Goal: Task Accomplishment & Management: Manage account settings

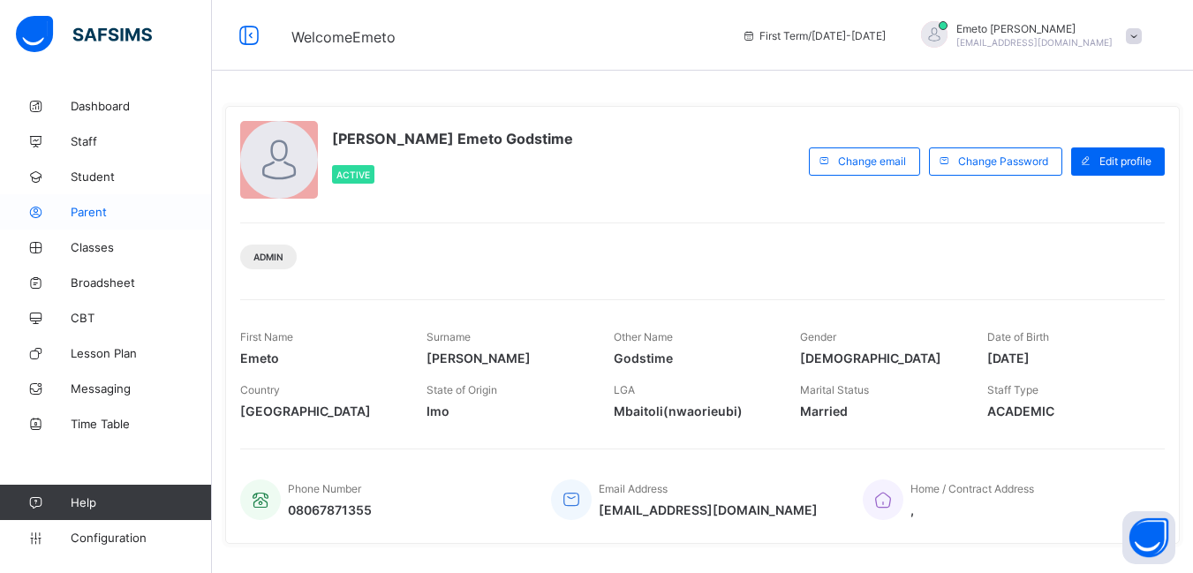
click at [87, 211] on span "Parent" at bounding box center [141, 212] width 141 height 14
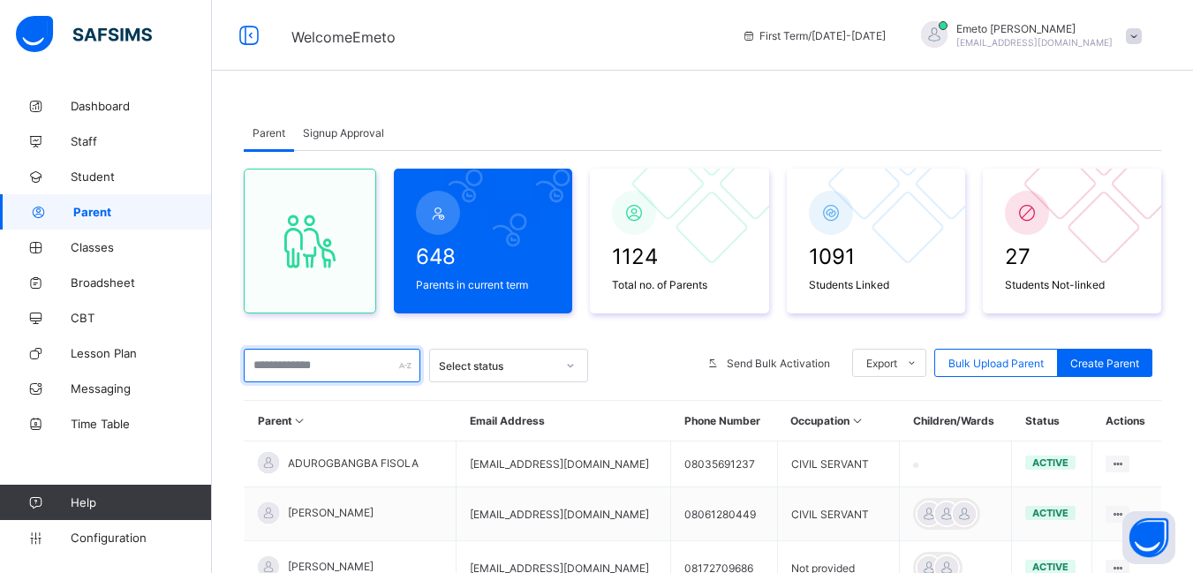
click at [282, 366] on input "text" at bounding box center [332, 366] width 177 height 34
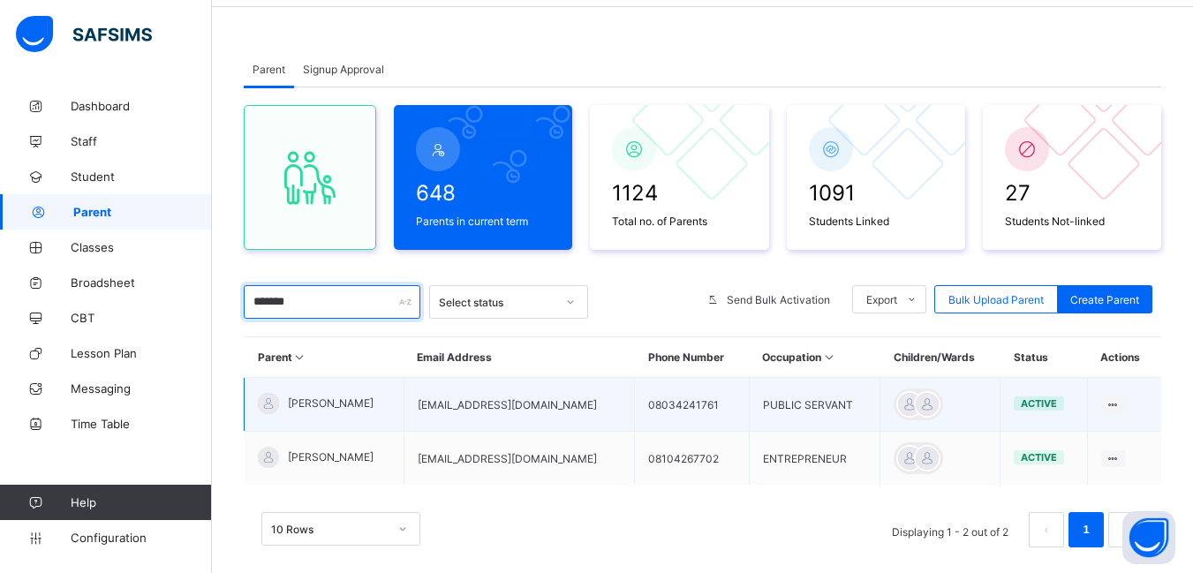
scroll to position [88, 0]
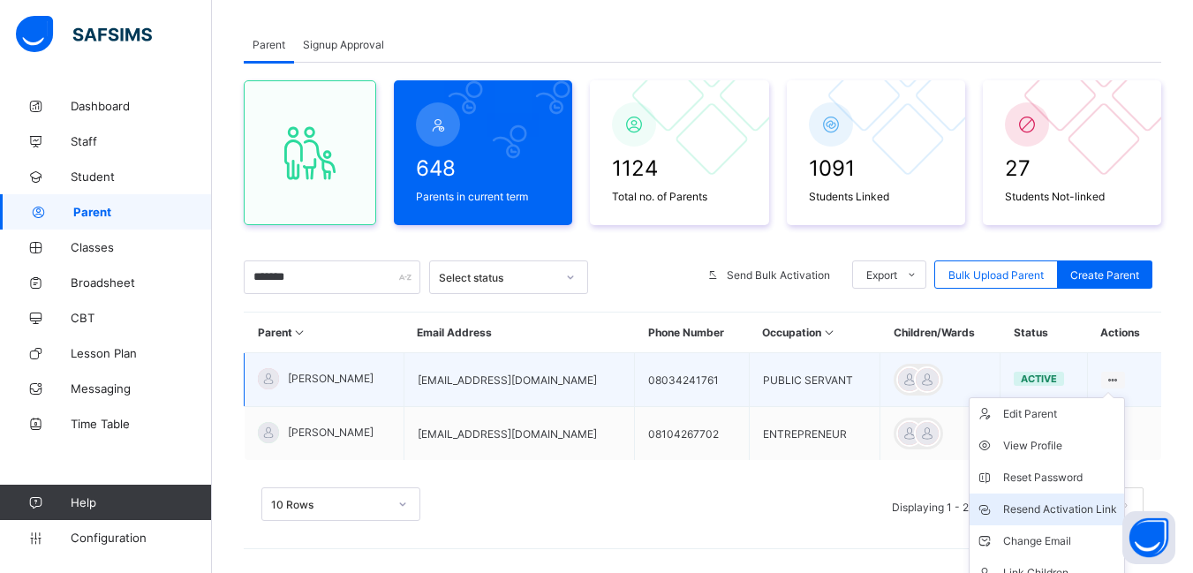
click at [1057, 505] on div "Resend Activation Link" at bounding box center [1060, 510] width 114 height 18
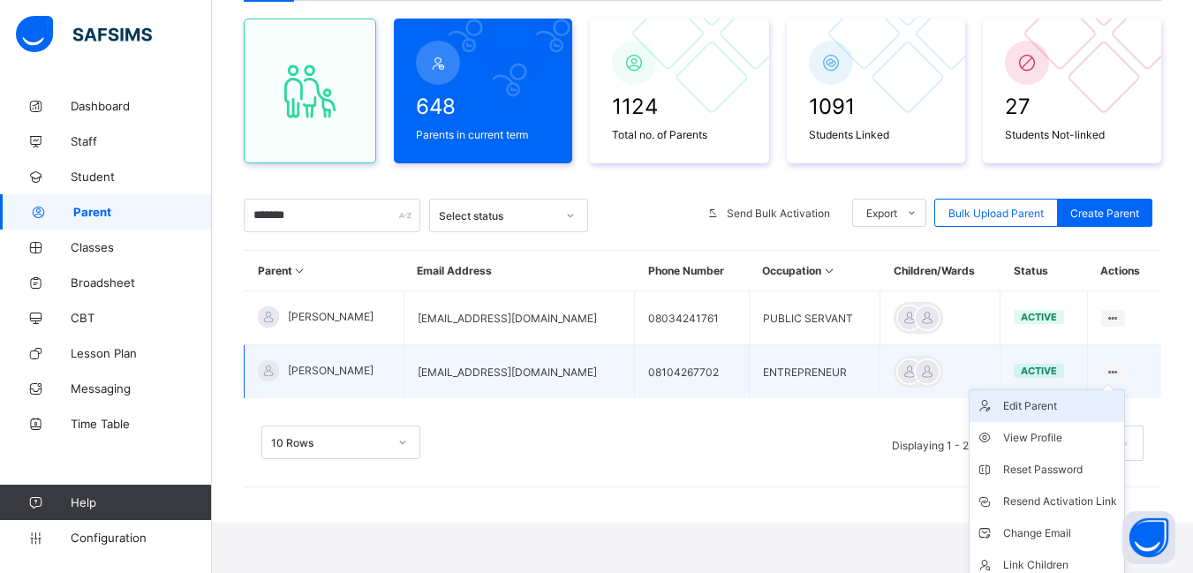
scroll to position [191, 0]
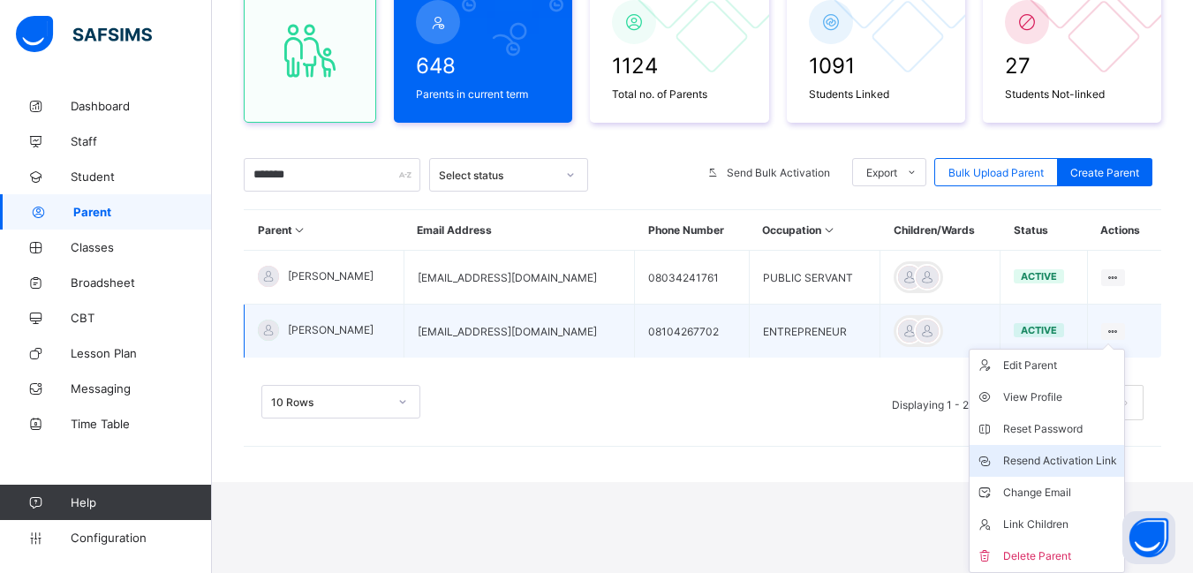
click at [1088, 458] on div "Resend Activation Link" at bounding box center [1060, 461] width 114 height 18
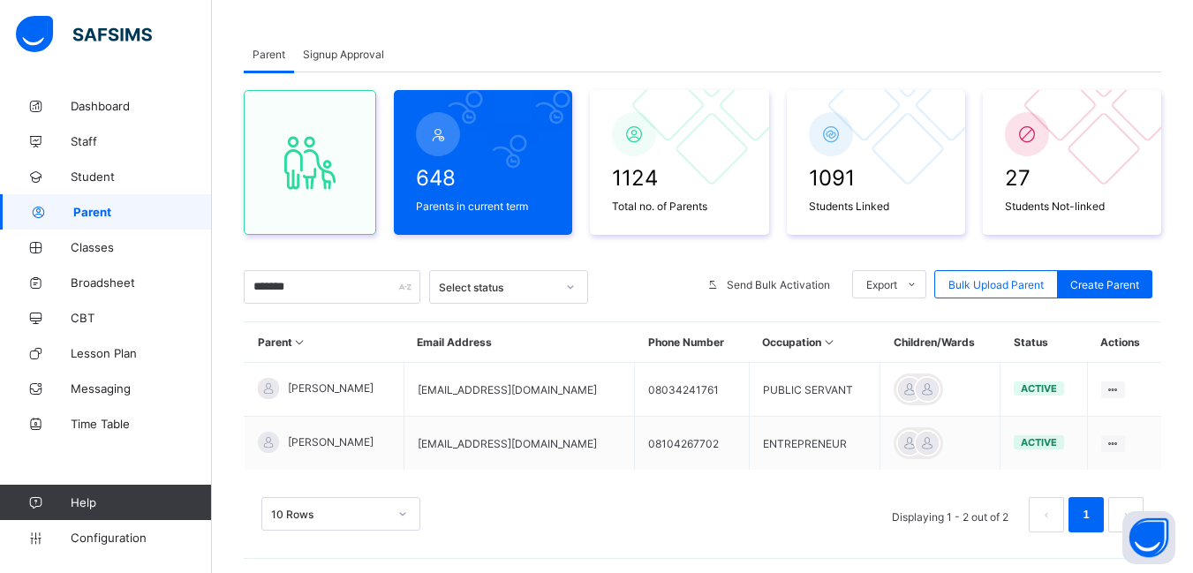
scroll to position [11, 0]
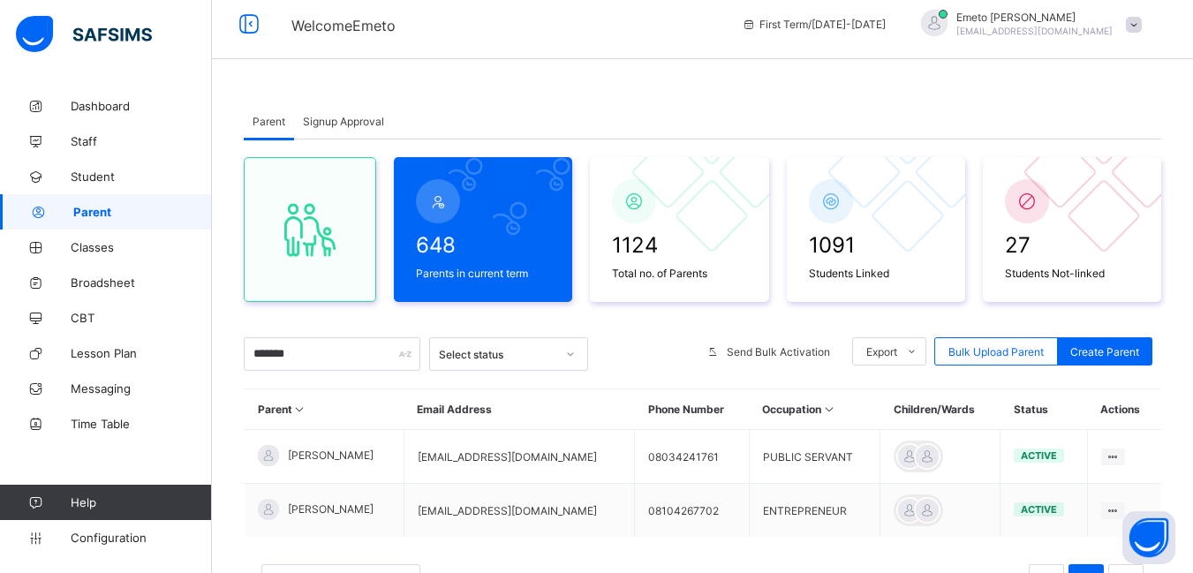
click at [337, 122] on span "Signup Approval" at bounding box center [343, 121] width 81 height 13
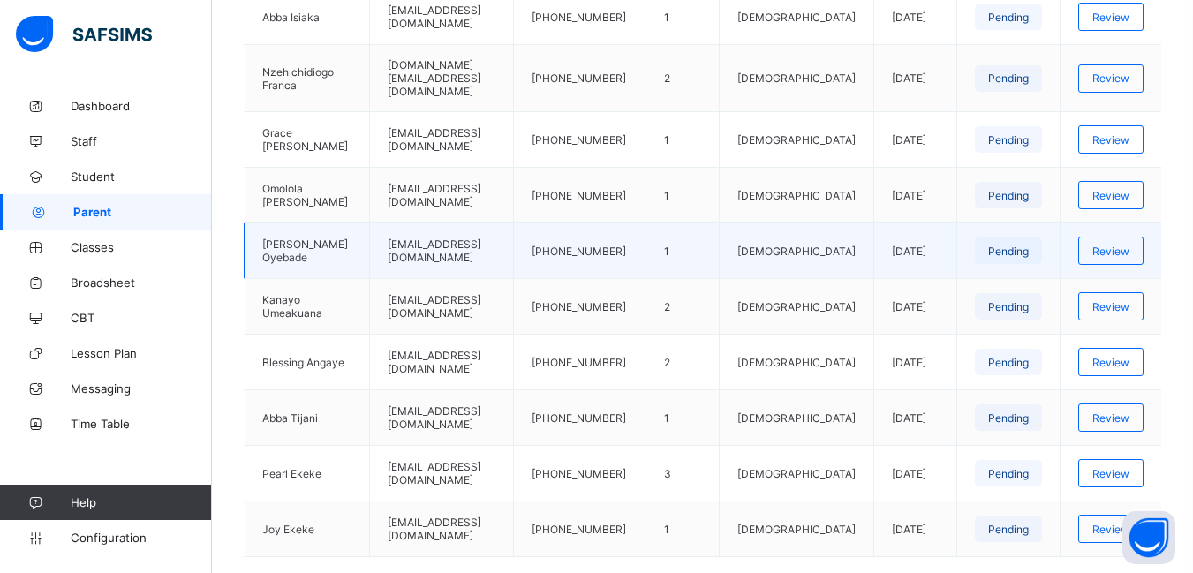
scroll to position [629, 0]
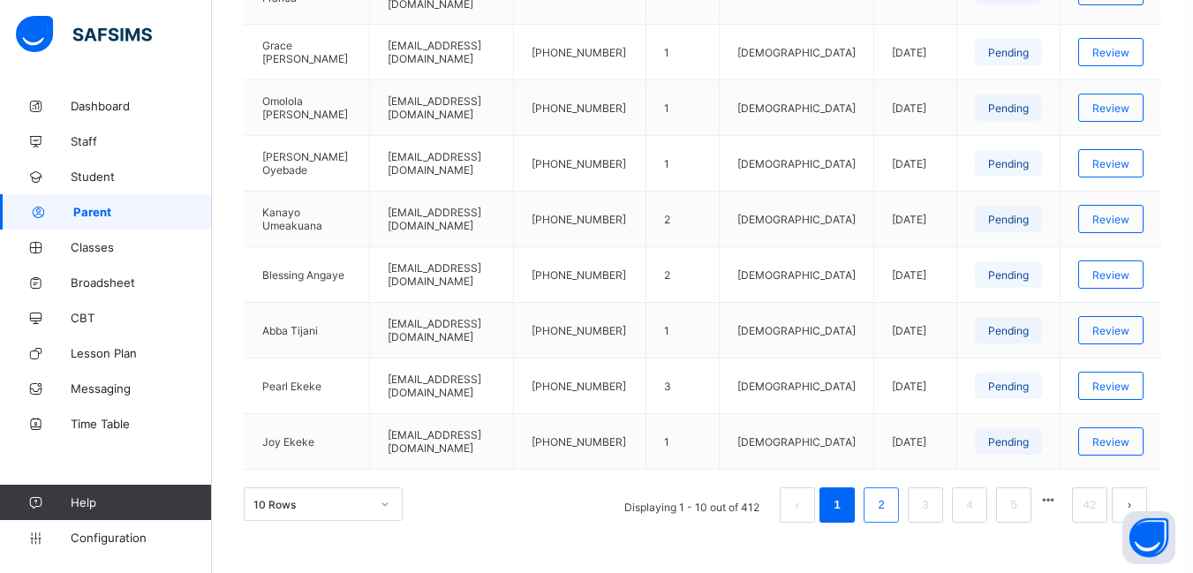
click at [889, 494] on link "2" at bounding box center [881, 505] width 17 height 23
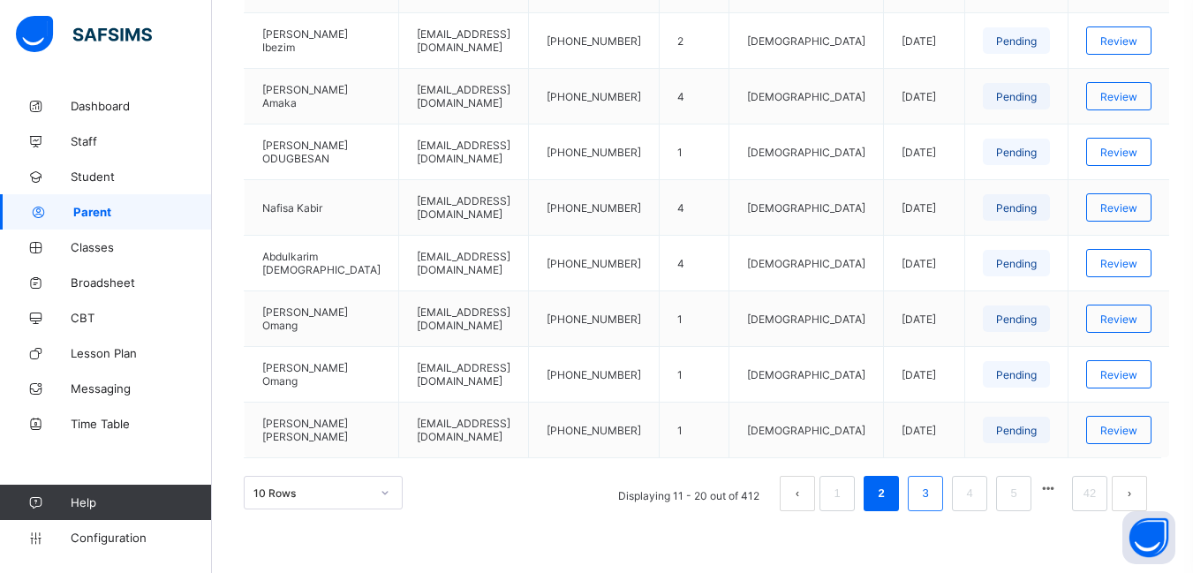
click at [934, 492] on link "3" at bounding box center [925, 493] width 17 height 23
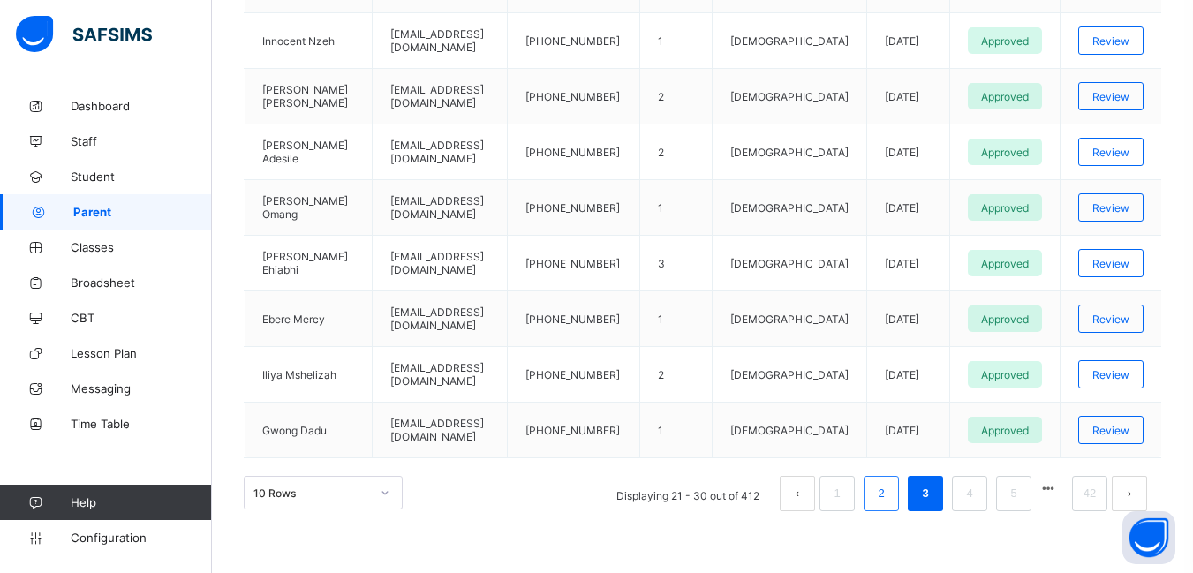
click at [887, 494] on link "2" at bounding box center [881, 493] width 17 height 23
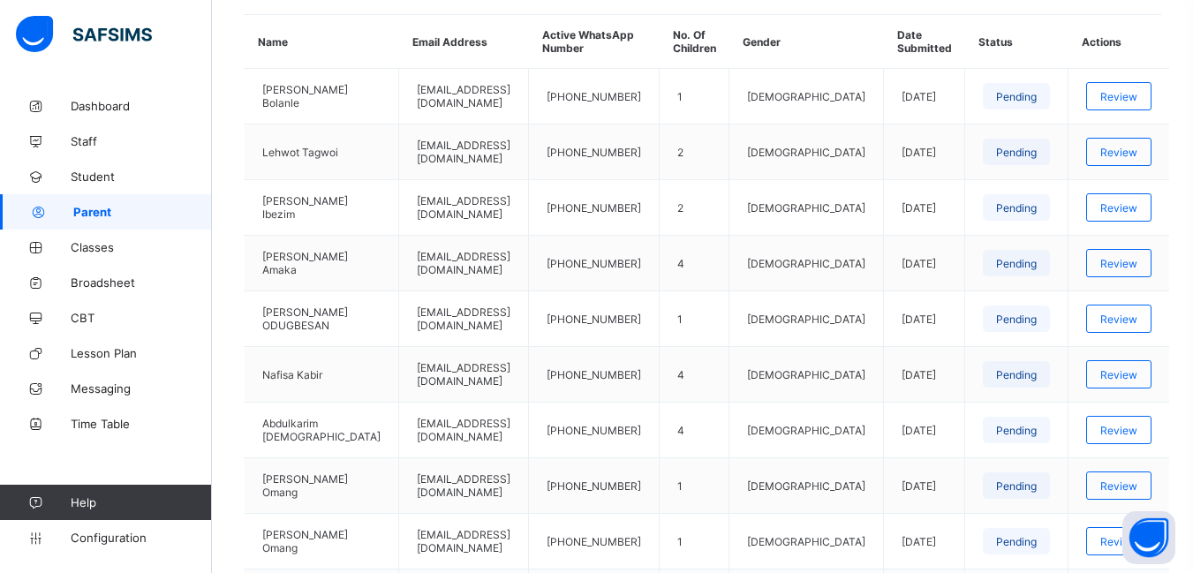
scroll to position [452, 0]
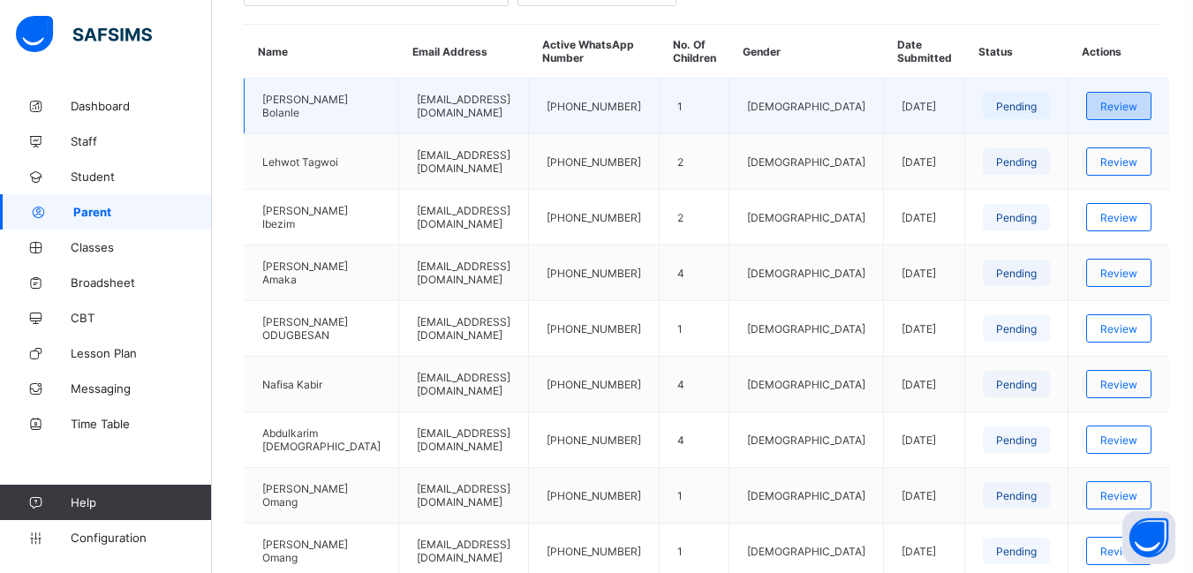
click at [1129, 102] on span "Review" at bounding box center [1119, 106] width 37 height 13
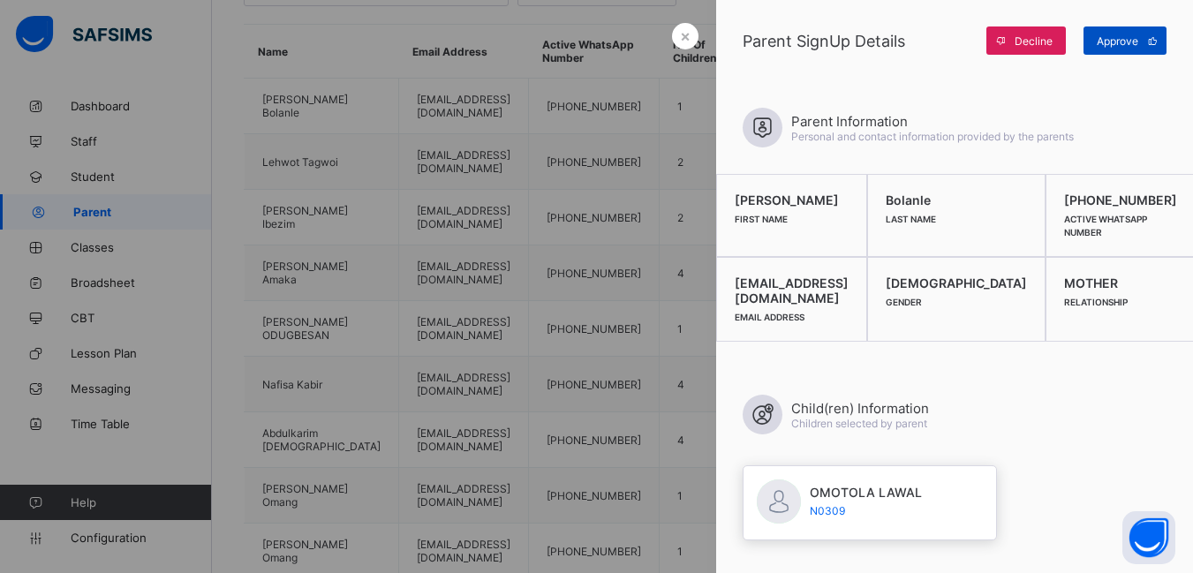
click at [1130, 43] on span "Approve" at bounding box center [1118, 40] width 42 height 13
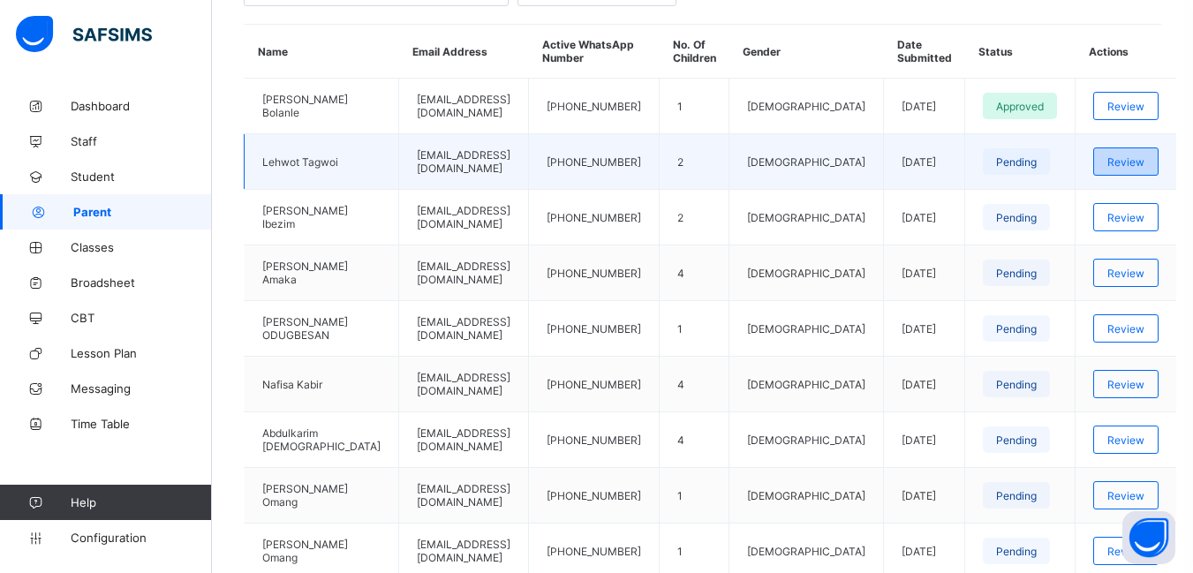
click at [1124, 166] on span "Review" at bounding box center [1126, 161] width 37 height 13
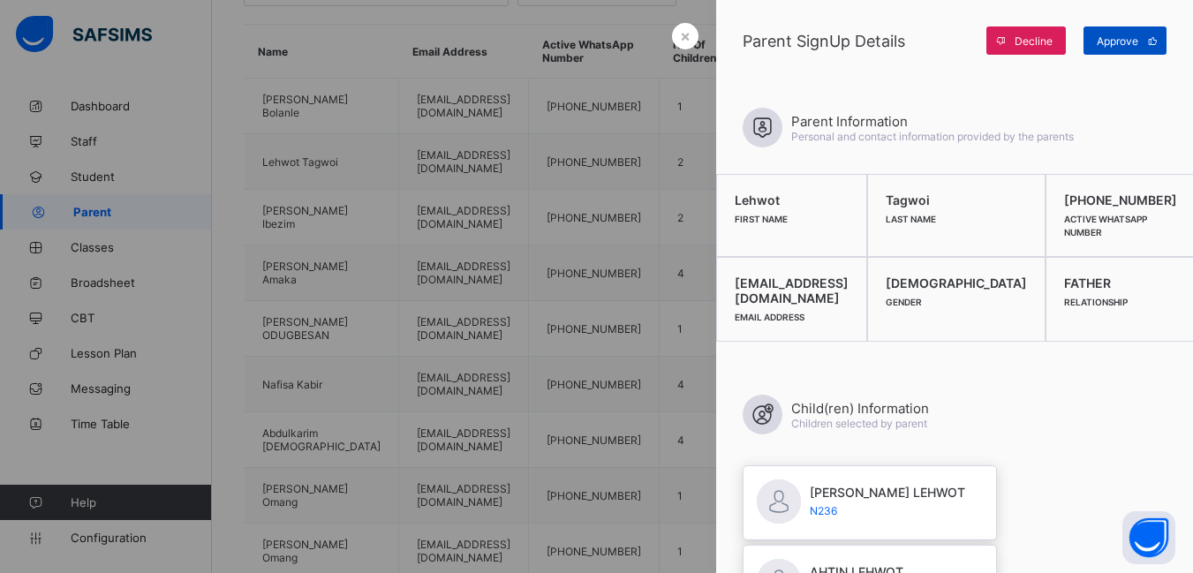
click at [1124, 45] on span "Approve" at bounding box center [1118, 40] width 42 height 13
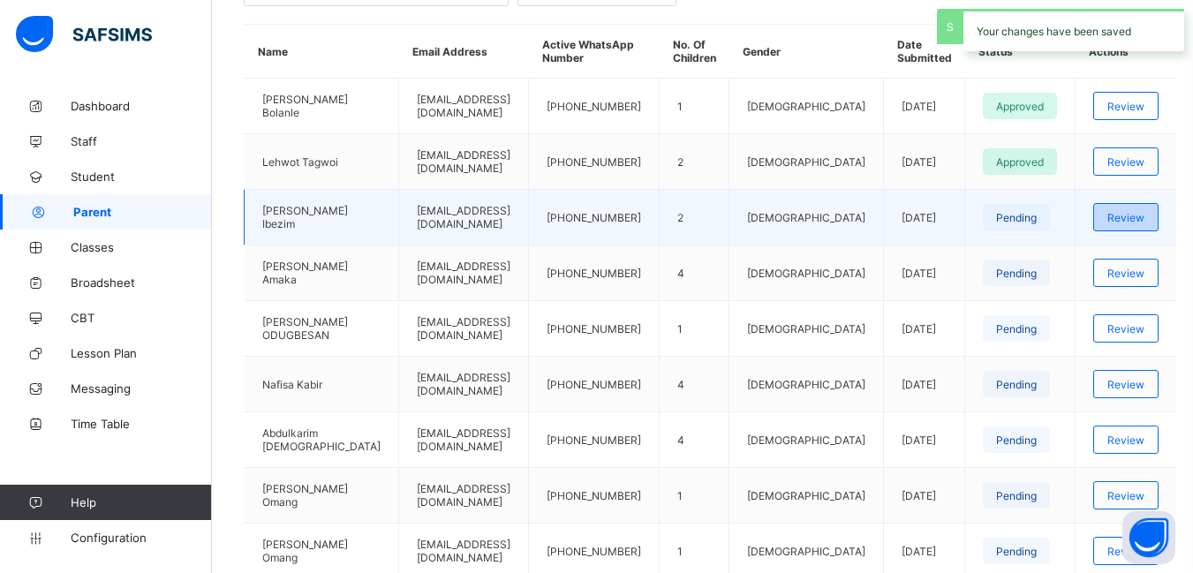
click at [1129, 215] on span "Review" at bounding box center [1126, 217] width 37 height 13
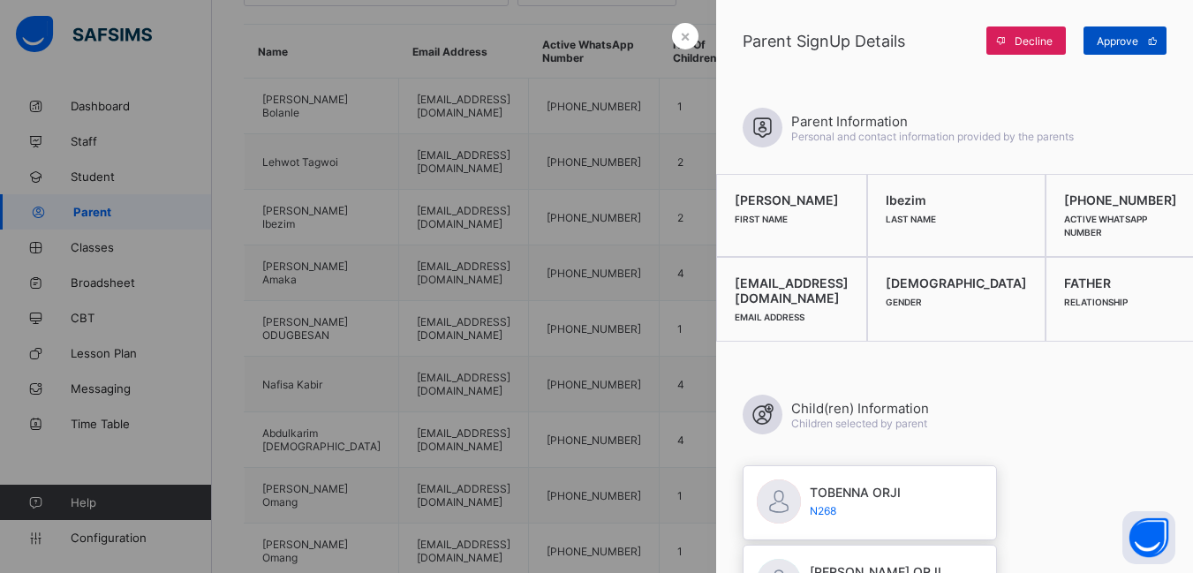
click at [1116, 36] on span "Approve" at bounding box center [1118, 40] width 42 height 13
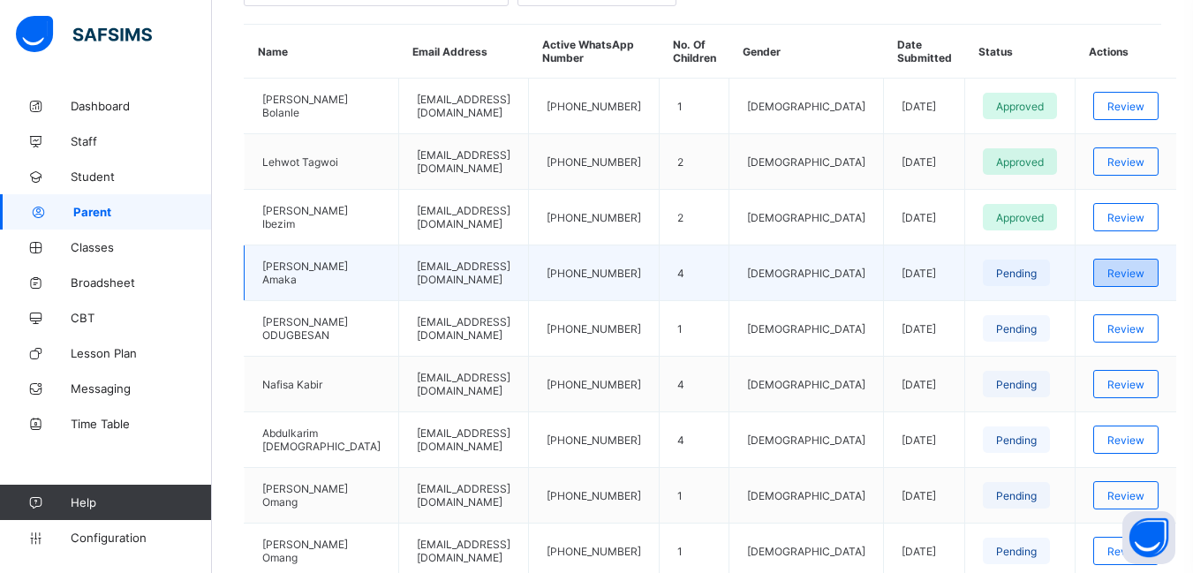
click at [1126, 270] on span "Review" at bounding box center [1126, 273] width 37 height 13
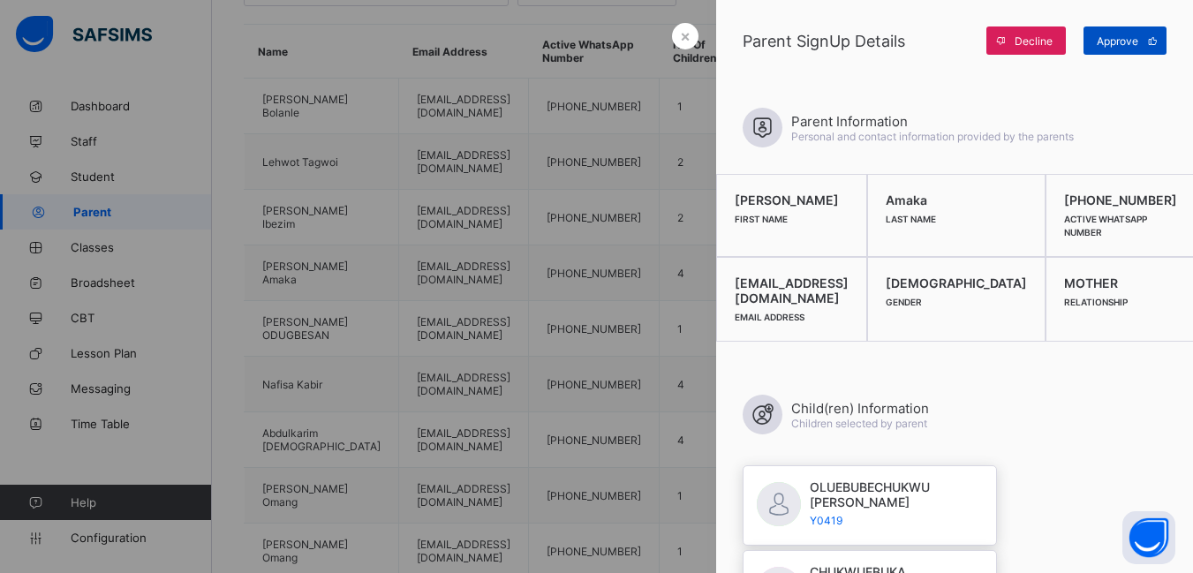
click at [1119, 39] on span "Approve" at bounding box center [1118, 40] width 42 height 13
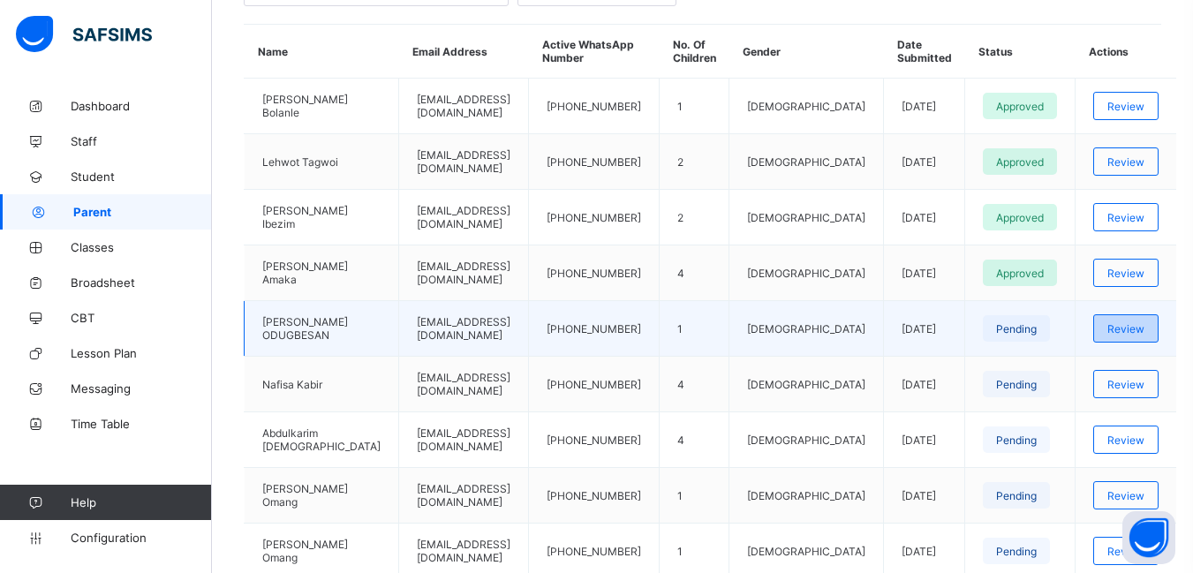
click at [1129, 326] on span "Review" at bounding box center [1126, 328] width 37 height 13
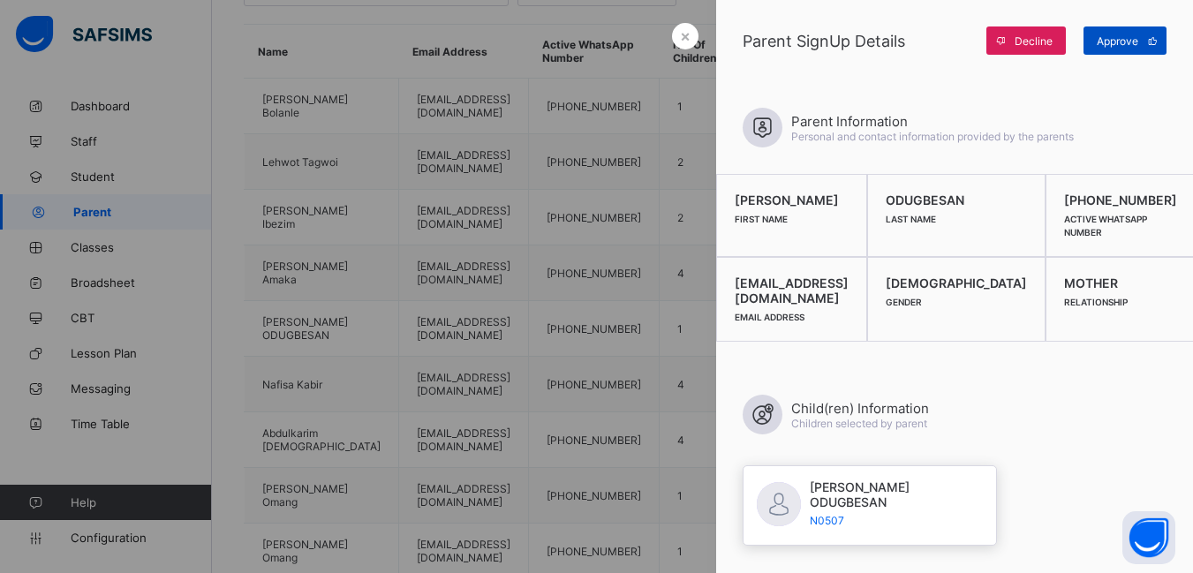
click at [1109, 36] on span "Approve" at bounding box center [1118, 40] width 42 height 13
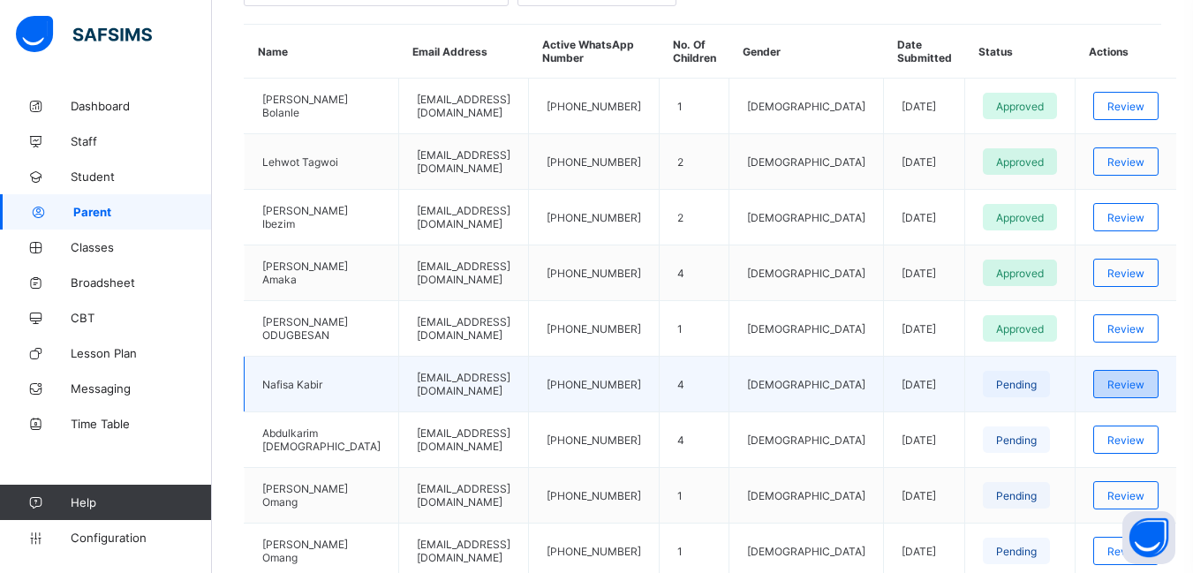
click at [1125, 382] on span "Review" at bounding box center [1126, 384] width 37 height 13
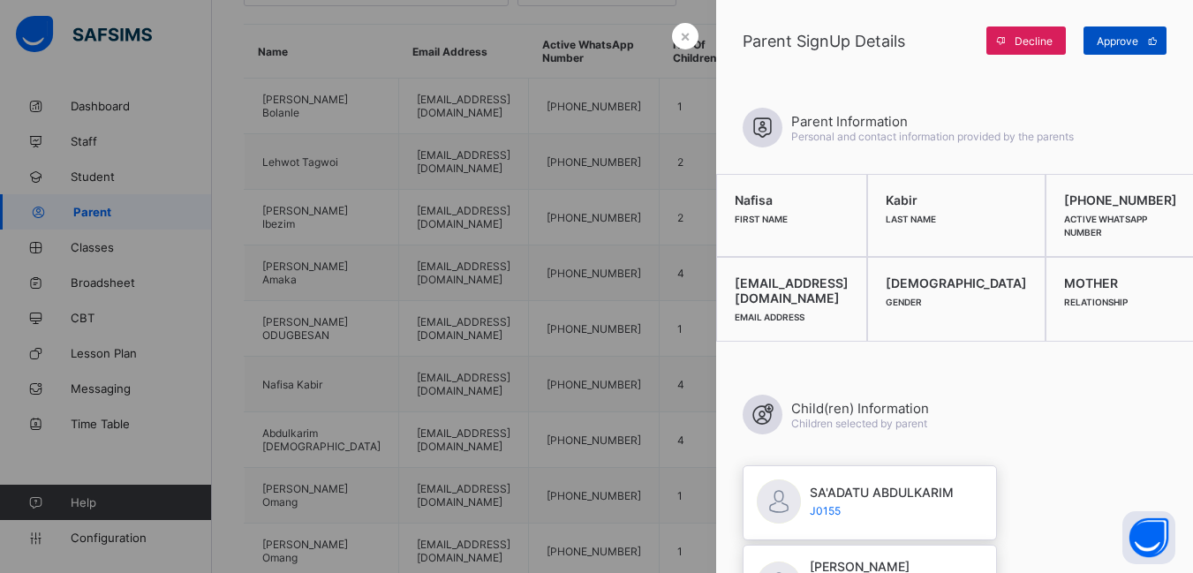
click at [1115, 44] on span "Approve" at bounding box center [1118, 40] width 42 height 13
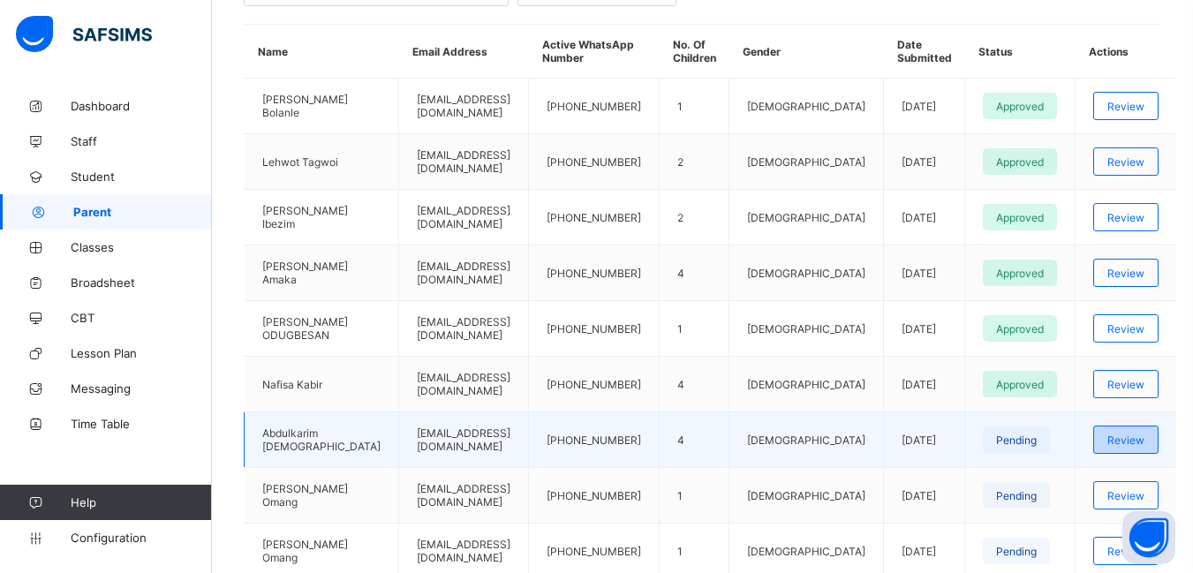
click at [1126, 441] on span "Review" at bounding box center [1126, 440] width 37 height 13
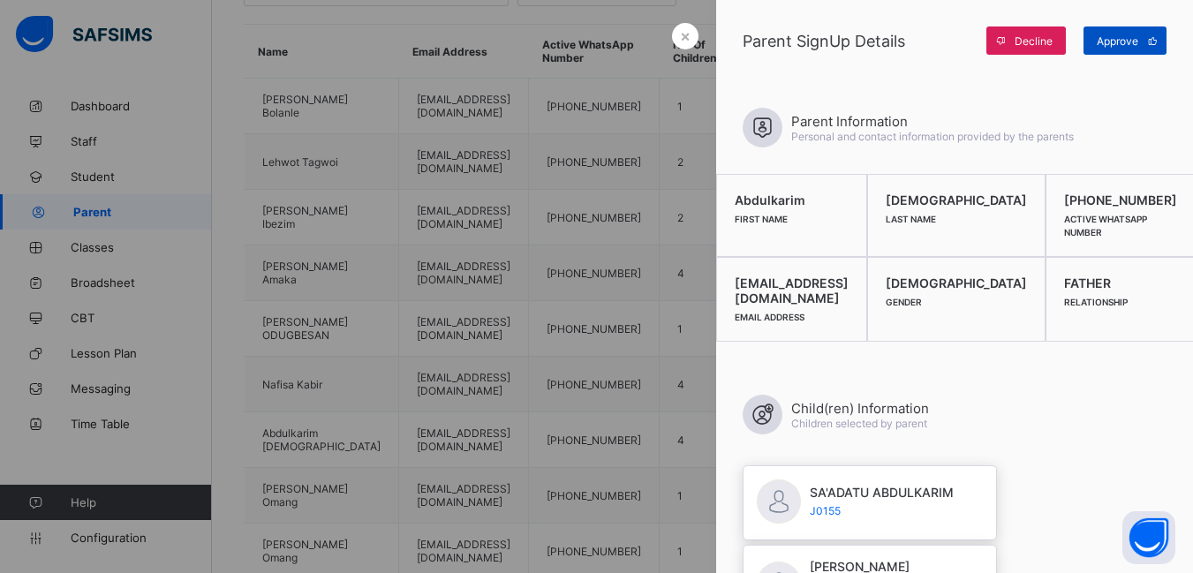
click at [1134, 40] on span "Approve" at bounding box center [1118, 40] width 42 height 13
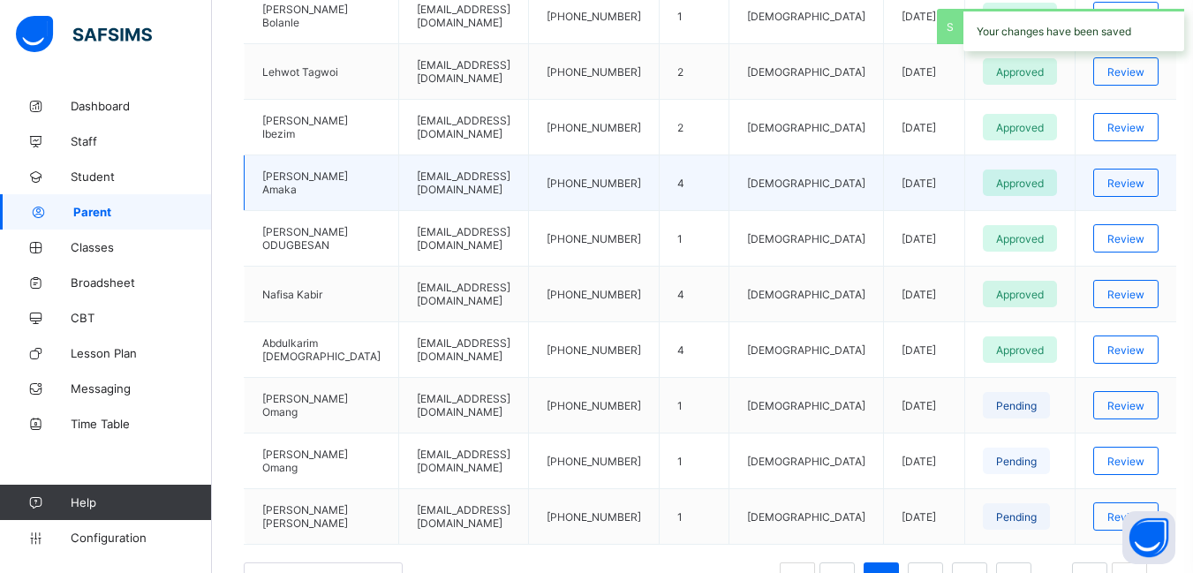
scroll to position [629, 0]
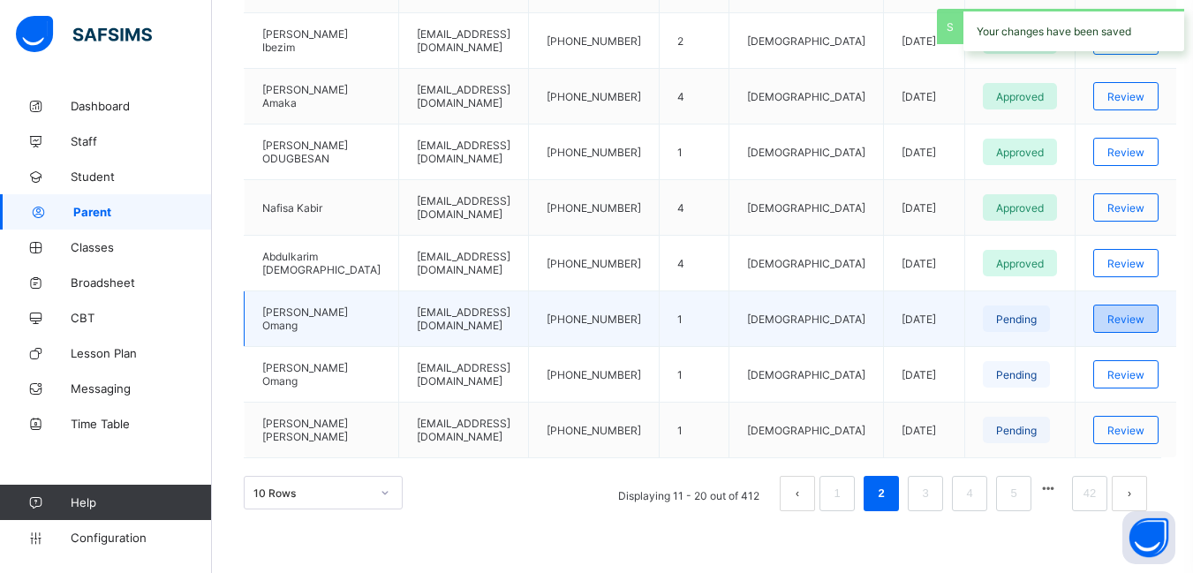
click at [1131, 318] on span "Review" at bounding box center [1126, 319] width 37 height 13
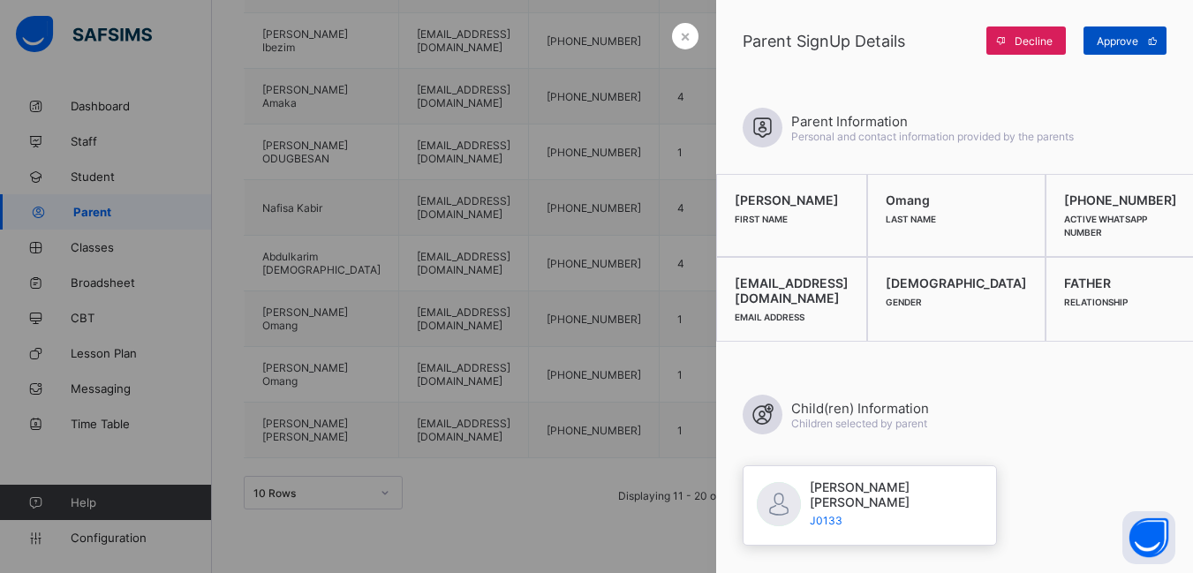
click at [1121, 46] on span "Approve" at bounding box center [1118, 40] width 42 height 13
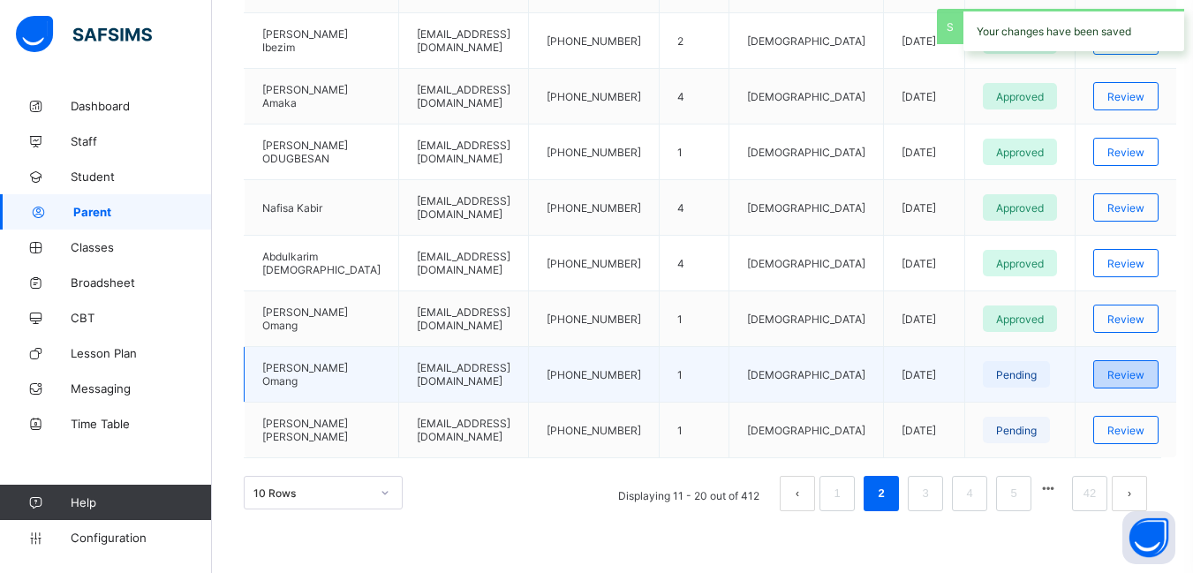
click at [1135, 375] on span "Review" at bounding box center [1126, 374] width 37 height 13
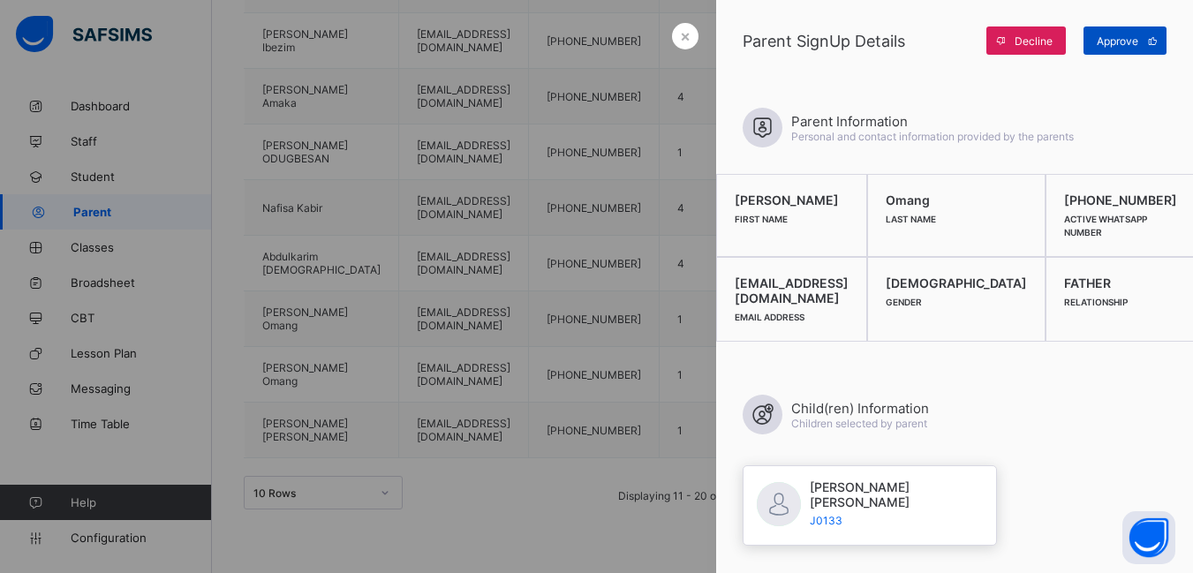
click at [1112, 37] on span "Approve" at bounding box center [1118, 40] width 42 height 13
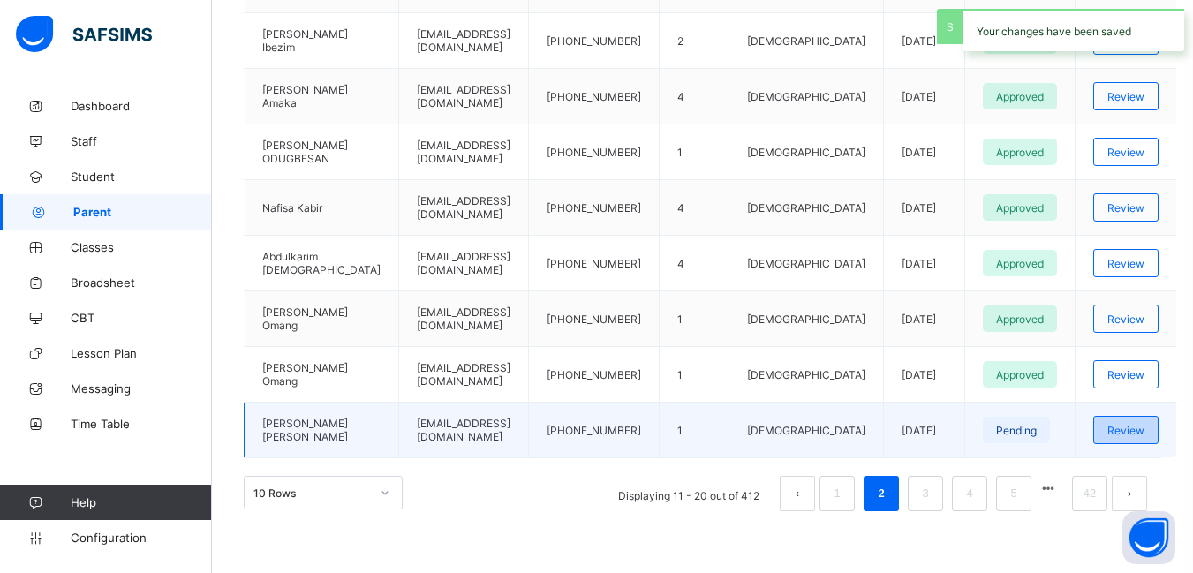
click at [1116, 425] on span "Review" at bounding box center [1126, 430] width 37 height 13
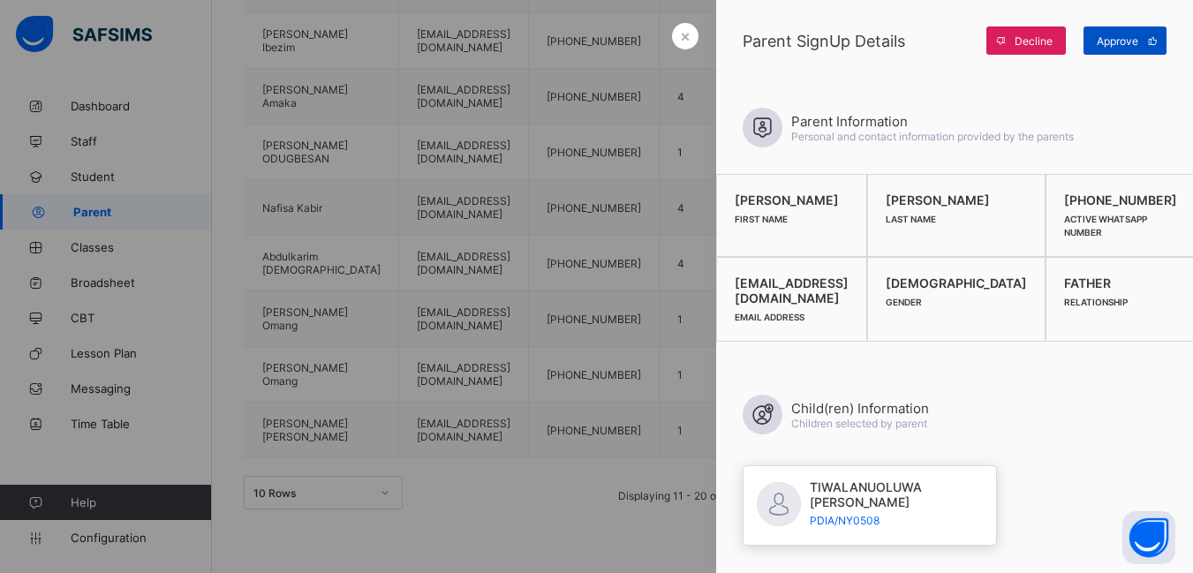
click at [1124, 34] on span "Approve" at bounding box center [1118, 40] width 42 height 13
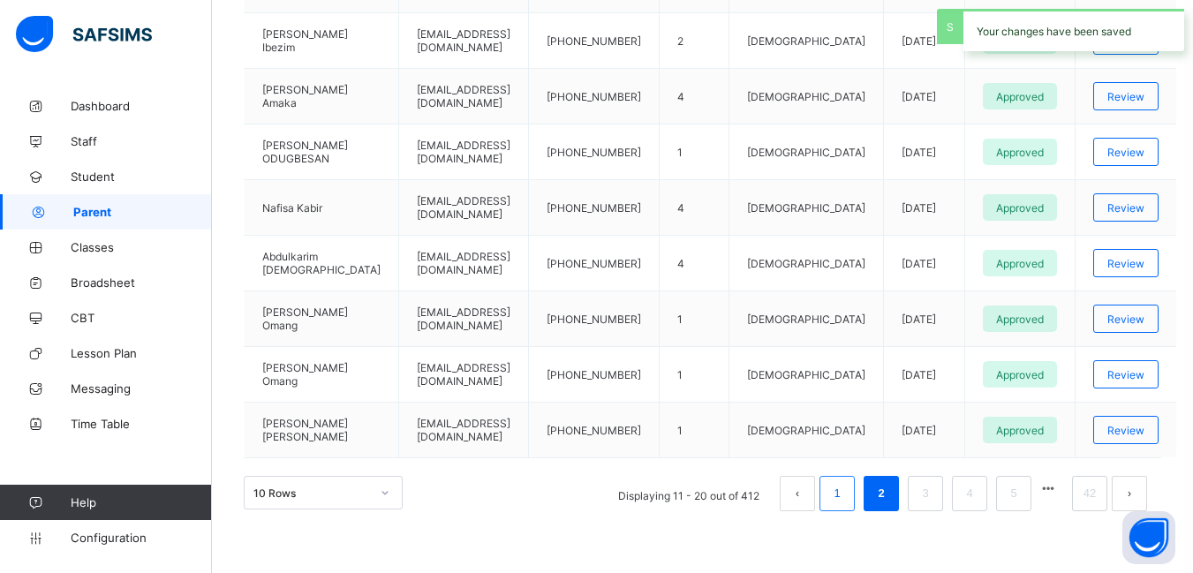
click at [845, 488] on link "1" at bounding box center [837, 493] width 17 height 23
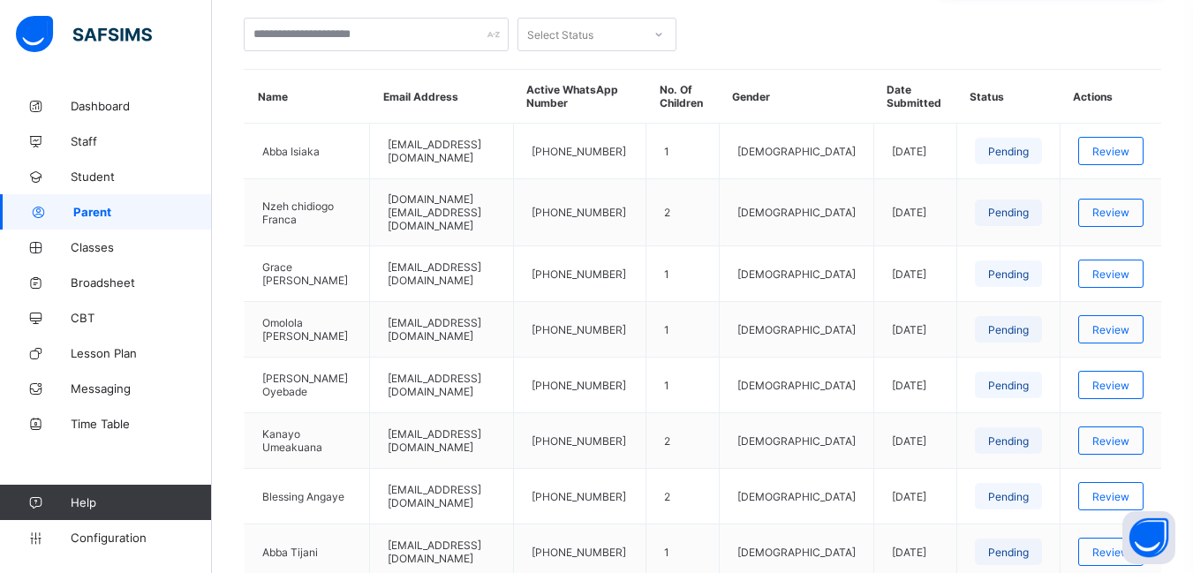
scroll to position [276, 0]
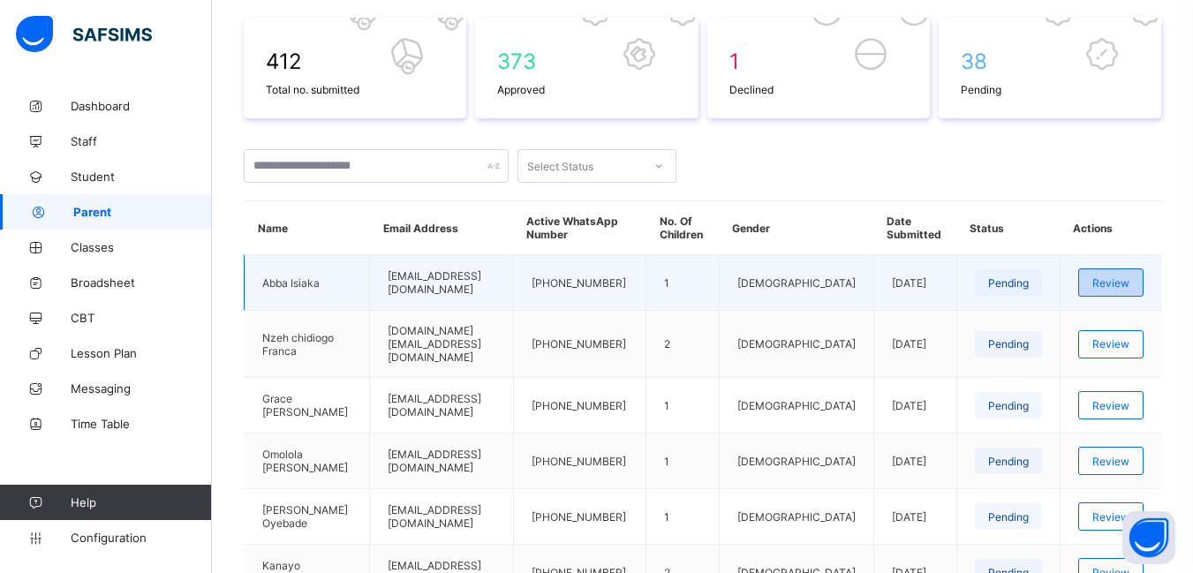
click at [1130, 281] on span "Review" at bounding box center [1111, 282] width 37 height 13
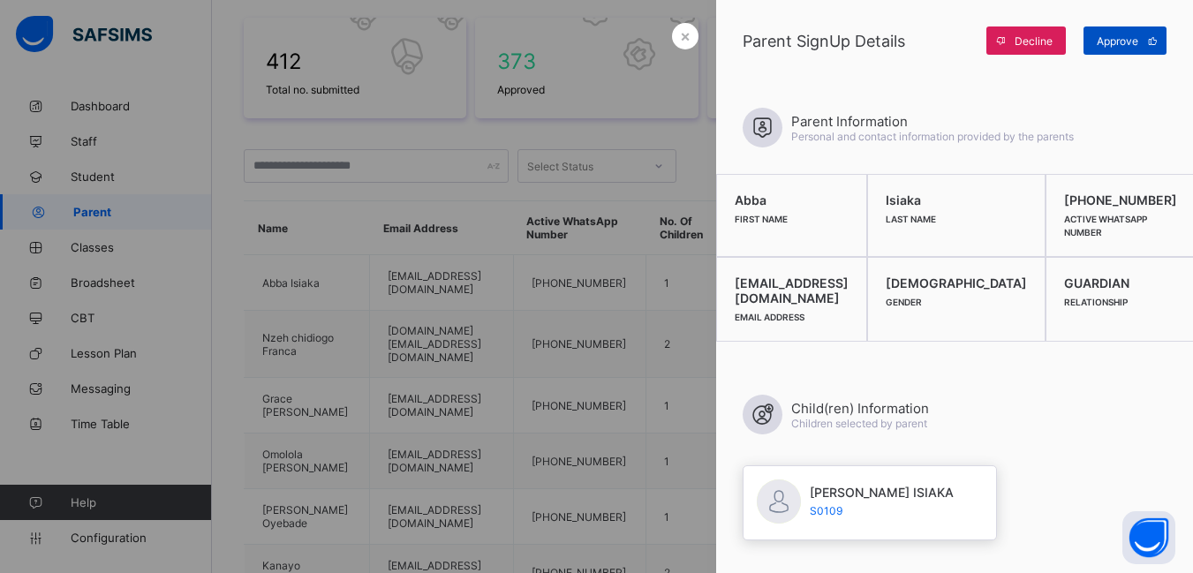
click at [1112, 42] on span "Approve" at bounding box center [1118, 40] width 42 height 13
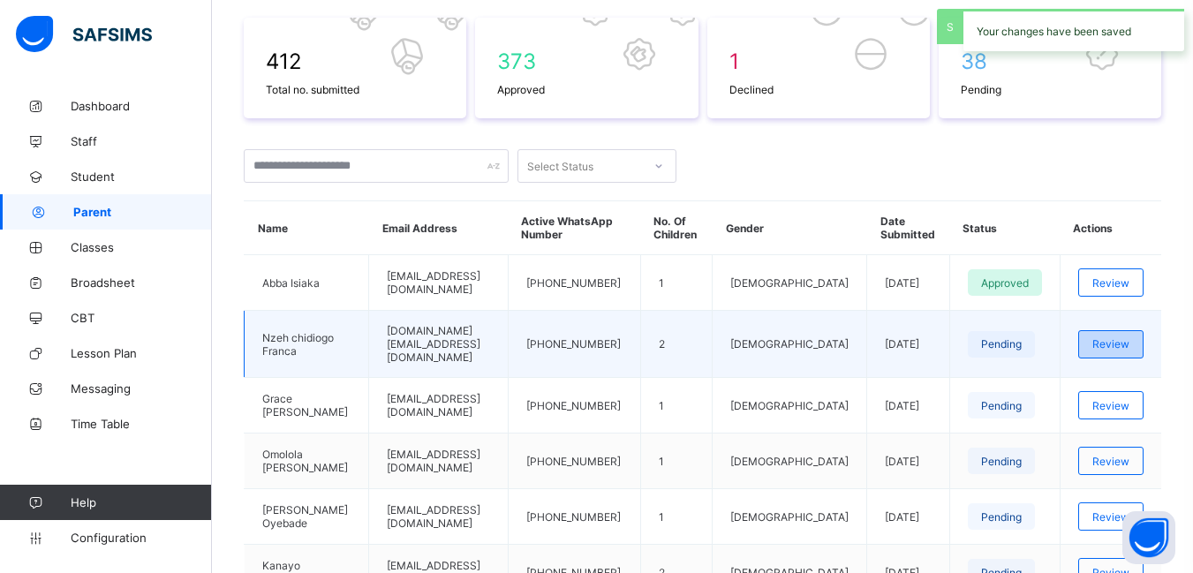
click at [1126, 337] on span "Review" at bounding box center [1111, 343] width 37 height 13
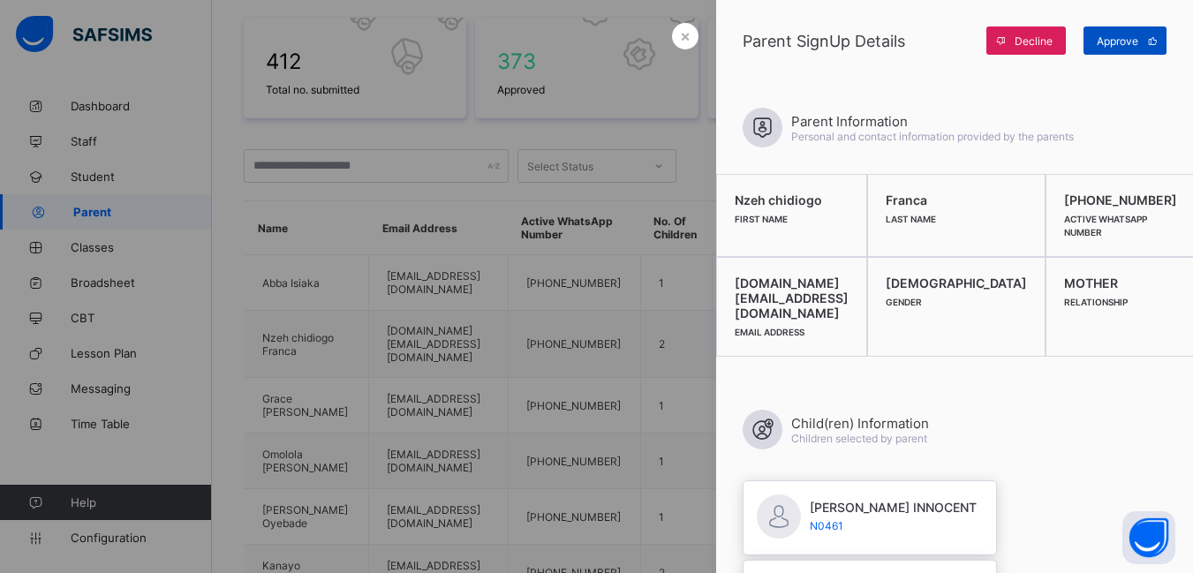
click at [1126, 39] on span "Approve" at bounding box center [1118, 40] width 42 height 13
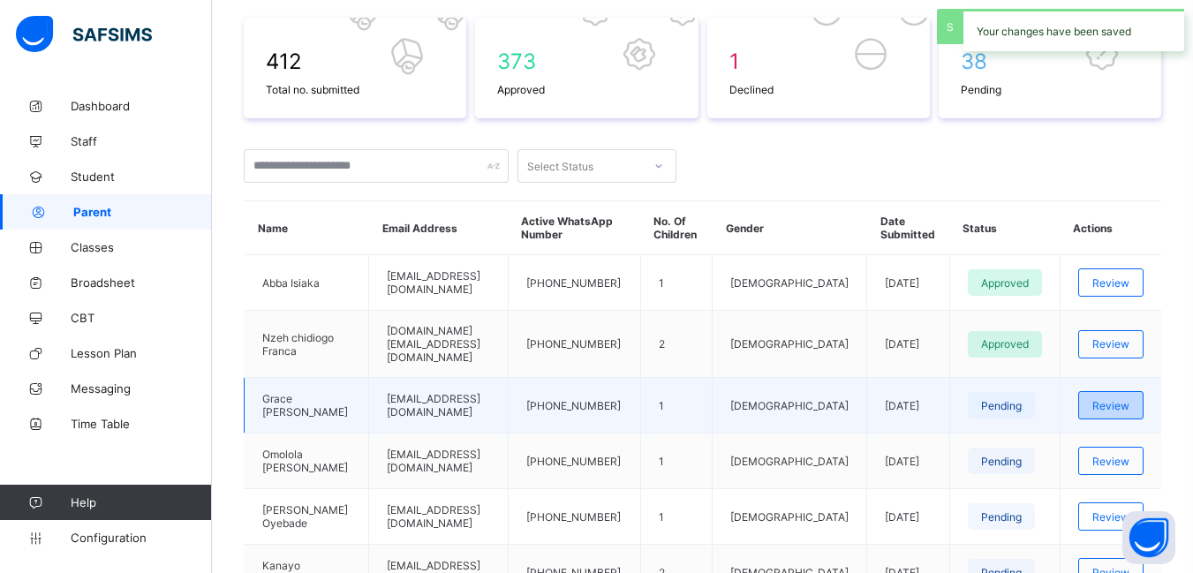
click at [1124, 399] on span "Review" at bounding box center [1111, 405] width 37 height 13
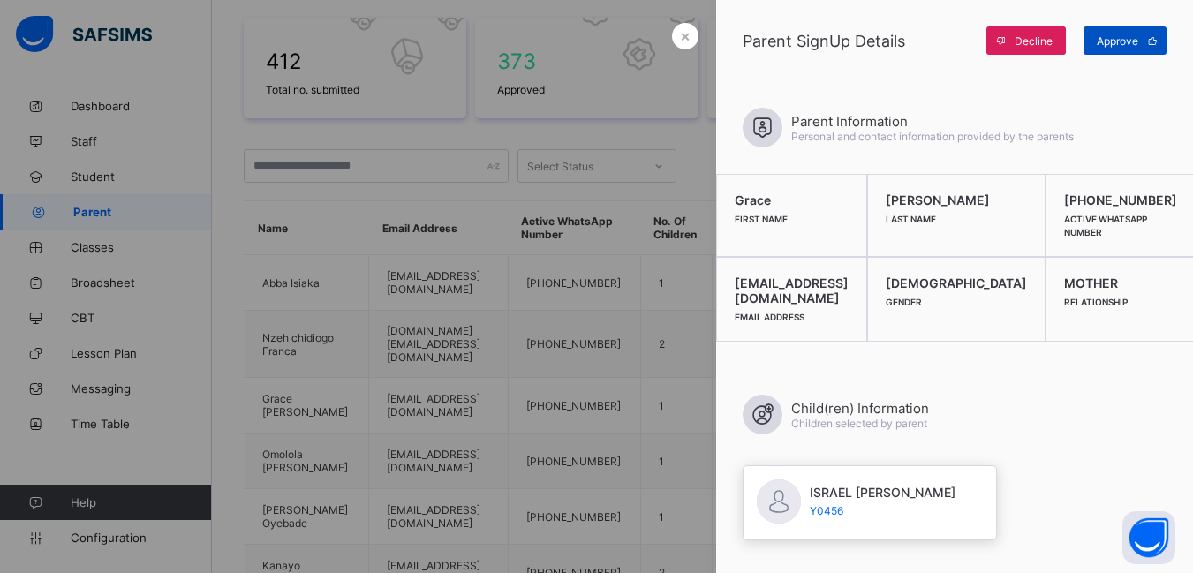
click at [1114, 42] on span "Approve" at bounding box center [1118, 40] width 42 height 13
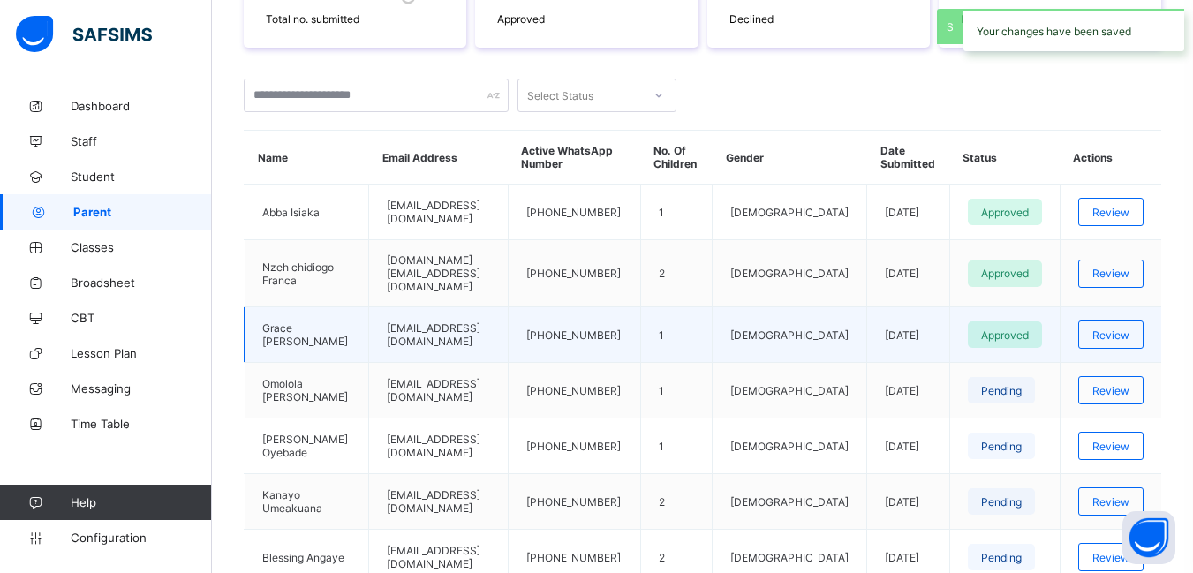
scroll to position [452, 0]
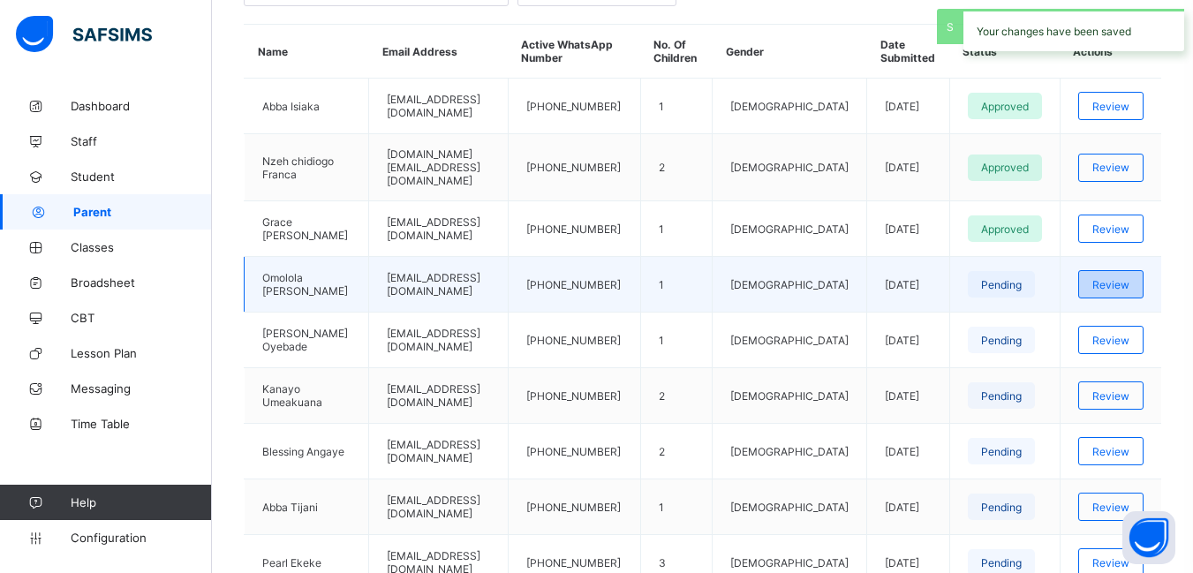
click at [1114, 278] on span "Review" at bounding box center [1111, 284] width 37 height 13
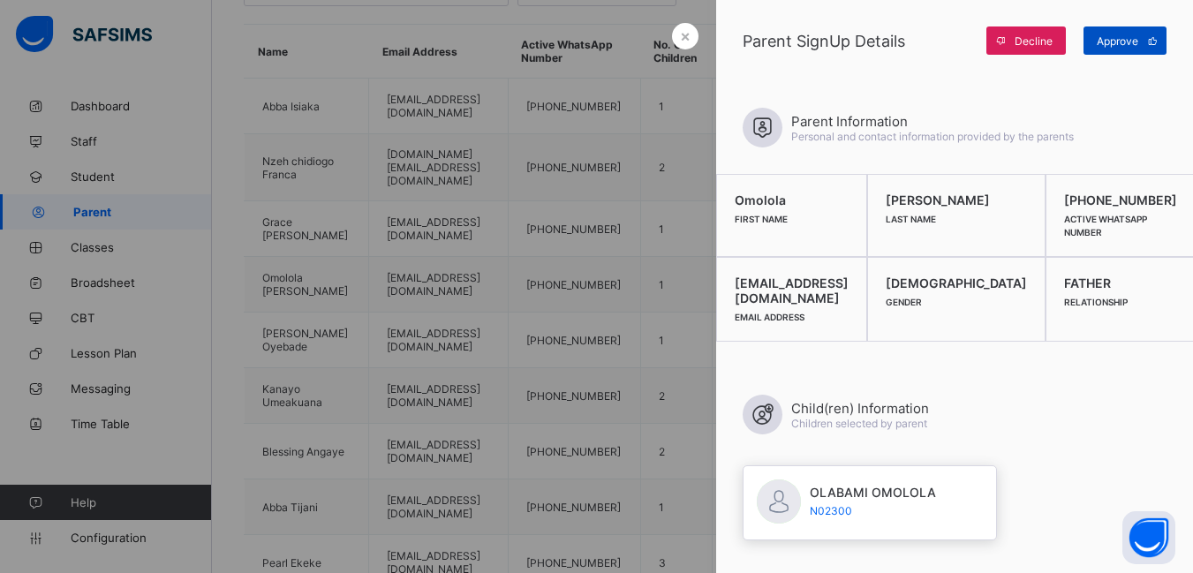
click at [1115, 41] on span "Approve" at bounding box center [1118, 40] width 42 height 13
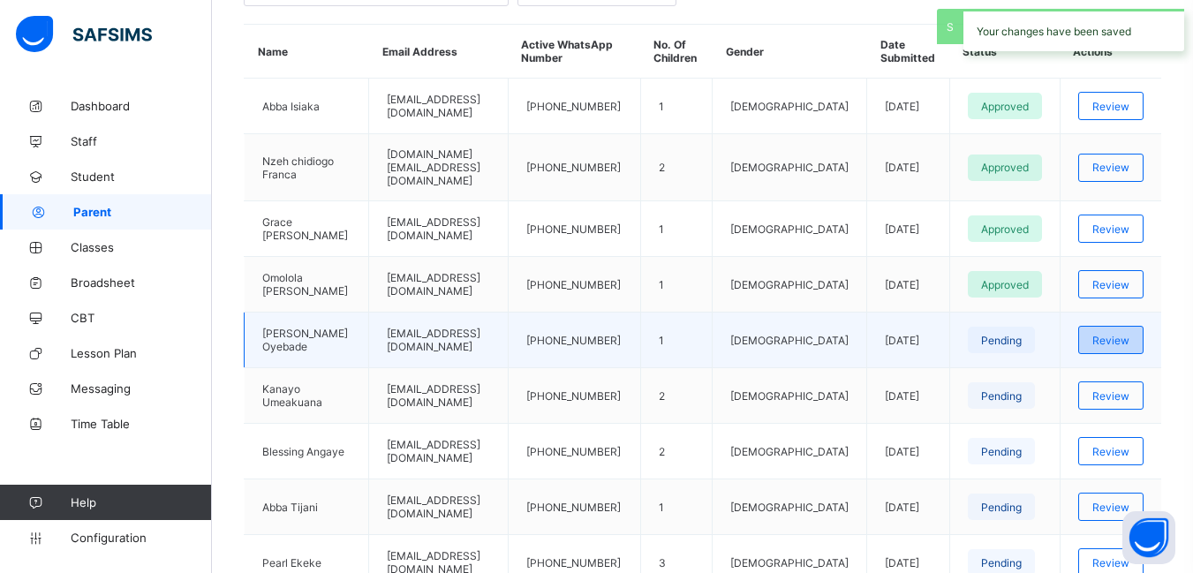
click at [1122, 334] on span "Review" at bounding box center [1111, 340] width 37 height 13
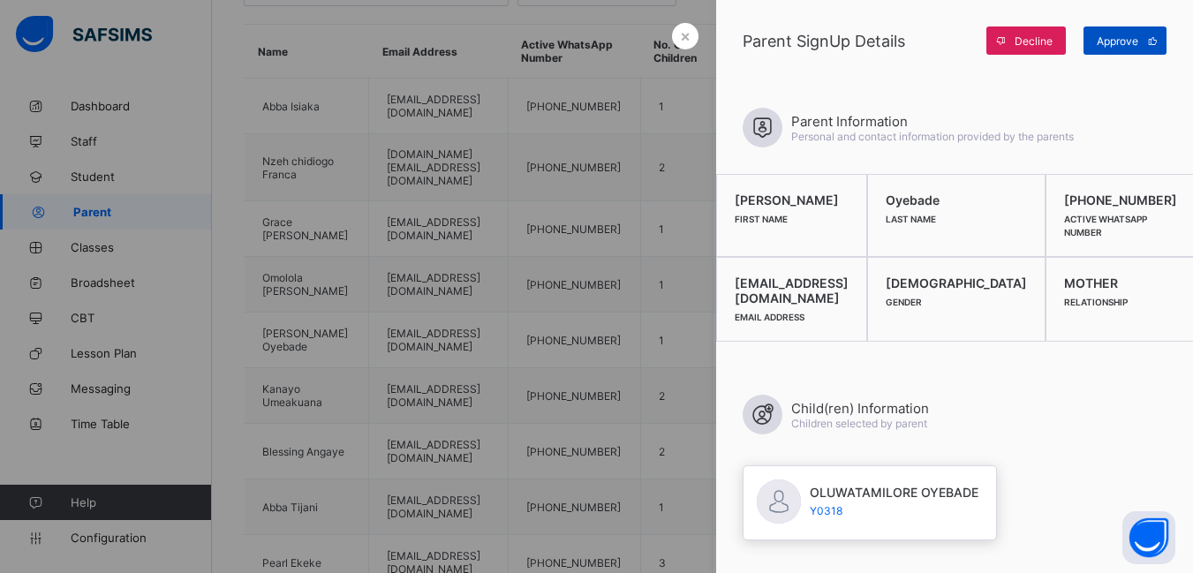
click at [1133, 40] on span "Approve" at bounding box center [1118, 40] width 42 height 13
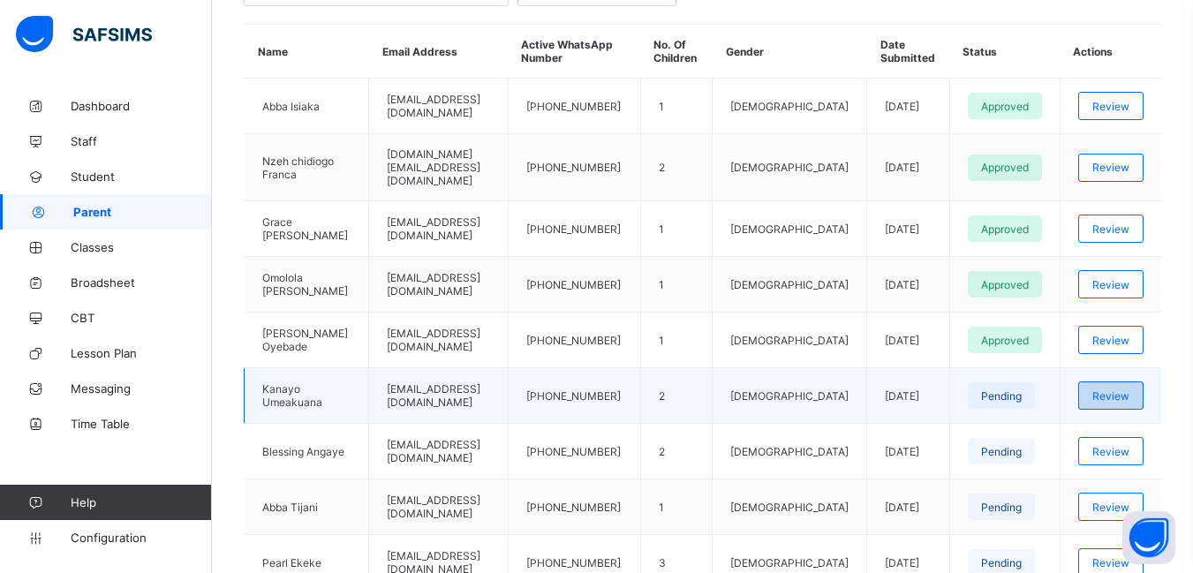
click at [1130, 390] on span "Review" at bounding box center [1111, 396] width 37 height 13
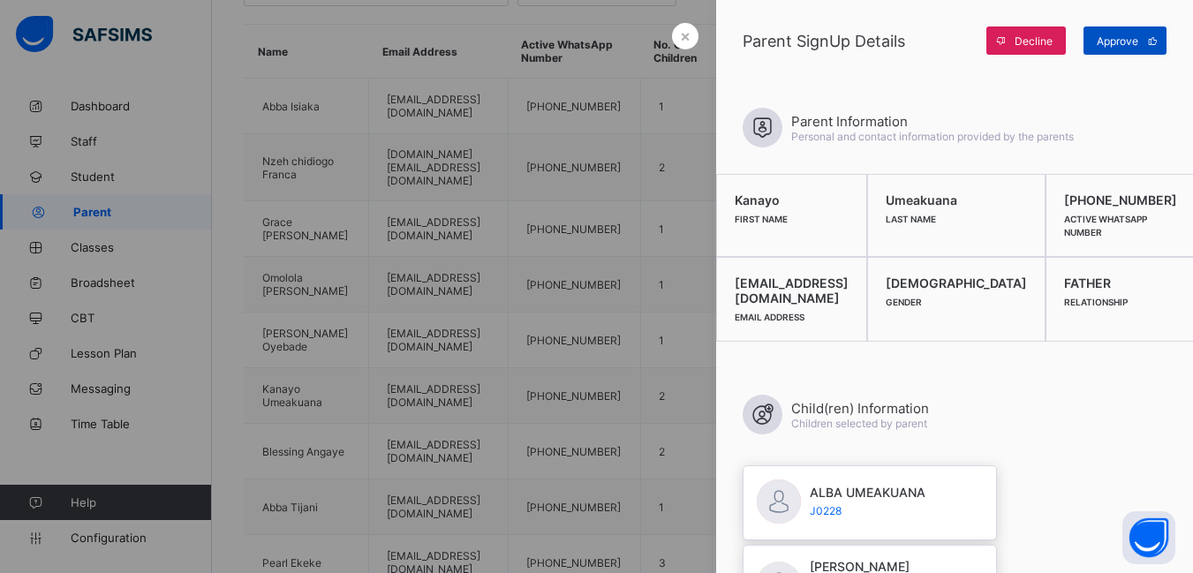
click at [1108, 38] on span "Approve" at bounding box center [1118, 40] width 42 height 13
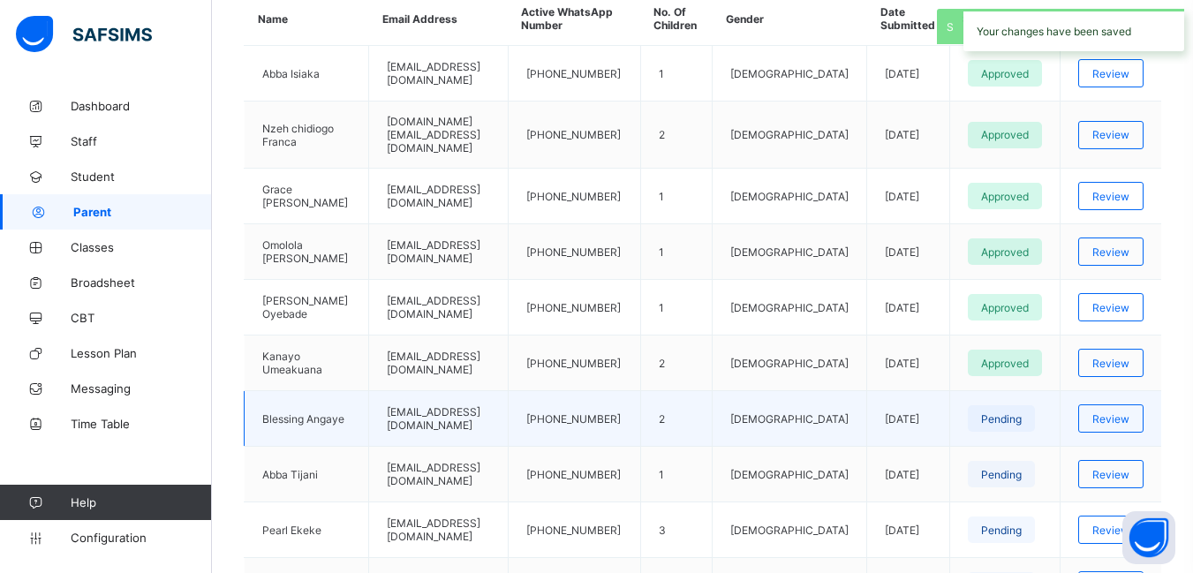
scroll to position [541, 0]
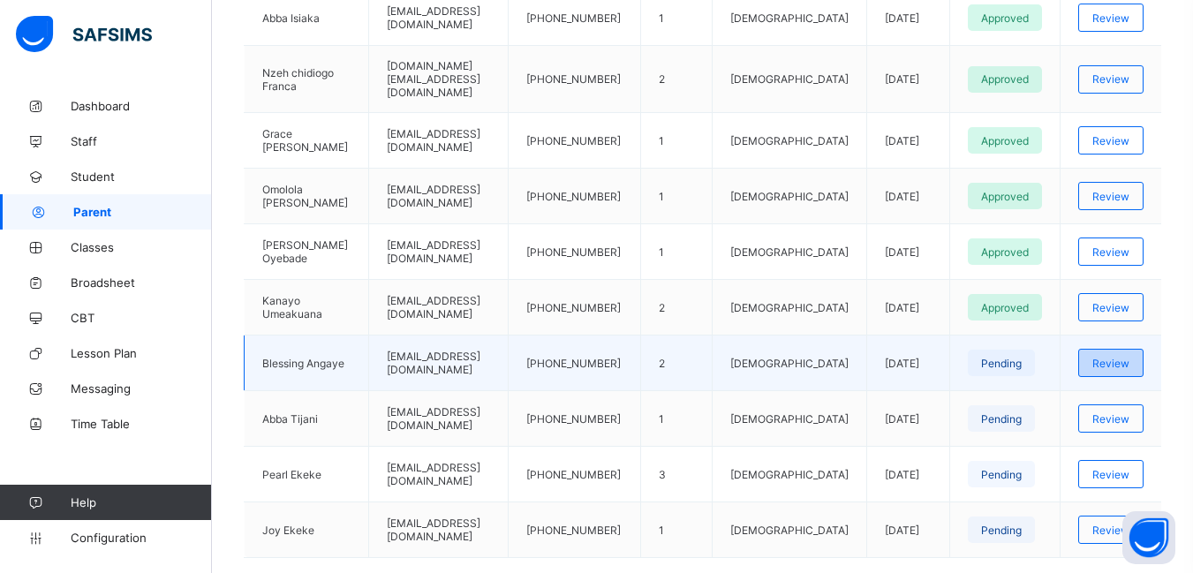
click at [1129, 357] on span "Review" at bounding box center [1111, 363] width 37 height 13
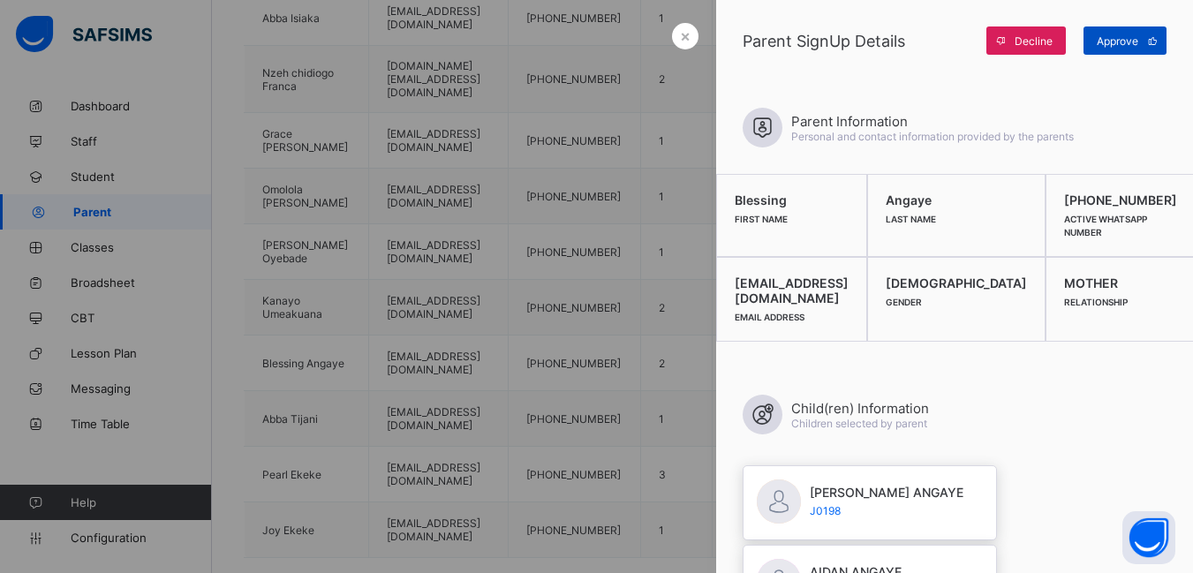
click at [1112, 40] on span "Approve" at bounding box center [1118, 40] width 42 height 13
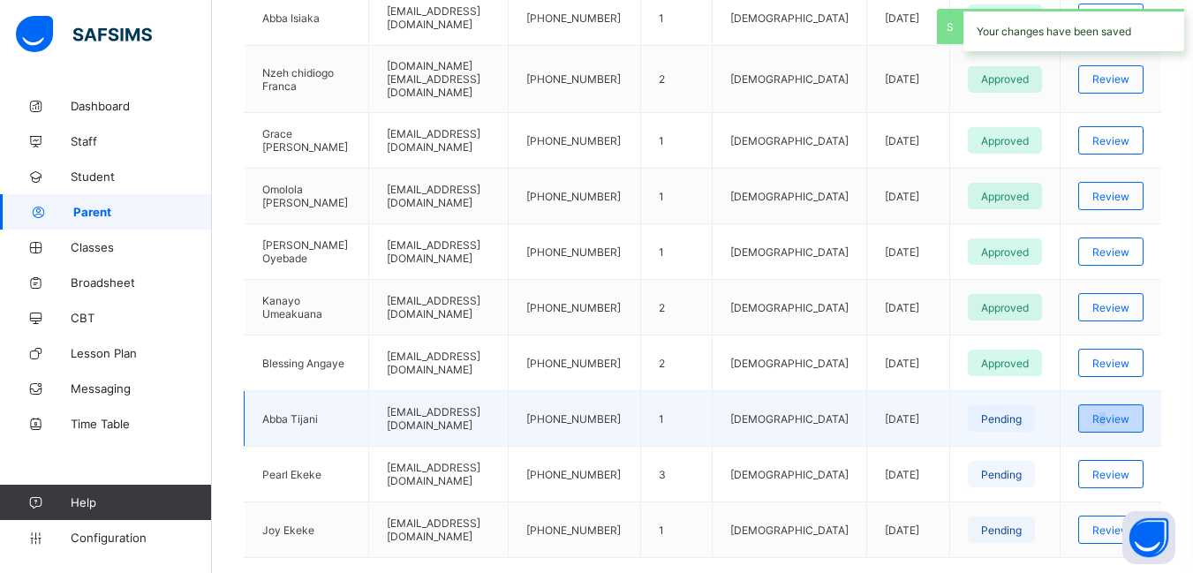
click at [1117, 412] on span "Review" at bounding box center [1111, 418] width 37 height 13
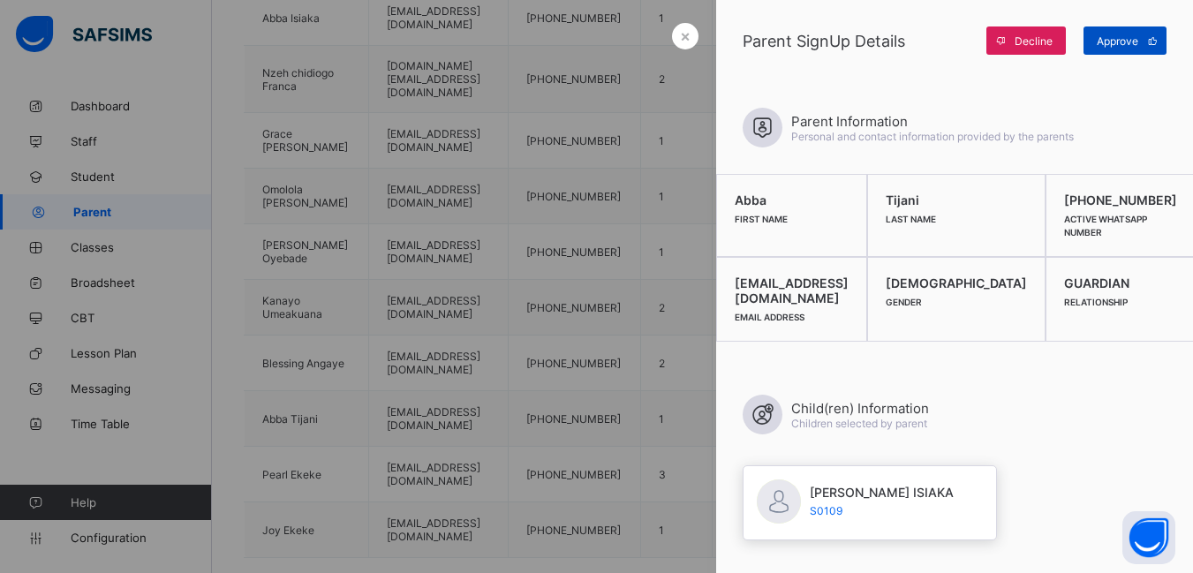
click at [1117, 40] on span "Approve" at bounding box center [1118, 40] width 42 height 13
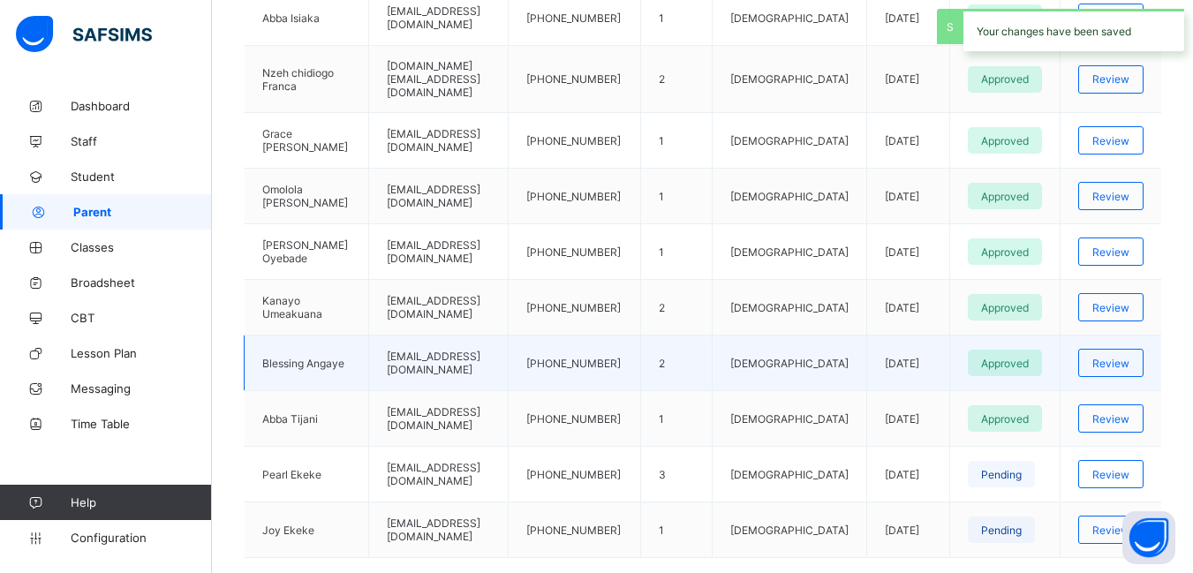
scroll to position [629, 0]
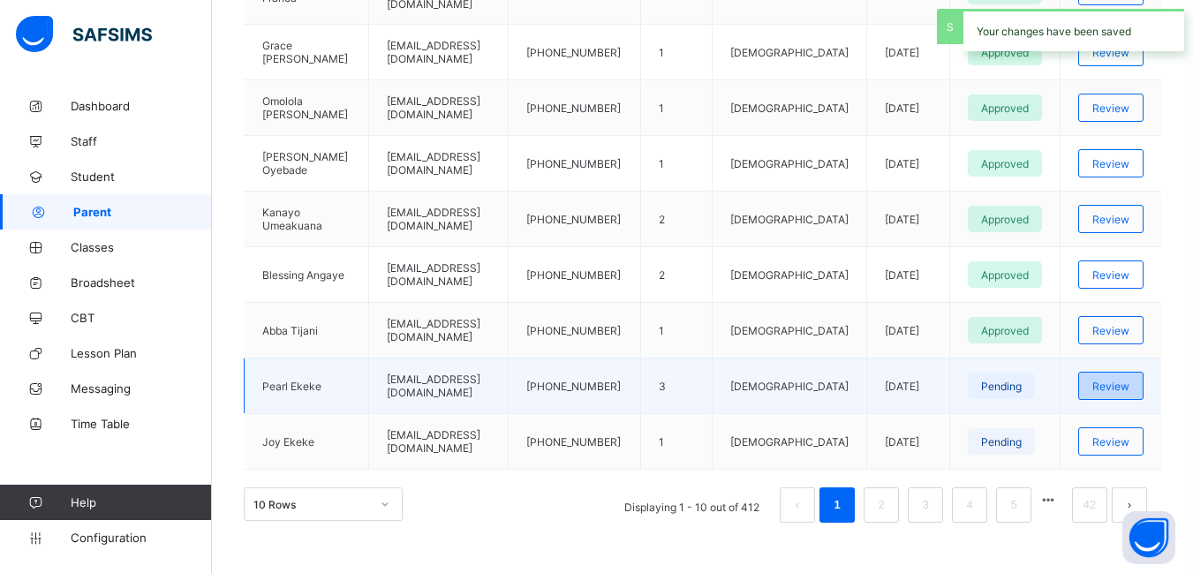
click at [1130, 380] on span "Review" at bounding box center [1111, 386] width 37 height 13
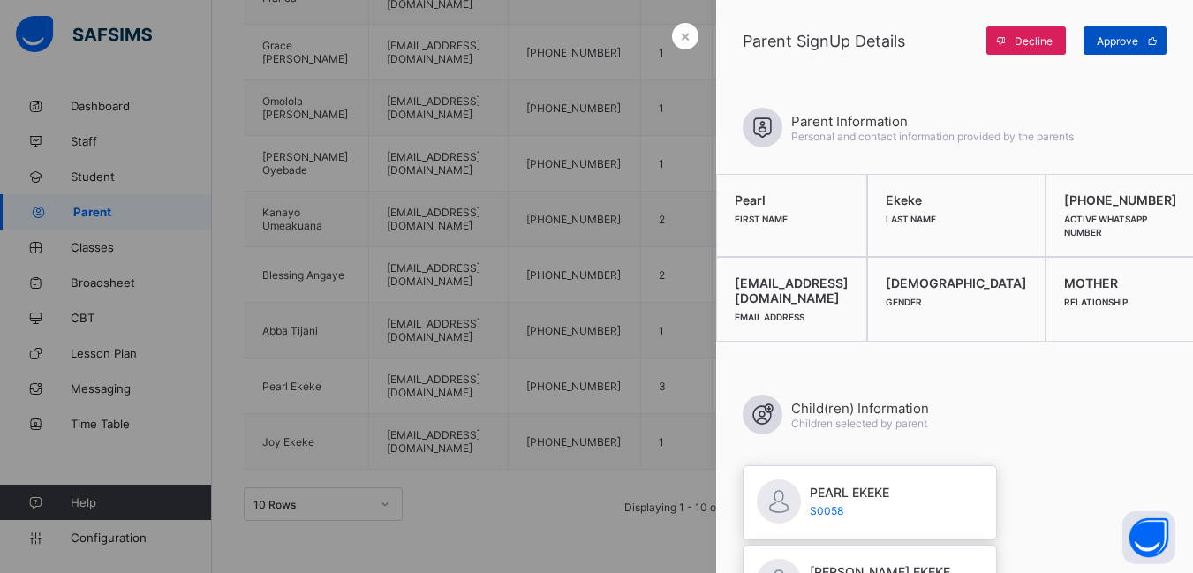
click at [1121, 38] on span "Approve" at bounding box center [1118, 40] width 42 height 13
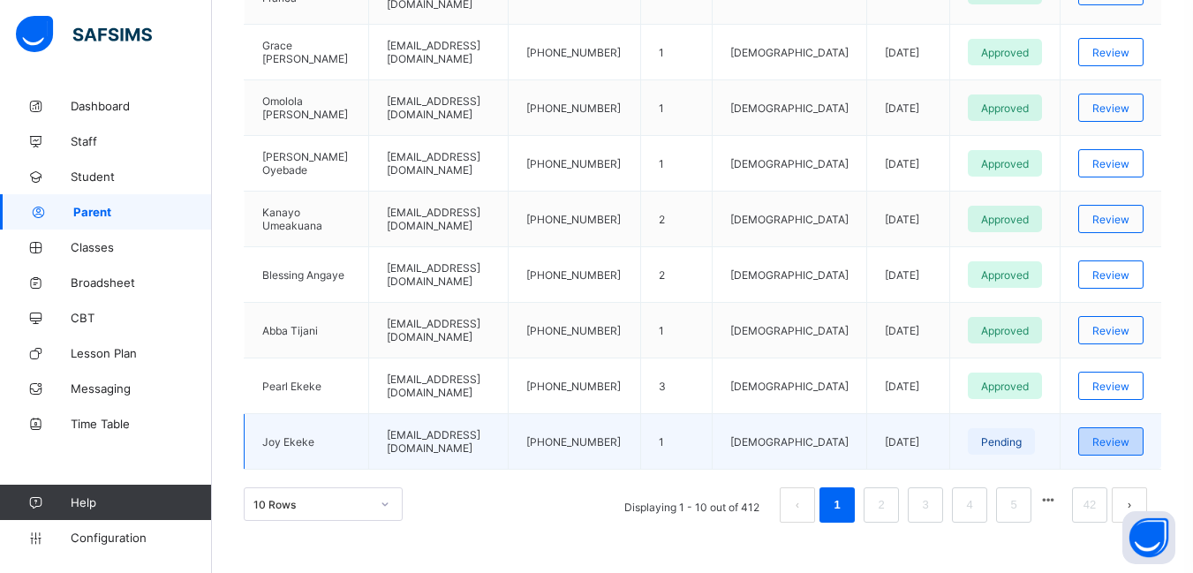
click at [1130, 435] on span "Review" at bounding box center [1111, 441] width 37 height 13
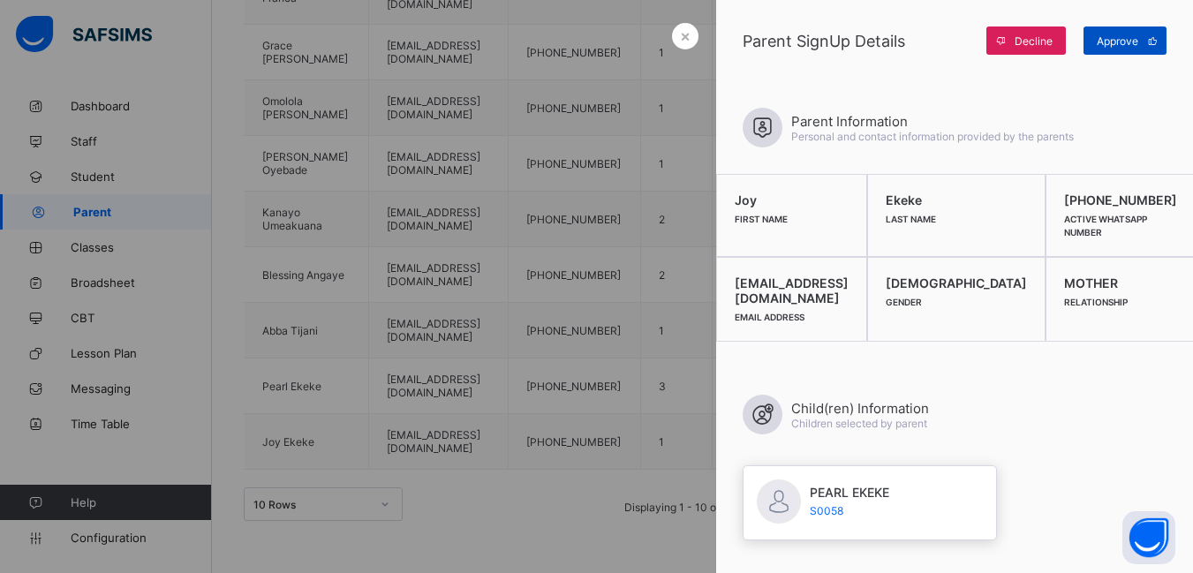
click at [1116, 37] on span "Approve" at bounding box center [1118, 40] width 42 height 13
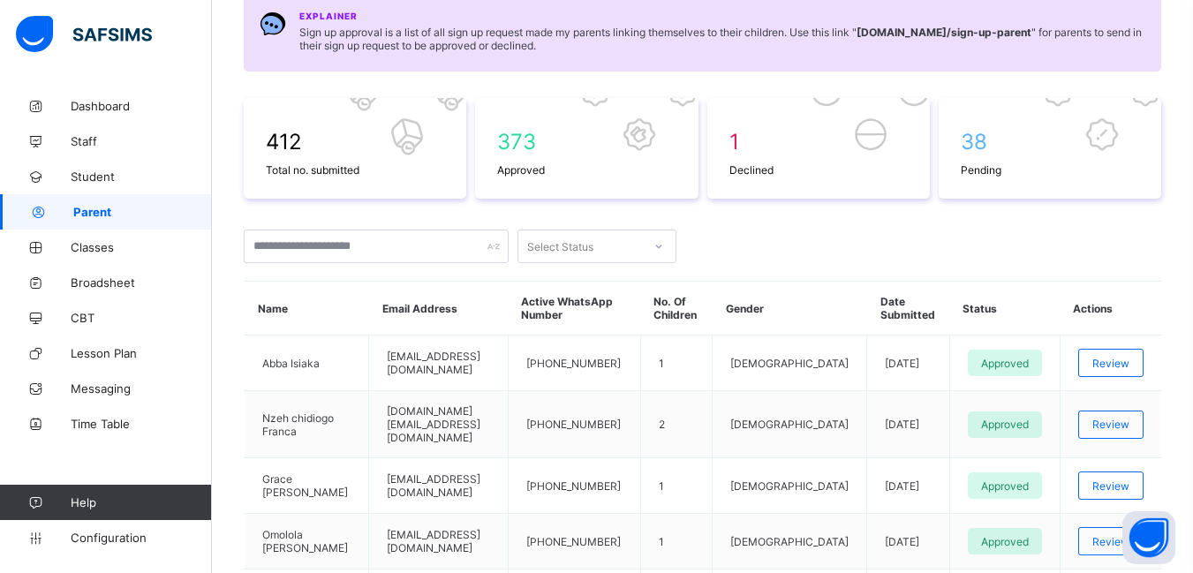
scroll to position [11, 0]
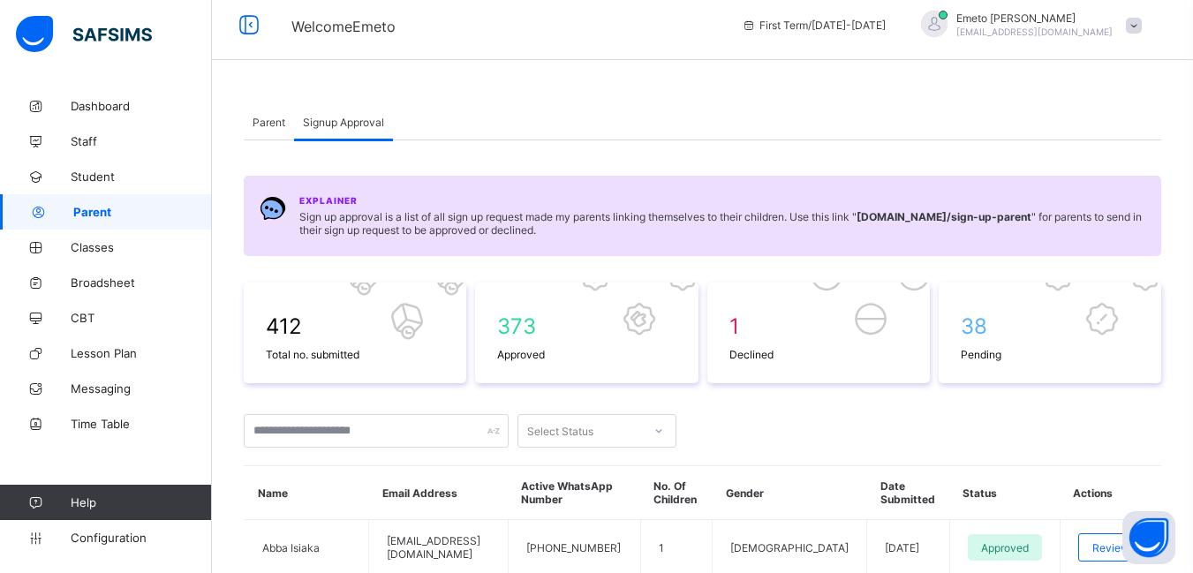
click at [264, 120] on span "Parent" at bounding box center [269, 122] width 33 height 13
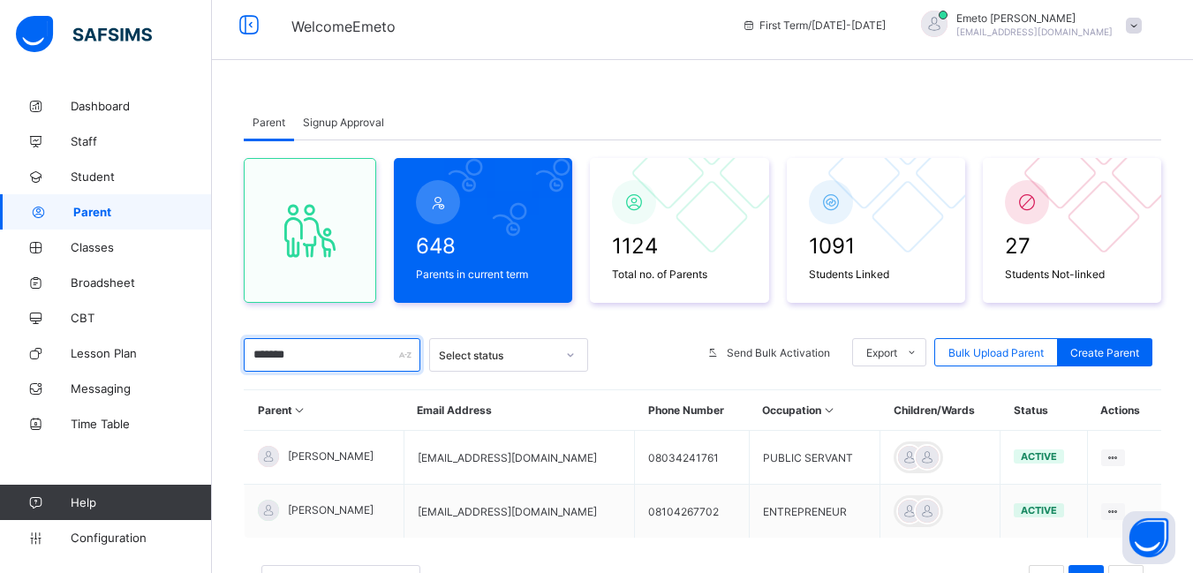
click at [297, 354] on input "*******" at bounding box center [332, 355] width 177 height 34
type input "*"
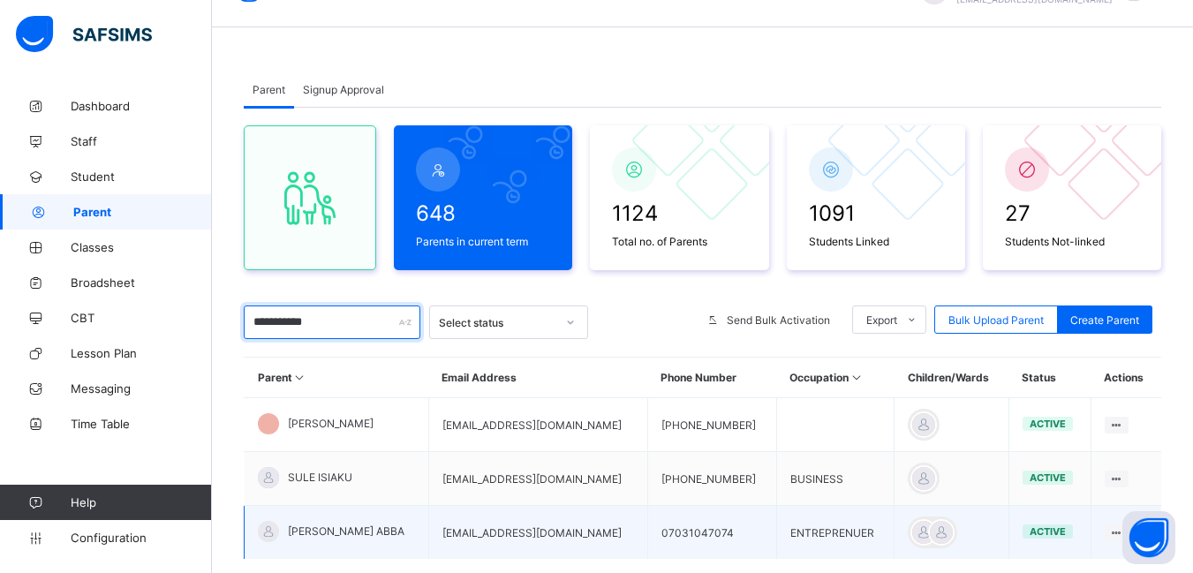
scroll to position [154, 0]
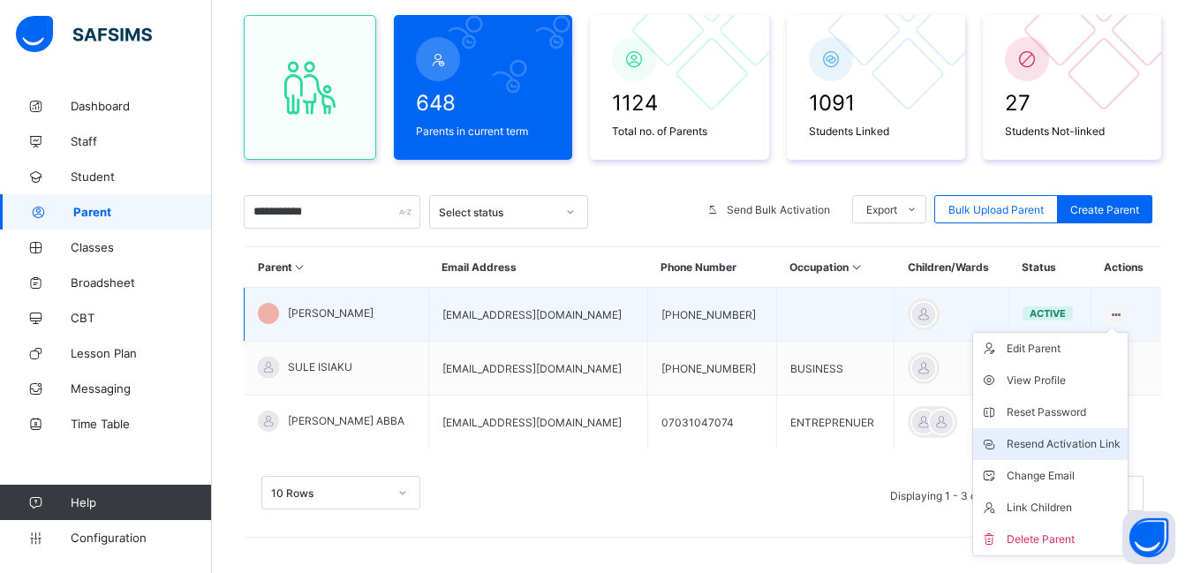
click at [1092, 439] on div "Resend Activation Link" at bounding box center [1064, 444] width 114 height 18
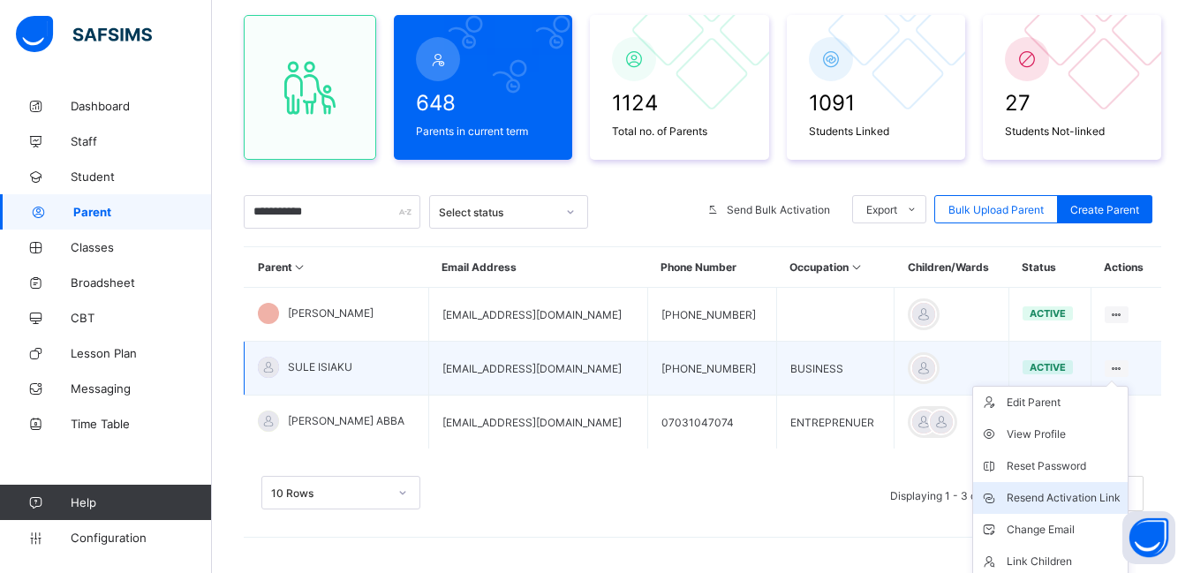
click at [1052, 496] on div "Resend Activation Link" at bounding box center [1064, 498] width 114 height 18
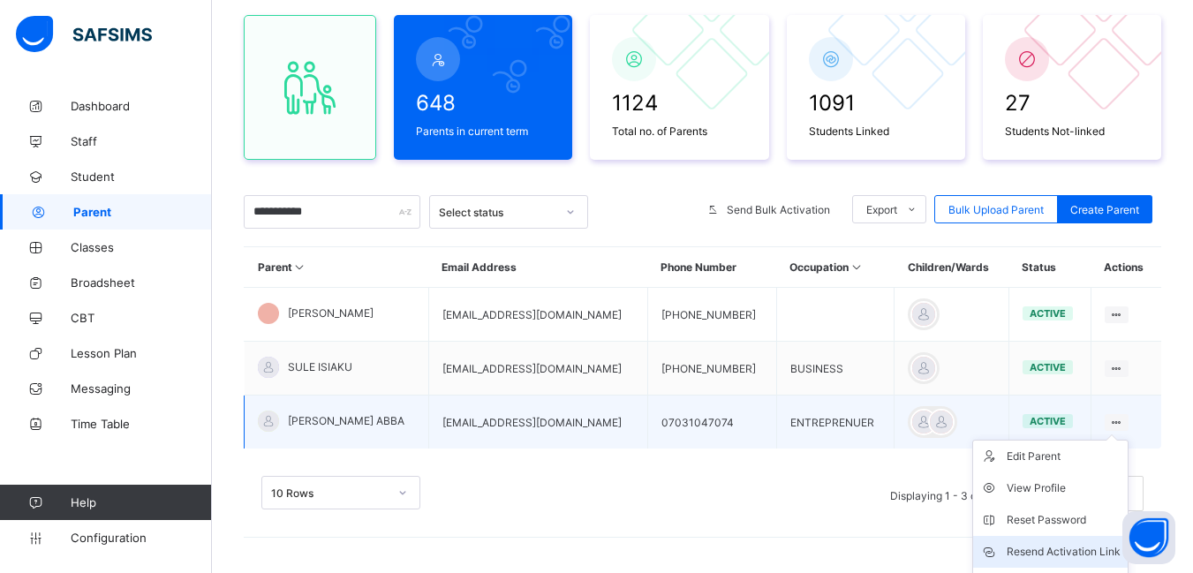
click at [1072, 549] on div "Resend Activation Link" at bounding box center [1064, 552] width 114 height 18
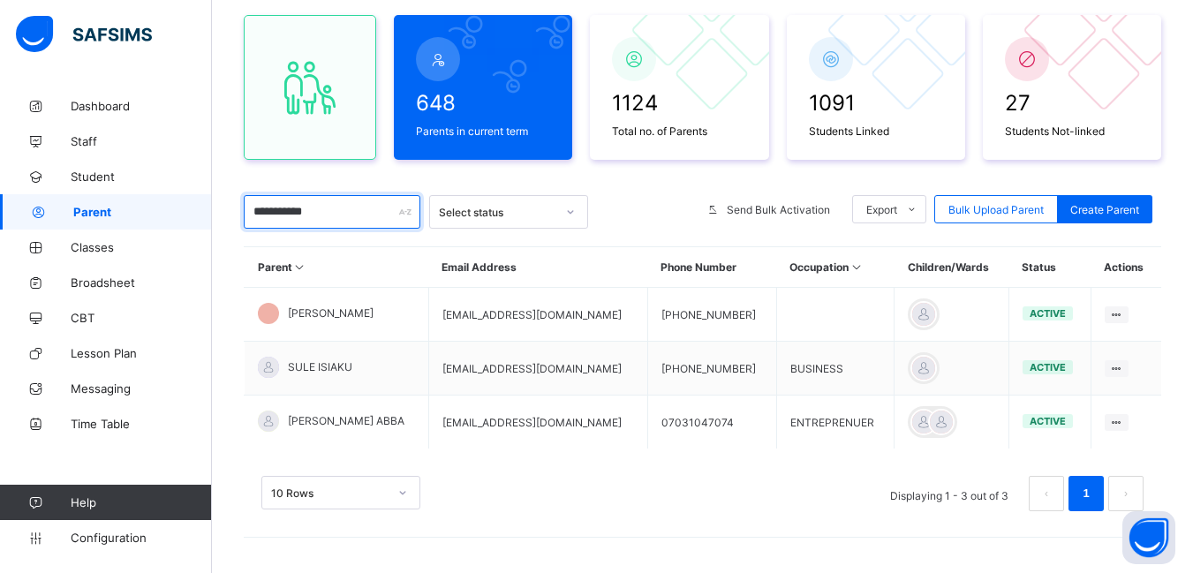
click at [344, 216] on input "**********" at bounding box center [332, 212] width 177 height 34
type input "*"
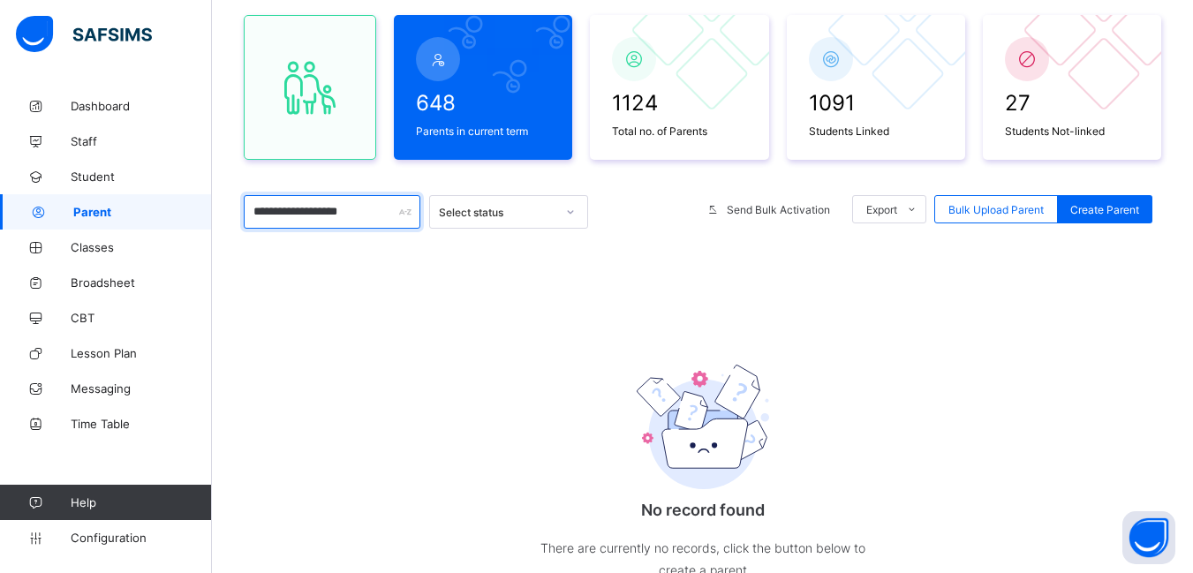
click at [324, 213] on input "**********" at bounding box center [332, 212] width 177 height 34
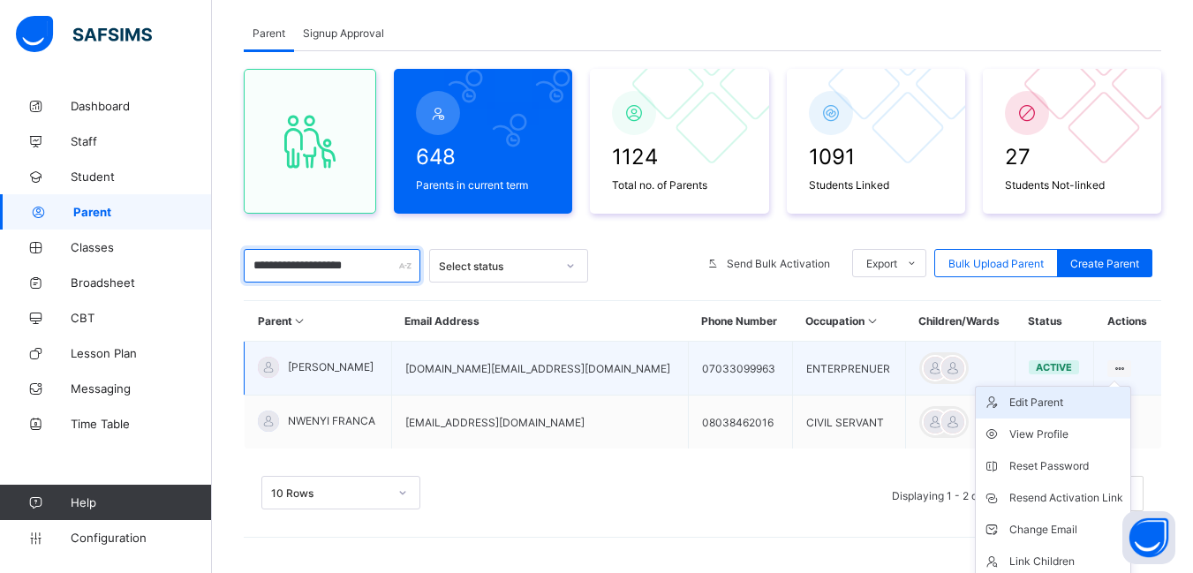
scroll to position [137, 0]
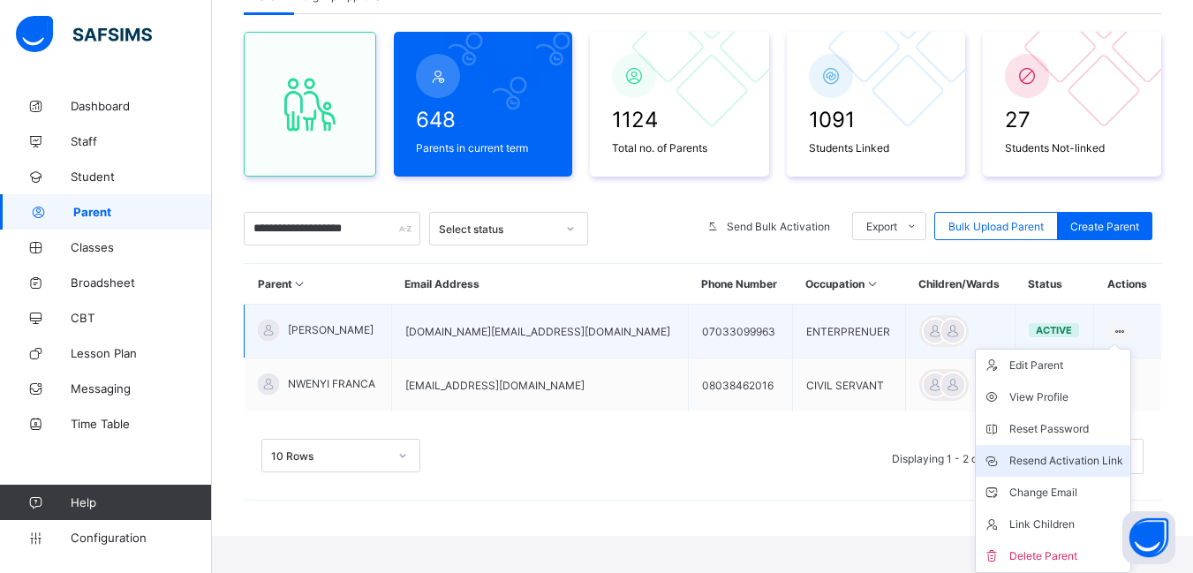
click at [1069, 459] on div "Resend Activation Link" at bounding box center [1067, 461] width 114 height 18
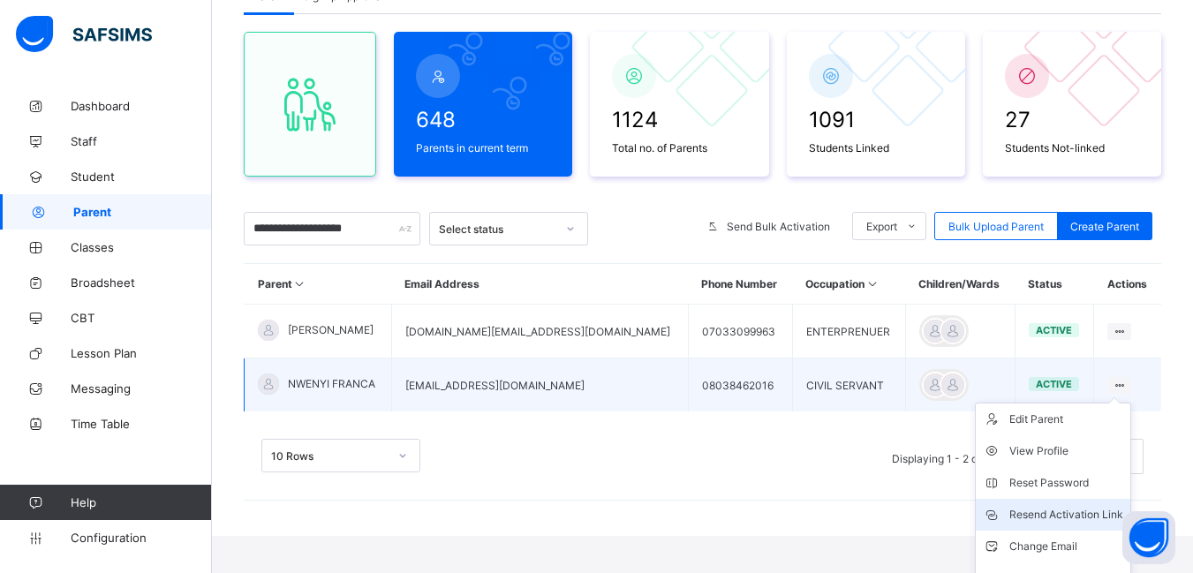
click at [1054, 511] on div "Resend Activation Link" at bounding box center [1067, 515] width 114 height 18
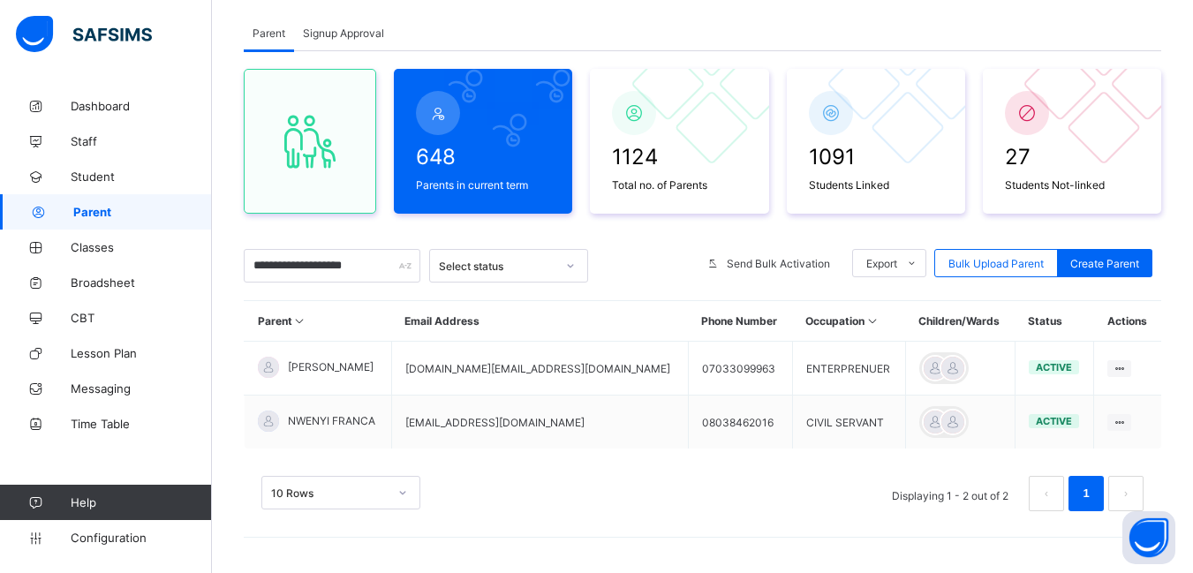
scroll to position [100, 0]
click at [370, 264] on input "**********" at bounding box center [332, 266] width 177 height 34
type input "*"
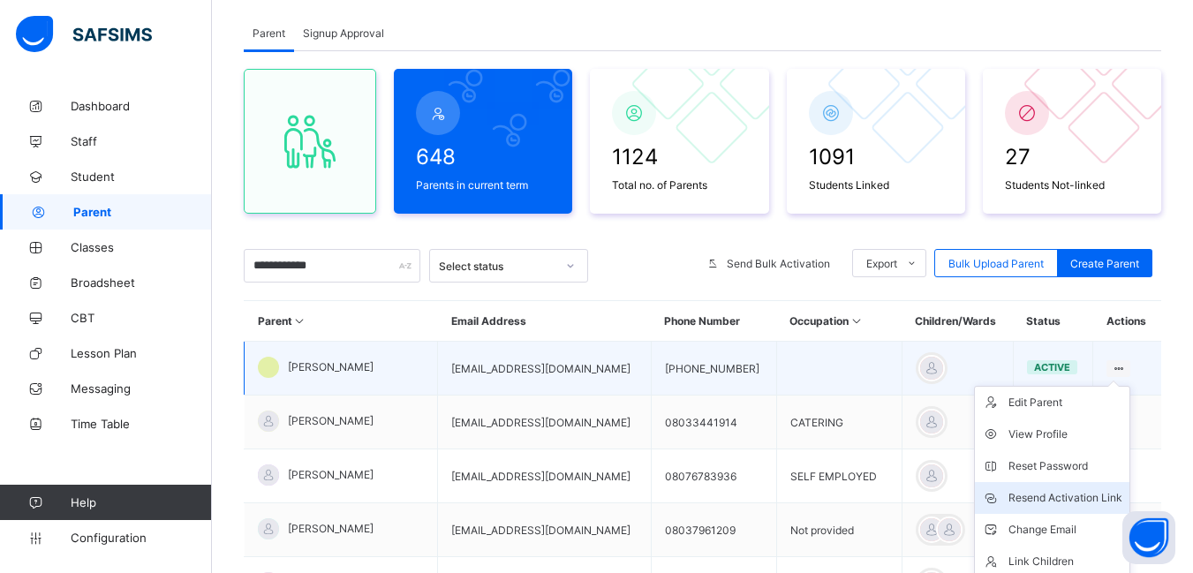
click at [1059, 497] on div "Resend Activation Link" at bounding box center [1066, 498] width 114 height 18
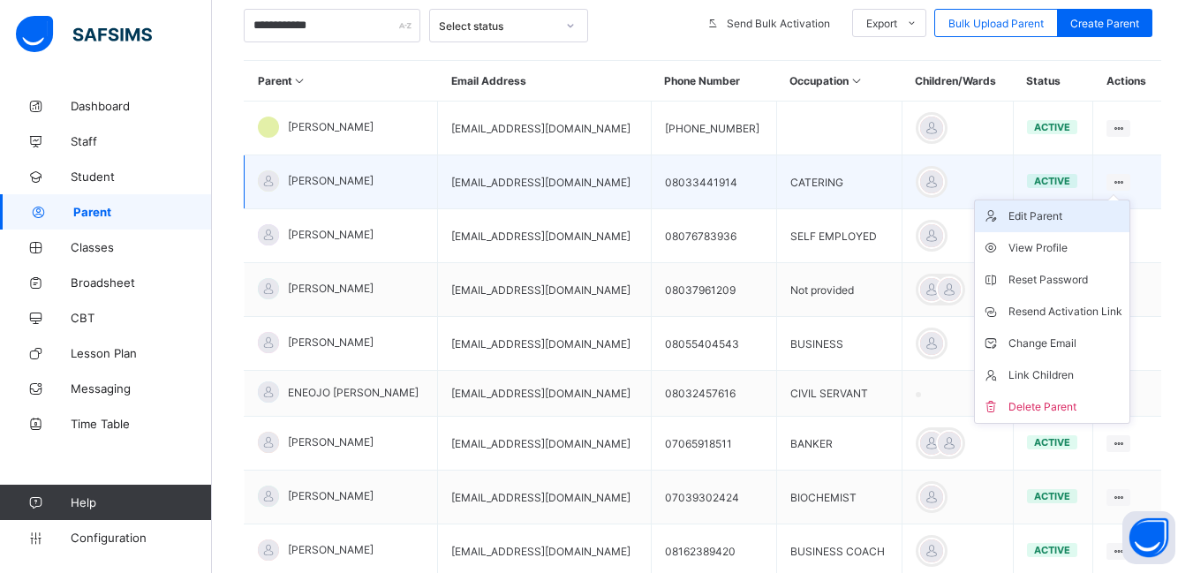
scroll to position [365, 0]
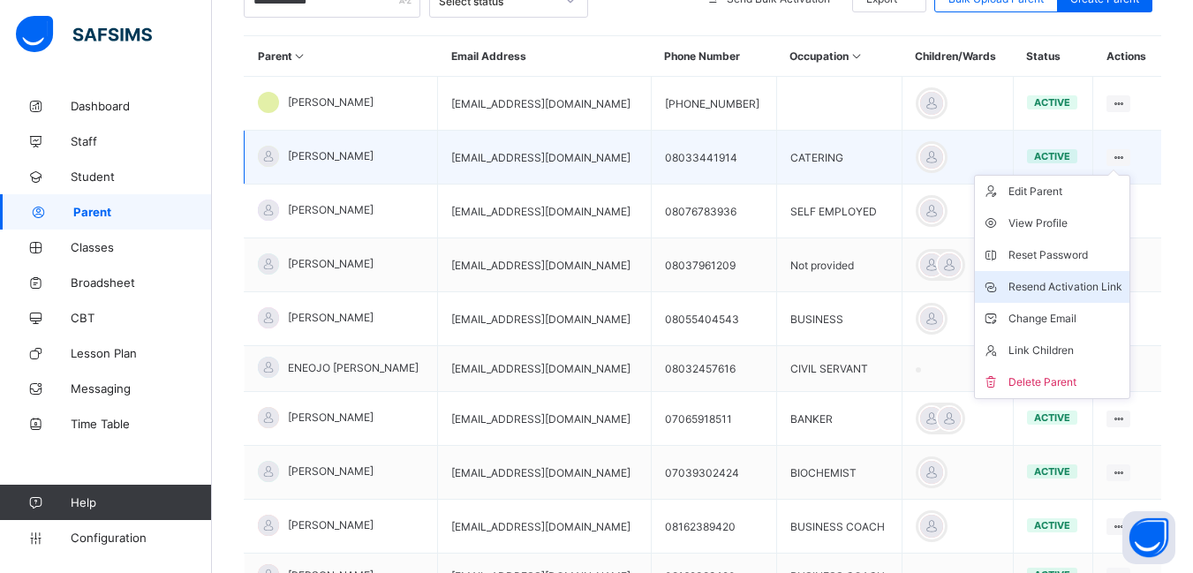
click at [1068, 285] on div "Resend Activation Link" at bounding box center [1066, 287] width 114 height 18
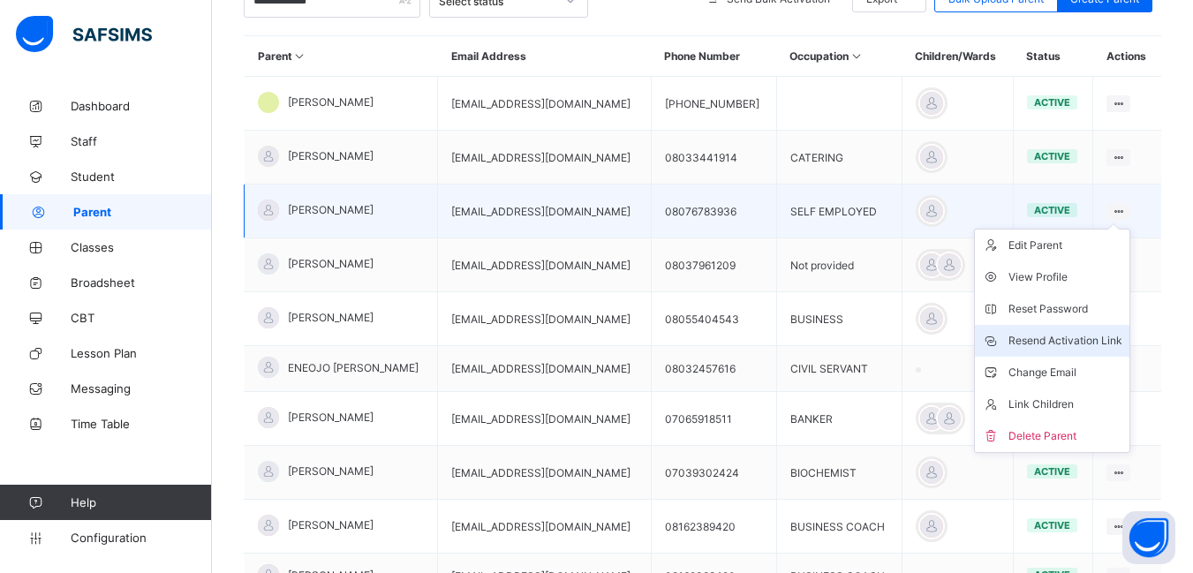
click at [1072, 337] on div "Resend Activation Link" at bounding box center [1066, 341] width 114 height 18
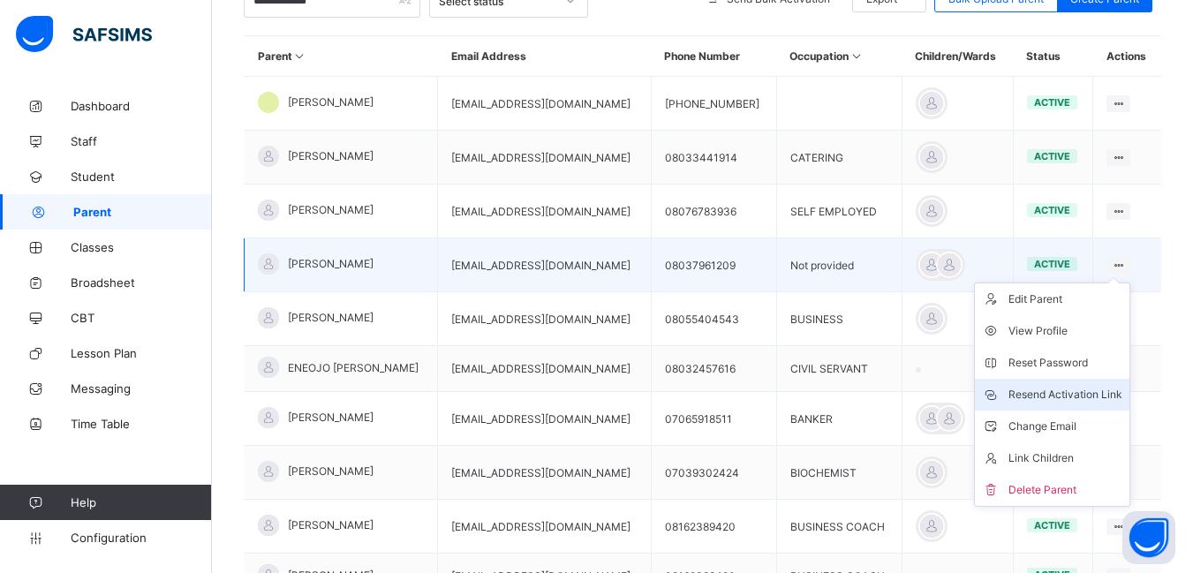
click at [1072, 393] on div "Resend Activation Link" at bounding box center [1066, 395] width 114 height 18
click at [1068, 393] on div "Resend Activation Link" at bounding box center [1066, 395] width 114 height 18
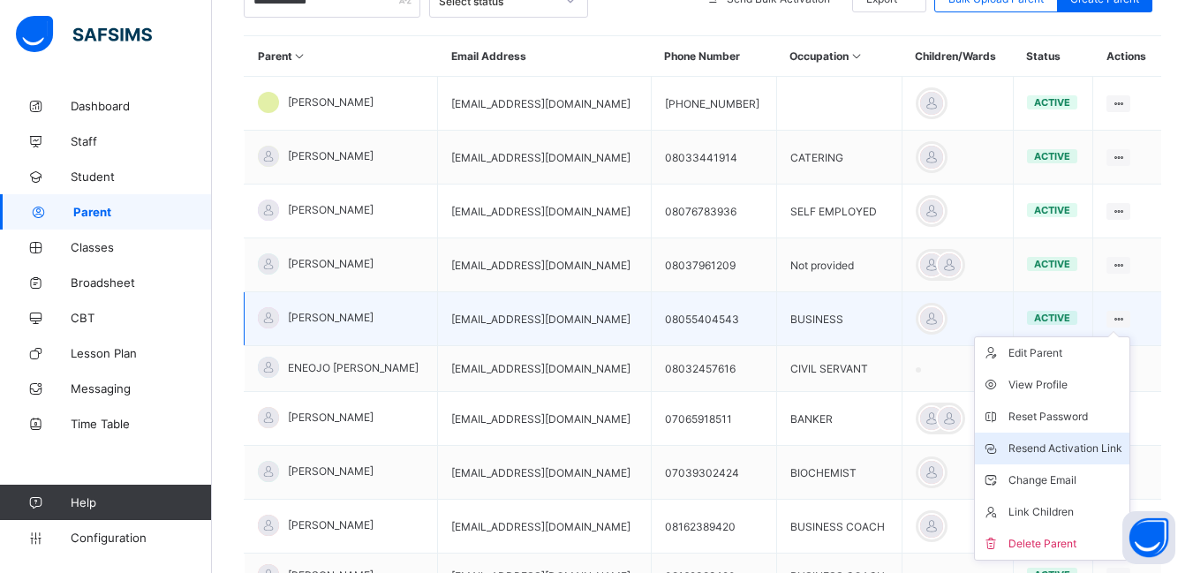
click at [1064, 446] on div "Resend Activation Link" at bounding box center [1066, 449] width 114 height 18
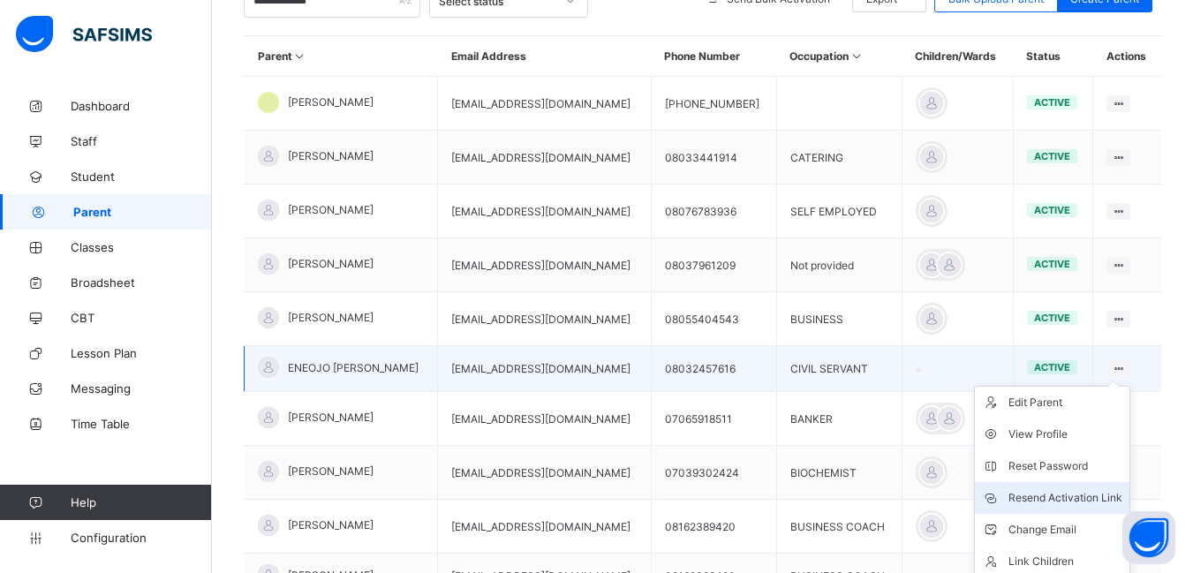
click at [1070, 498] on div "Resend Activation Link" at bounding box center [1066, 498] width 114 height 18
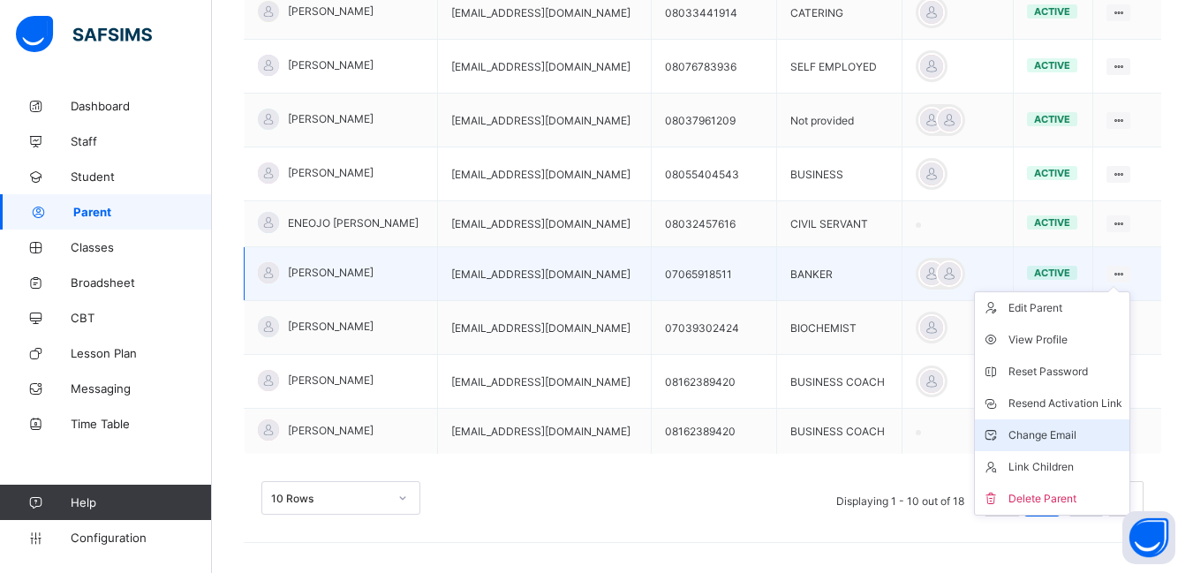
scroll to position [515, 0]
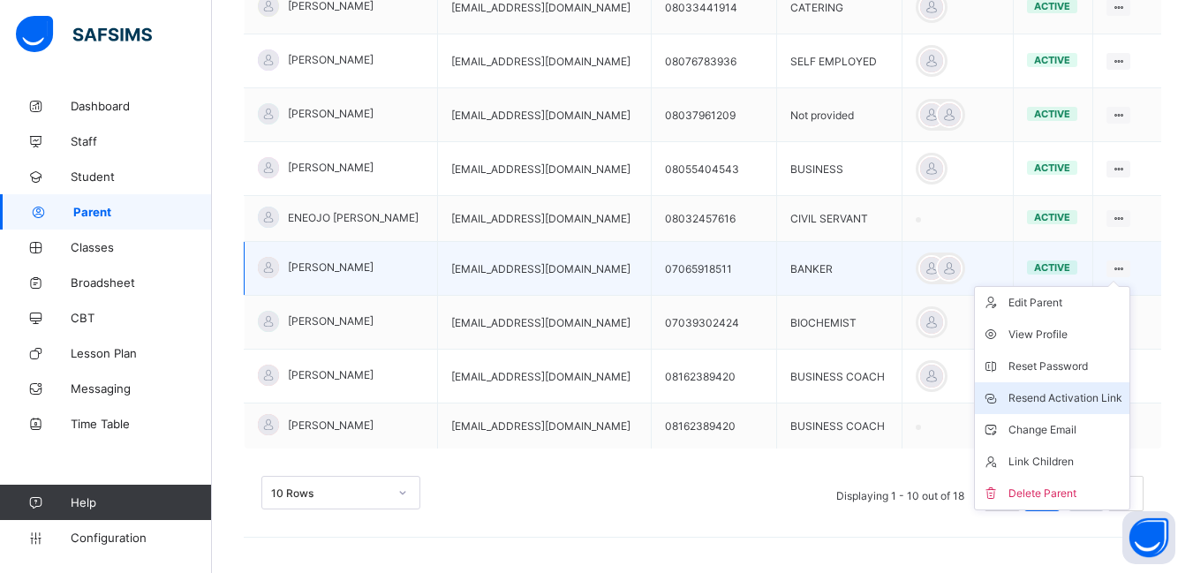
click at [1087, 397] on div "Resend Activation Link" at bounding box center [1066, 399] width 114 height 18
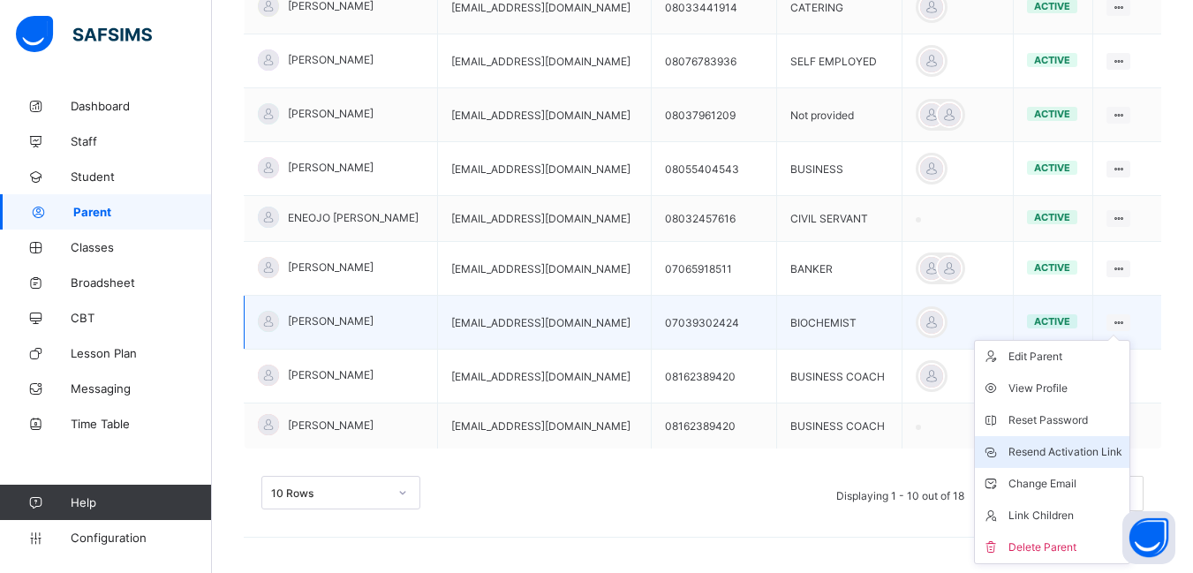
click at [1038, 451] on div "Resend Activation Link" at bounding box center [1066, 452] width 114 height 18
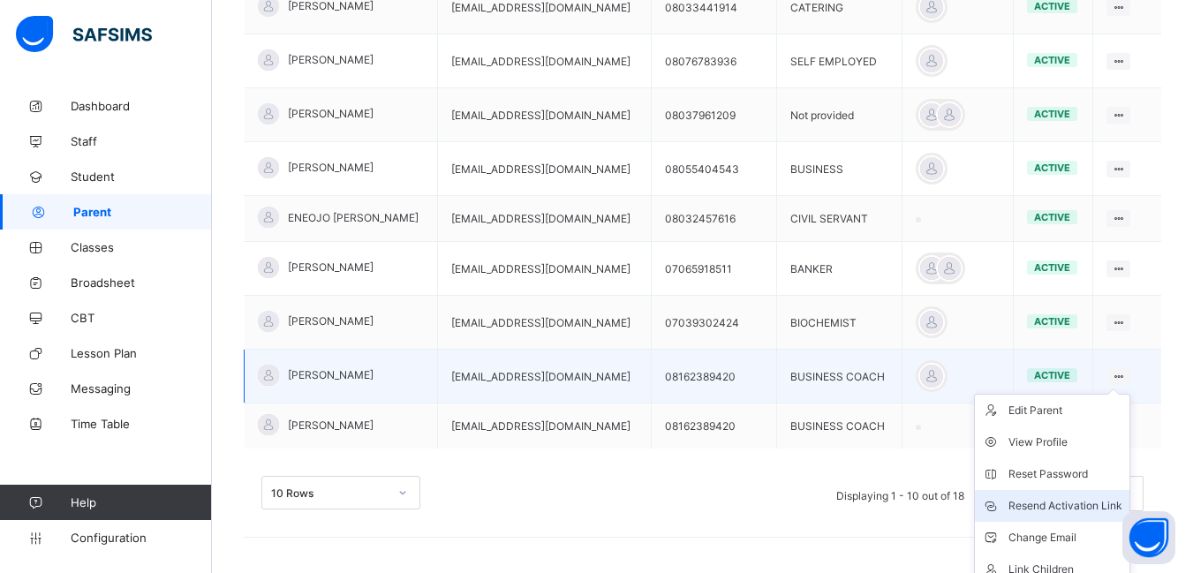
click at [1046, 508] on div "Resend Activation Link" at bounding box center [1066, 506] width 114 height 18
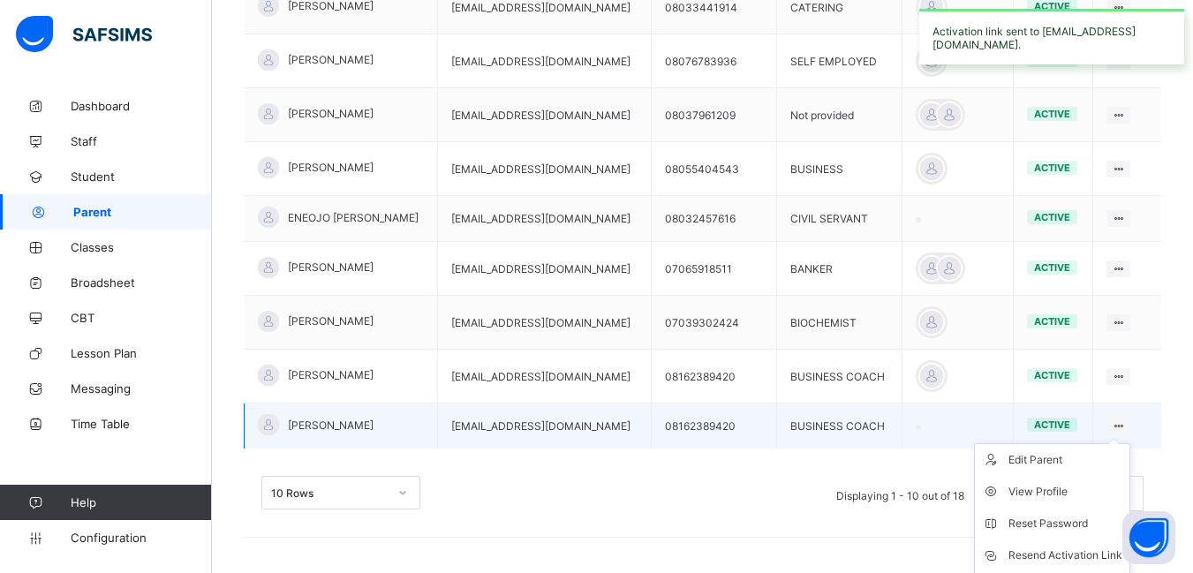
scroll to position [609, 0]
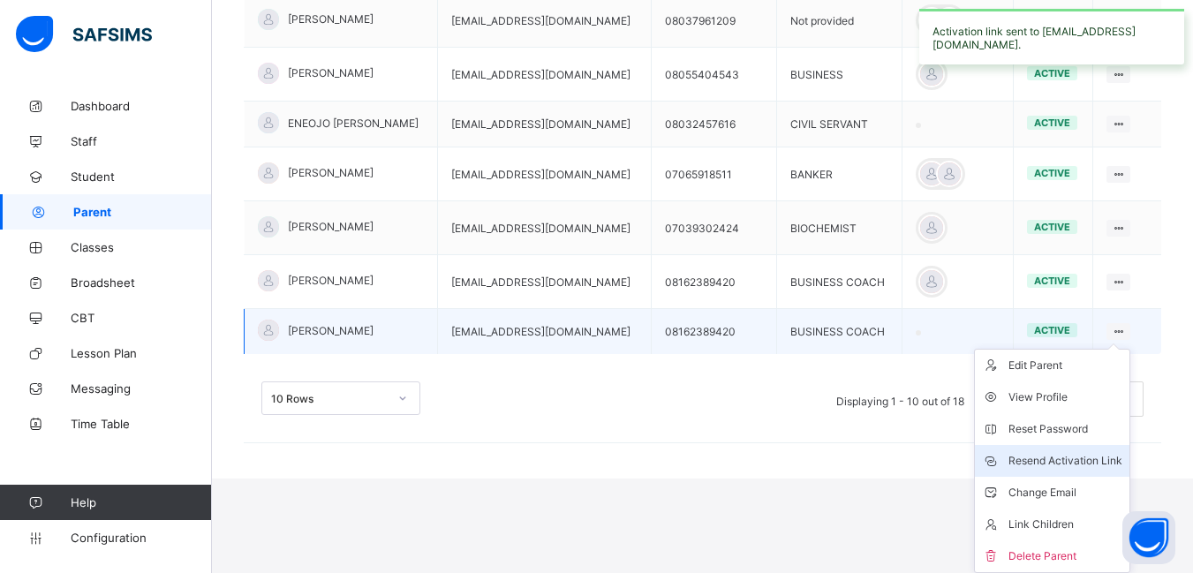
click at [1090, 459] on div "Resend Activation Link" at bounding box center [1066, 461] width 114 height 18
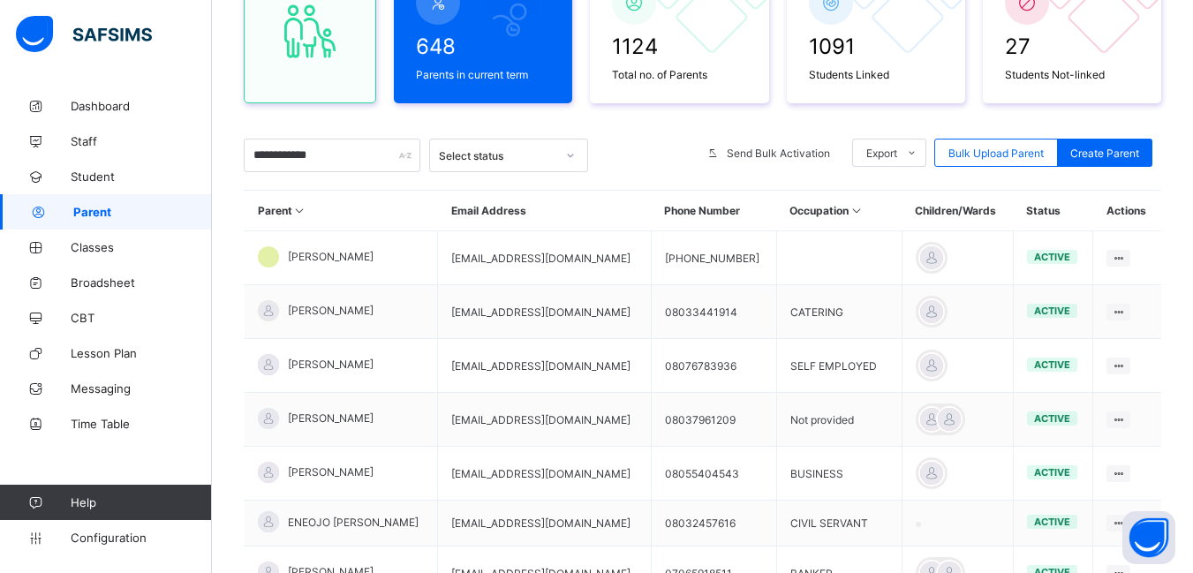
scroll to position [162, 0]
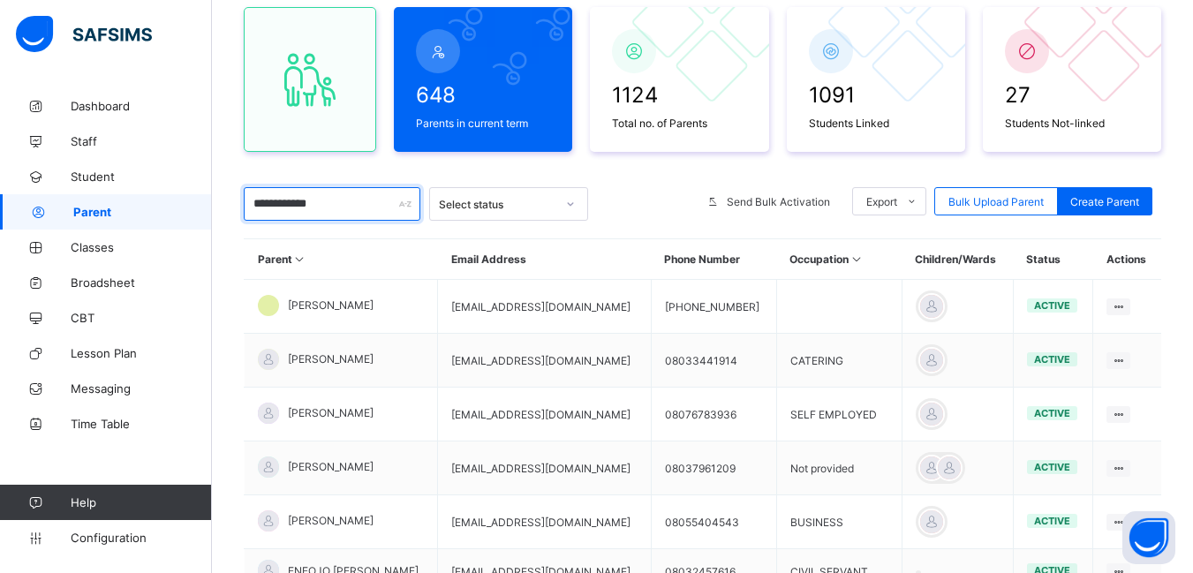
click at [352, 208] on input "**********" at bounding box center [332, 204] width 177 height 34
type input "*"
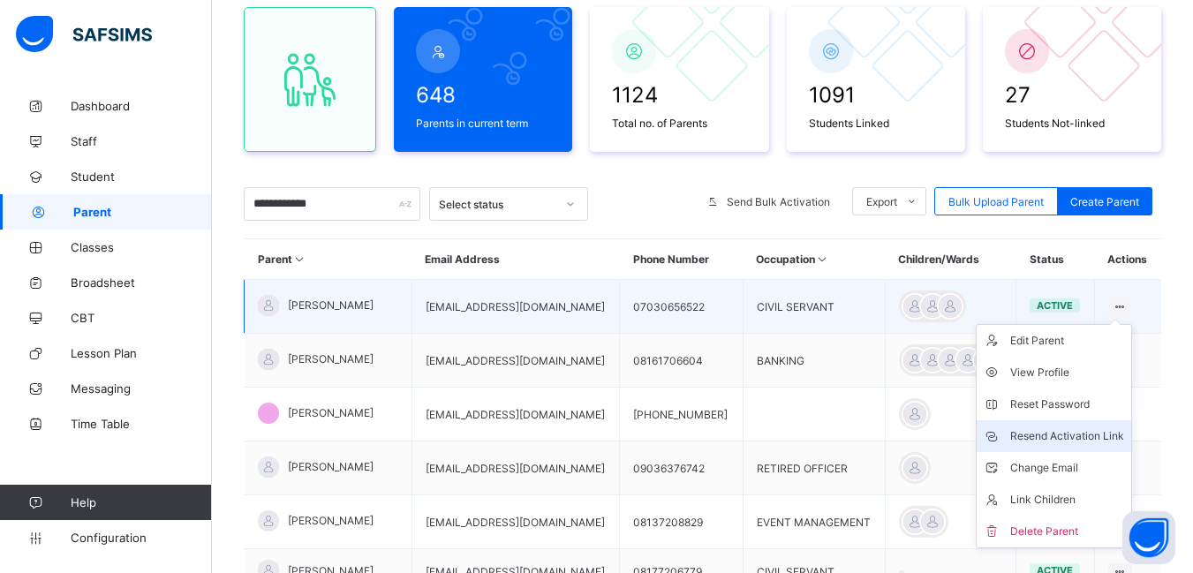
click at [1068, 436] on div "Resend Activation Link" at bounding box center [1067, 437] width 114 height 18
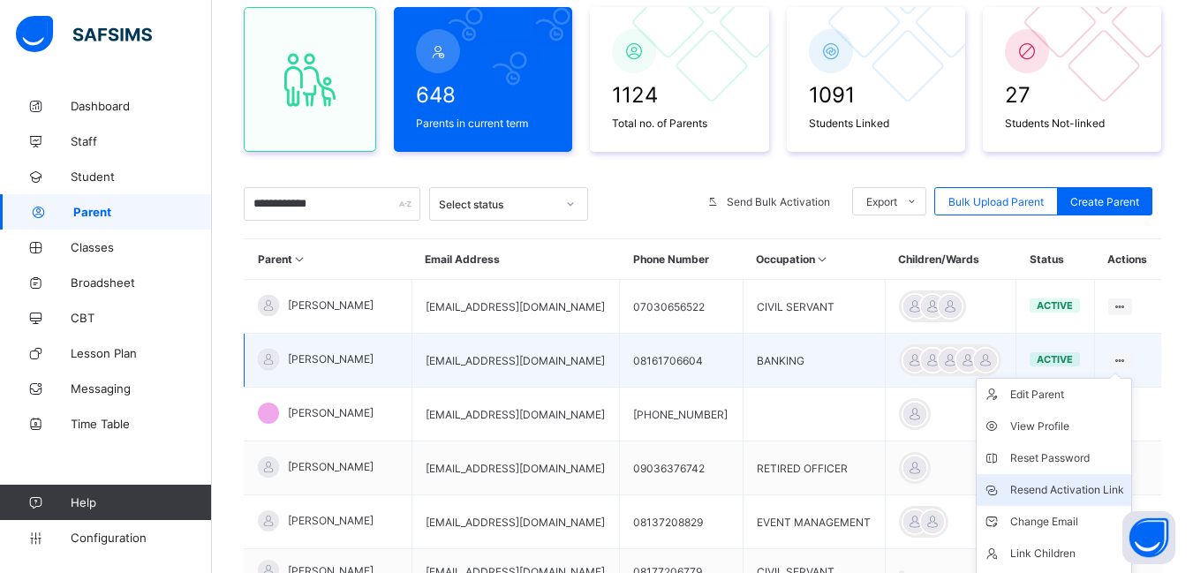
click at [1064, 490] on div "Resend Activation Link" at bounding box center [1067, 490] width 114 height 18
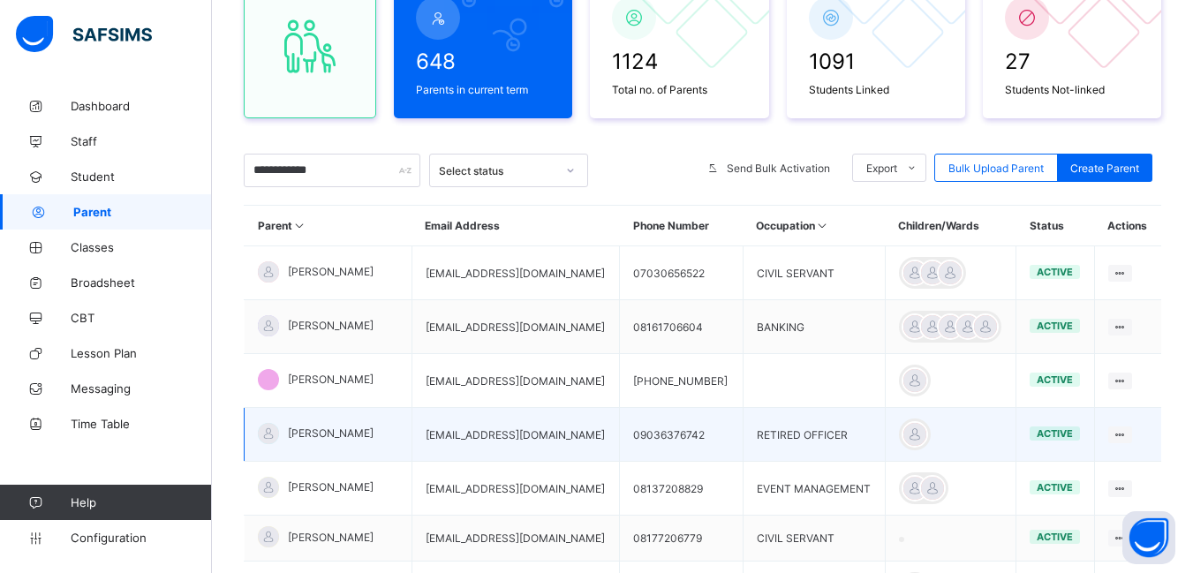
scroll to position [170, 0]
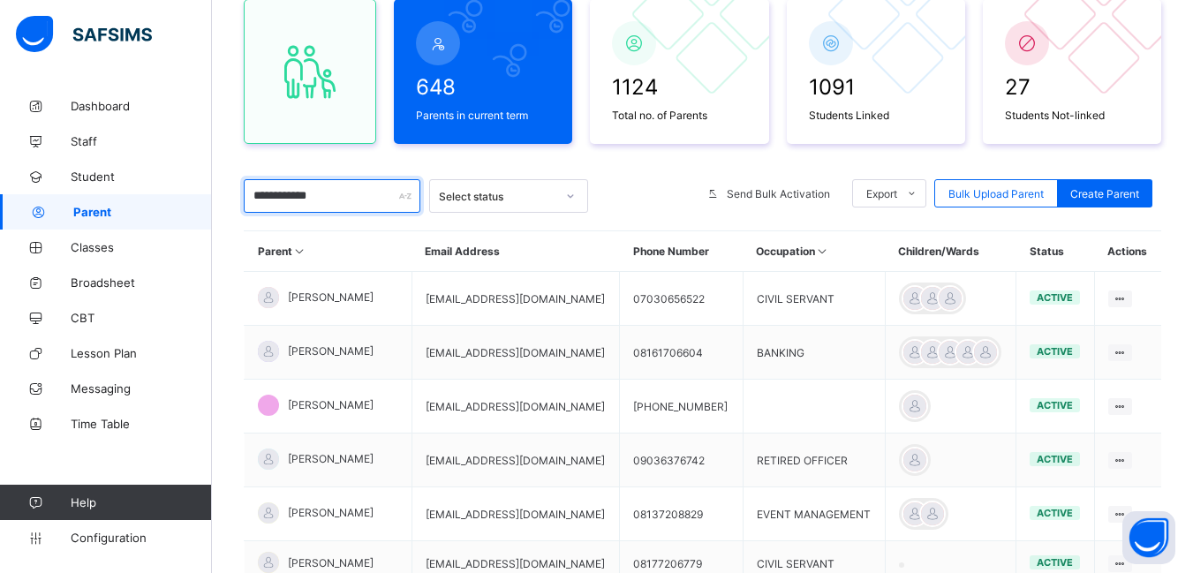
click at [322, 201] on input "**********" at bounding box center [332, 196] width 177 height 34
type input "*"
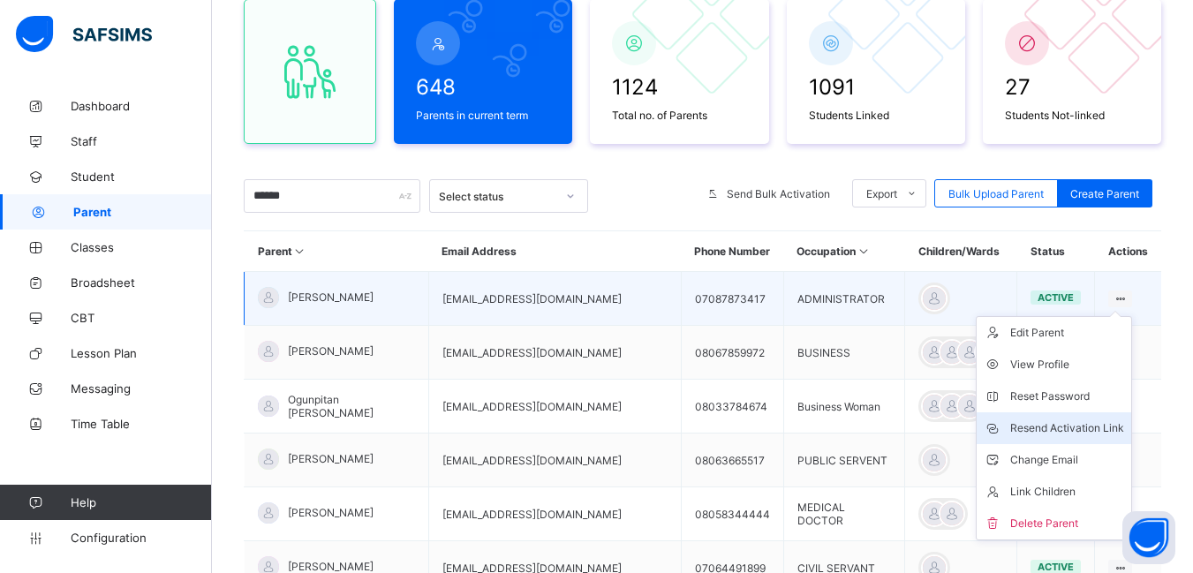
click at [1065, 430] on div "Resend Activation Link" at bounding box center [1067, 429] width 114 height 18
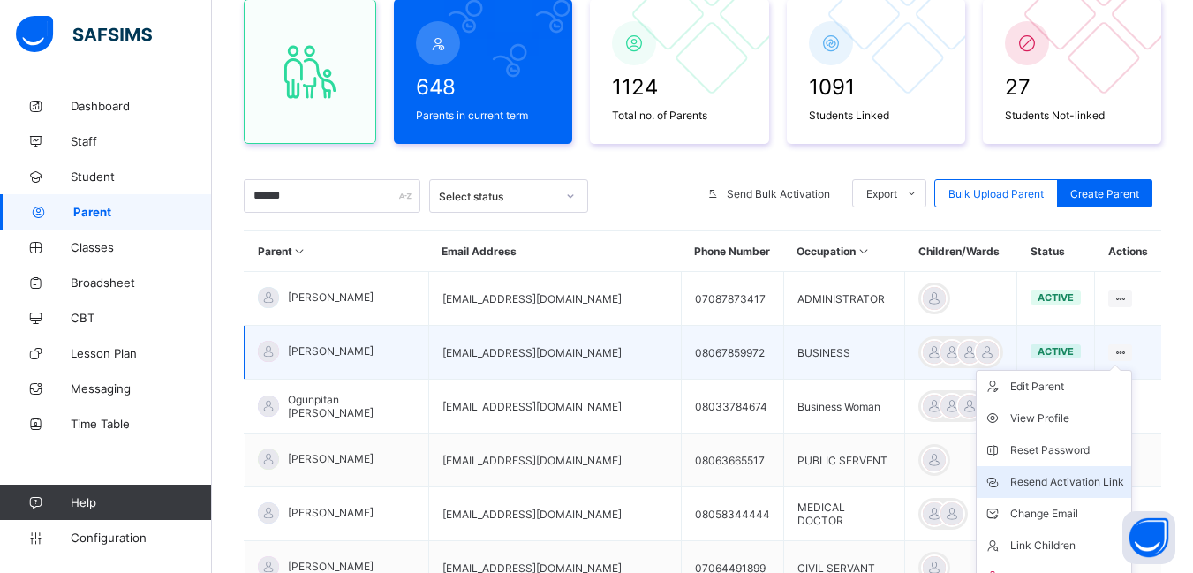
click at [1063, 485] on div "Resend Activation Link" at bounding box center [1067, 482] width 114 height 18
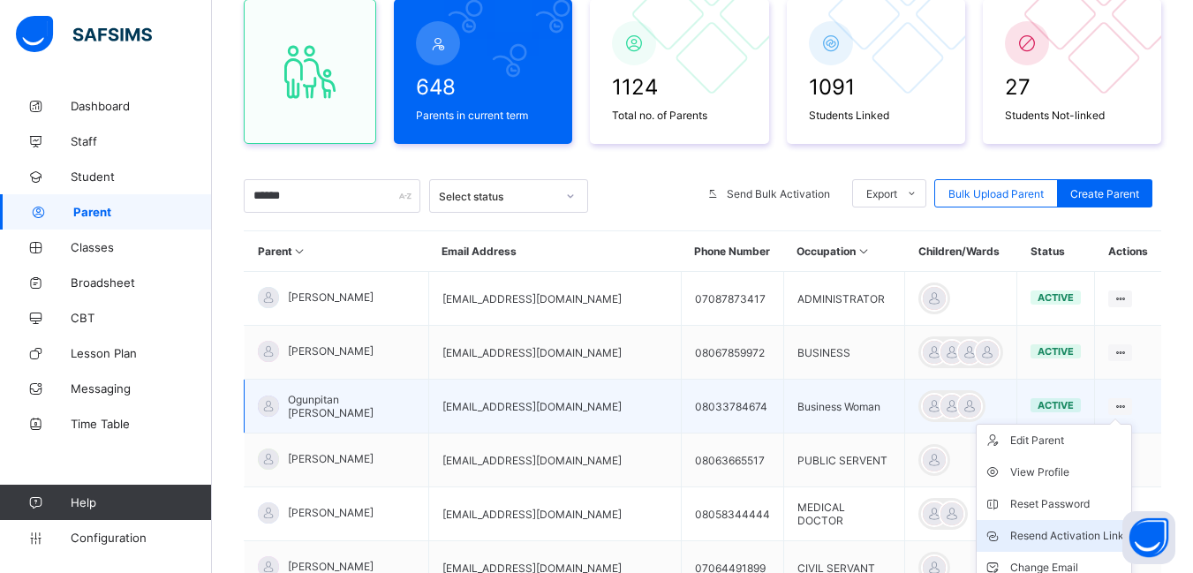
click at [1048, 533] on div "Resend Activation Link" at bounding box center [1067, 536] width 114 height 18
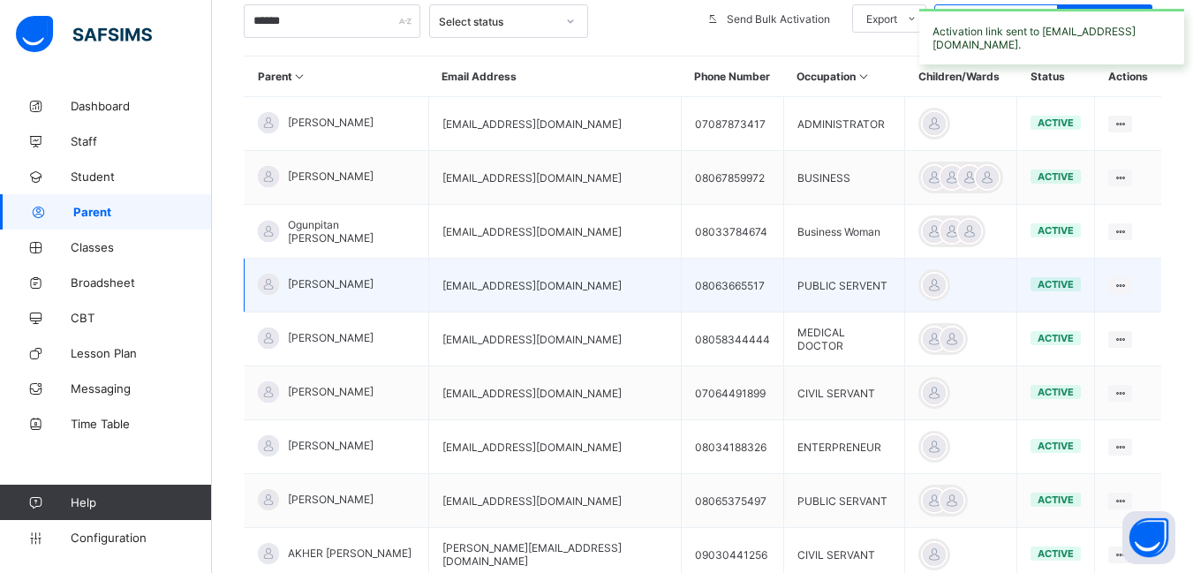
scroll to position [435, 0]
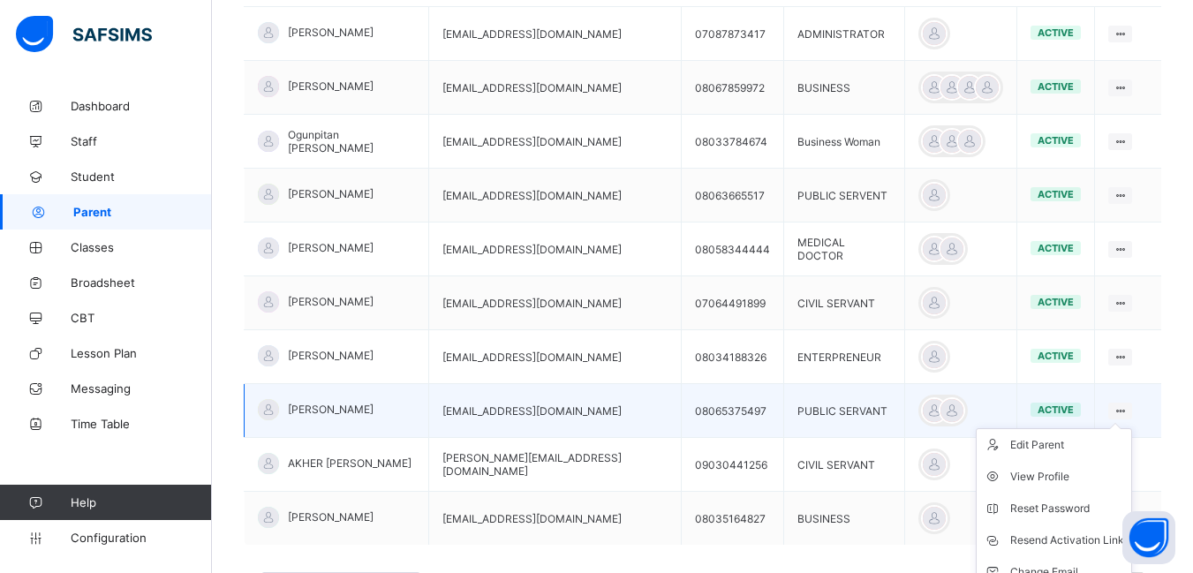
click at [1127, 409] on icon at bounding box center [1120, 411] width 15 height 13
click at [1036, 536] on div "Resend Activation Link" at bounding box center [1067, 541] width 114 height 18
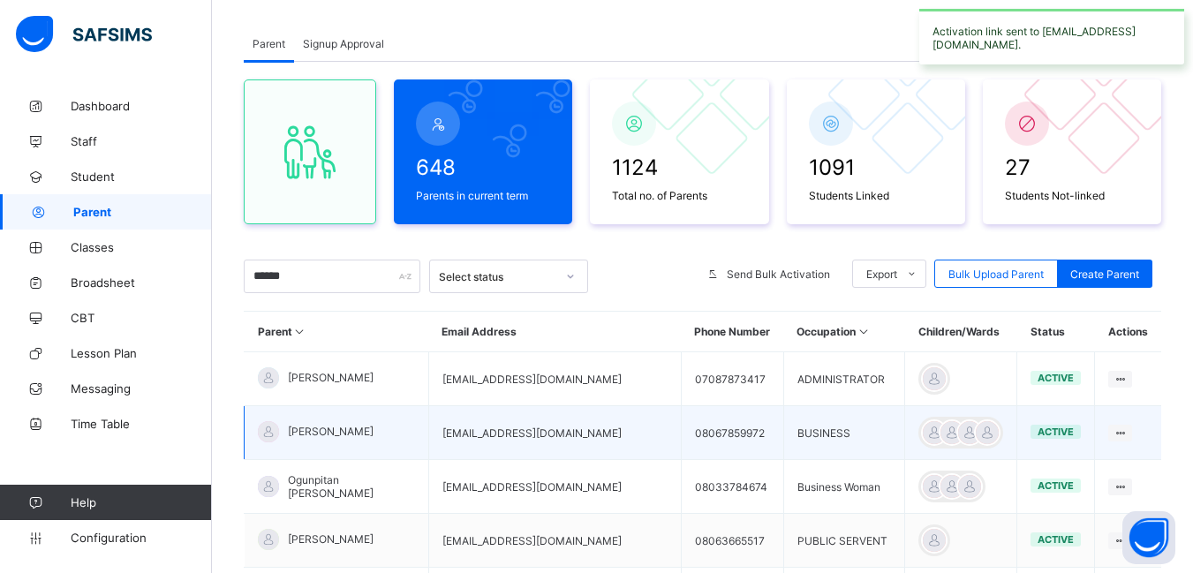
scroll to position [0, 0]
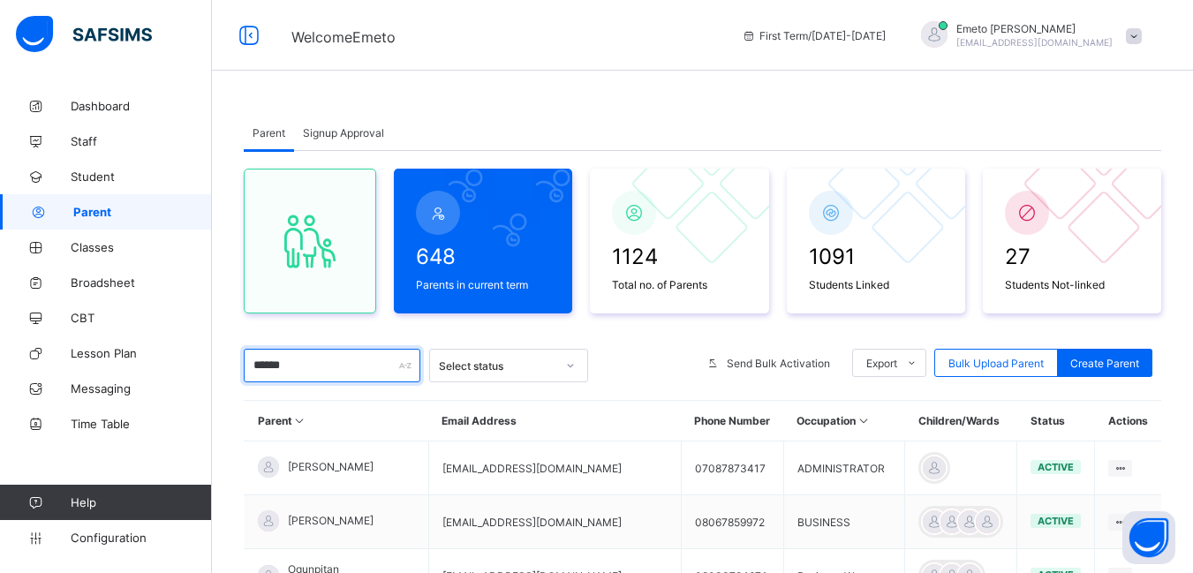
click at [311, 368] on input "******" at bounding box center [332, 366] width 177 height 34
type input "*"
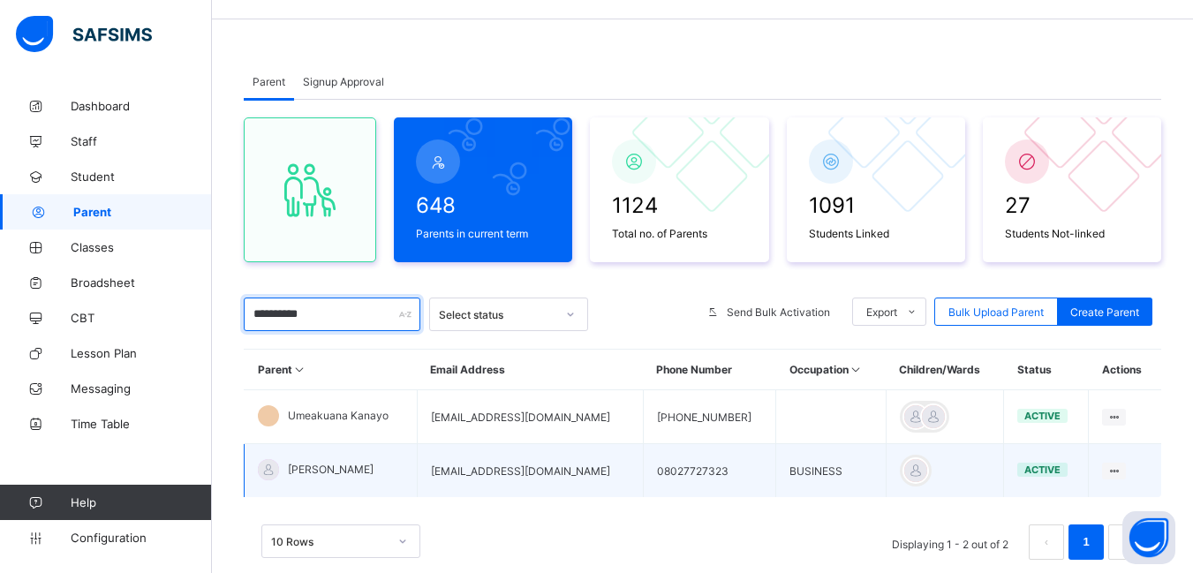
scroll to position [100, 0]
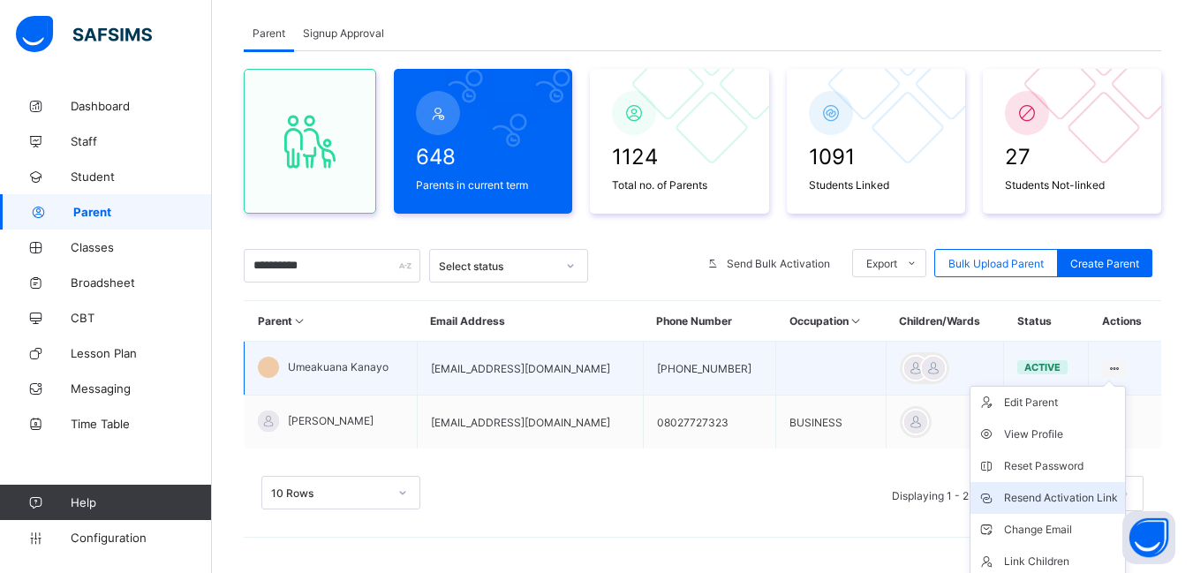
click at [1055, 498] on div "Resend Activation Link" at bounding box center [1061, 498] width 114 height 18
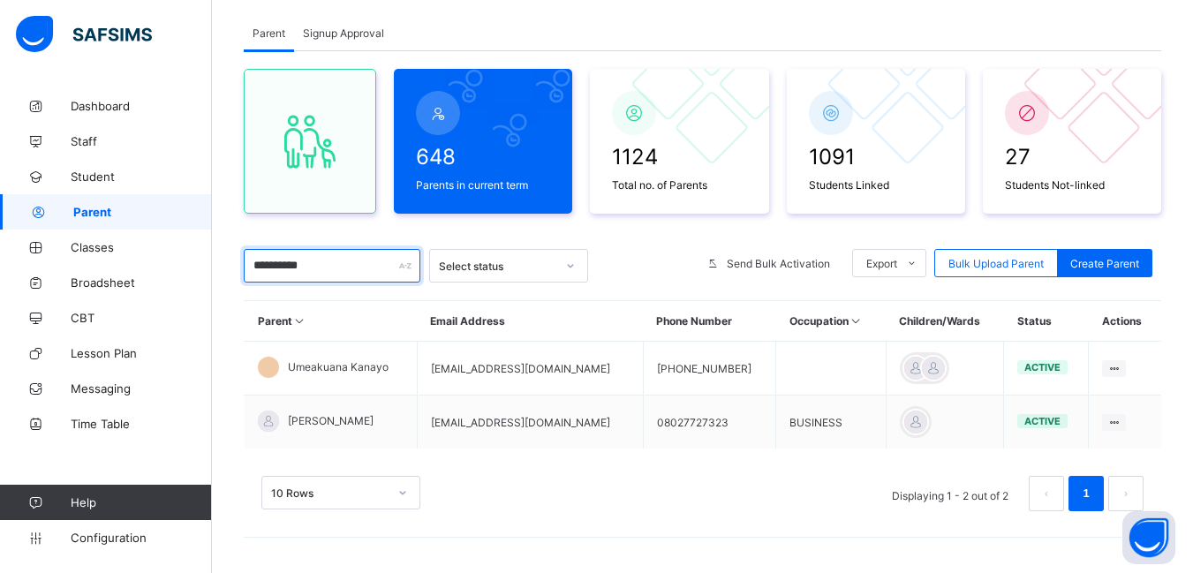
click at [333, 269] on input "**********" at bounding box center [332, 266] width 177 height 34
type input "*"
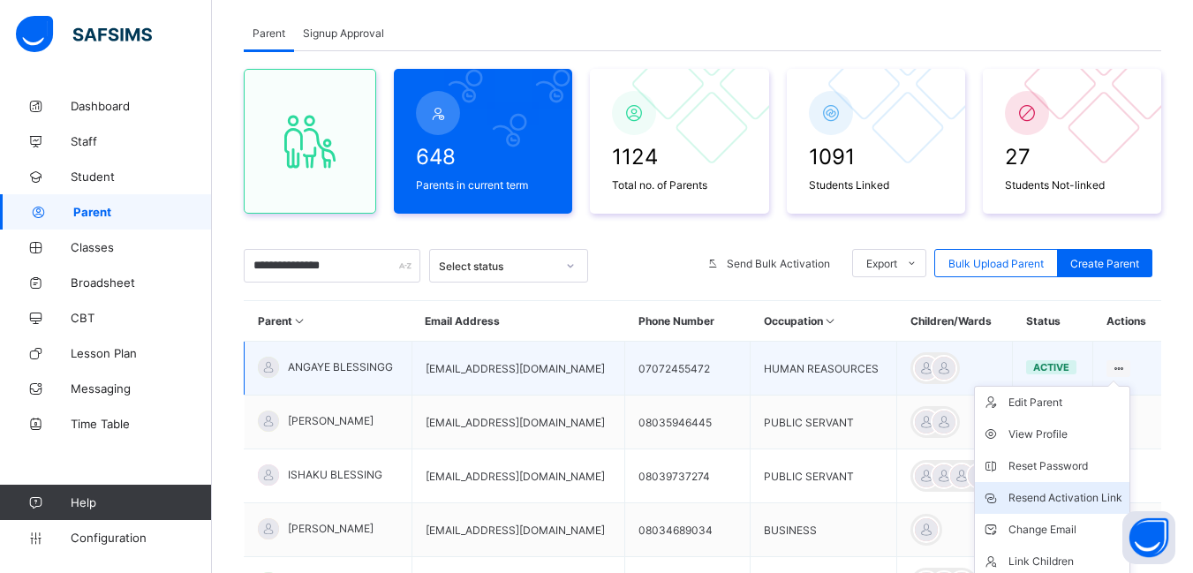
click at [1066, 495] on div "Resend Activation Link" at bounding box center [1066, 498] width 114 height 18
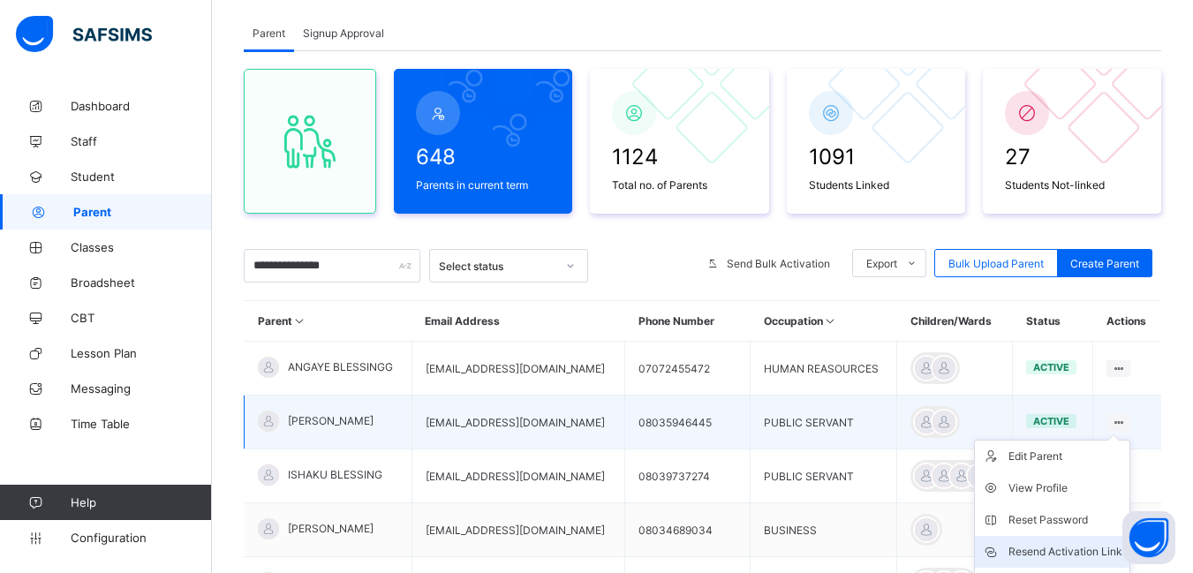
click at [1067, 549] on div "Resend Activation Link" at bounding box center [1066, 552] width 114 height 18
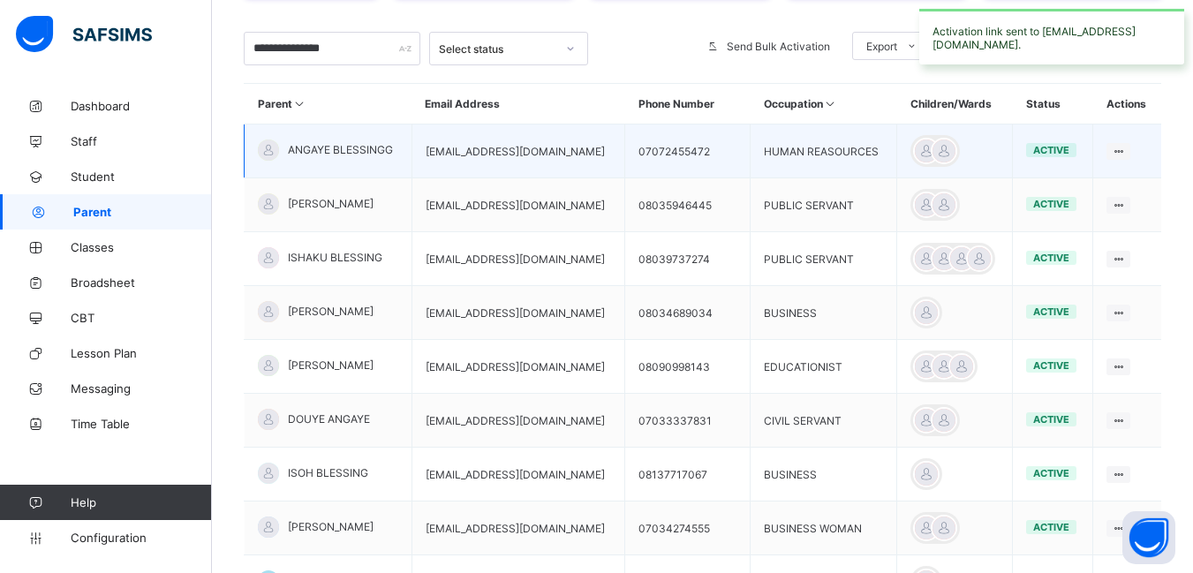
scroll to position [365, 0]
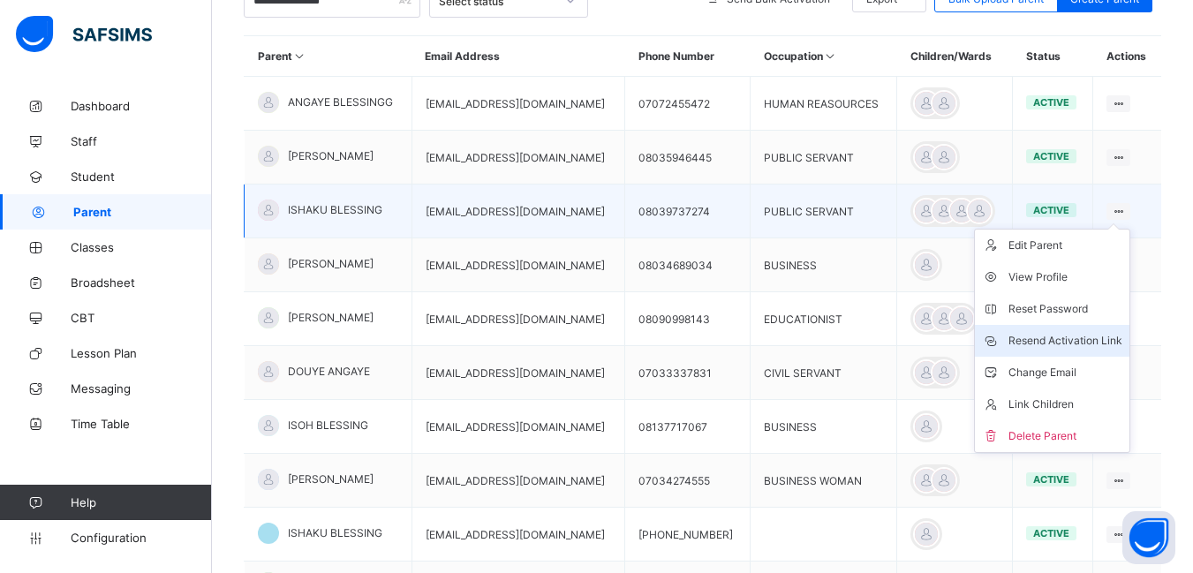
click at [1069, 338] on div "Resend Activation Link" at bounding box center [1066, 341] width 114 height 18
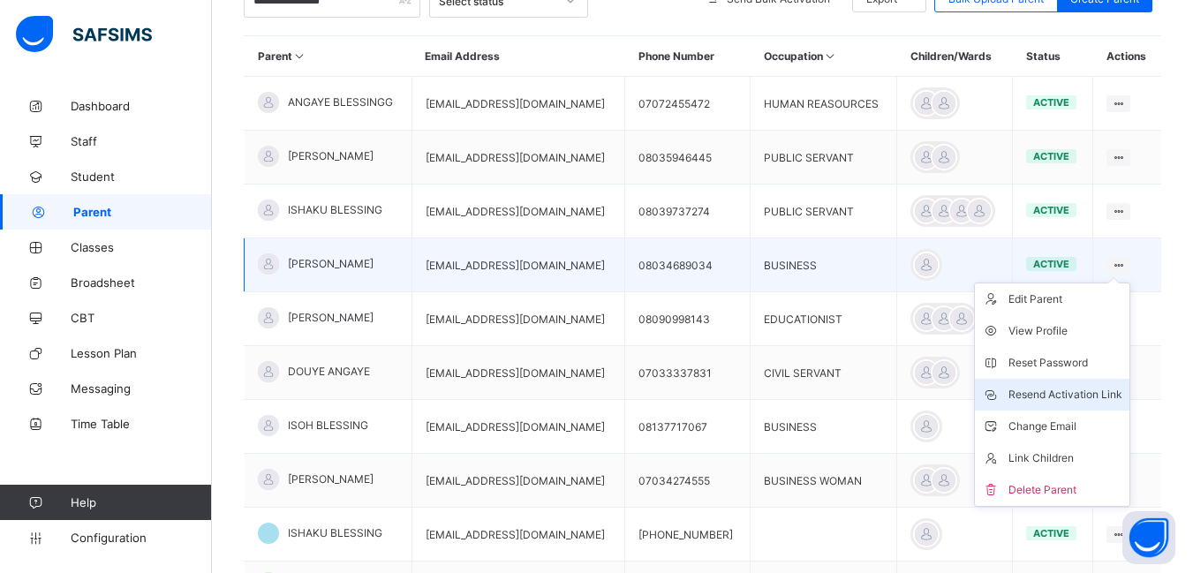
click at [1053, 390] on div "Resend Activation Link" at bounding box center [1066, 395] width 114 height 18
click at [1074, 391] on div "Resend Activation Link" at bounding box center [1066, 395] width 114 height 18
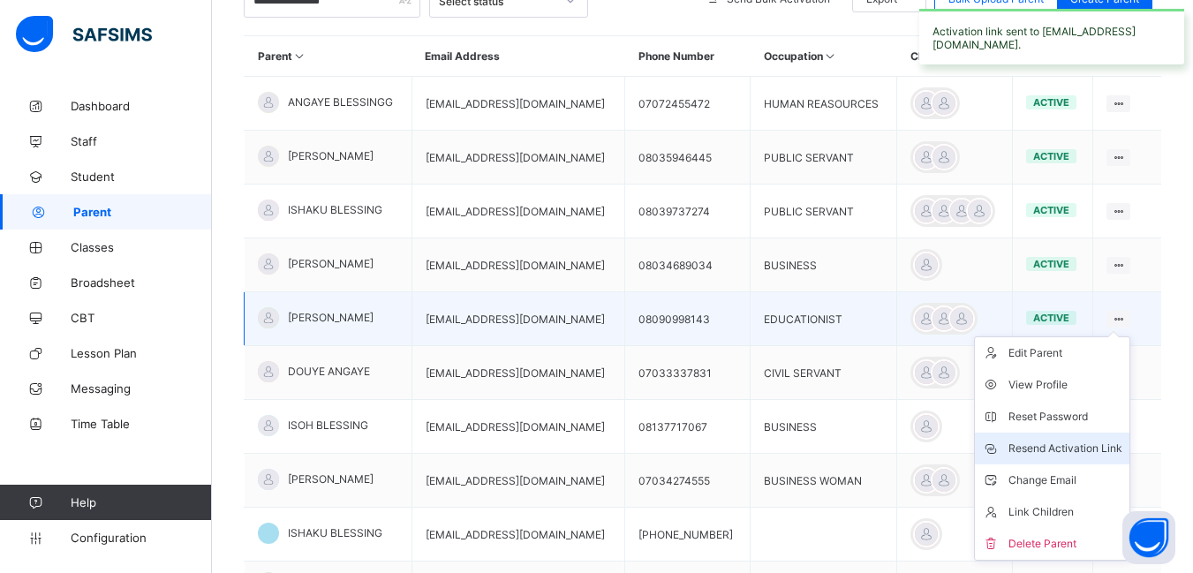
click at [1078, 447] on div "Resend Activation Link" at bounding box center [1066, 449] width 114 height 18
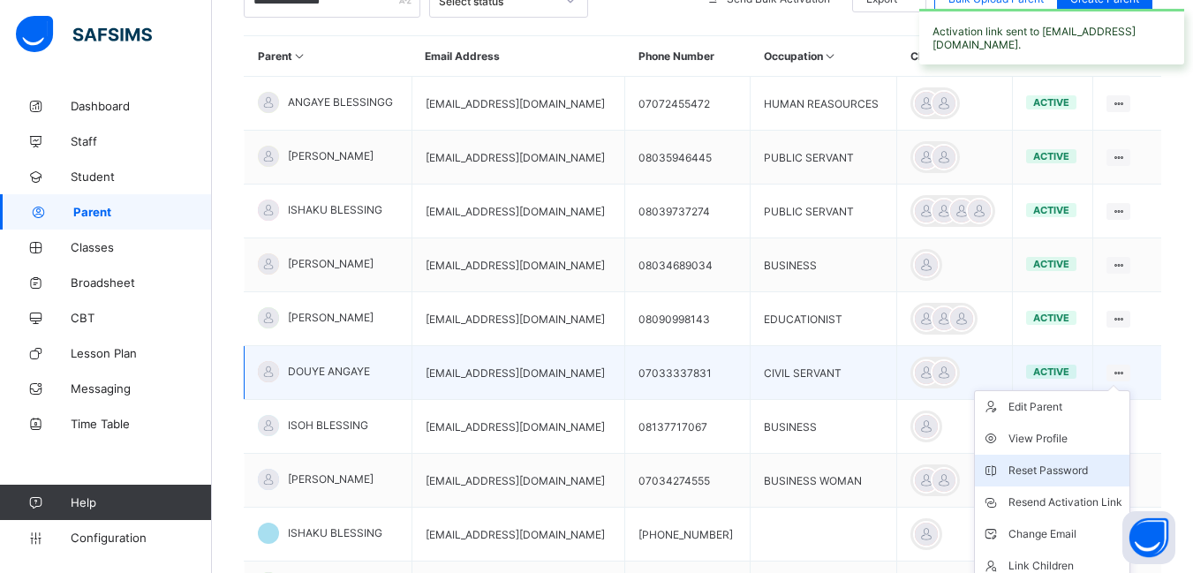
click at [1071, 469] on div "Reset Password" at bounding box center [1066, 471] width 114 height 18
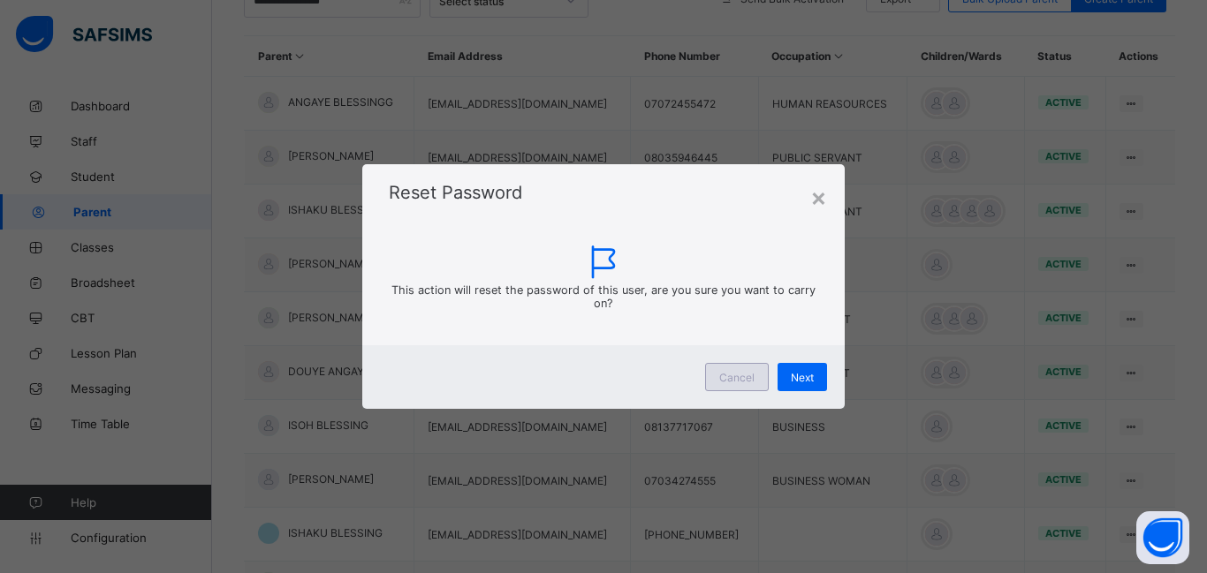
click at [745, 368] on div "Cancel" at bounding box center [737, 377] width 64 height 28
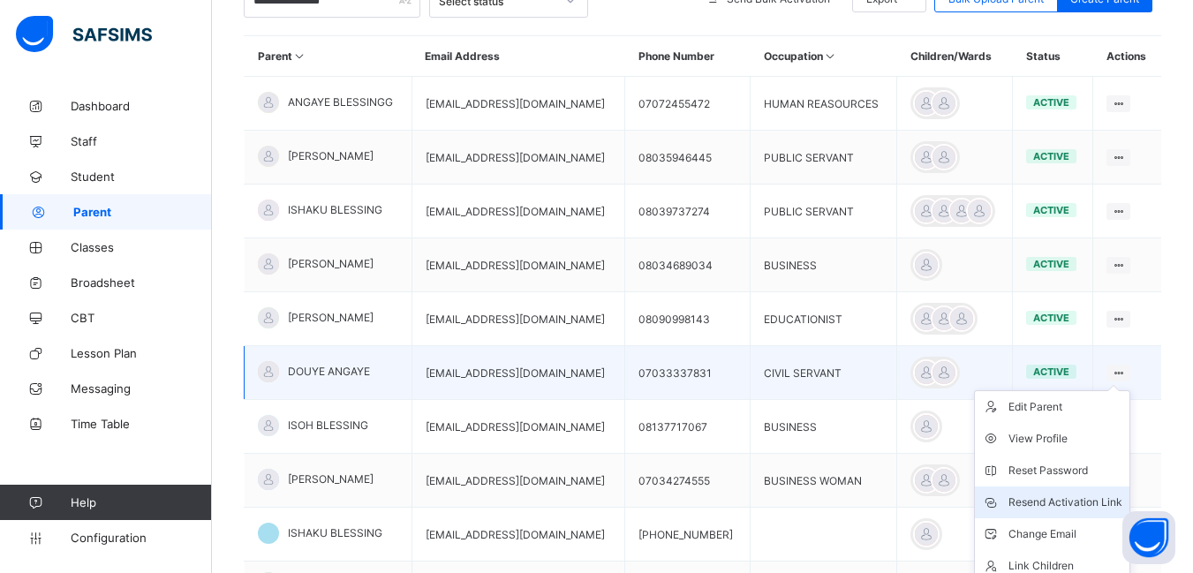
click at [1047, 503] on div "Resend Activation Link" at bounding box center [1066, 503] width 114 height 18
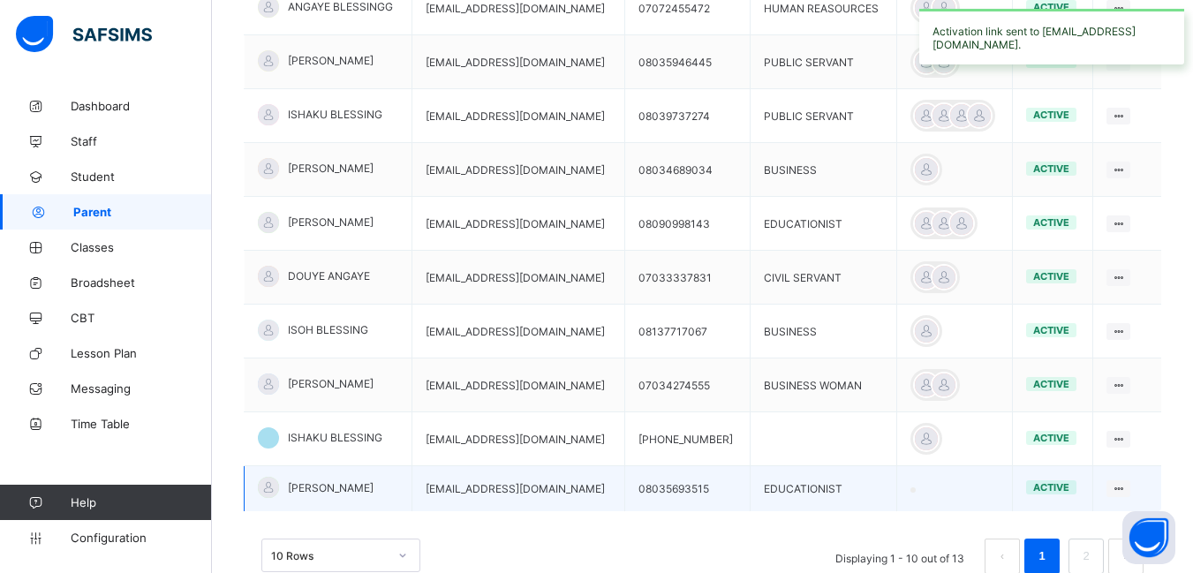
scroll to position [523, 0]
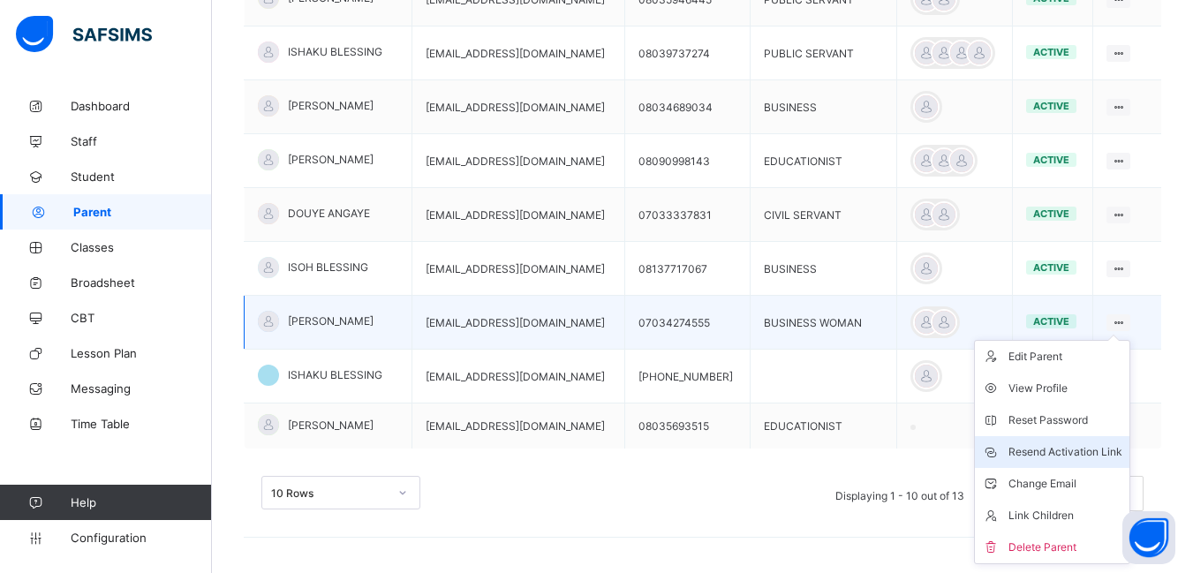
click at [1081, 447] on div "Resend Activation Link" at bounding box center [1066, 452] width 114 height 18
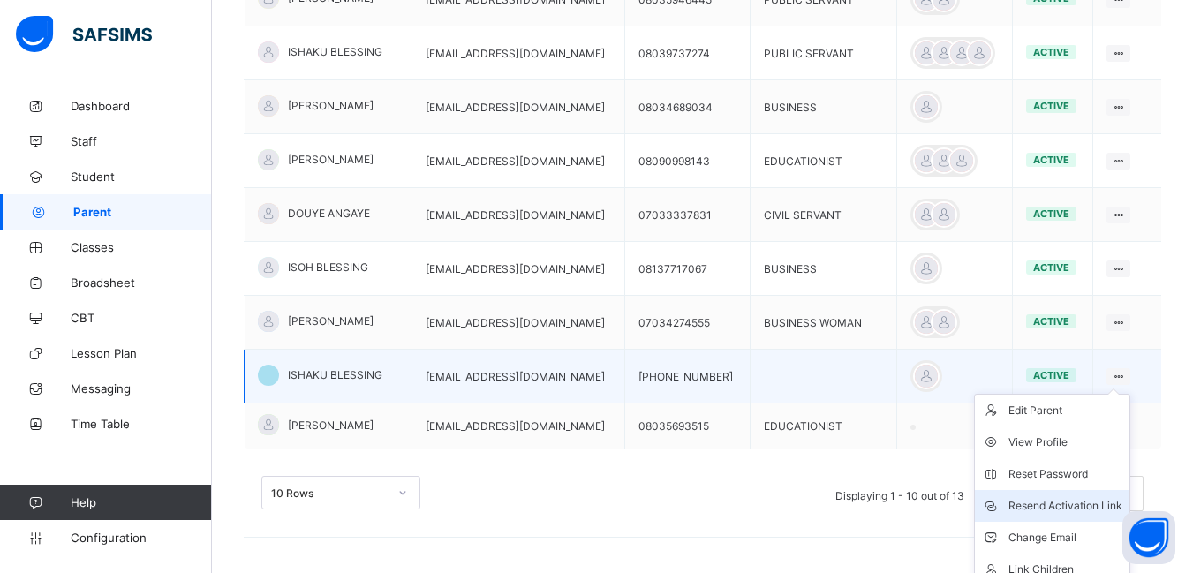
click at [1052, 500] on div "Resend Activation Link" at bounding box center [1066, 506] width 114 height 18
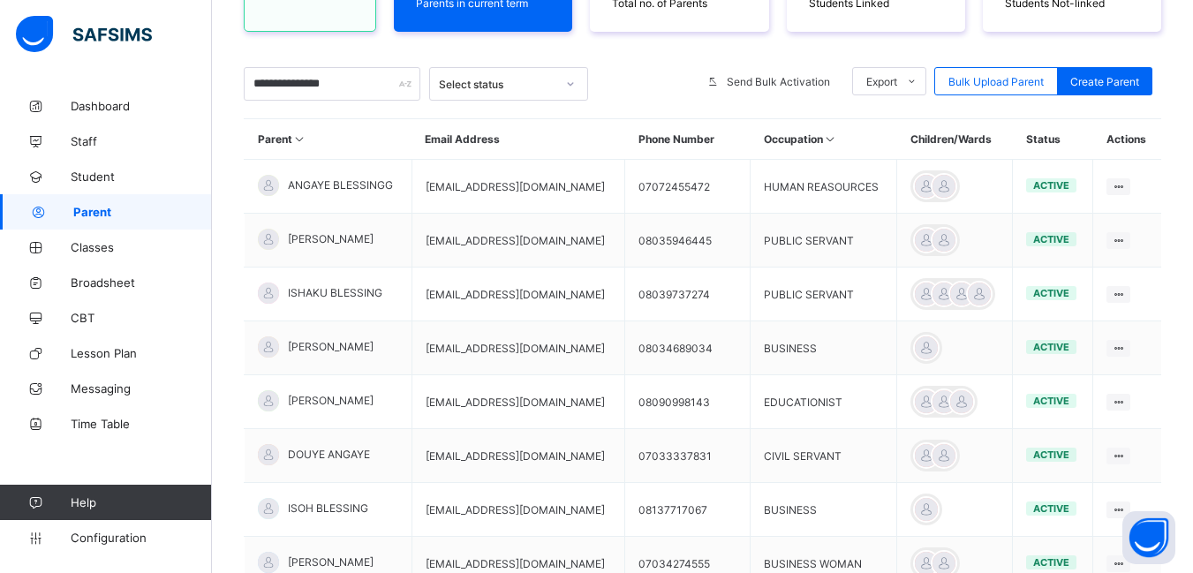
scroll to position [170, 0]
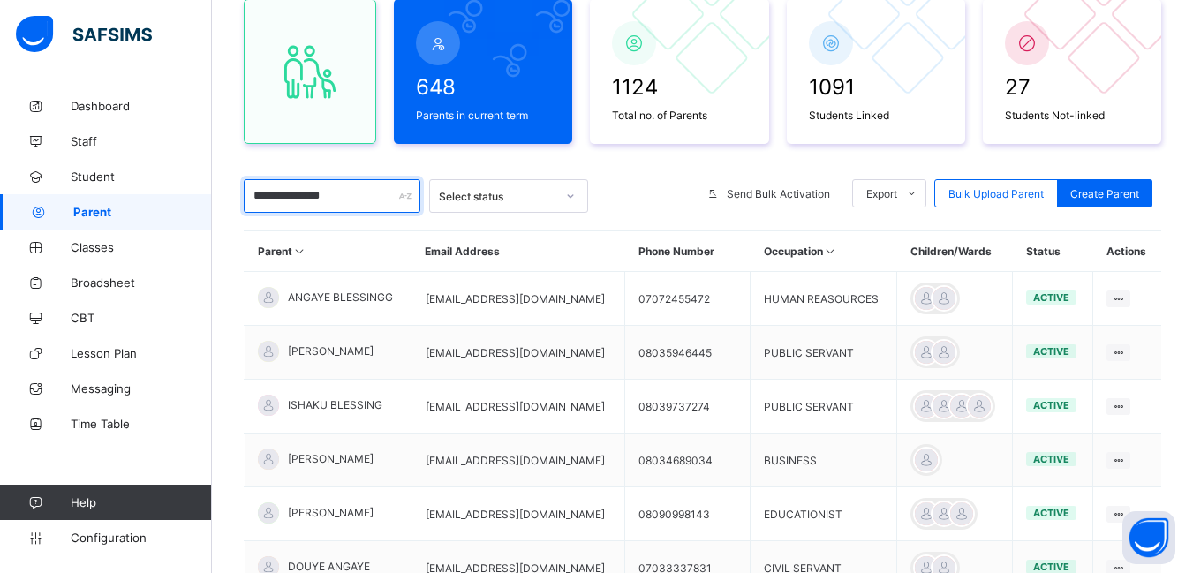
click at [354, 204] on input "**********" at bounding box center [332, 196] width 177 height 34
type input "*"
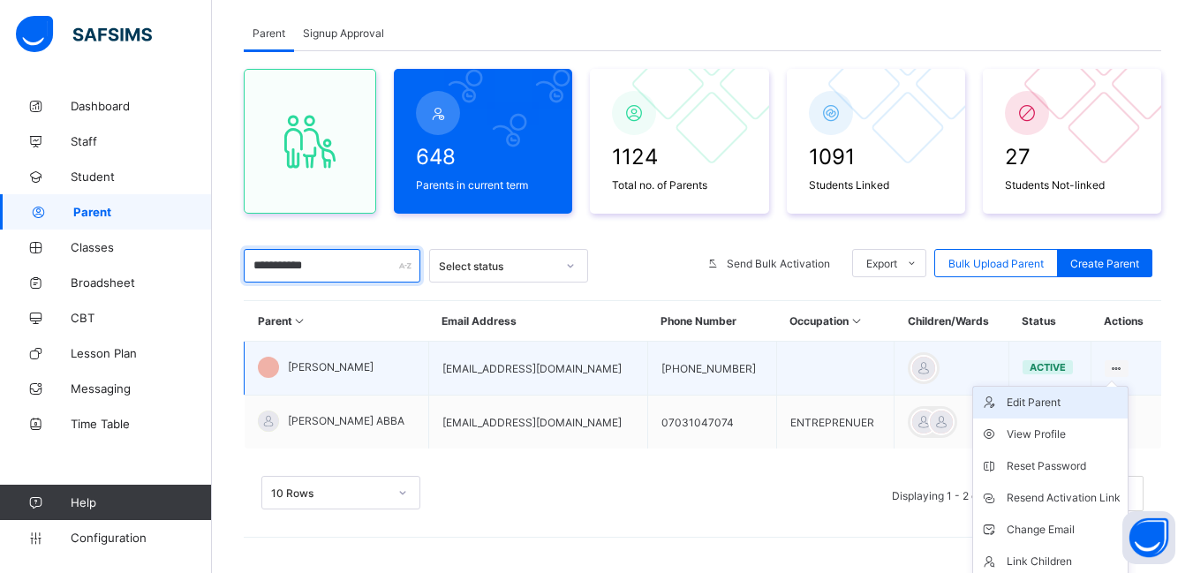
scroll to position [137, 0]
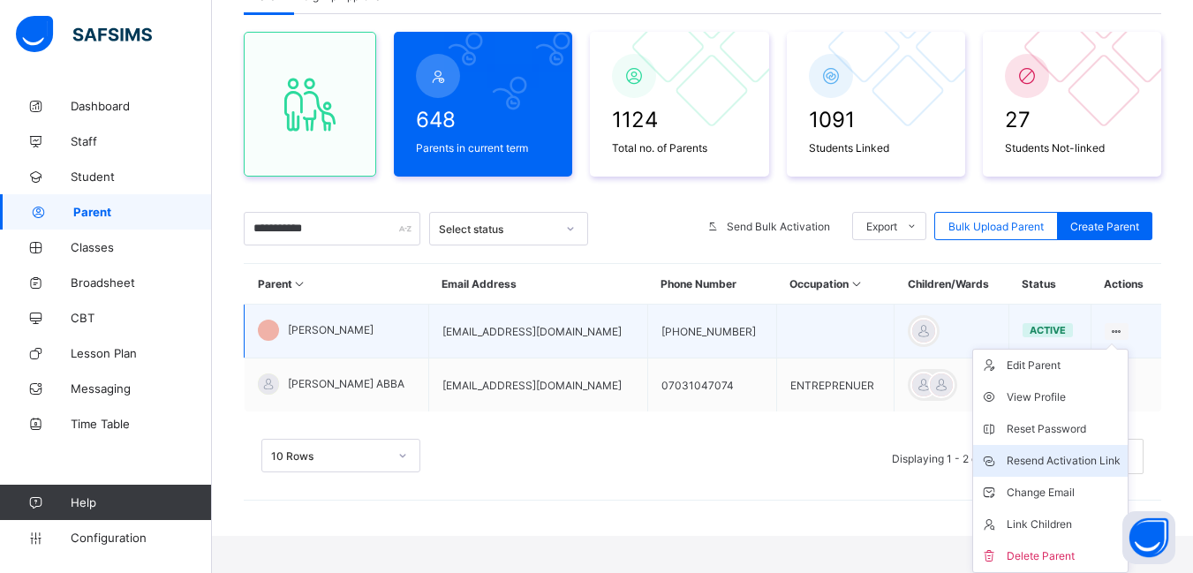
click at [1061, 461] on div "Resend Activation Link" at bounding box center [1064, 461] width 114 height 18
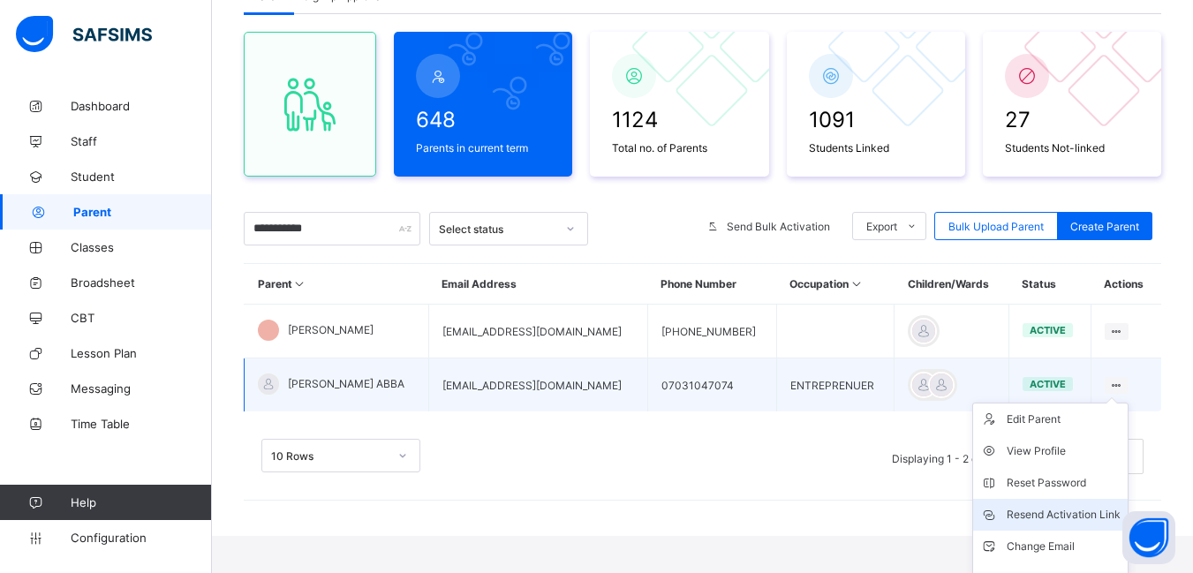
click at [1052, 514] on div "Resend Activation Link" at bounding box center [1064, 515] width 114 height 18
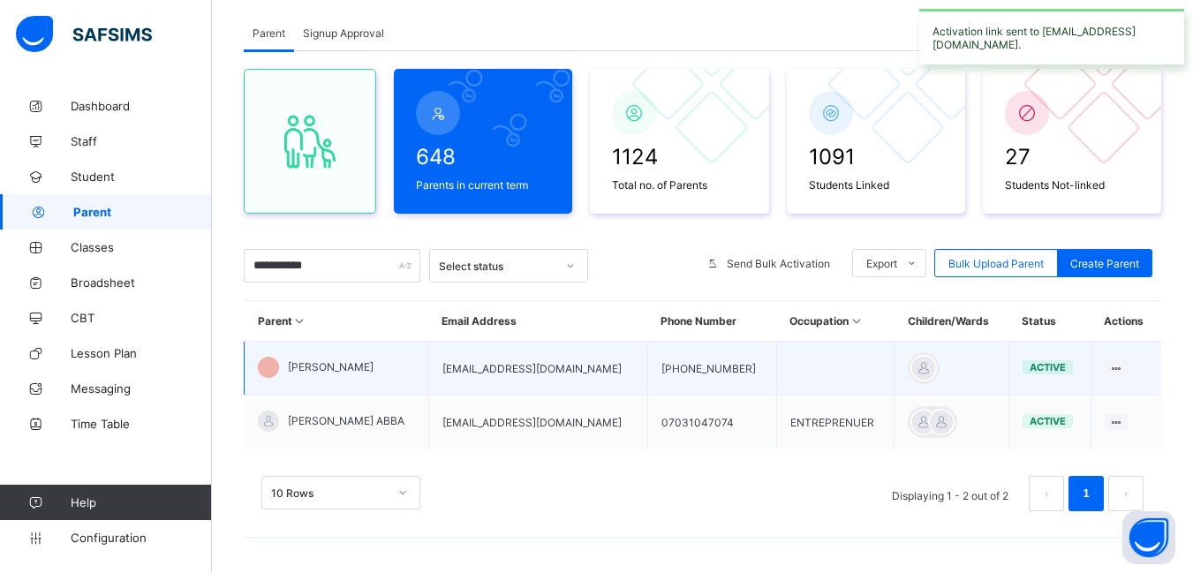
scroll to position [100, 0]
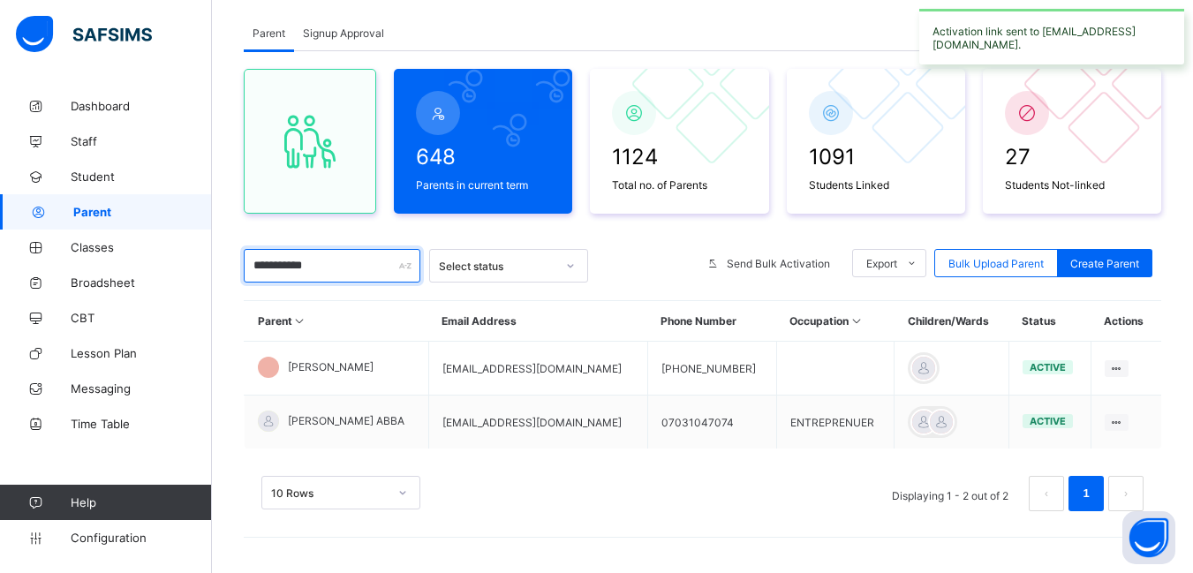
click at [319, 263] on input "**********" at bounding box center [332, 266] width 177 height 34
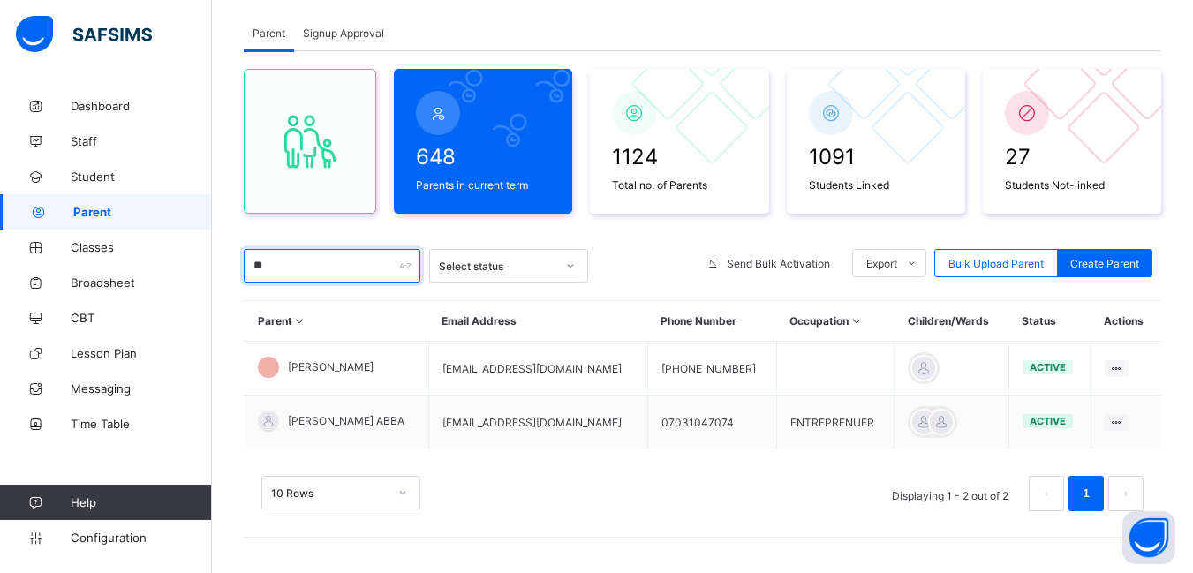
type input "*"
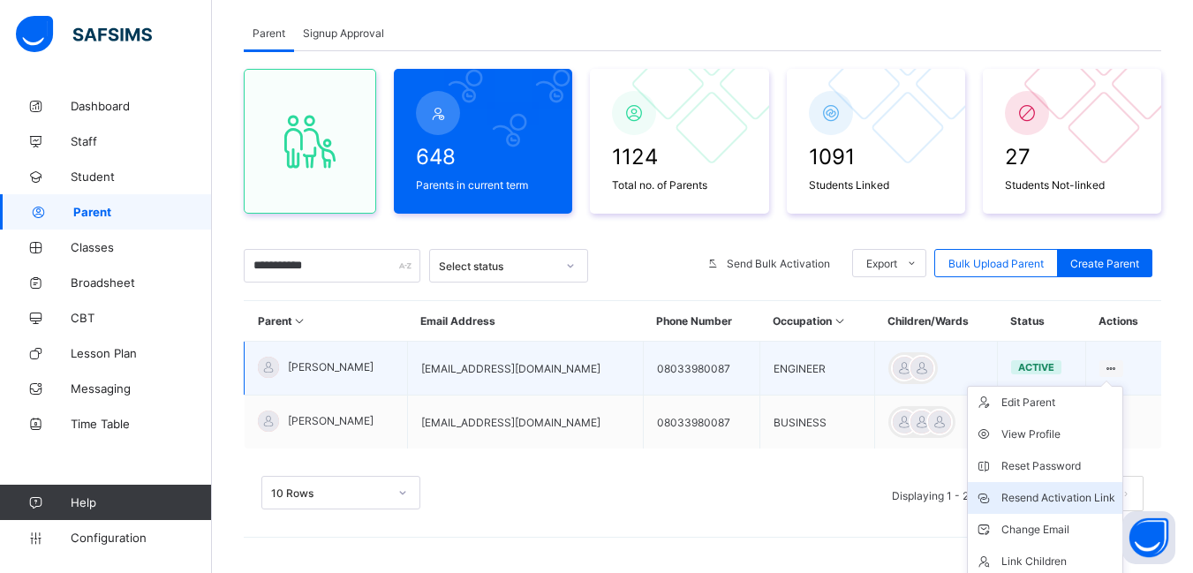
click at [1071, 498] on div "Resend Activation Link" at bounding box center [1059, 498] width 114 height 18
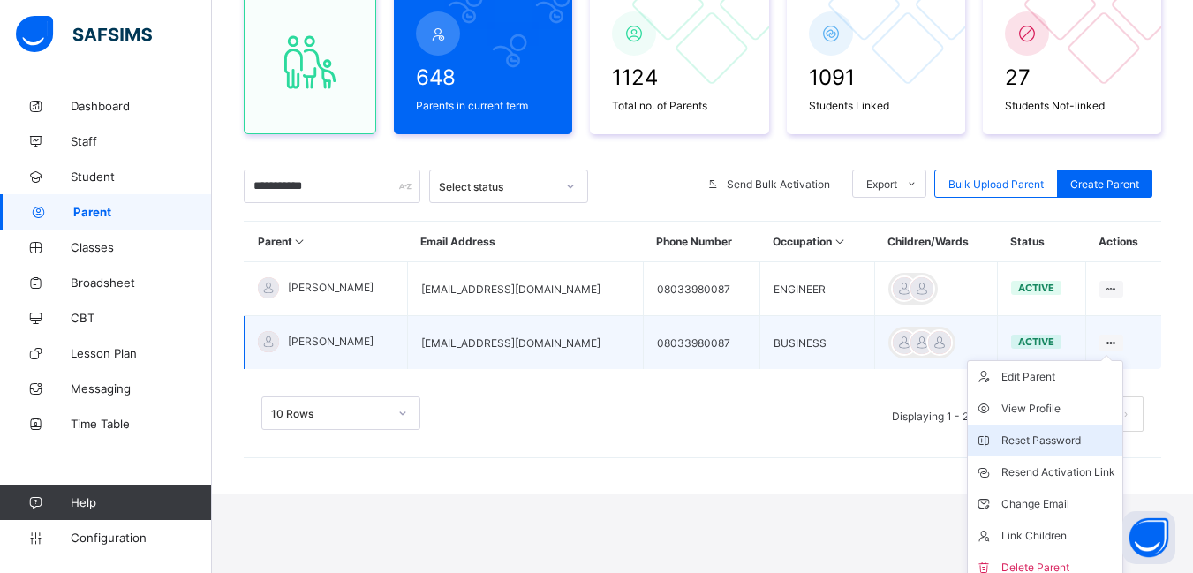
scroll to position [191, 0]
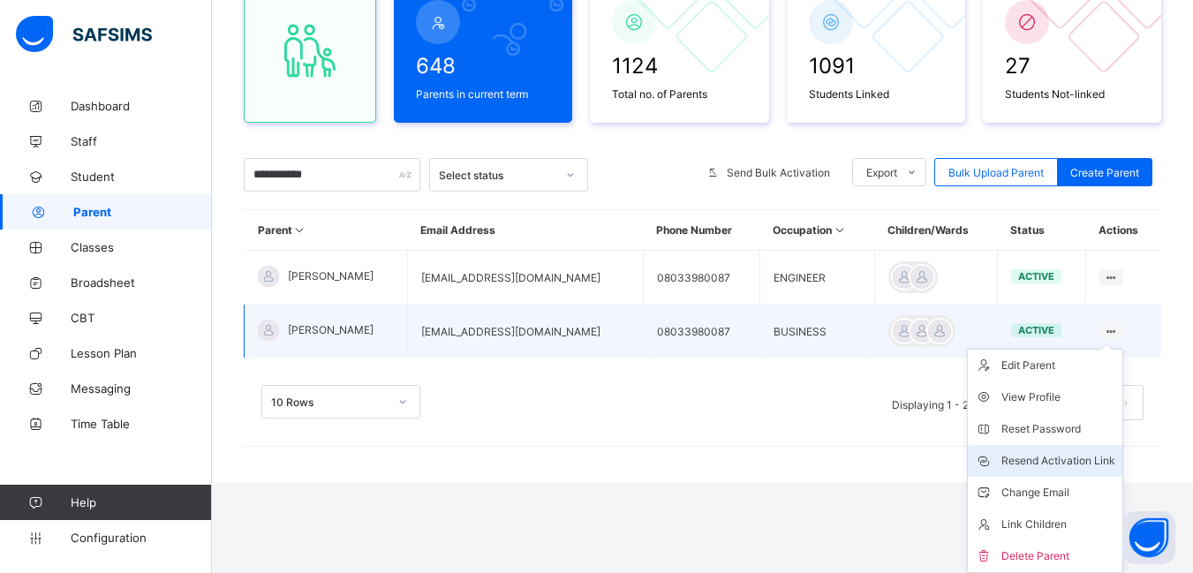
click at [1080, 459] on div "Resend Activation Link" at bounding box center [1059, 461] width 114 height 18
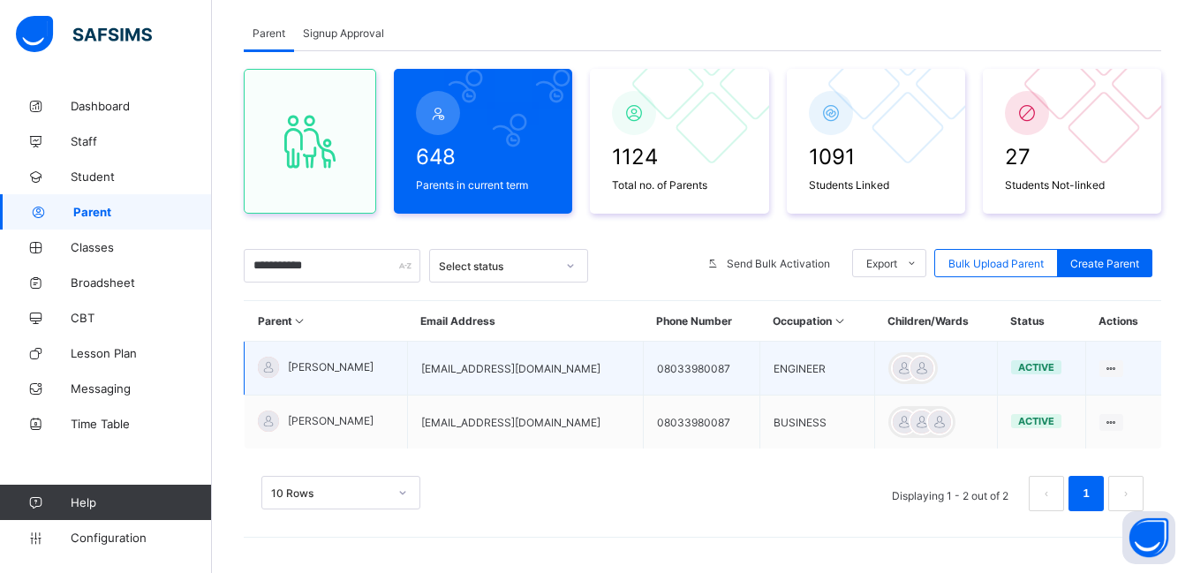
scroll to position [100, 0]
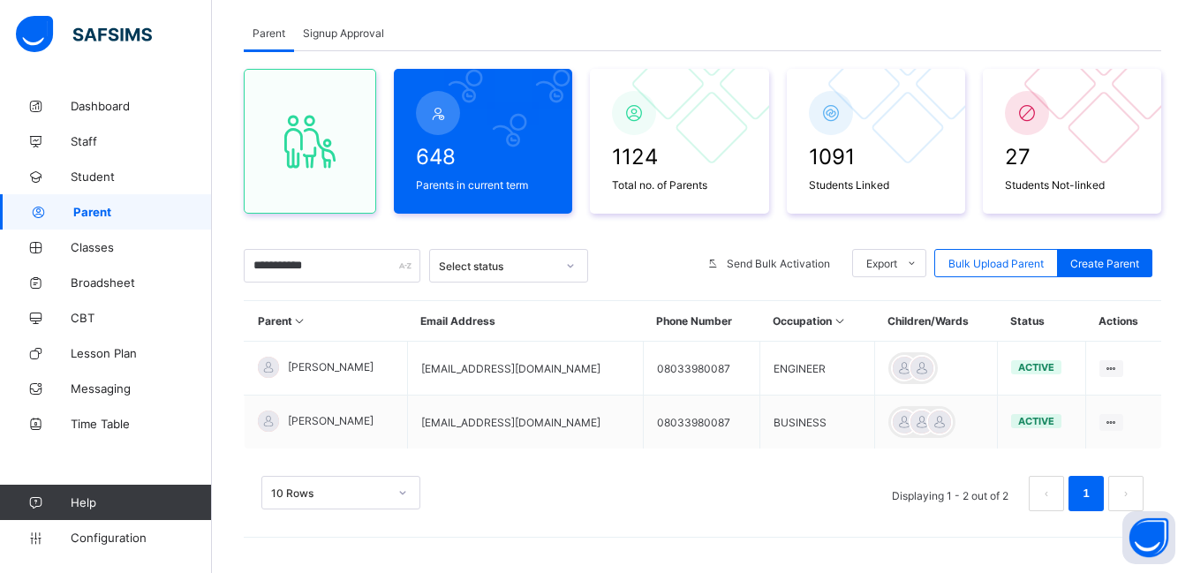
click at [341, 28] on span "Signup Approval" at bounding box center [343, 32] width 81 height 13
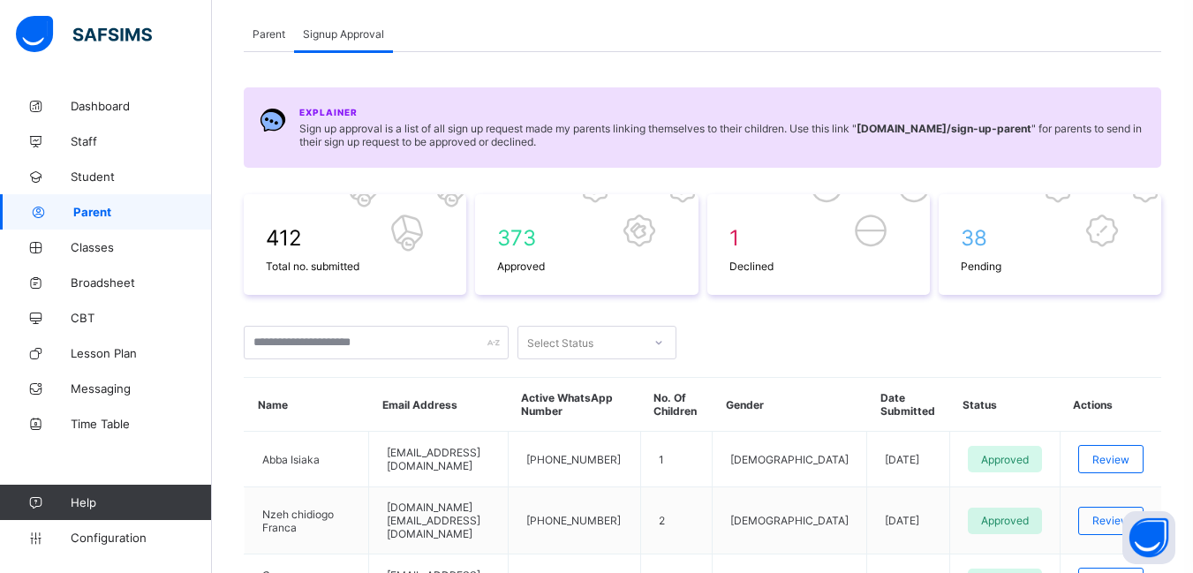
scroll to position [0, 0]
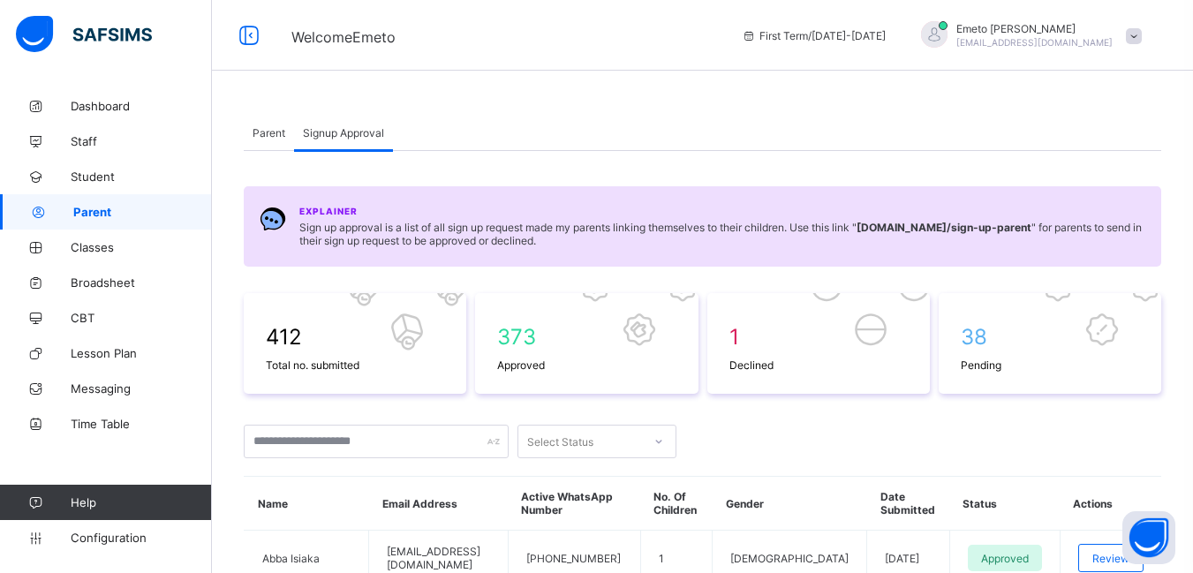
click at [275, 134] on span "Parent" at bounding box center [269, 132] width 33 height 13
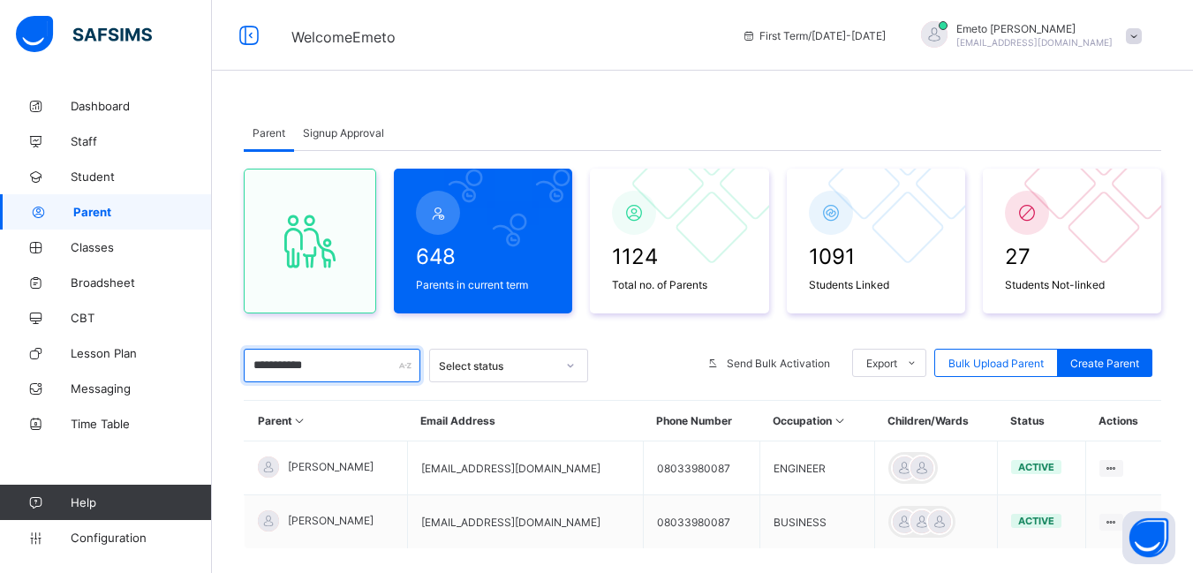
click at [326, 360] on input "**********" at bounding box center [332, 366] width 177 height 34
type input "*"
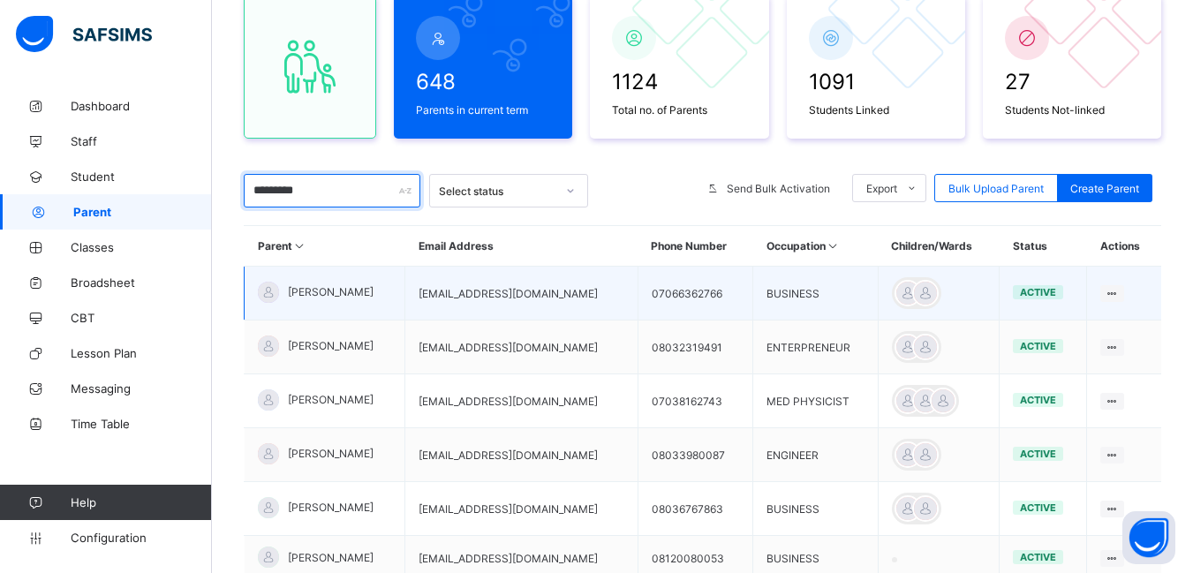
scroll to position [346, 0]
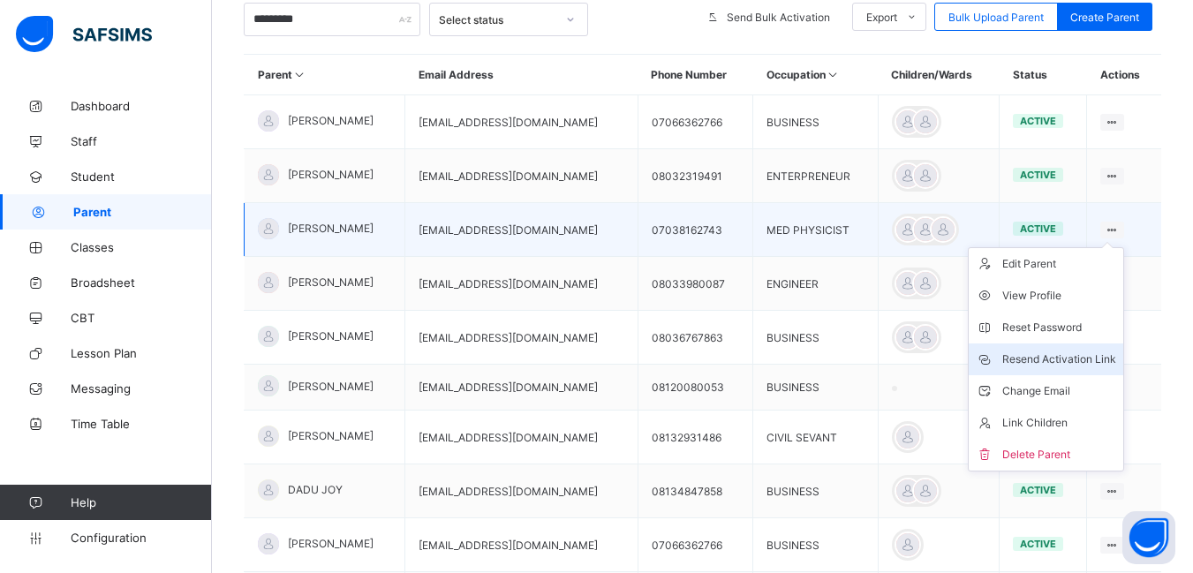
click at [1050, 359] on div "Resend Activation Link" at bounding box center [1060, 360] width 114 height 18
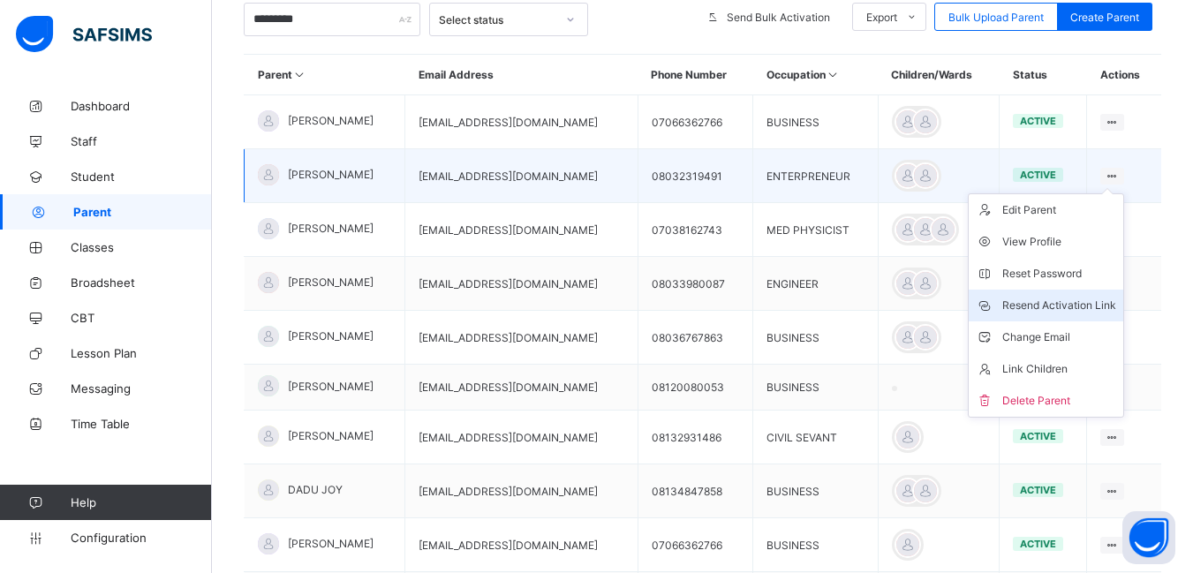
click at [1048, 300] on div "Resend Activation Link" at bounding box center [1060, 306] width 114 height 18
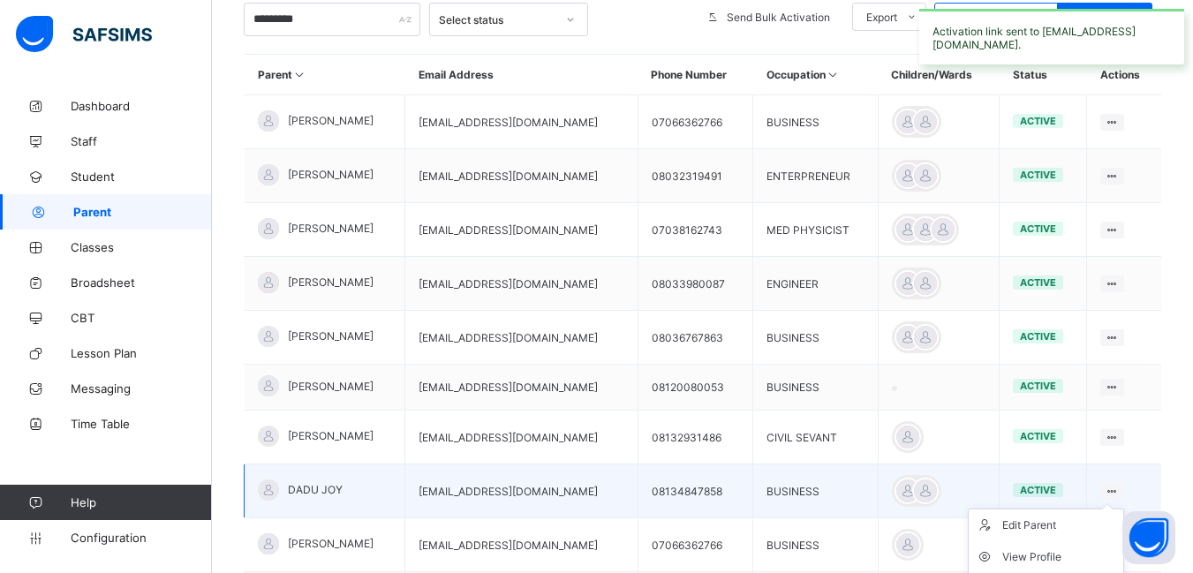
scroll to position [523, 0]
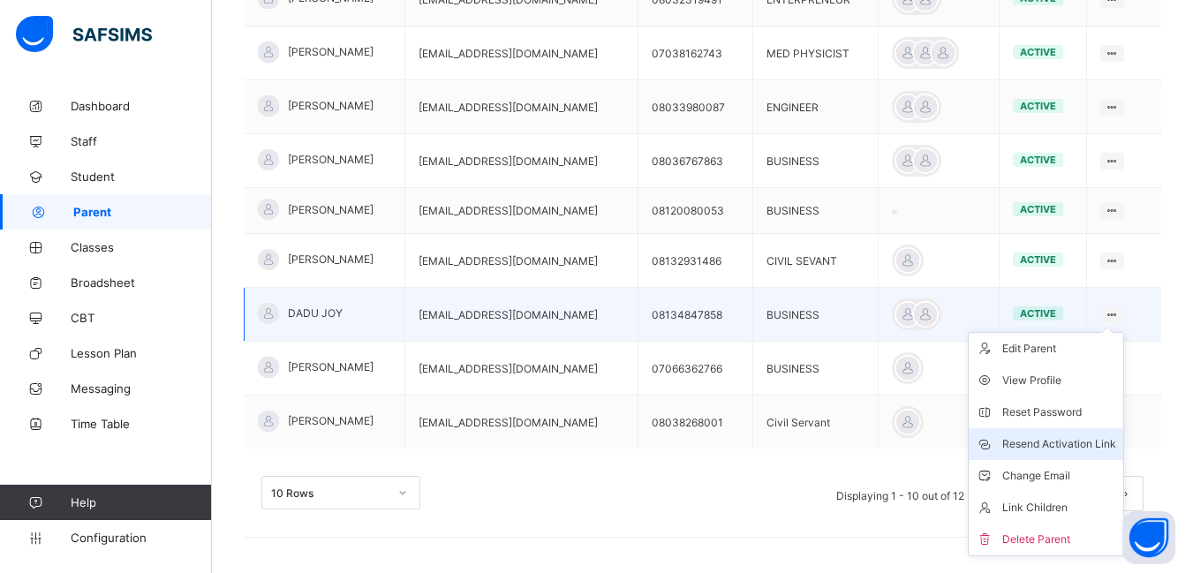
click at [1067, 445] on div "Resend Activation Link" at bounding box center [1060, 444] width 114 height 18
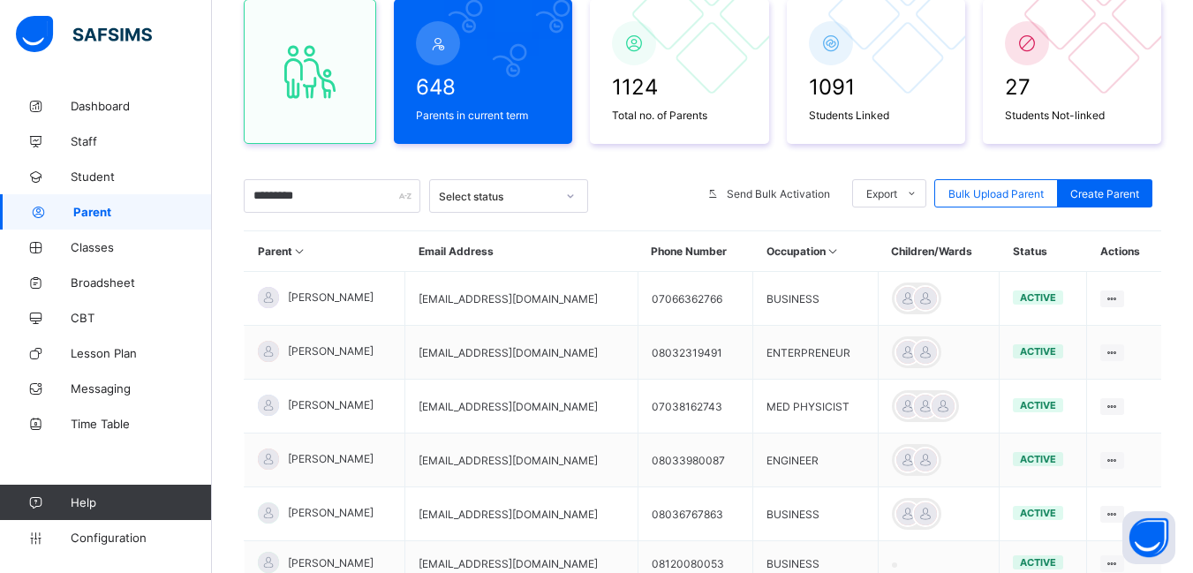
scroll to position [0, 0]
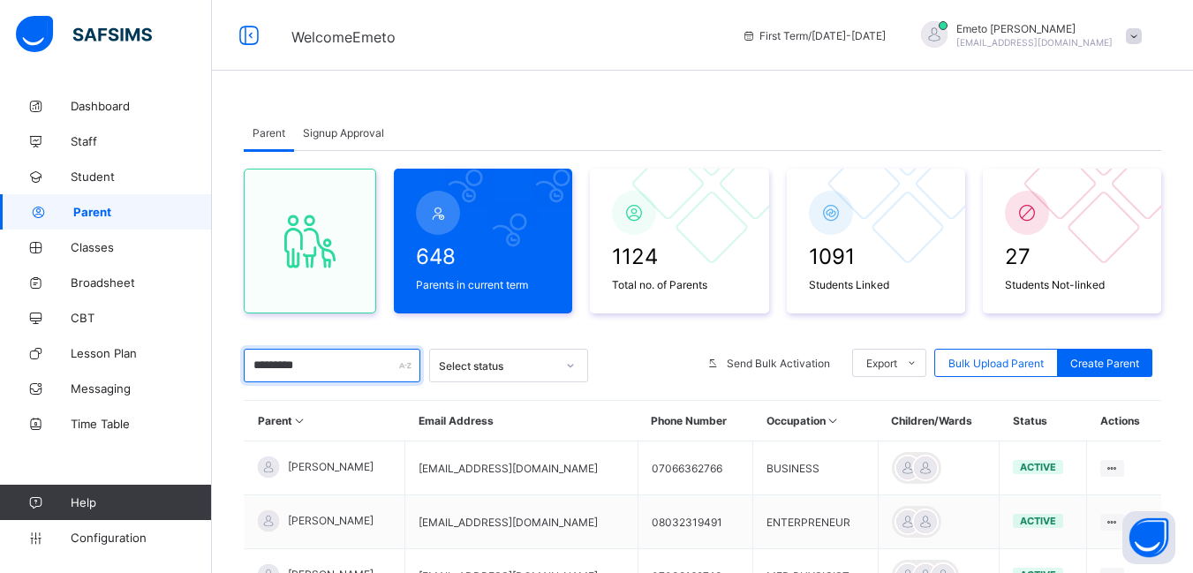
click at [313, 362] on input "*********" at bounding box center [332, 366] width 177 height 34
type input "*"
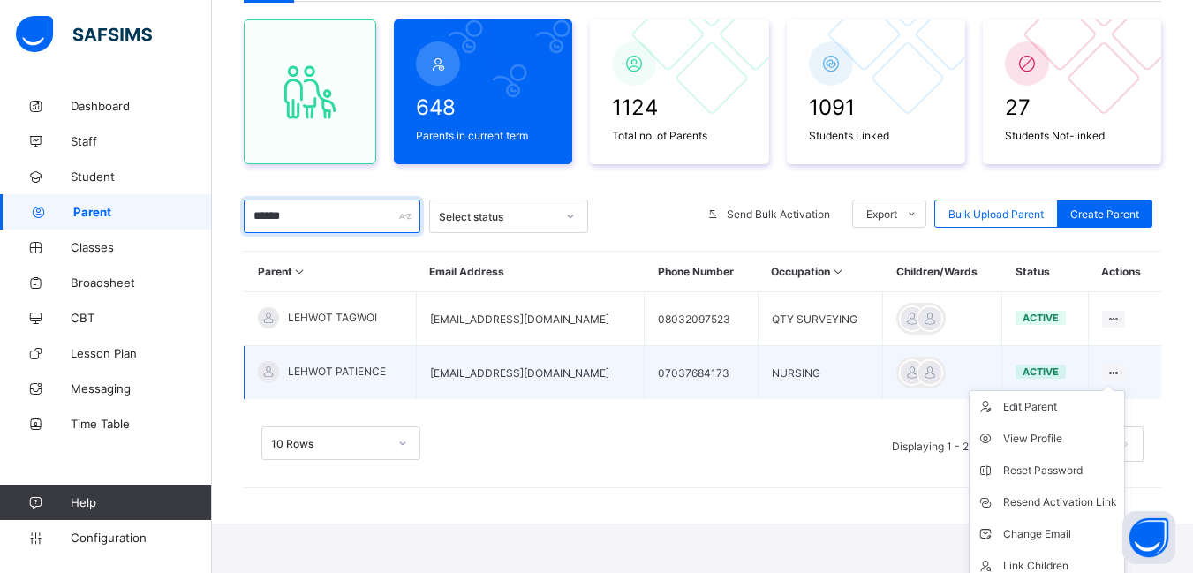
scroll to position [191, 0]
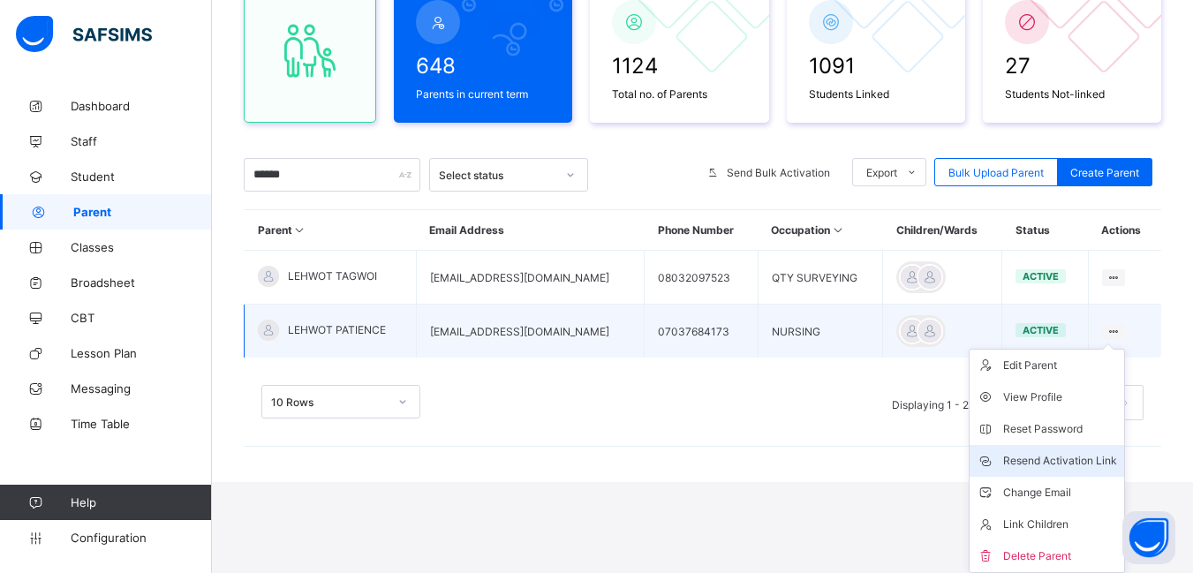
click at [1084, 458] on div "Resend Activation Link" at bounding box center [1060, 461] width 114 height 18
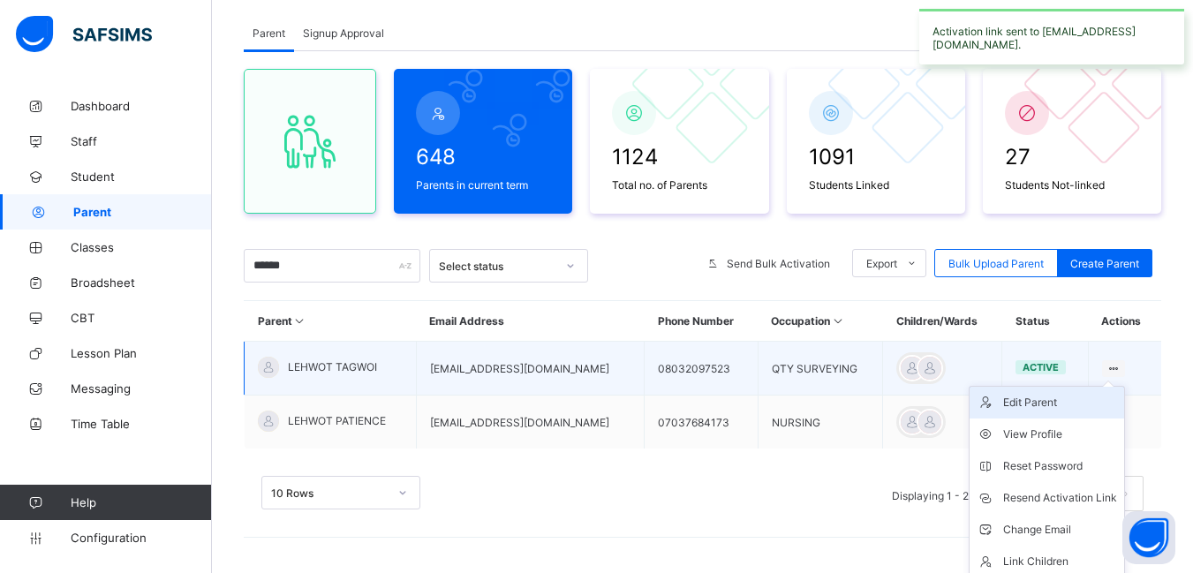
scroll to position [137, 0]
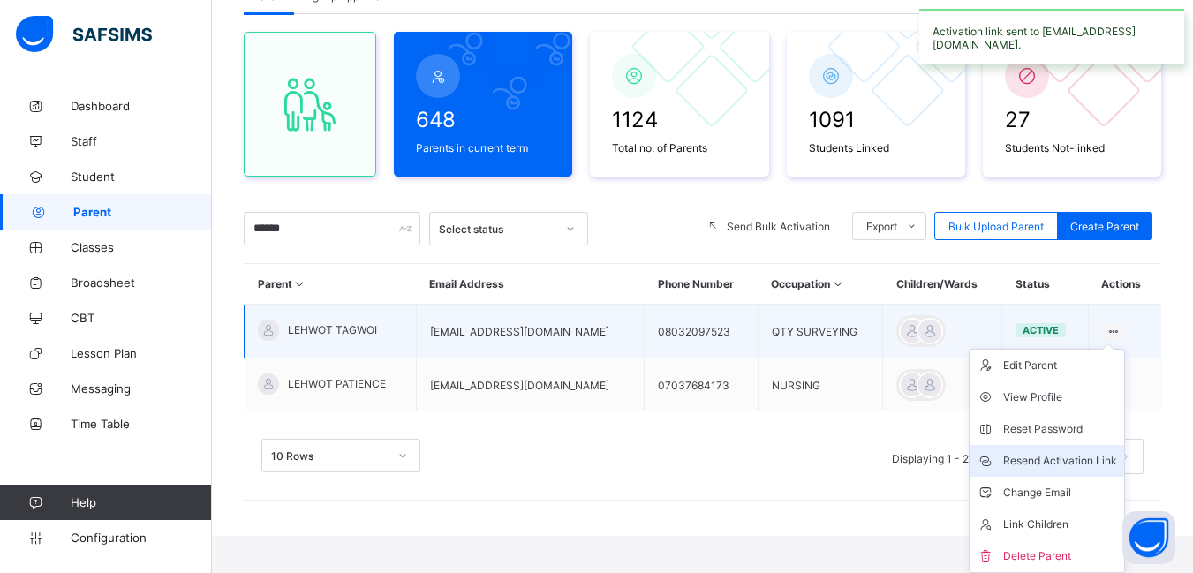
click at [1067, 458] on div "Resend Activation Link" at bounding box center [1060, 461] width 114 height 18
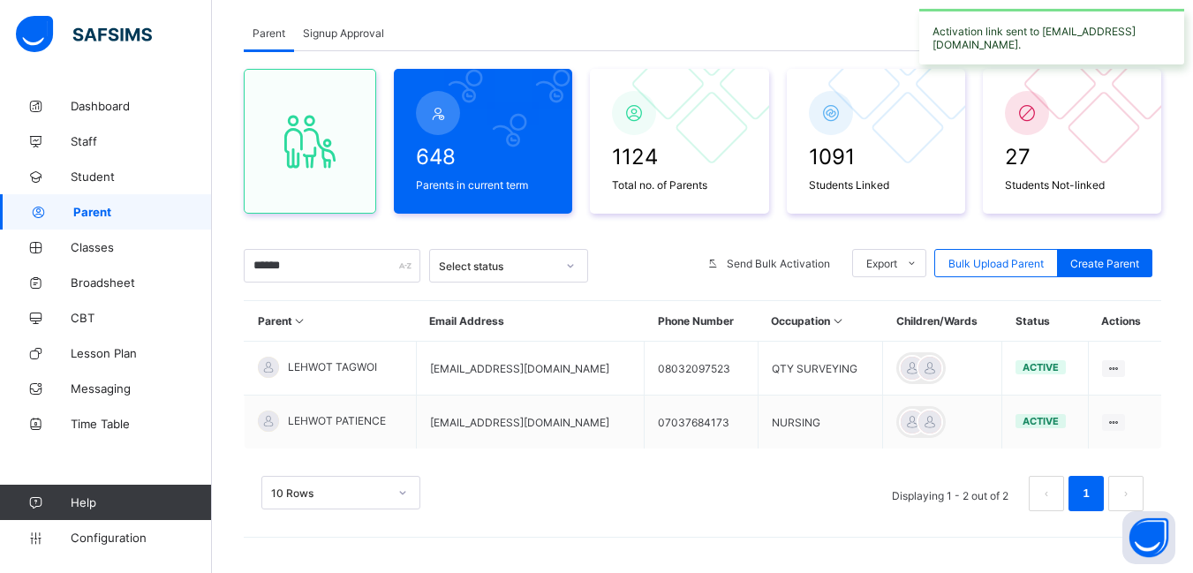
scroll to position [100, 0]
click at [322, 270] on input "******" at bounding box center [332, 266] width 177 height 34
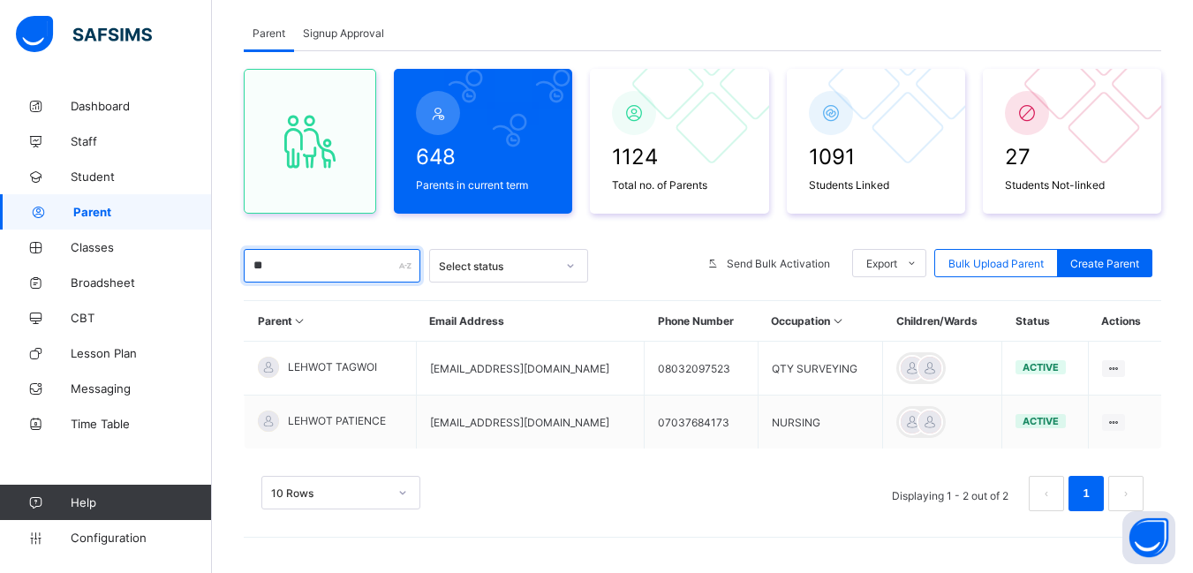
type input "*"
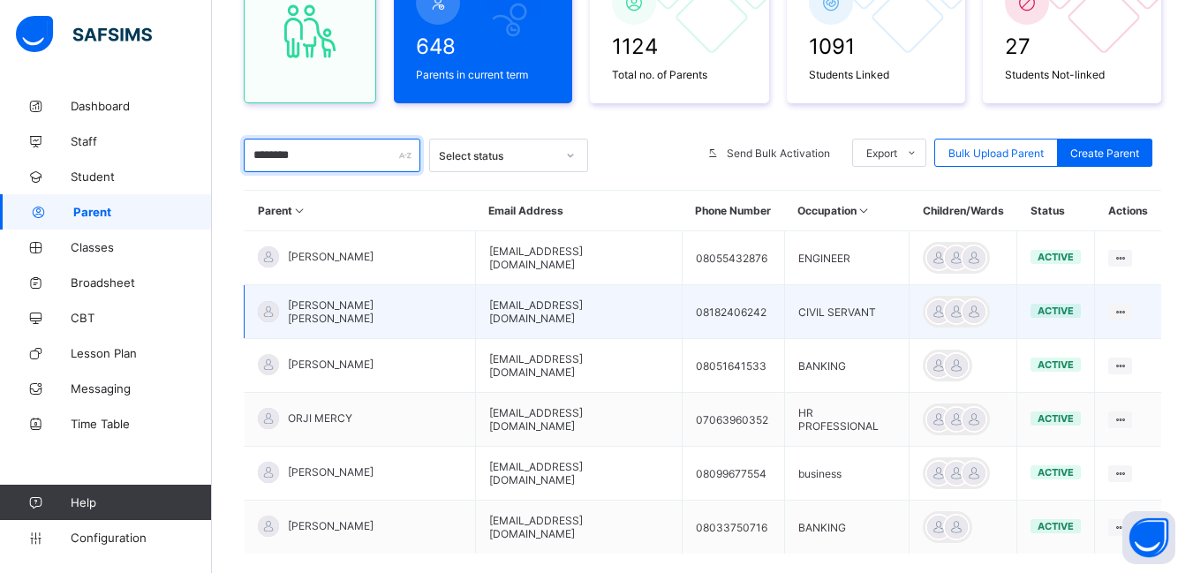
scroll to position [276, 0]
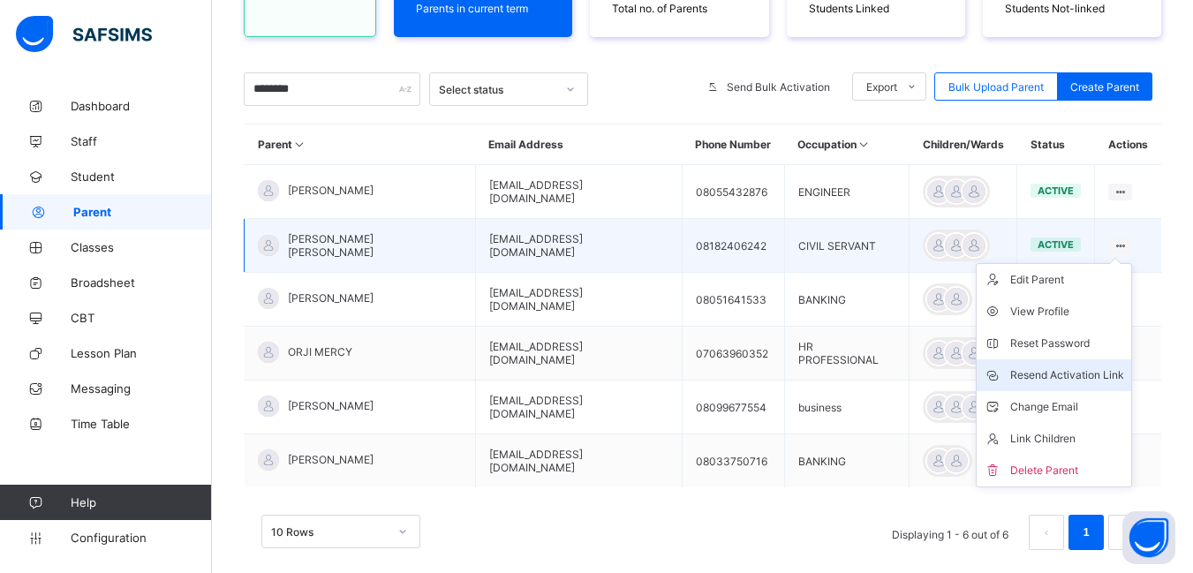
click at [1072, 369] on div "Resend Activation Link" at bounding box center [1067, 376] width 114 height 18
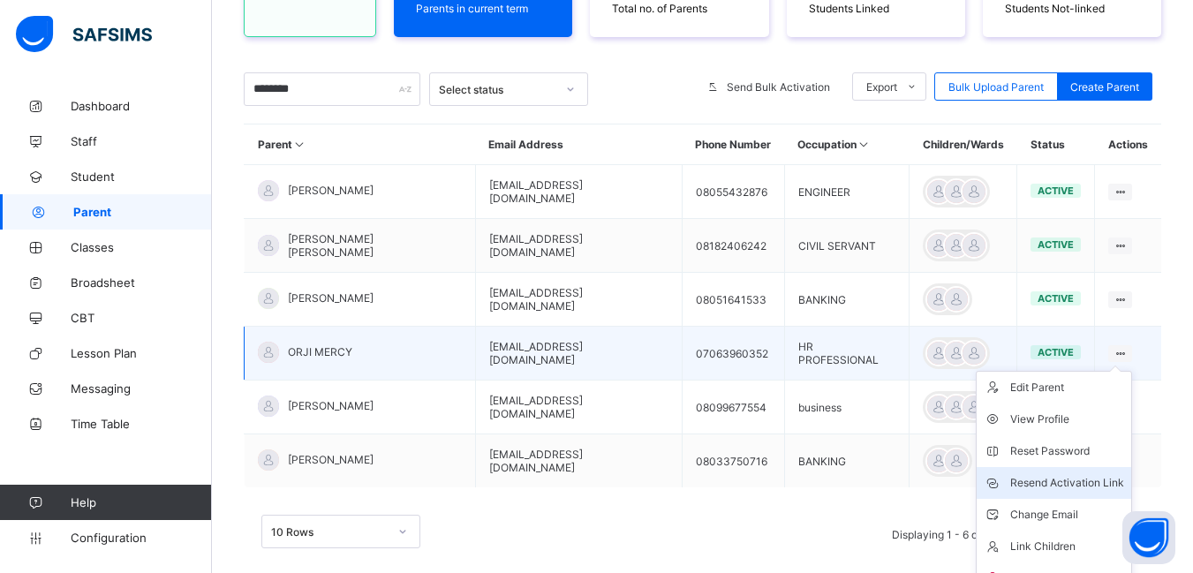
click at [1060, 488] on div "Resend Activation Link" at bounding box center [1067, 483] width 114 height 18
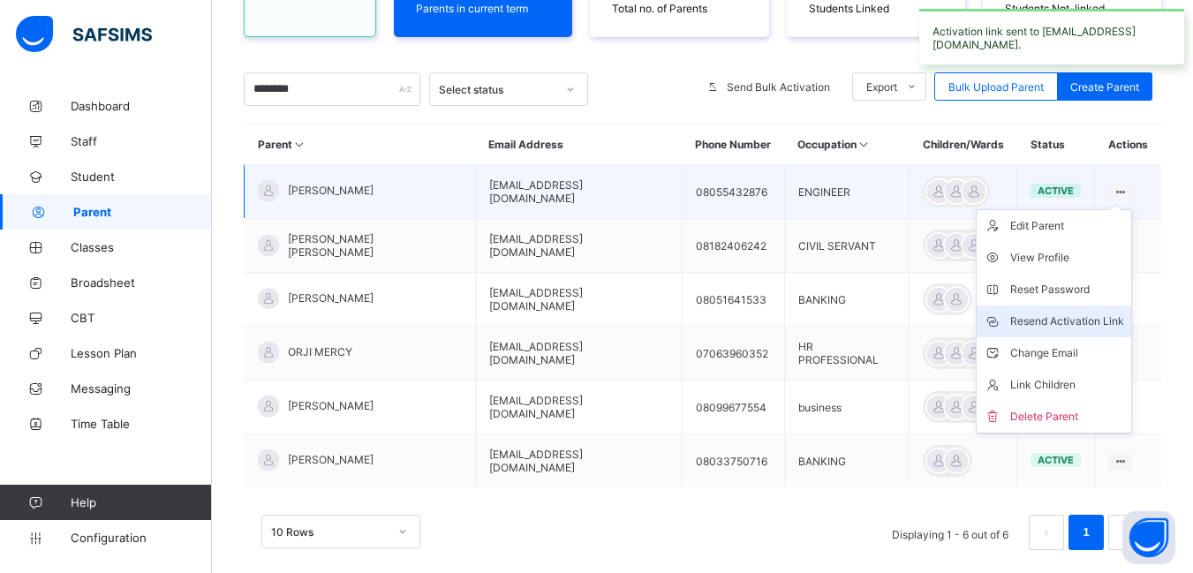
click at [1066, 320] on div "Resend Activation Link" at bounding box center [1067, 322] width 114 height 18
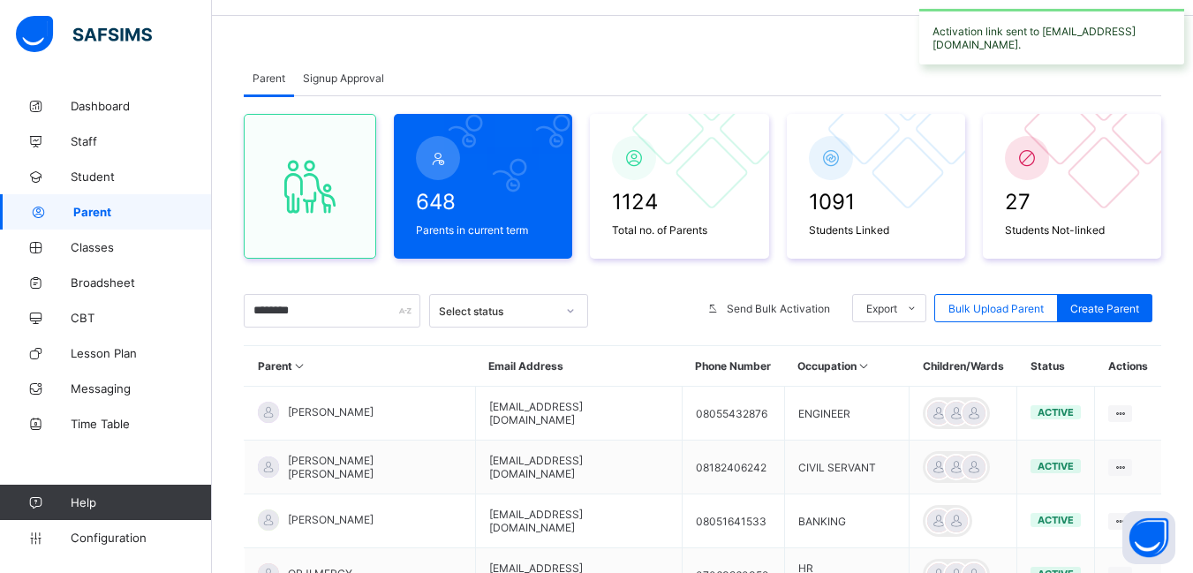
scroll to position [50, 0]
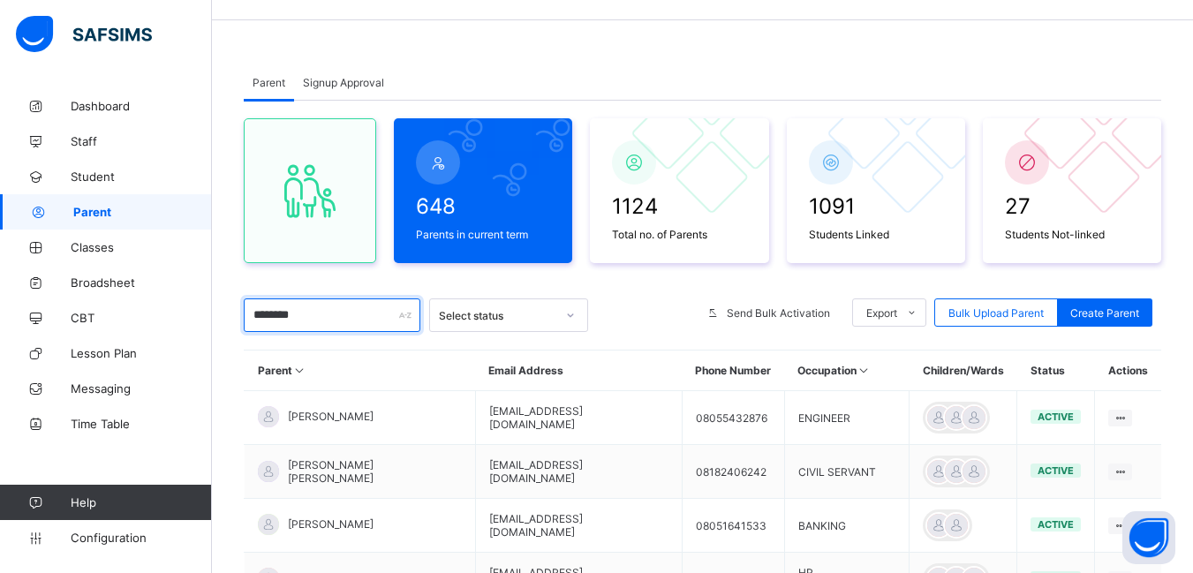
click at [329, 324] on input "********" at bounding box center [332, 316] width 177 height 34
type input "*"
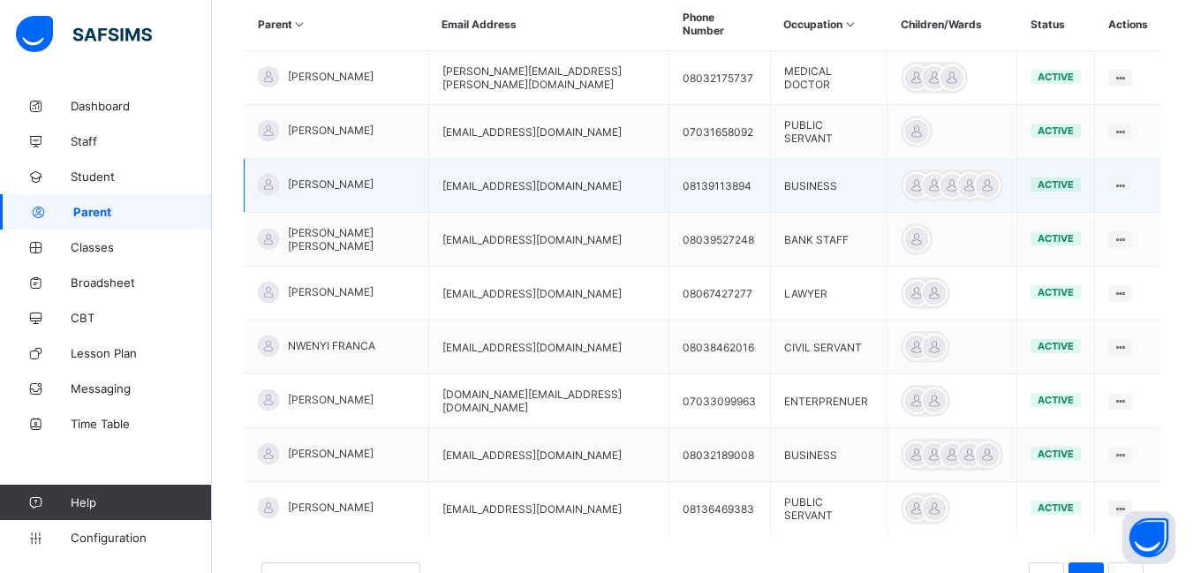
scroll to position [477, 0]
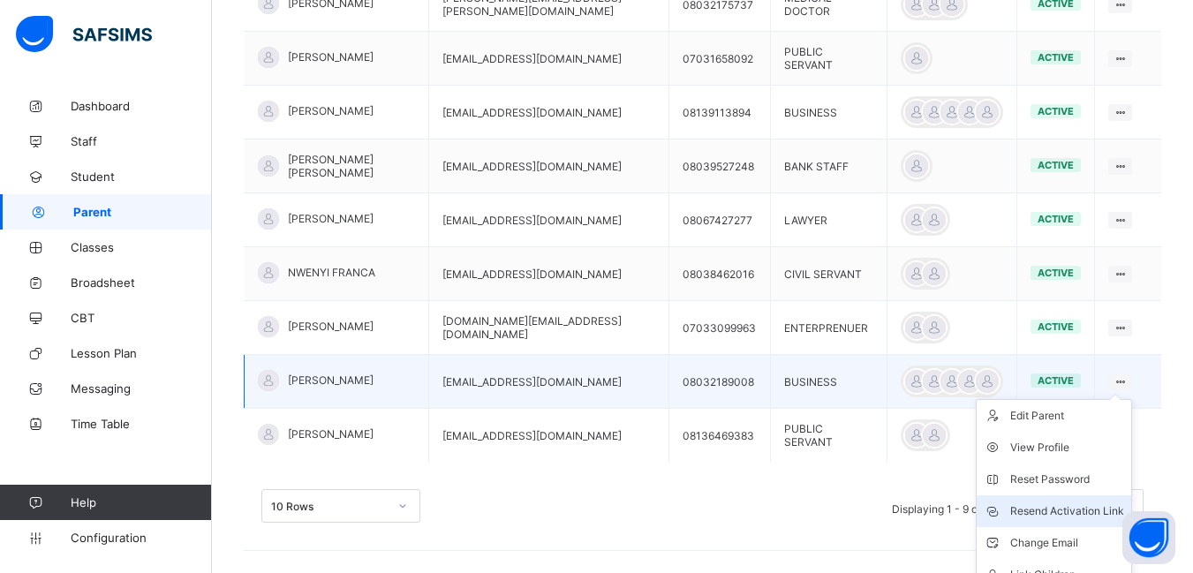
click at [1067, 503] on div "Resend Activation Link" at bounding box center [1067, 512] width 114 height 18
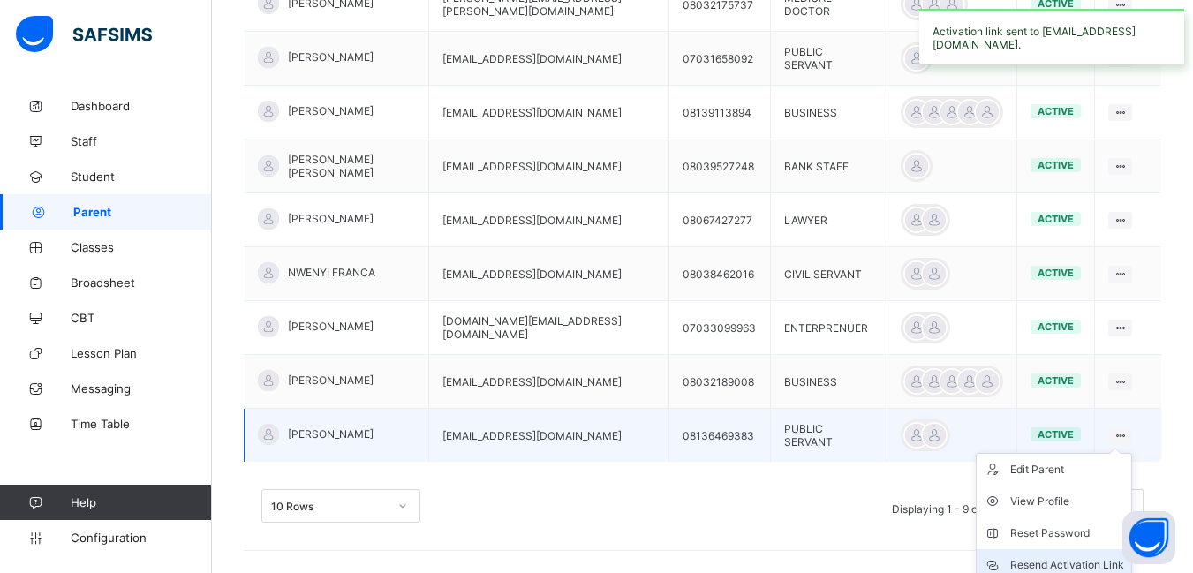
click at [1065, 556] on div "Resend Activation Link" at bounding box center [1067, 565] width 114 height 18
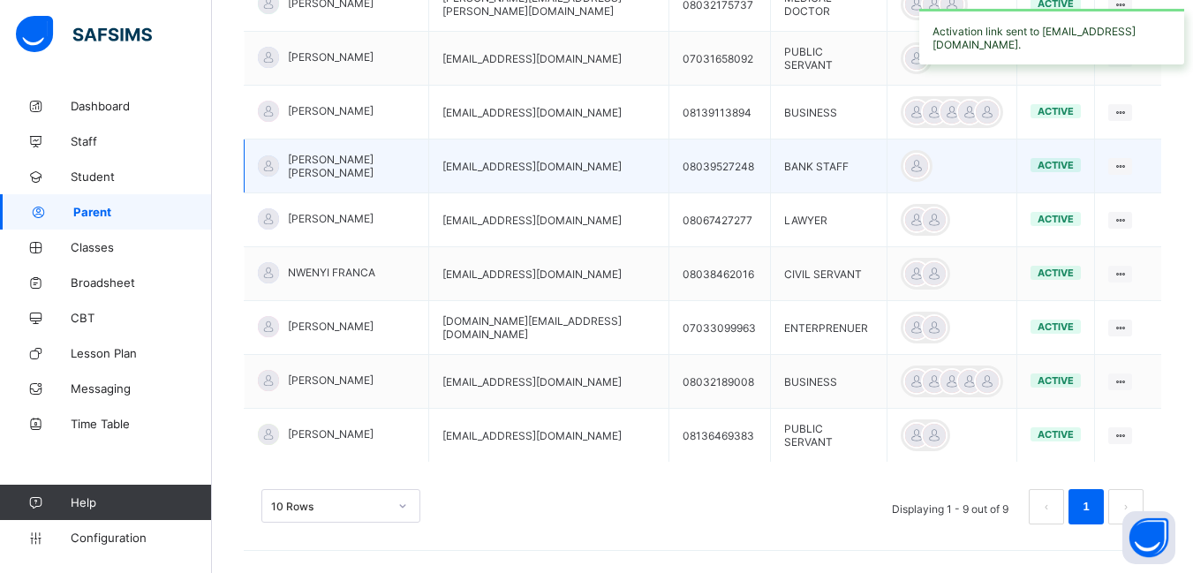
scroll to position [389, 0]
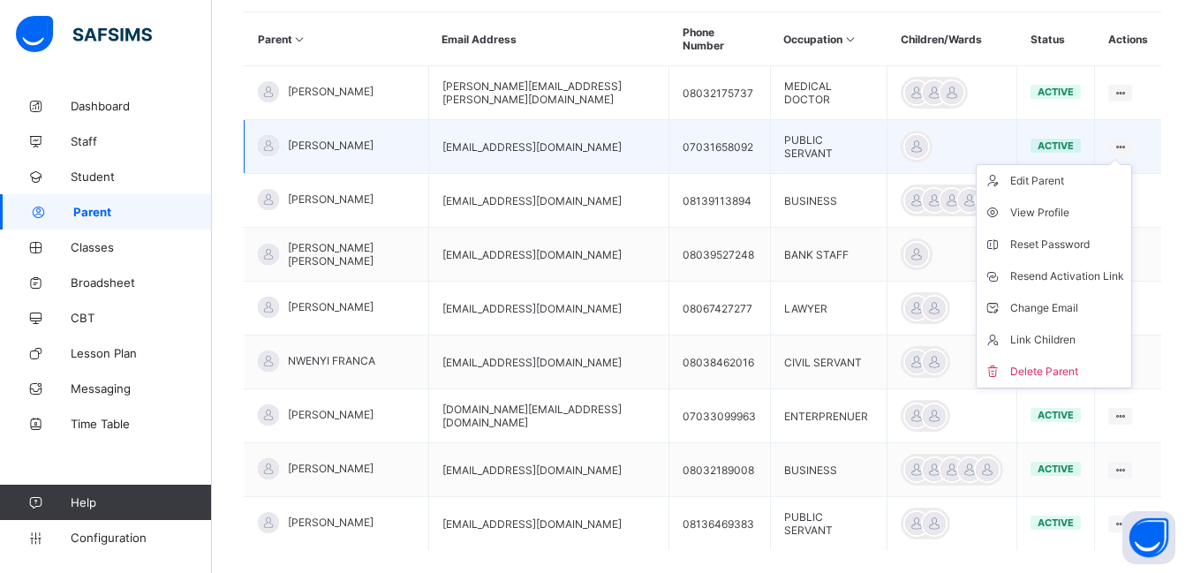
click at [1128, 140] on icon at bounding box center [1120, 146] width 15 height 13
click at [1075, 268] on div "Resend Activation Link" at bounding box center [1067, 277] width 114 height 18
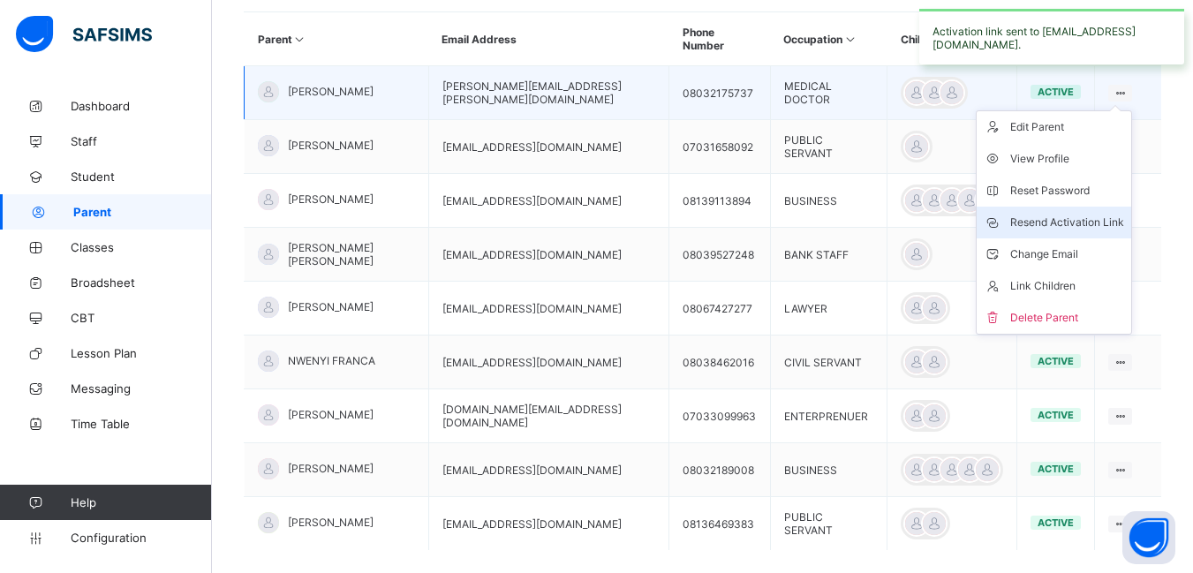
click at [1053, 214] on div "Resend Activation Link" at bounding box center [1067, 223] width 114 height 18
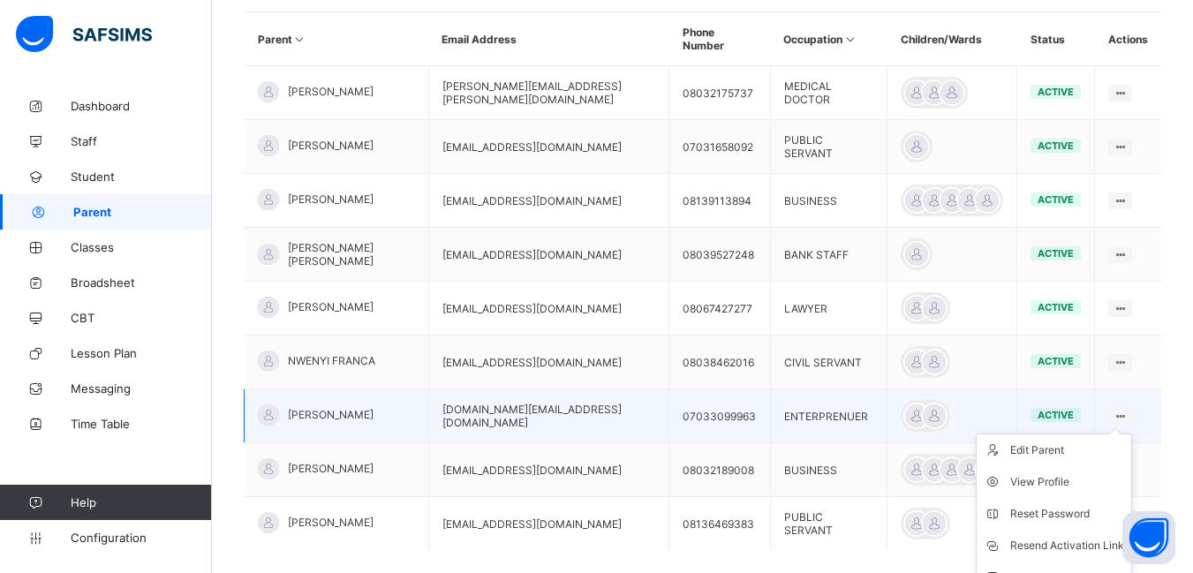
scroll to position [477, 0]
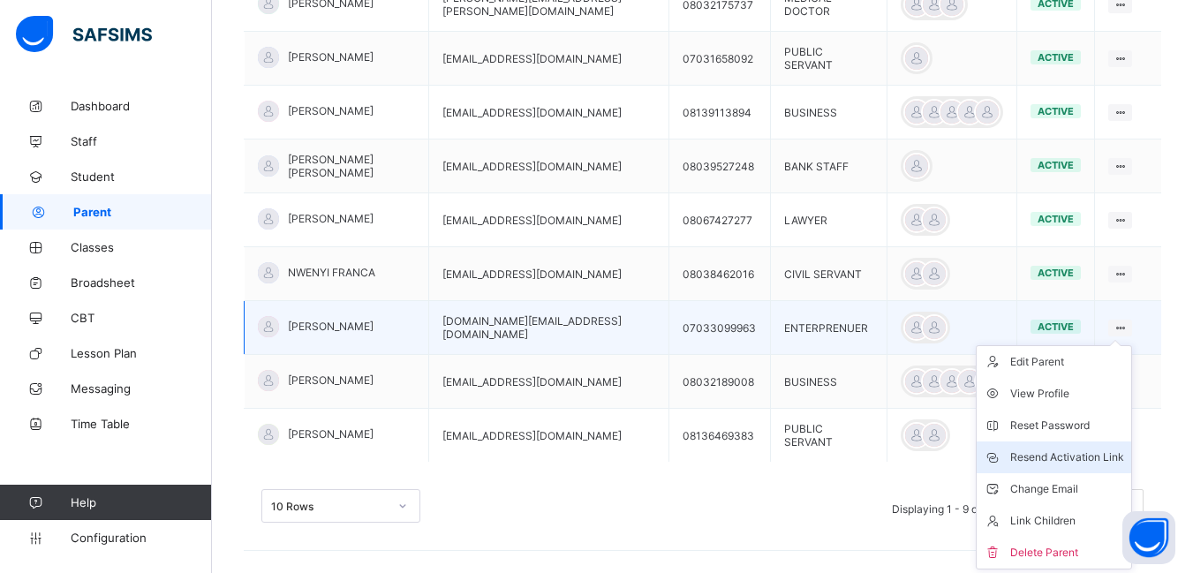
click at [1100, 449] on div "Resend Activation Link" at bounding box center [1067, 458] width 114 height 18
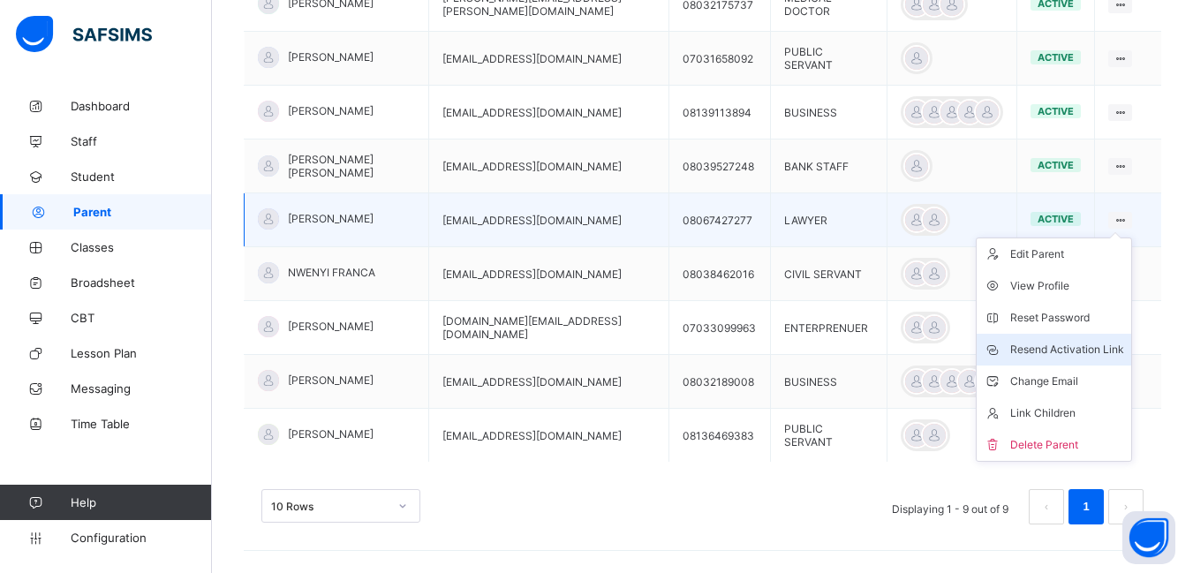
click at [1071, 341] on div "Resend Activation Link" at bounding box center [1067, 350] width 114 height 18
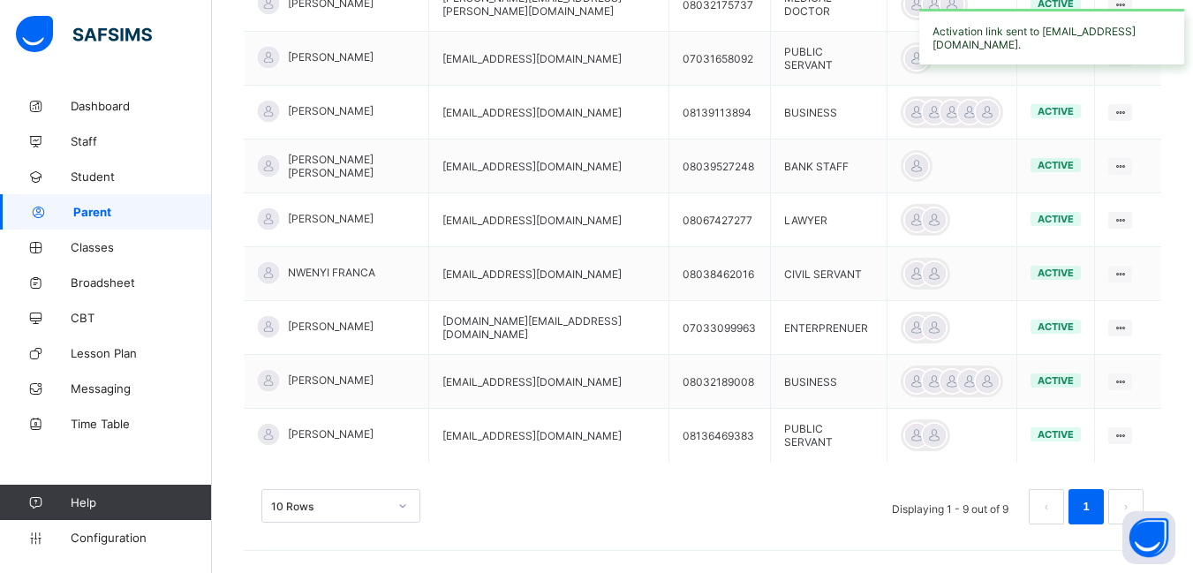
scroll to position [35, 0]
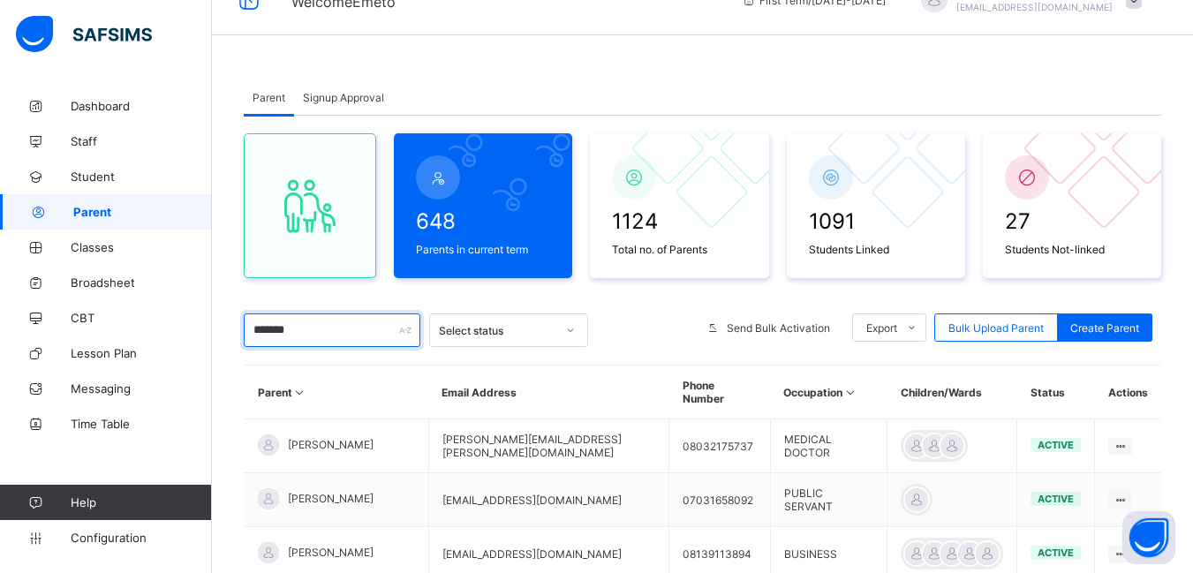
click at [310, 330] on input "*******" at bounding box center [332, 331] width 177 height 34
type input "*"
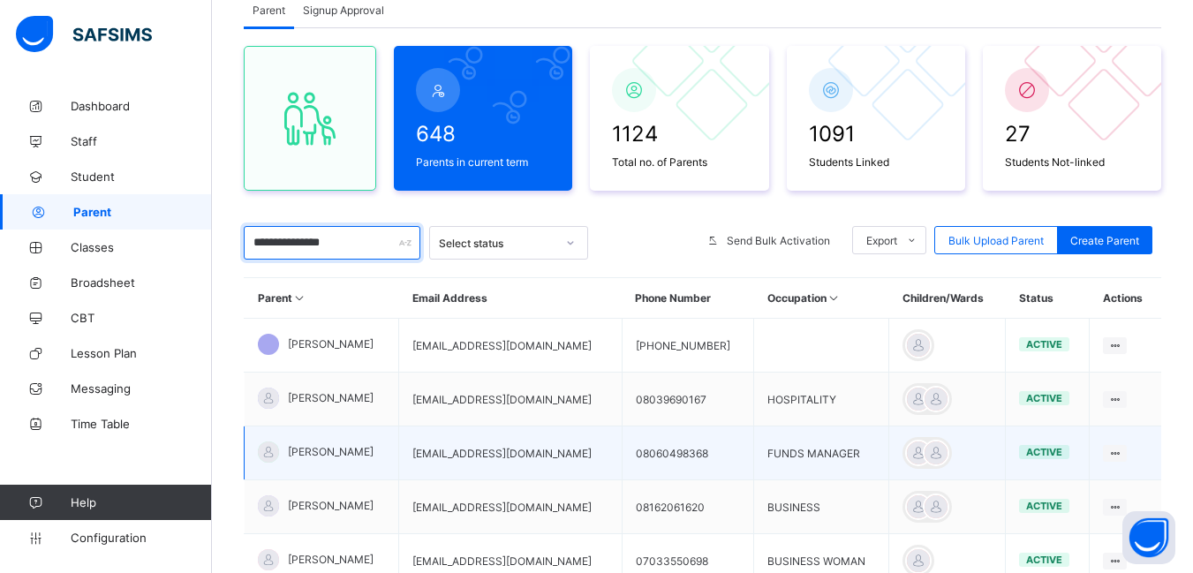
scroll to position [124, 0]
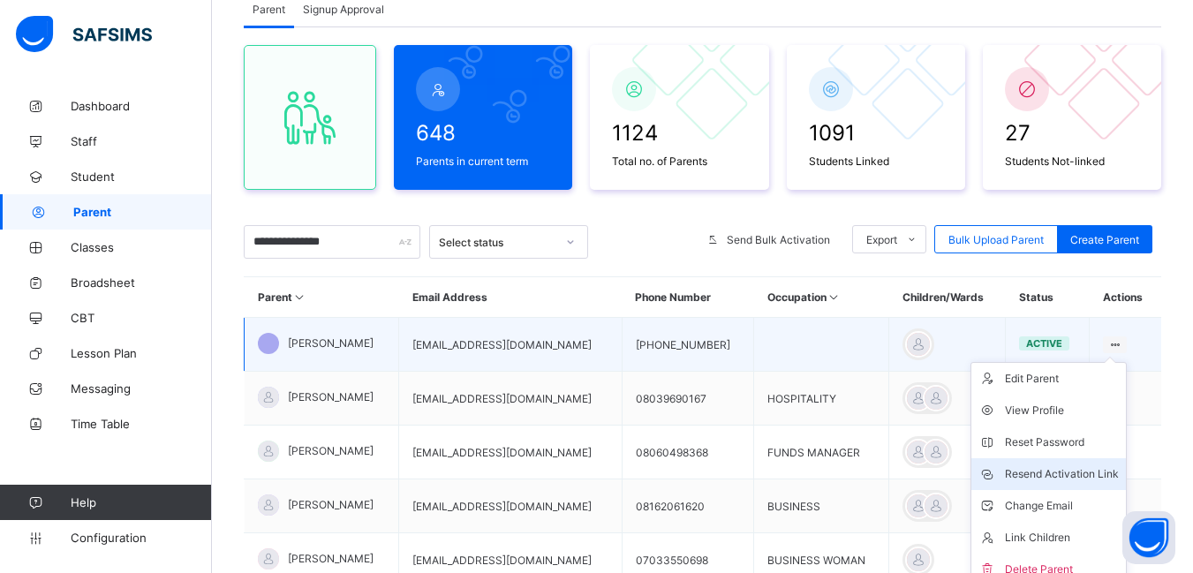
click at [1073, 471] on div "Resend Activation Link" at bounding box center [1062, 474] width 114 height 18
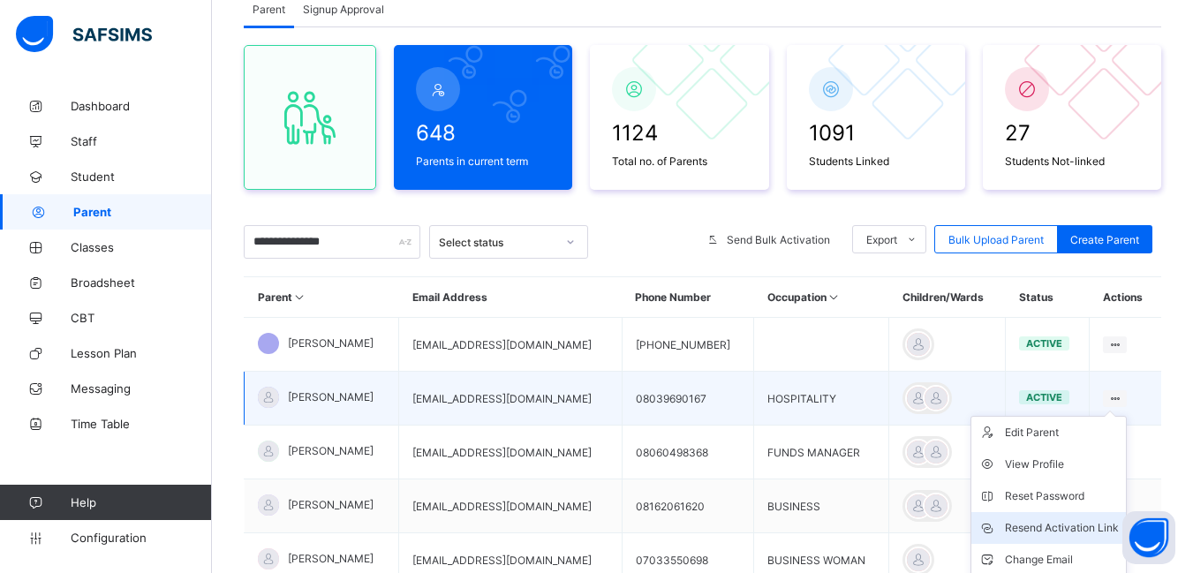
click at [1053, 526] on div "Resend Activation Link" at bounding box center [1062, 528] width 114 height 18
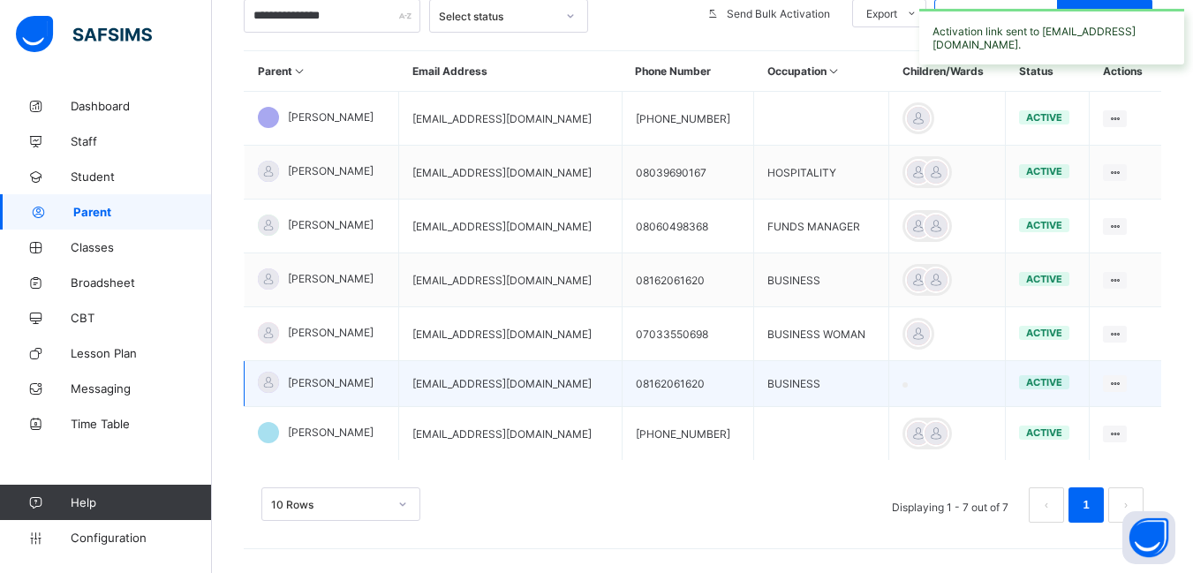
scroll to position [273, 0]
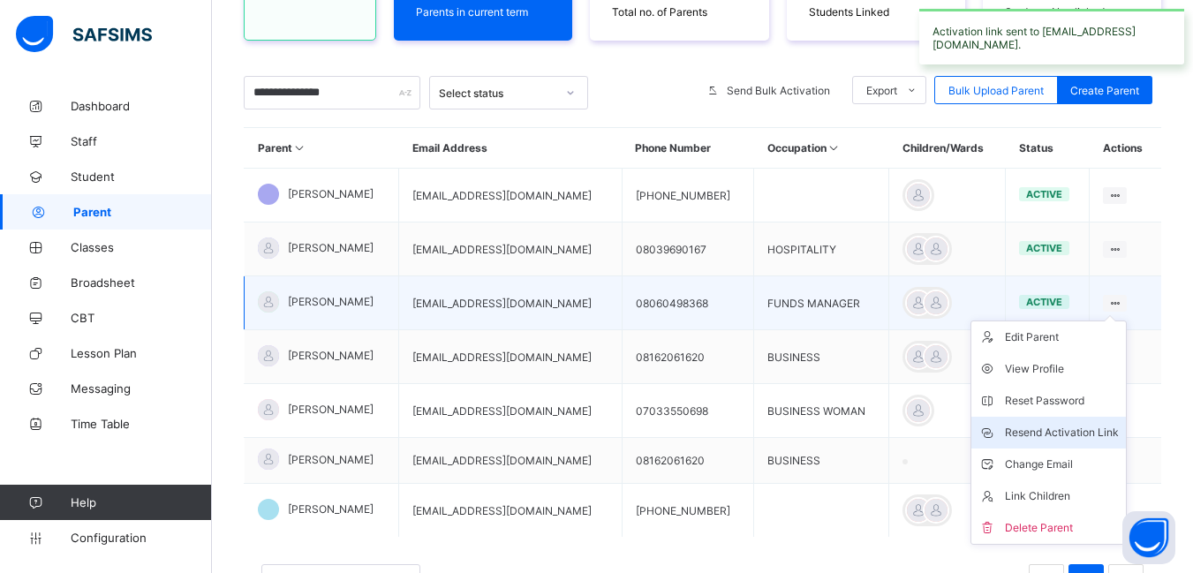
click at [1075, 429] on div "Resend Activation Link" at bounding box center [1062, 433] width 114 height 18
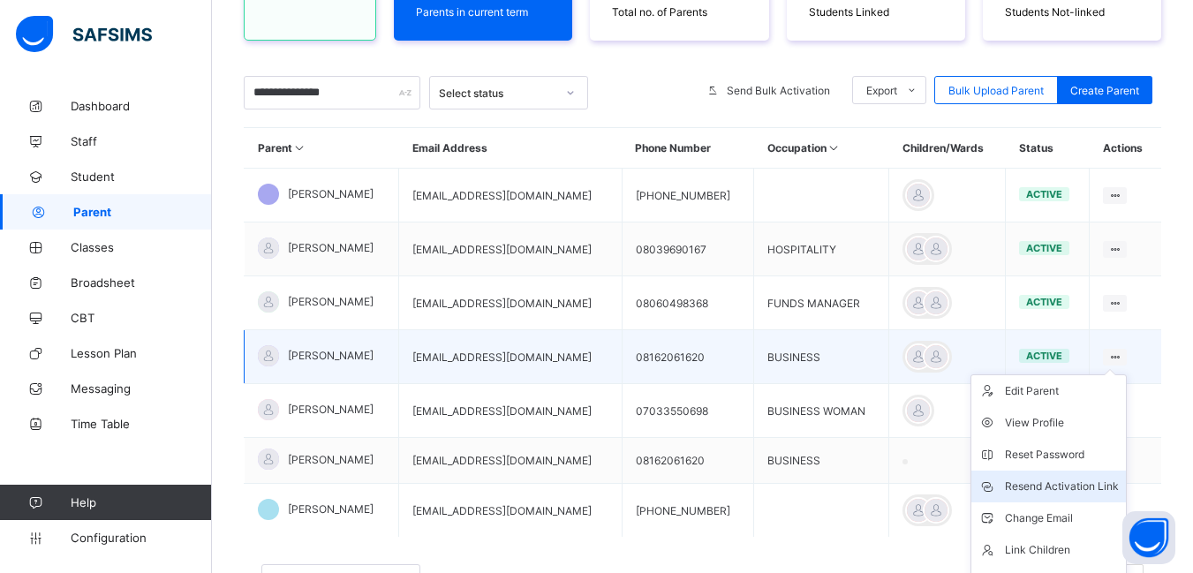
click at [1077, 481] on div "Resend Activation Link" at bounding box center [1062, 487] width 114 height 18
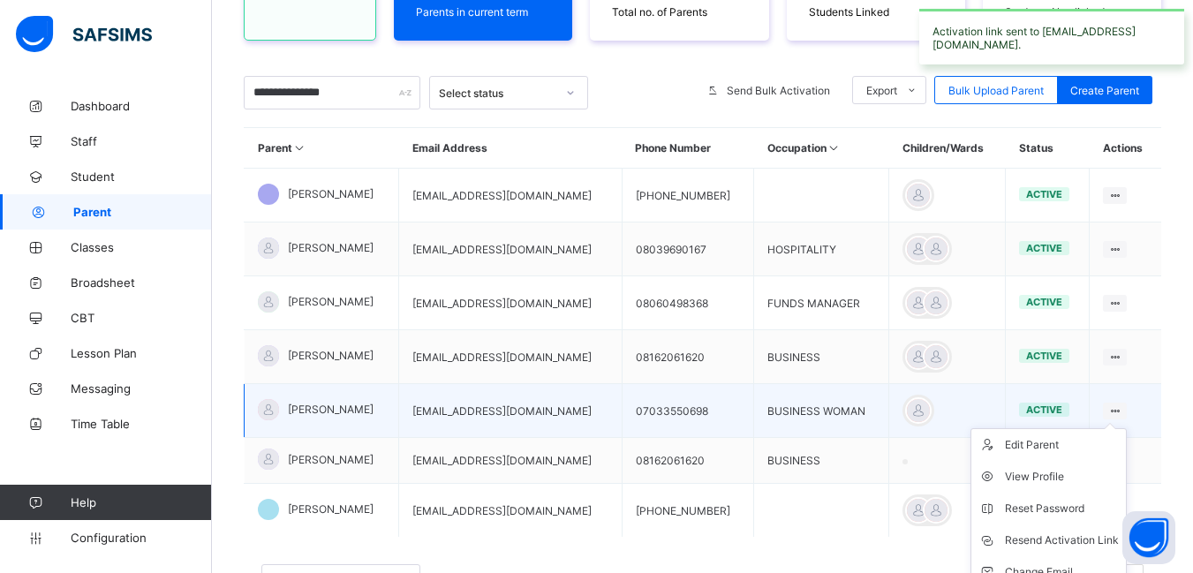
click at [1126, 428] on ul "Edit Parent View Profile Reset Password Resend Activation Link Change Email Lin…" at bounding box center [1049, 540] width 156 height 224
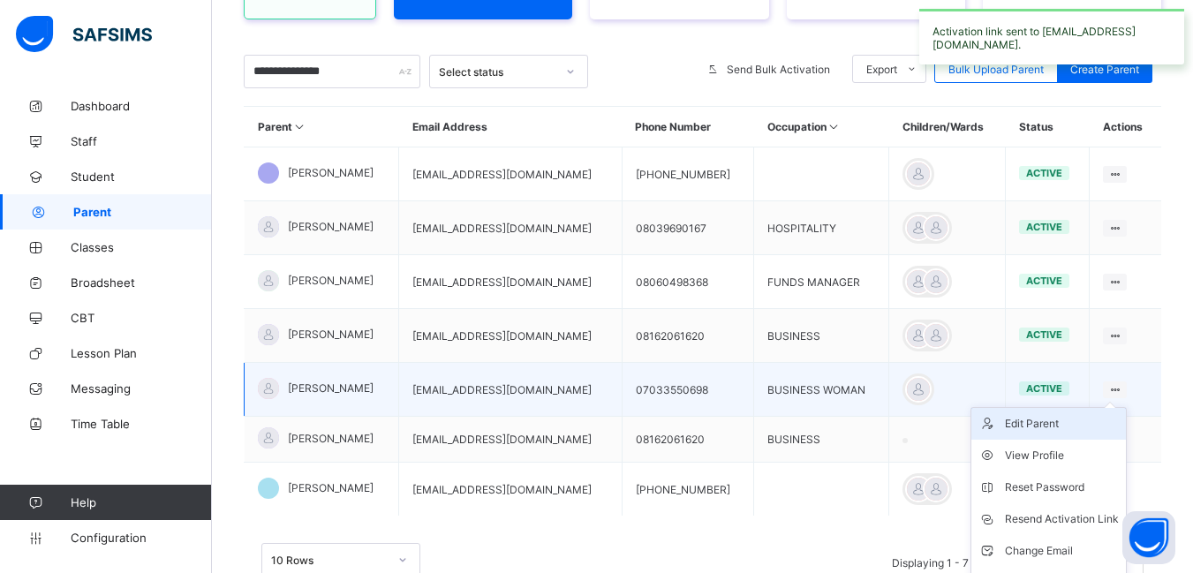
scroll to position [361, 0]
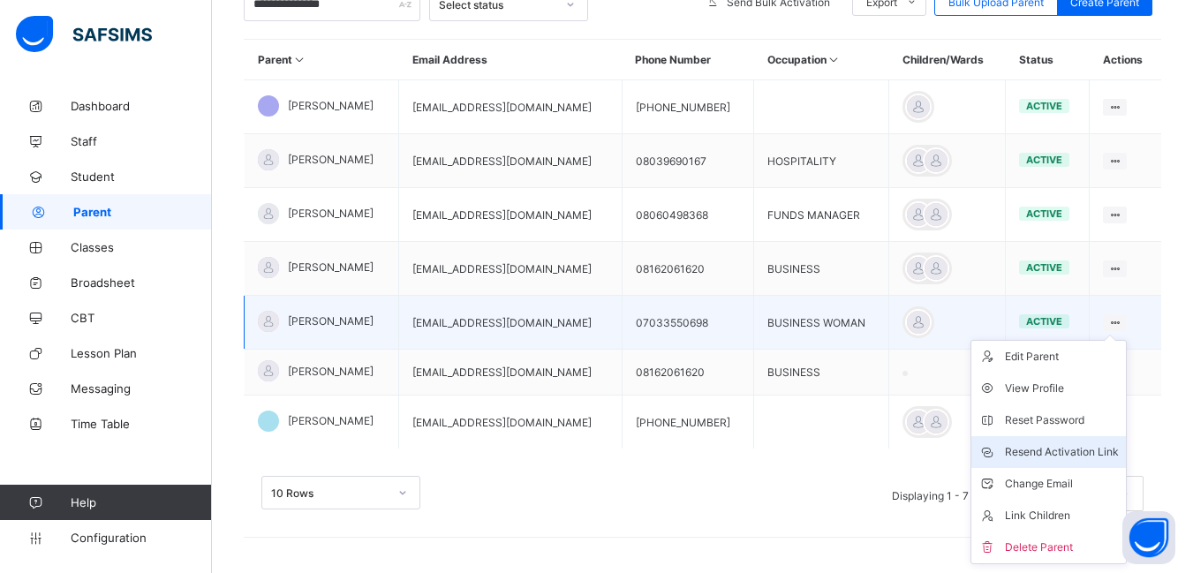
click at [1066, 453] on div "Resend Activation Link" at bounding box center [1062, 452] width 114 height 18
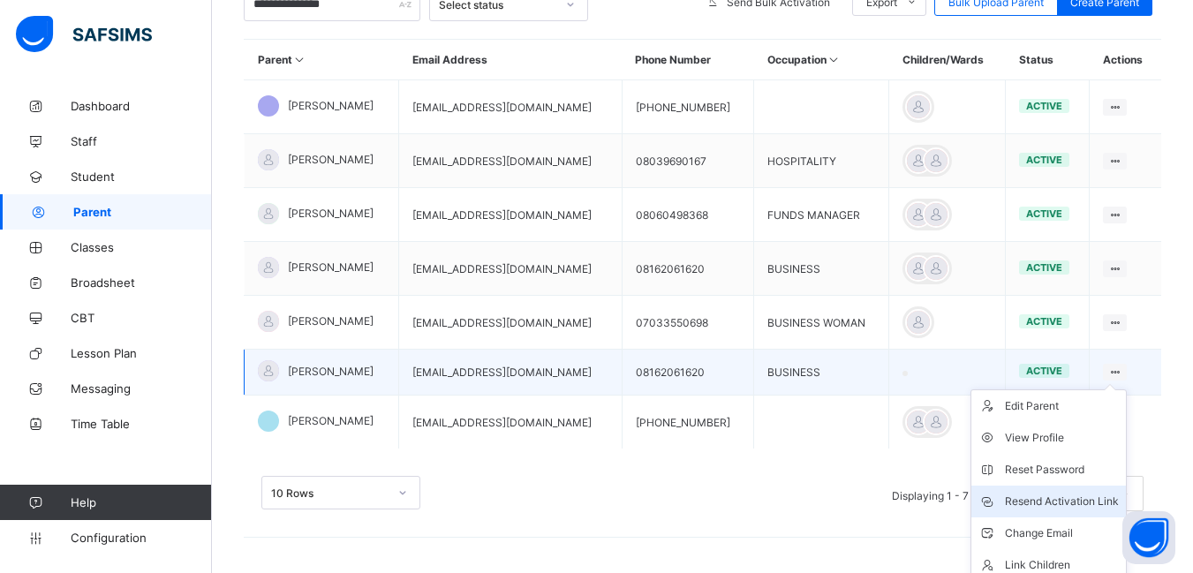
click at [1062, 496] on div "Resend Activation Link" at bounding box center [1062, 502] width 114 height 18
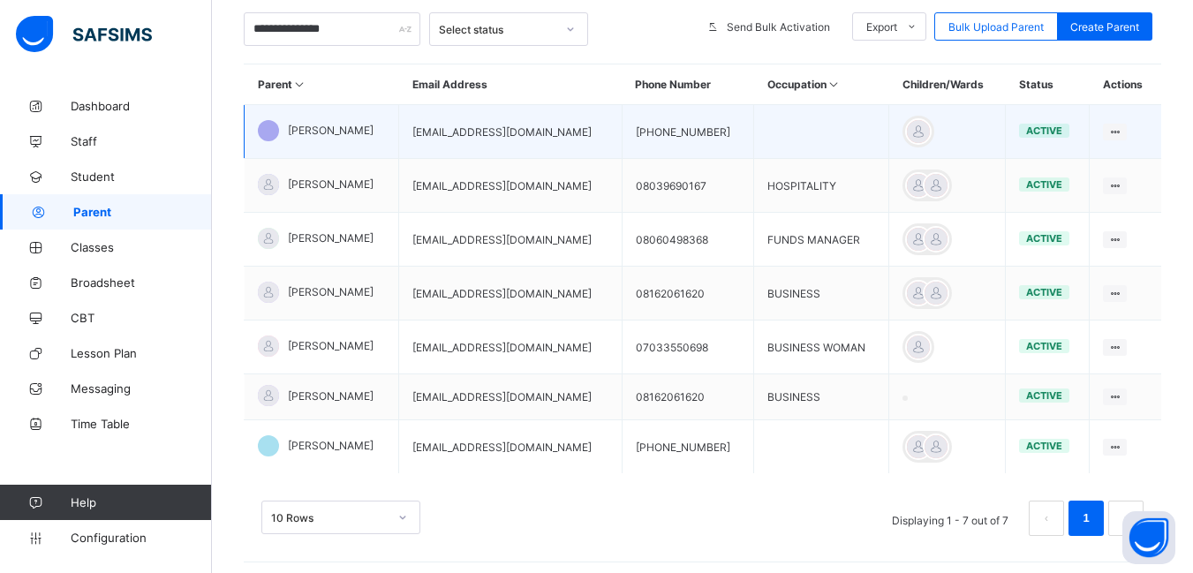
scroll to position [273, 0]
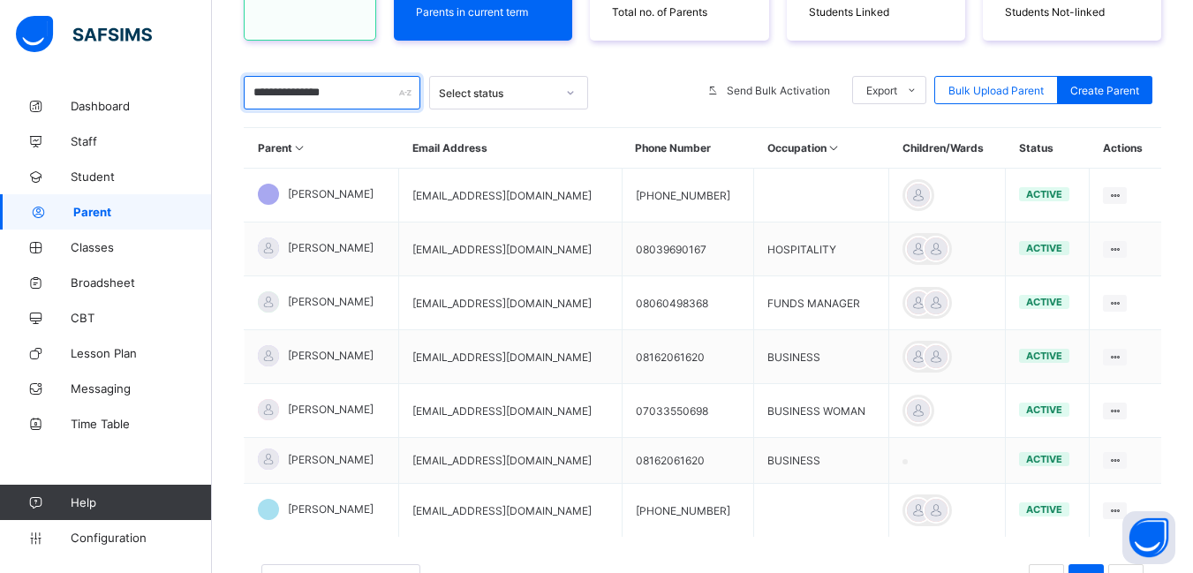
click at [376, 94] on input "**********" at bounding box center [332, 93] width 177 height 34
type input "*"
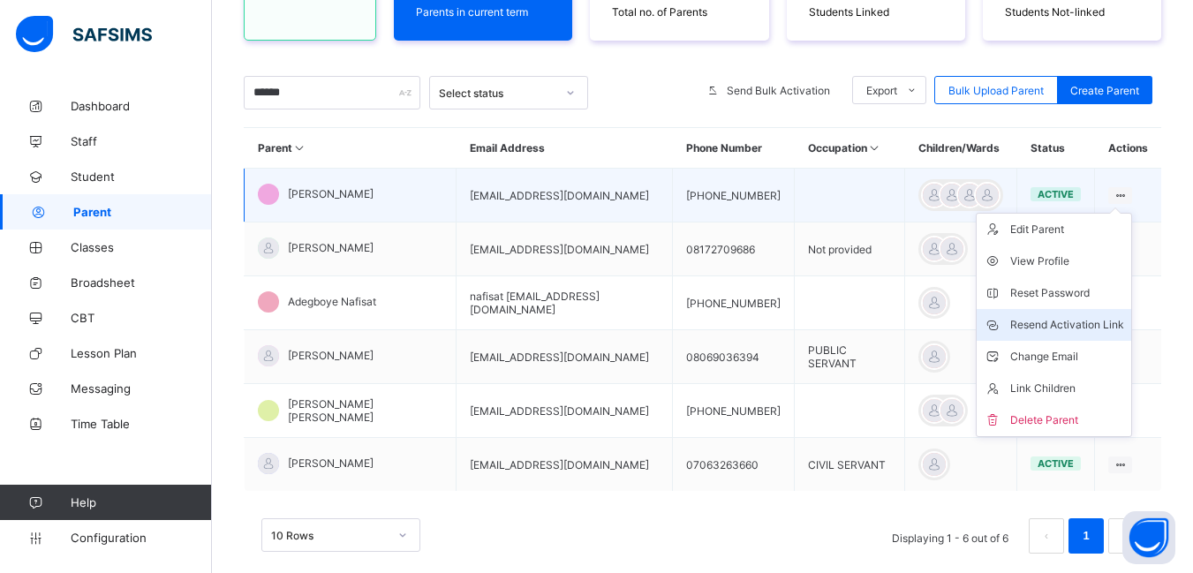
click at [1071, 326] on div "Resend Activation Link" at bounding box center [1067, 325] width 114 height 18
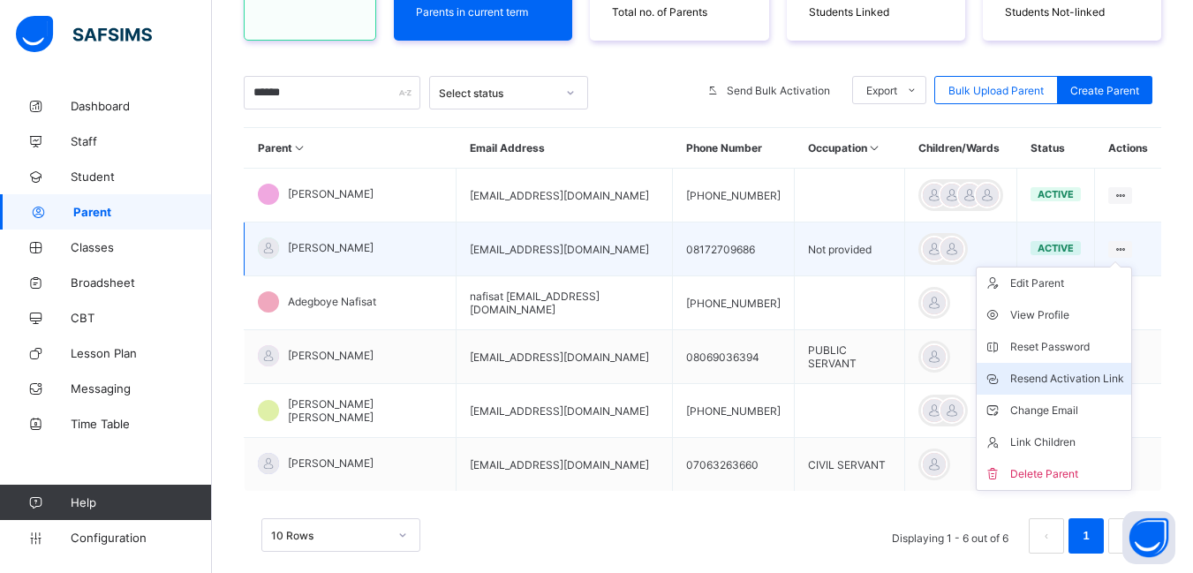
click at [1055, 376] on div "Resend Activation Link" at bounding box center [1067, 379] width 114 height 18
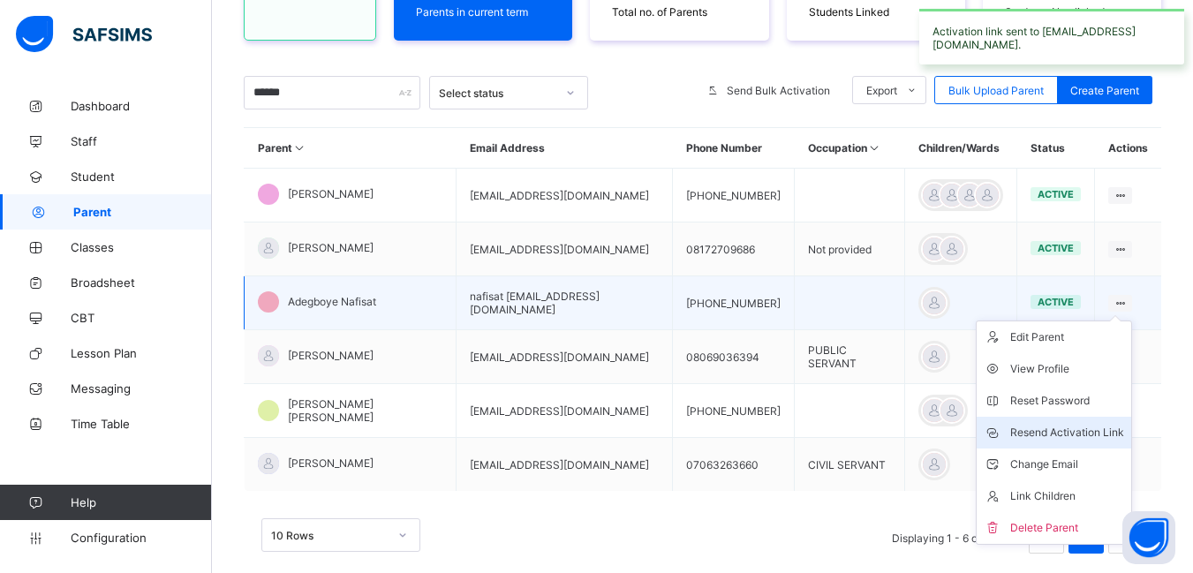
click at [1082, 432] on div "Resend Activation Link" at bounding box center [1067, 433] width 114 height 18
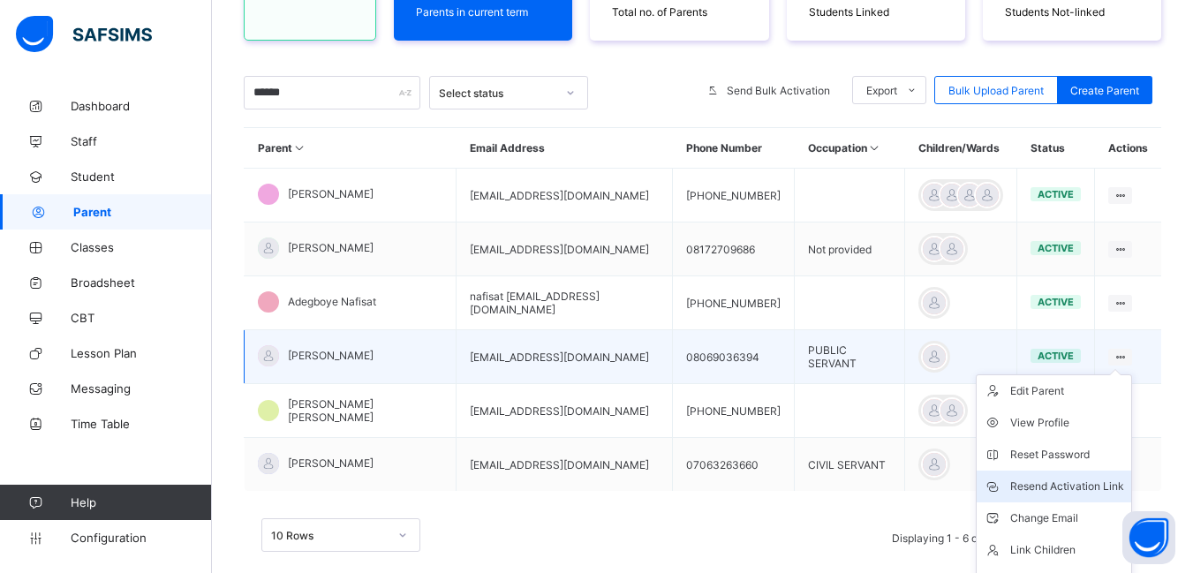
click at [1063, 487] on div "Resend Activation Link" at bounding box center [1067, 487] width 114 height 18
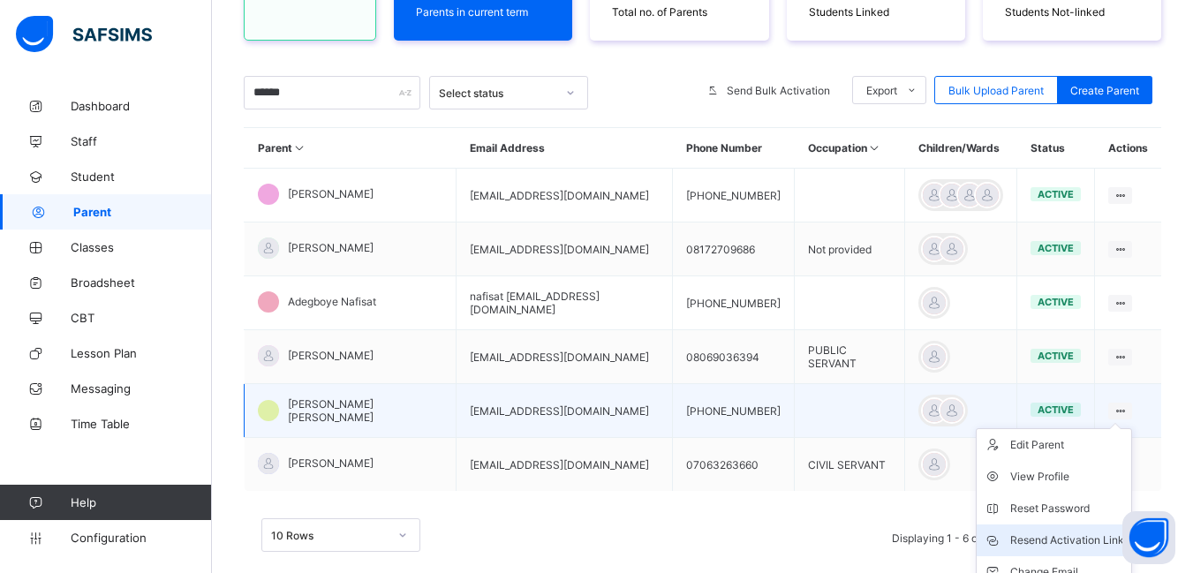
click at [1055, 536] on div "Resend Activation Link" at bounding box center [1067, 541] width 114 height 18
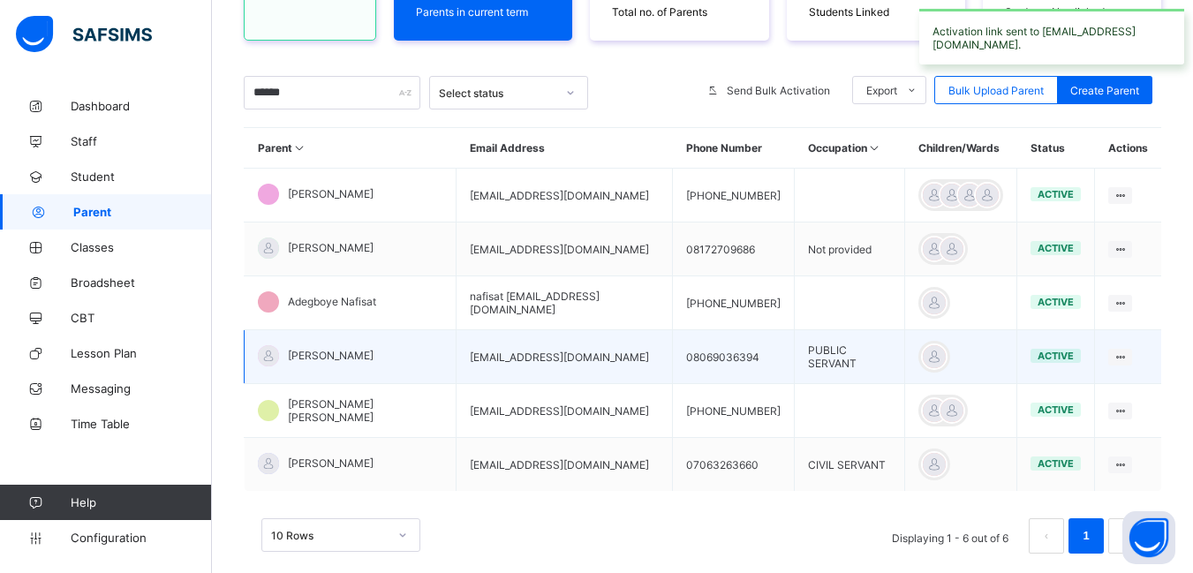
scroll to position [315, 0]
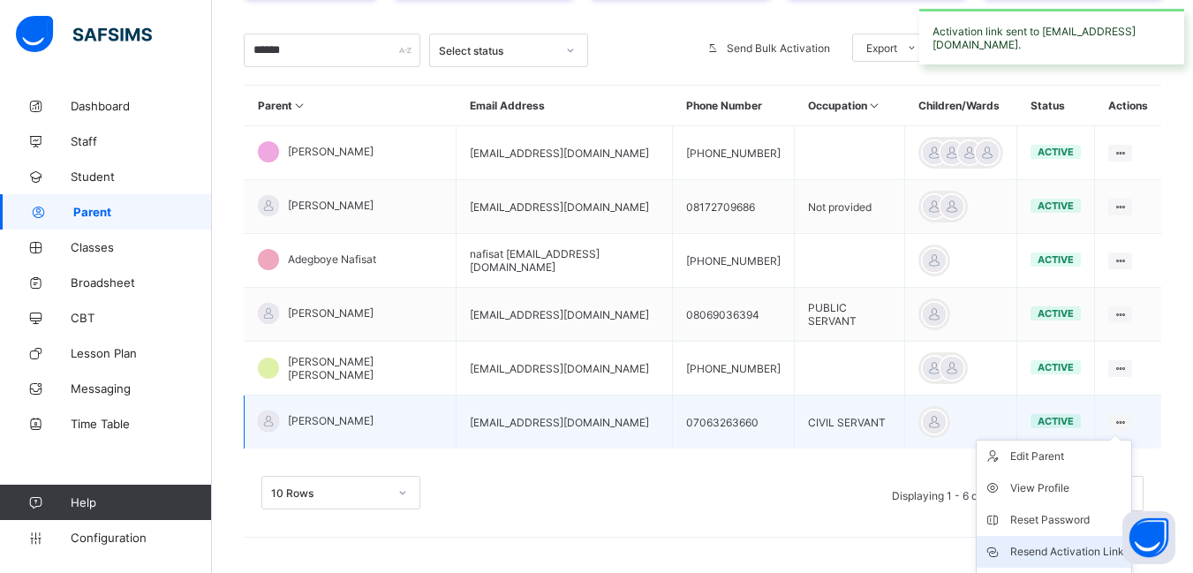
click at [1063, 550] on div "Resend Activation Link" at bounding box center [1067, 552] width 114 height 18
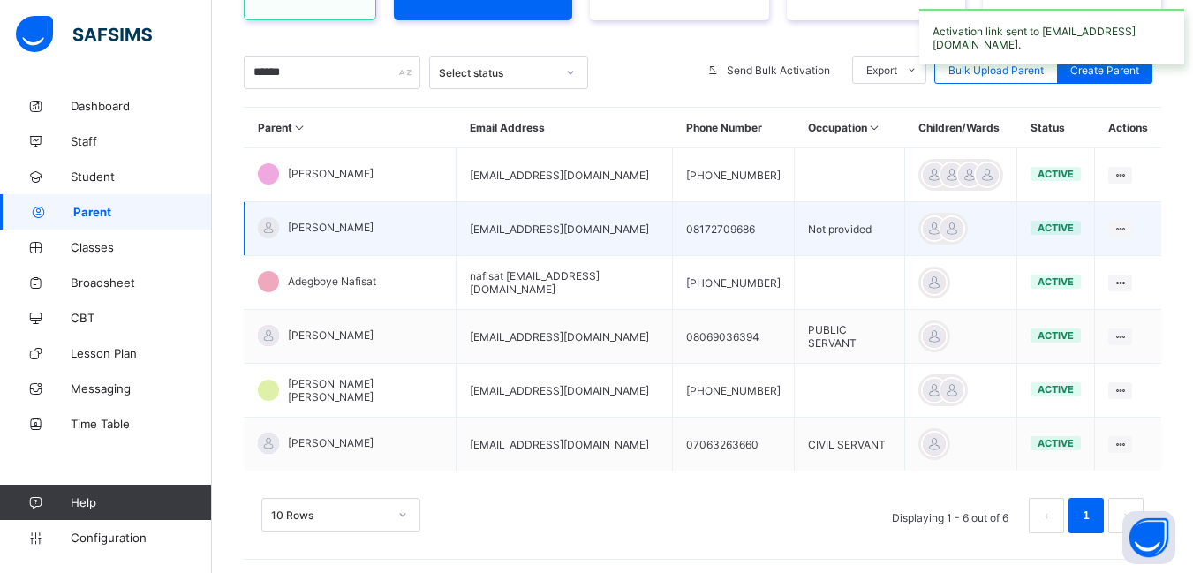
scroll to position [139, 0]
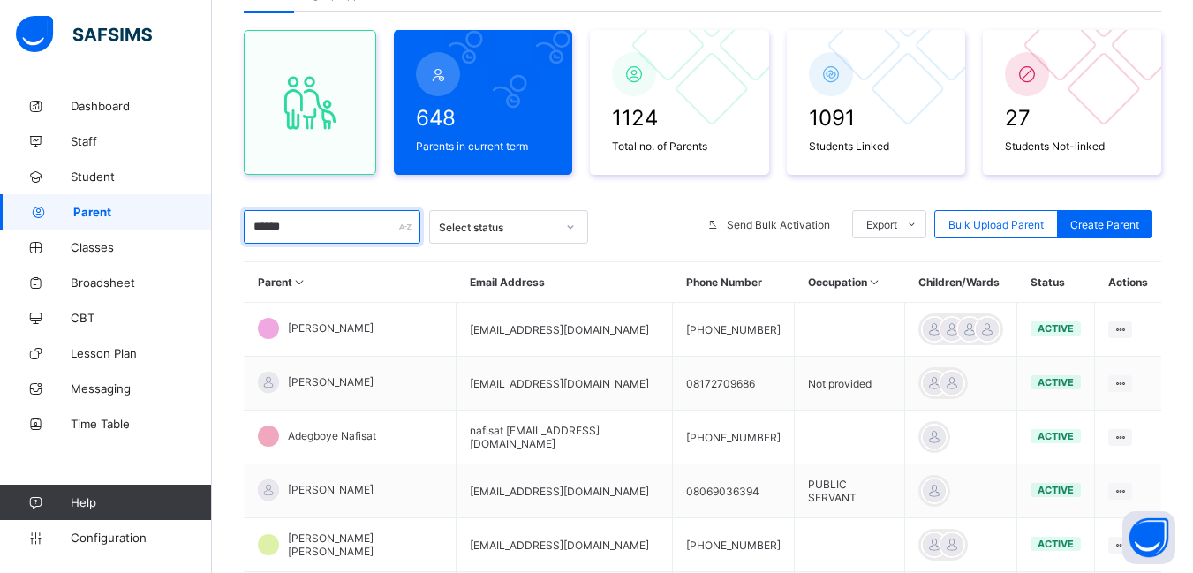
click at [306, 230] on input "******" at bounding box center [332, 227] width 177 height 34
type input "*"
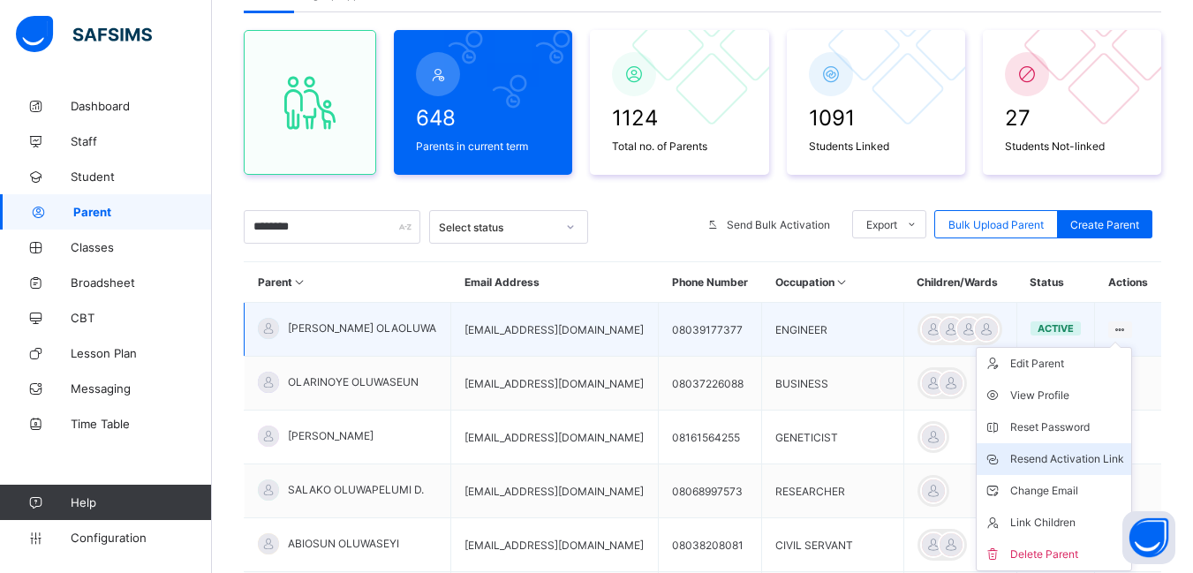
click at [1086, 455] on div "Resend Activation Link" at bounding box center [1067, 459] width 114 height 18
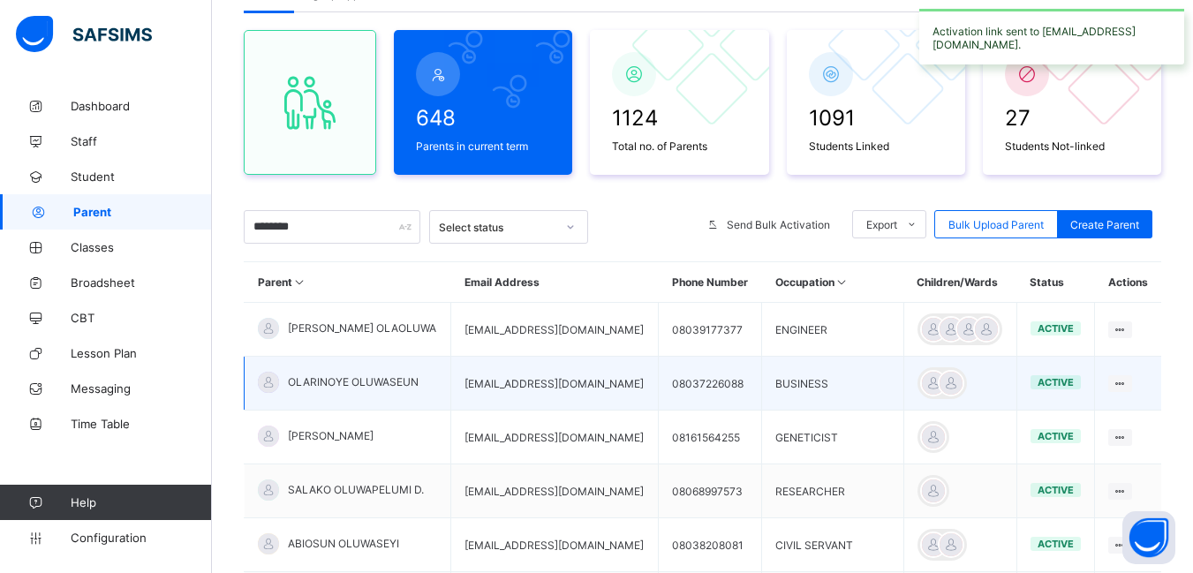
scroll to position [227, 0]
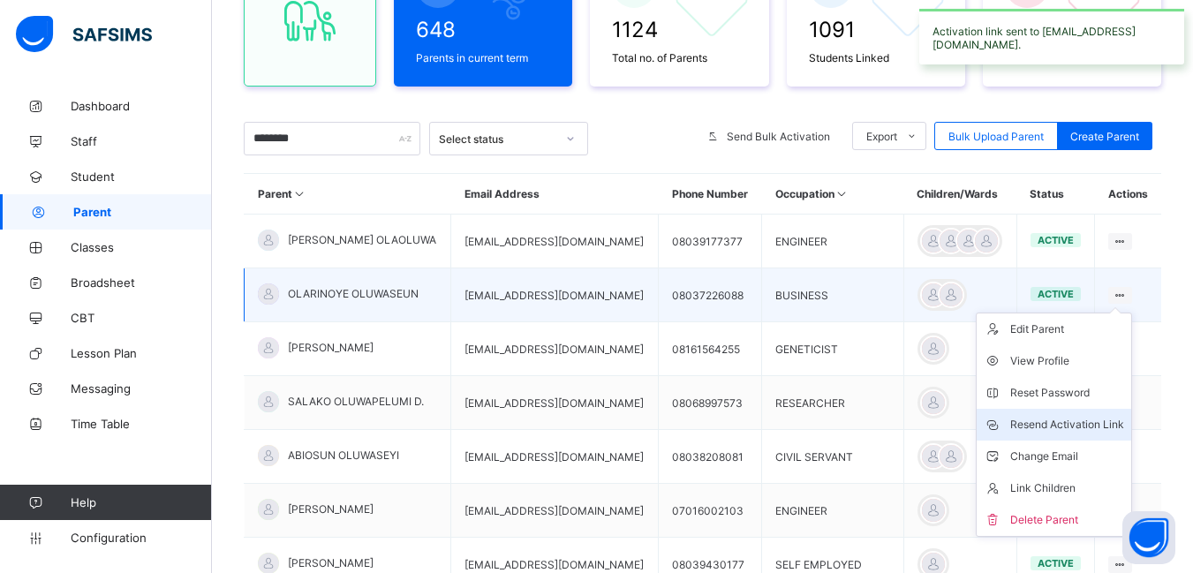
click at [1083, 426] on div "Resend Activation Link" at bounding box center [1067, 425] width 114 height 18
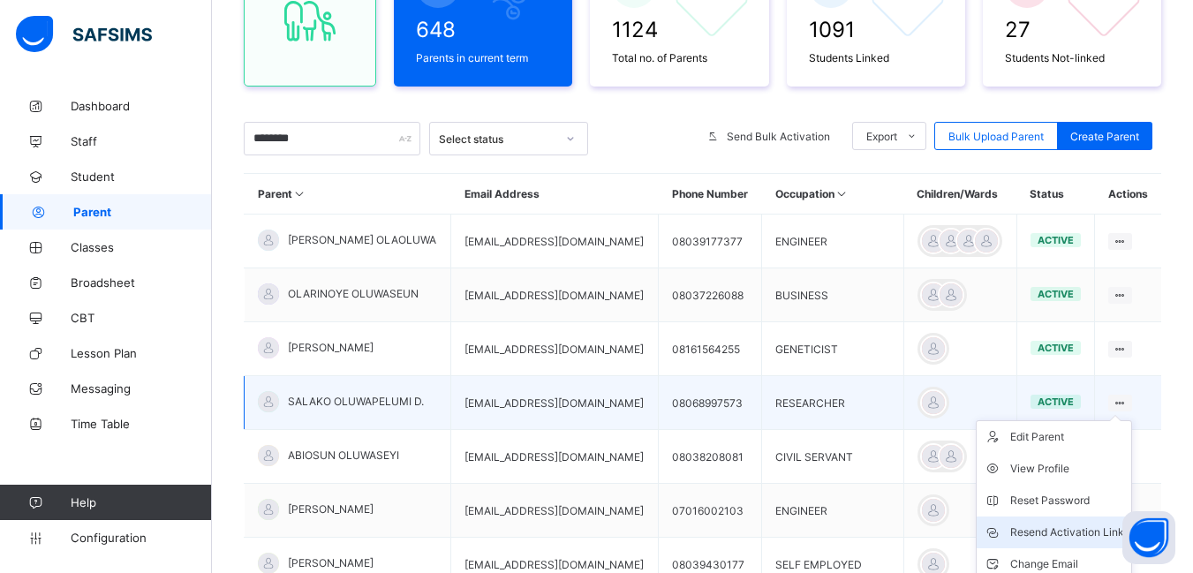
click at [1071, 530] on div "Resend Activation Link" at bounding box center [1067, 533] width 114 height 18
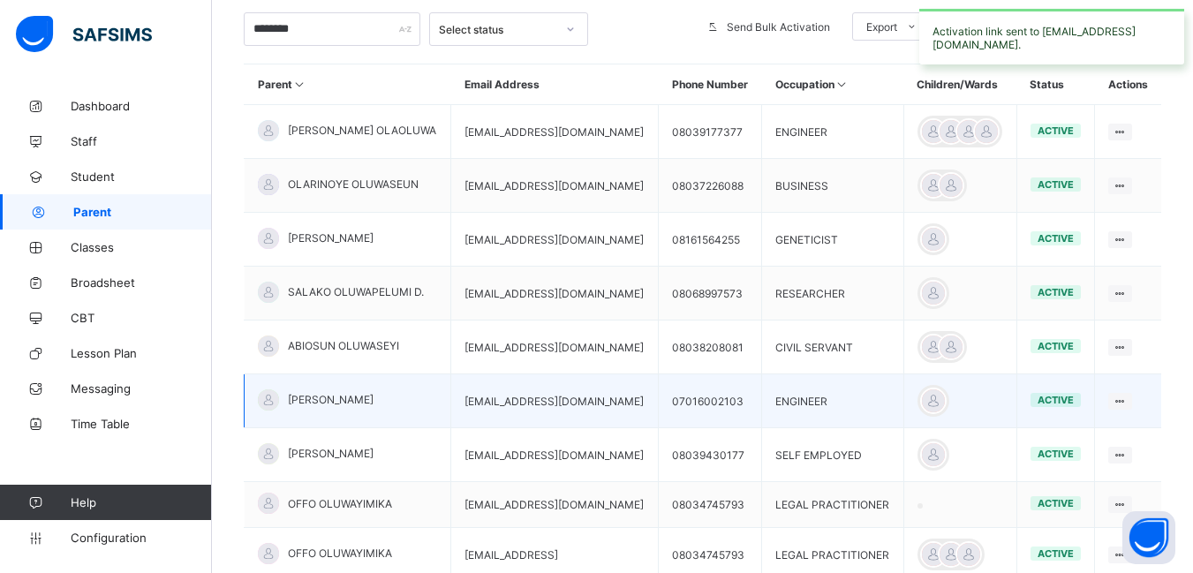
scroll to position [404, 0]
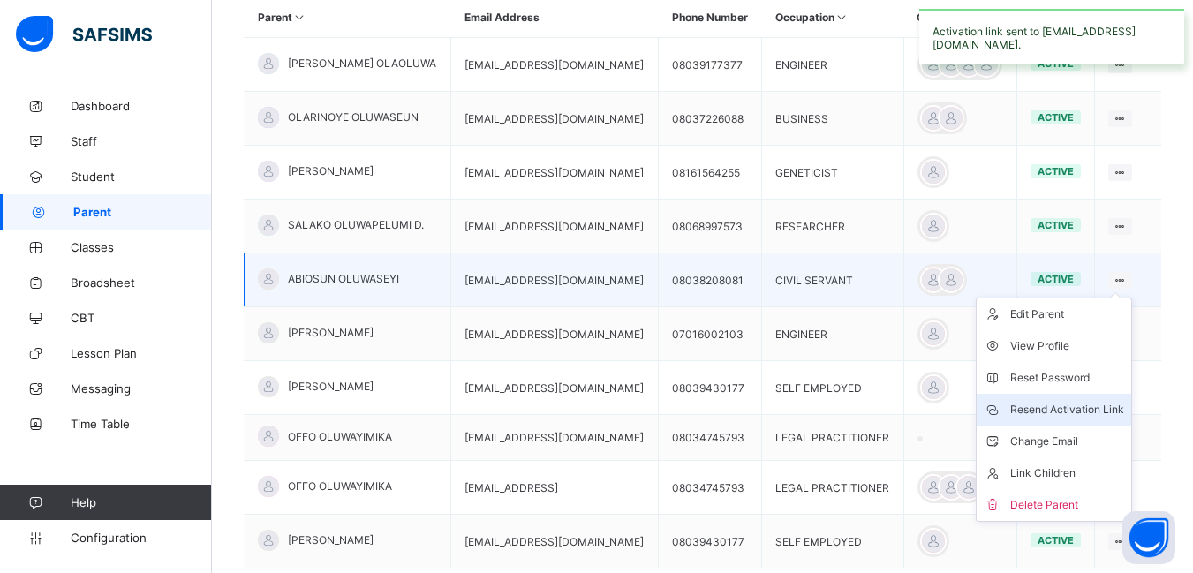
click at [1073, 412] on div "Resend Activation Link" at bounding box center [1067, 410] width 114 height 18
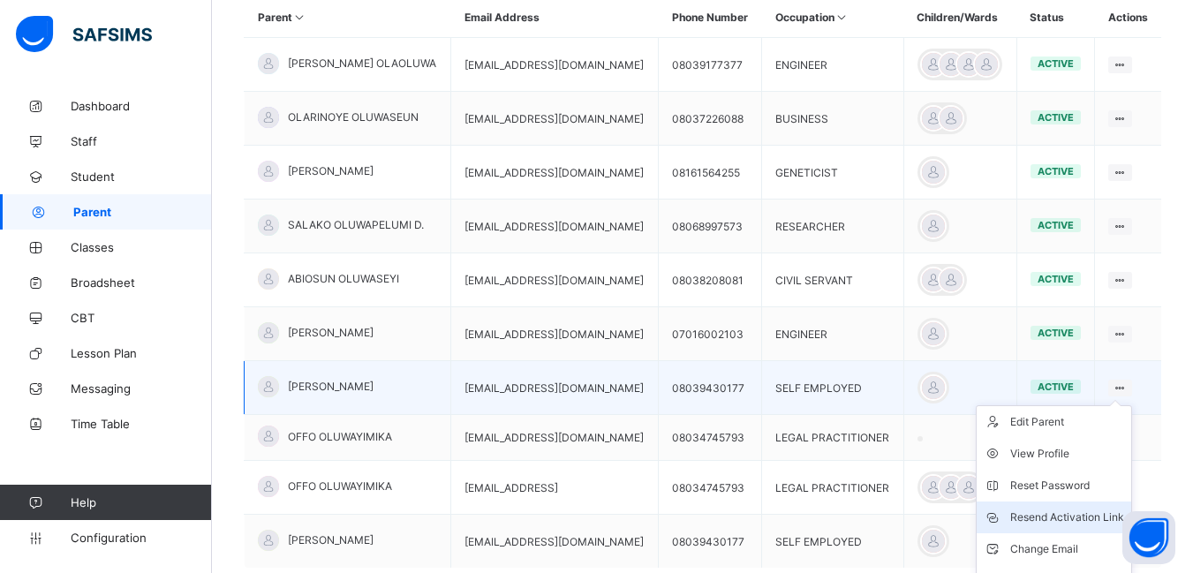
click at [1035, 513] on div "Resend Activation Link" at bounding box center [1067, 518] width 114 height 18
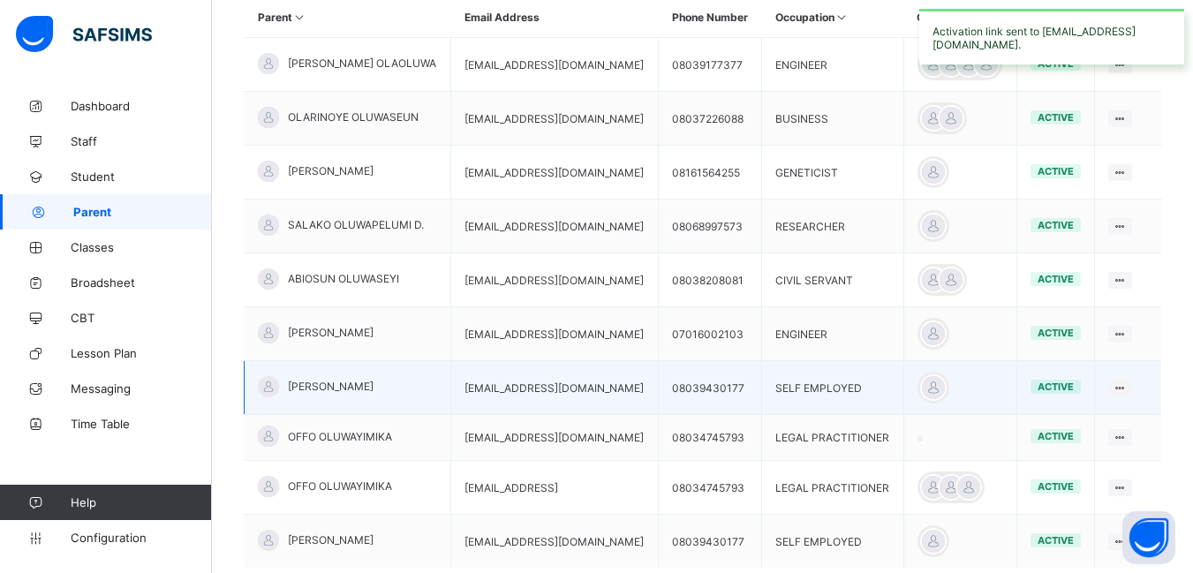
scroll to position [523, 0]
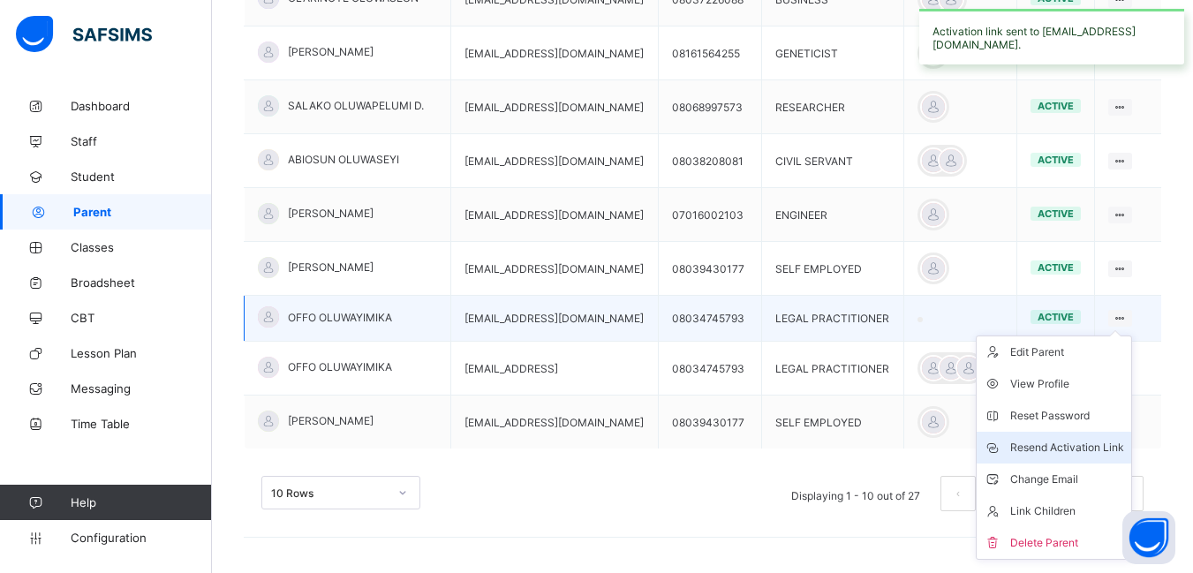
click at [1064, 443] on div "Resend Activation Link" at bounding box center [1067, 448] width 114 height 18
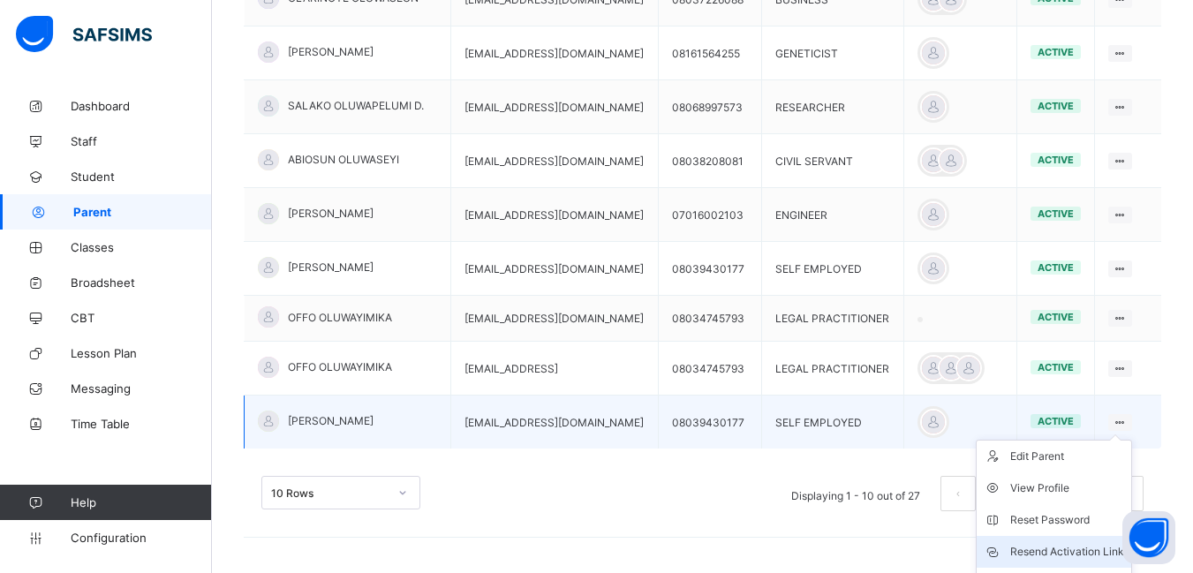
click at [1060, 549] on div "Resend Activation Link" at bounding box center [1067, 552] width 114 height 18
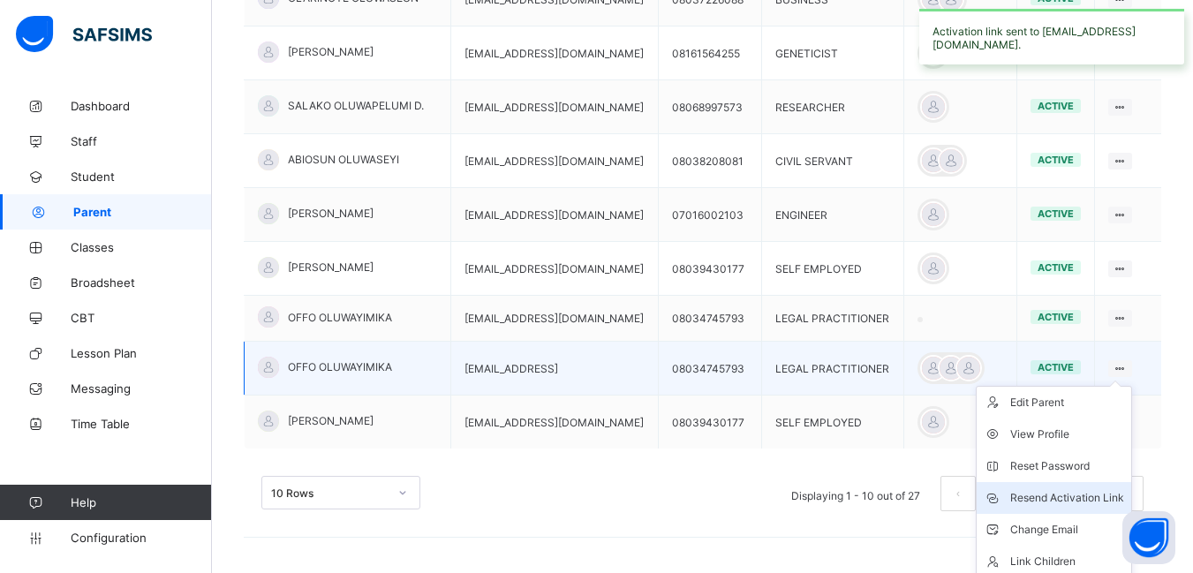
click at [1068, 493] on div "Resend Activation Link" at bounding box center [1067, 498] width 114 height 18
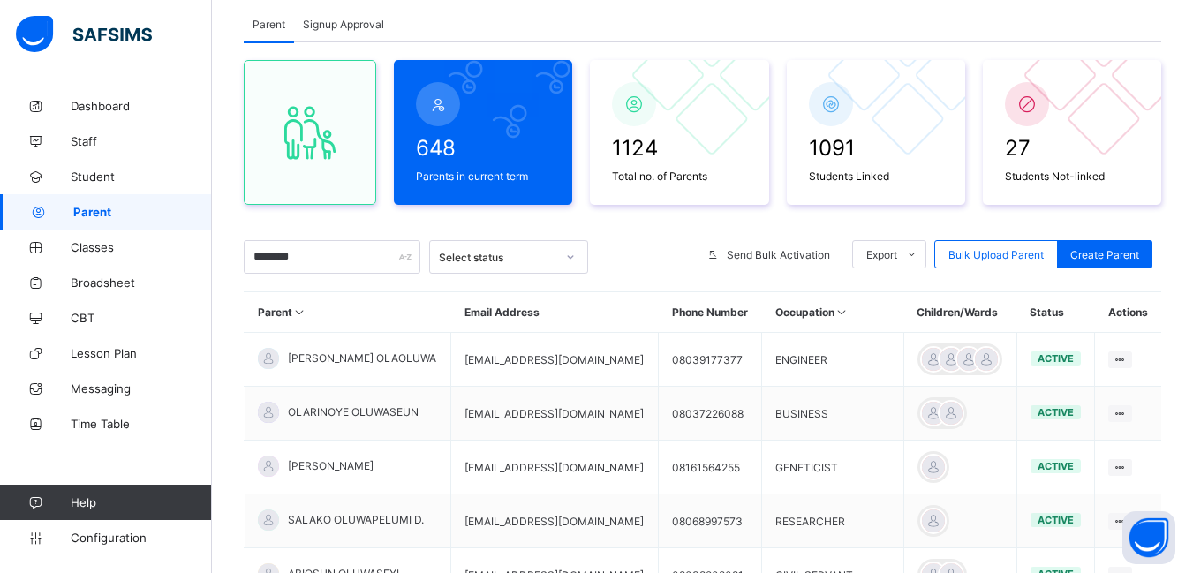
scroll to position [81, 0]
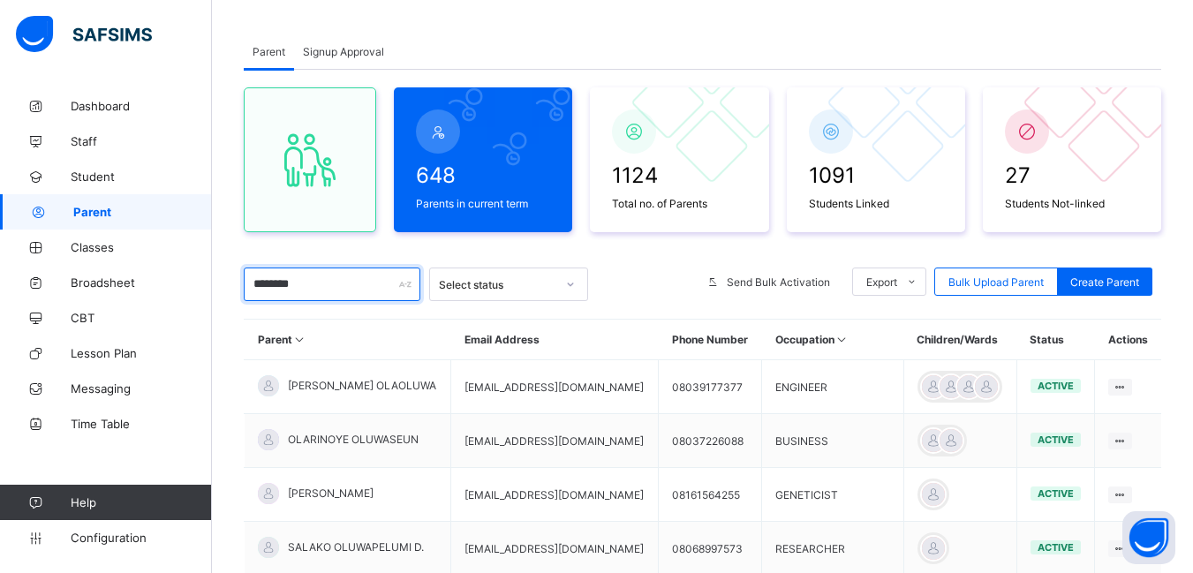
click at [323, 287] on input "********" at bounding box center [332, 285] width 177 height 34
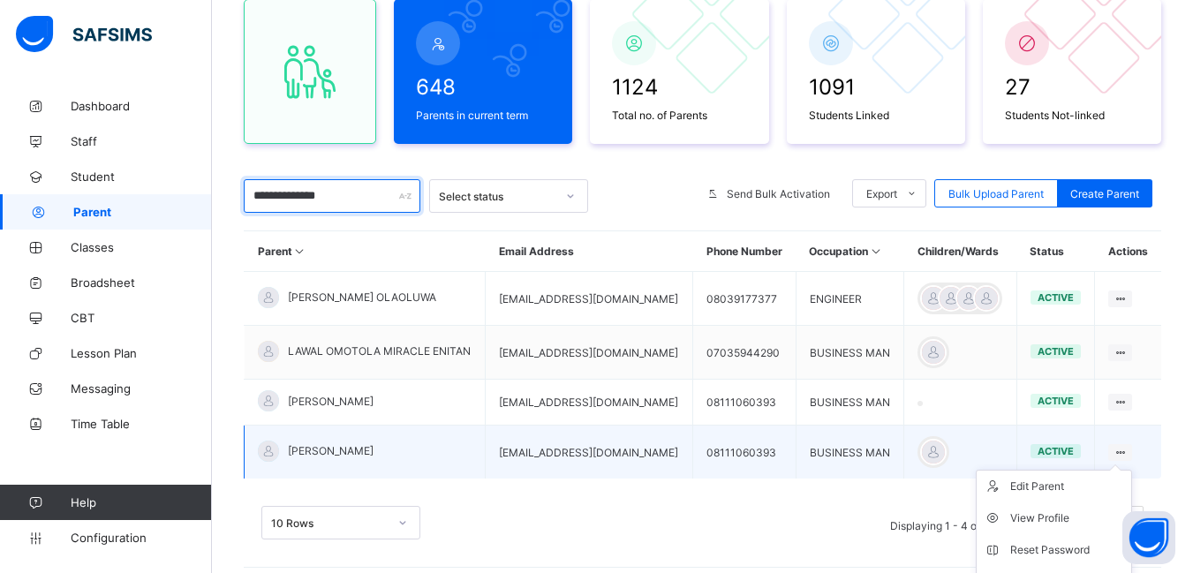
scroll to position [291, 0]
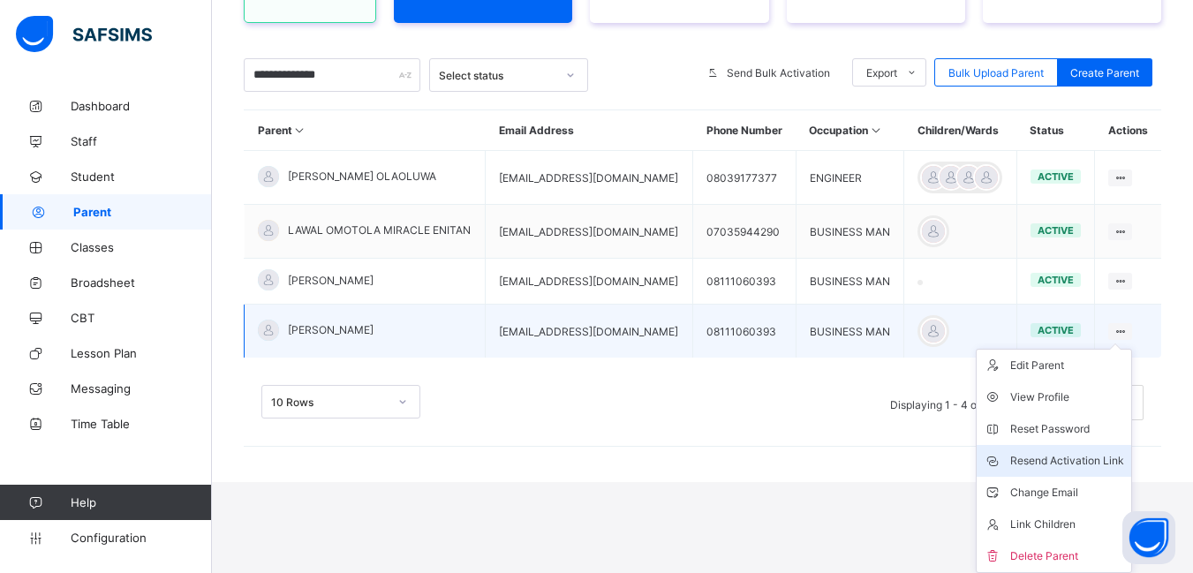
click at [1109, 460] on div "Resend Activation Link" at bounding box center [1067, 461] width 114 height 18
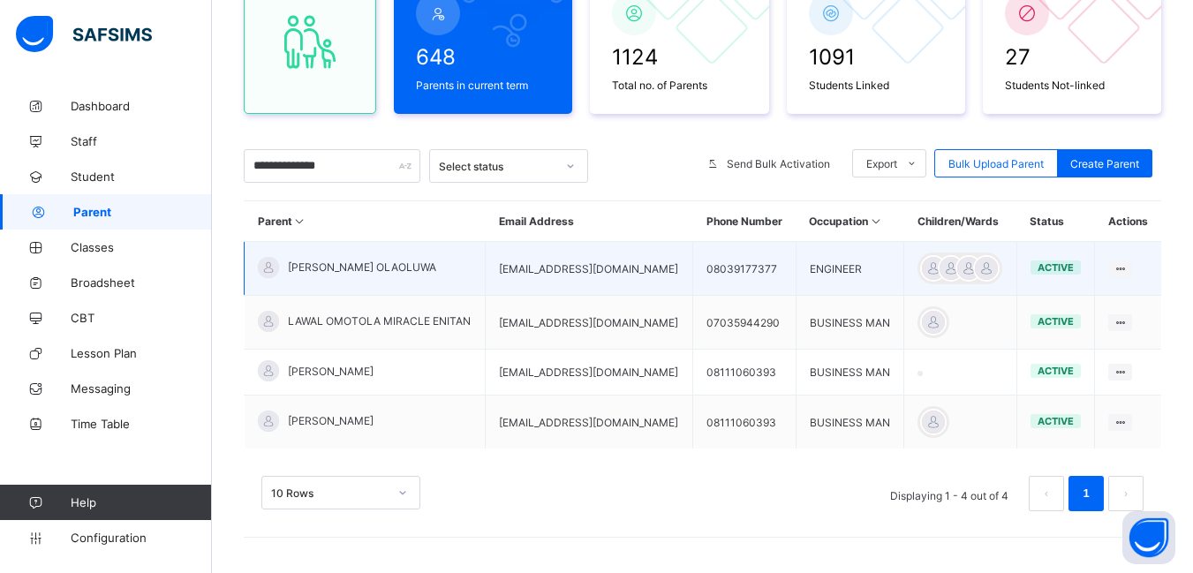
scroll to position [200, 0]
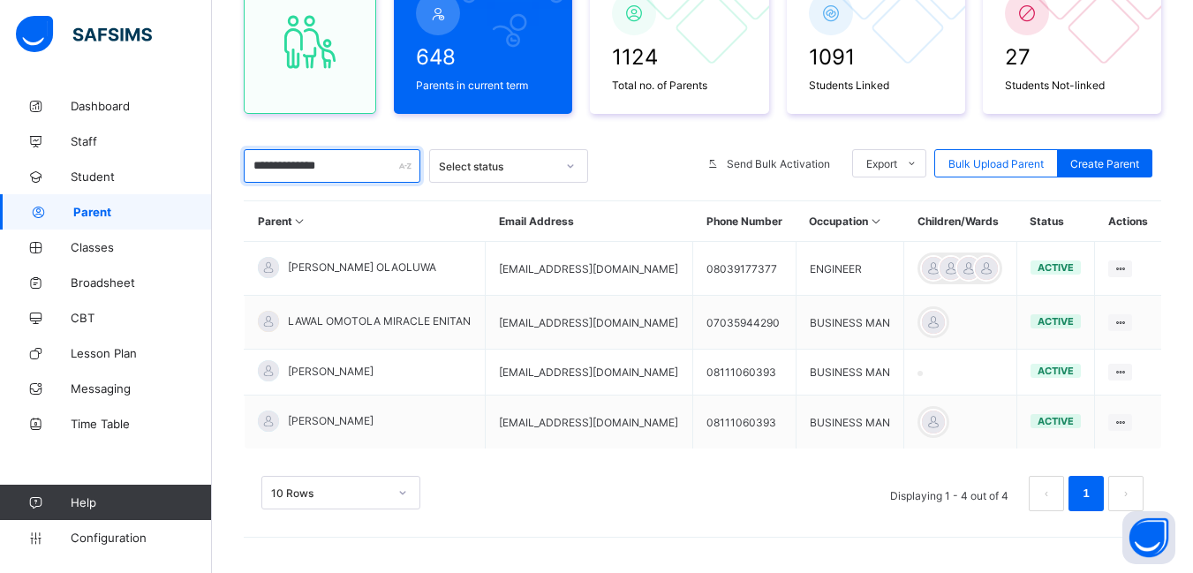
click at [363, 163] on input "**********" at bounding box center [332, 166] width 177 height 34
type input "*"
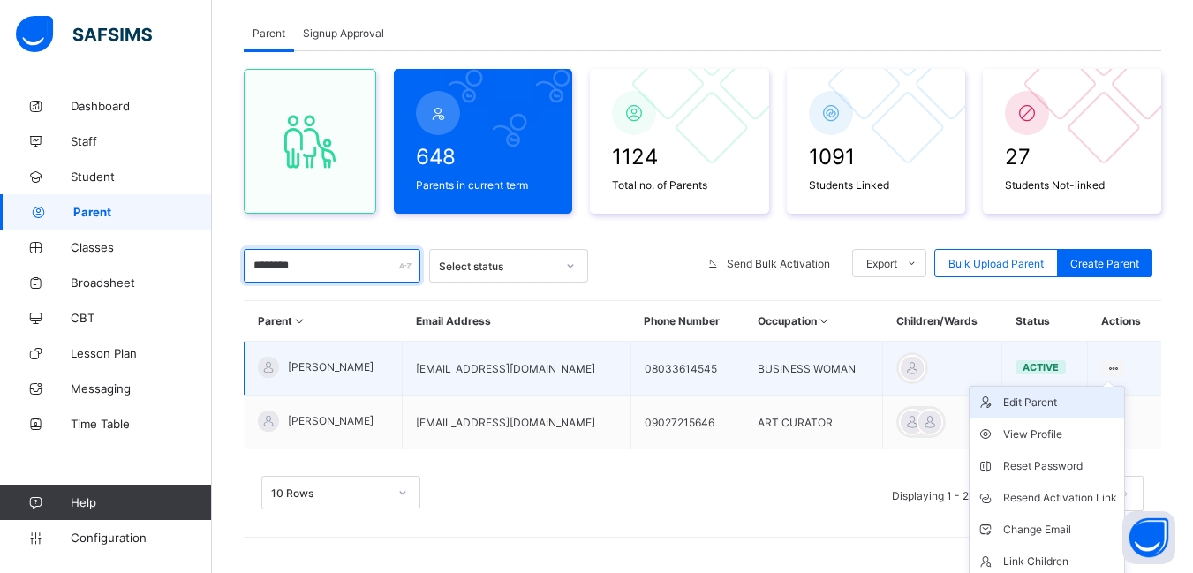
scroll to position [137, 0]
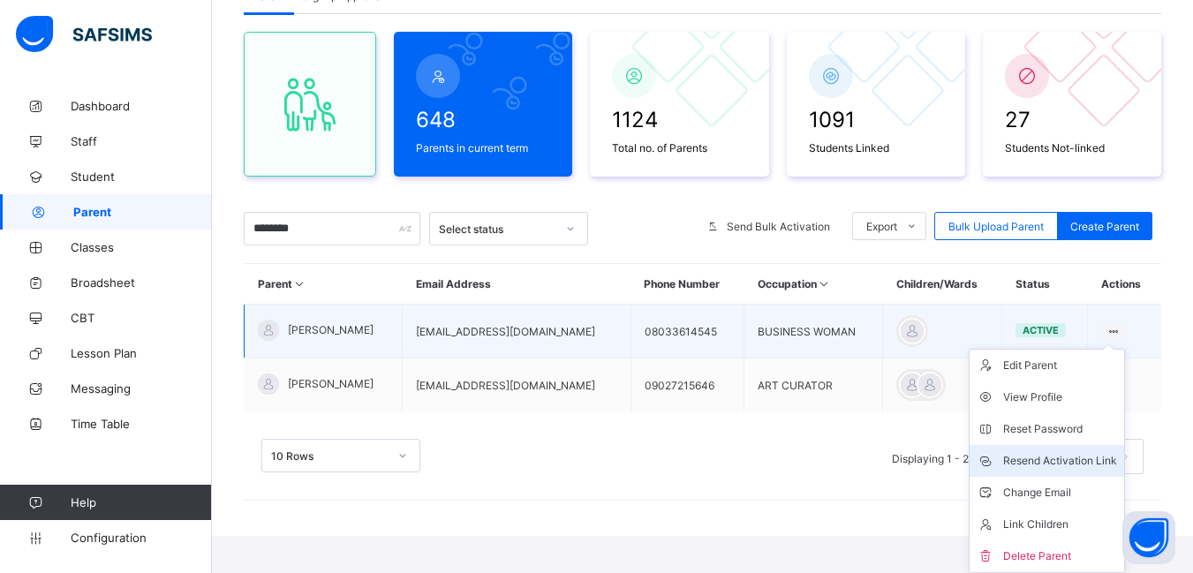
click at [1065, 458] on div "Resend Activation Link" at bounding box center [1060, 461] width 114 height 18
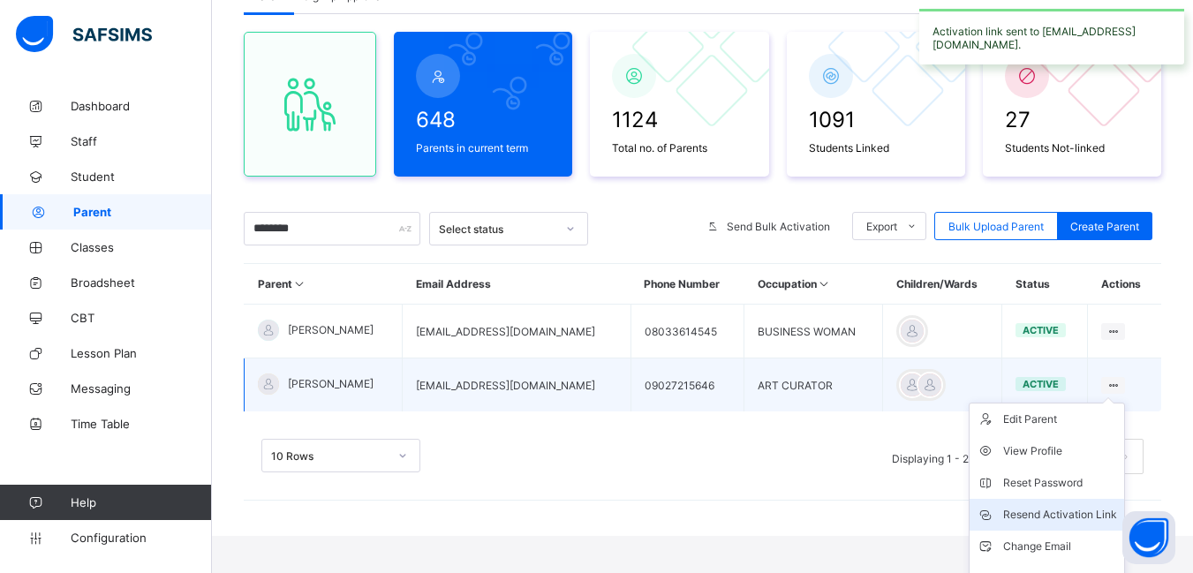
click at [1079, 509] on div "Resend Activation Link" at bounding box center [1060, 515] width 114 height 18
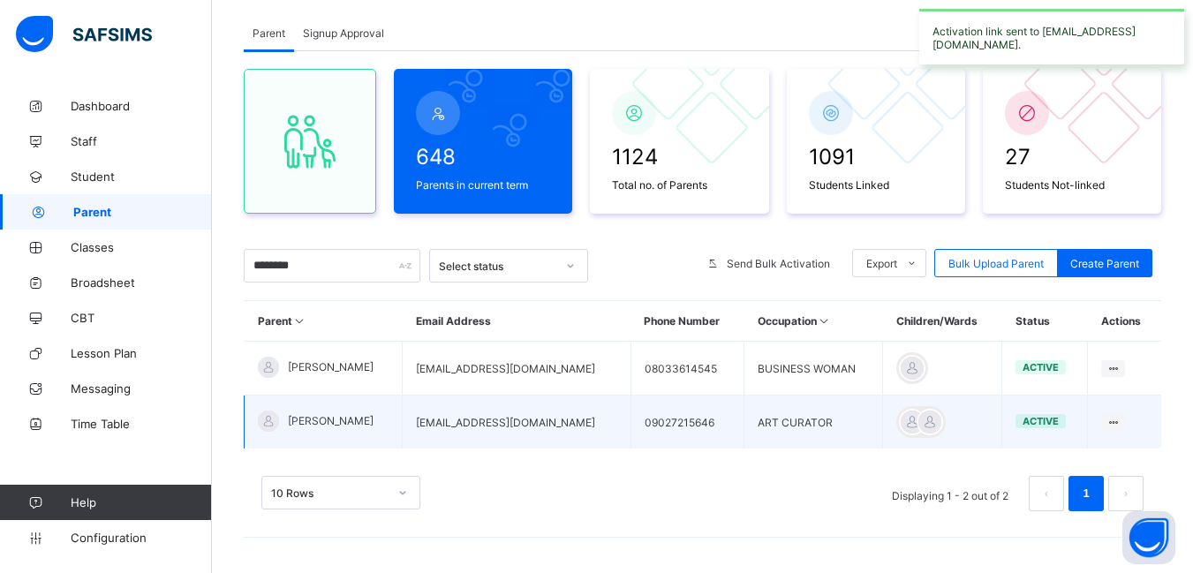
scroll to position [100, 0]
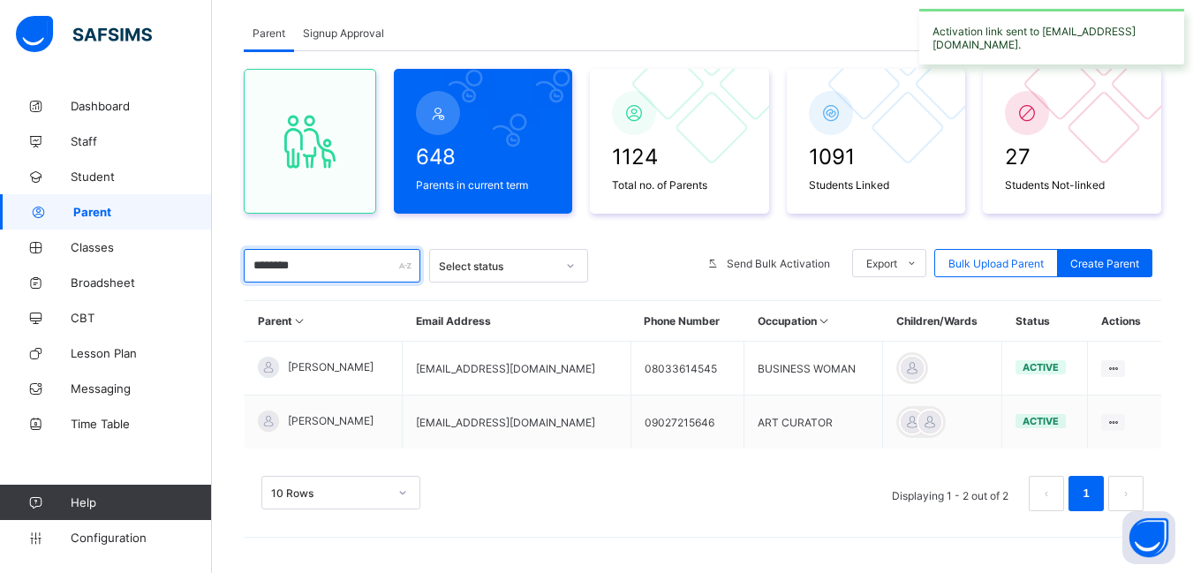
click at [332, 269] on input "********" at bounding box center [332, 266] width 177 height 34
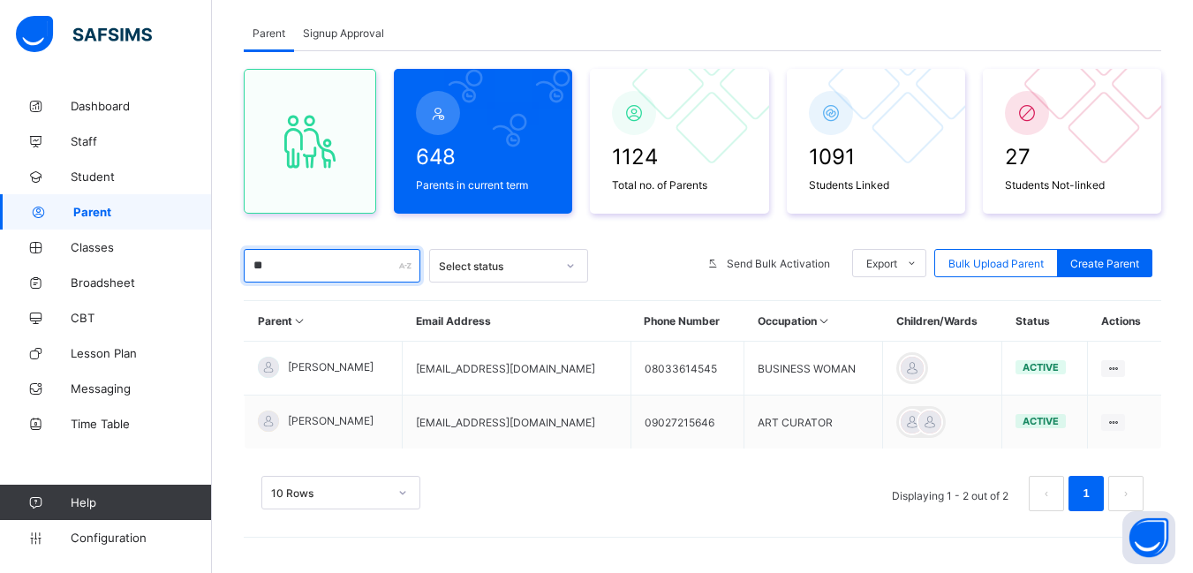
type input "*"
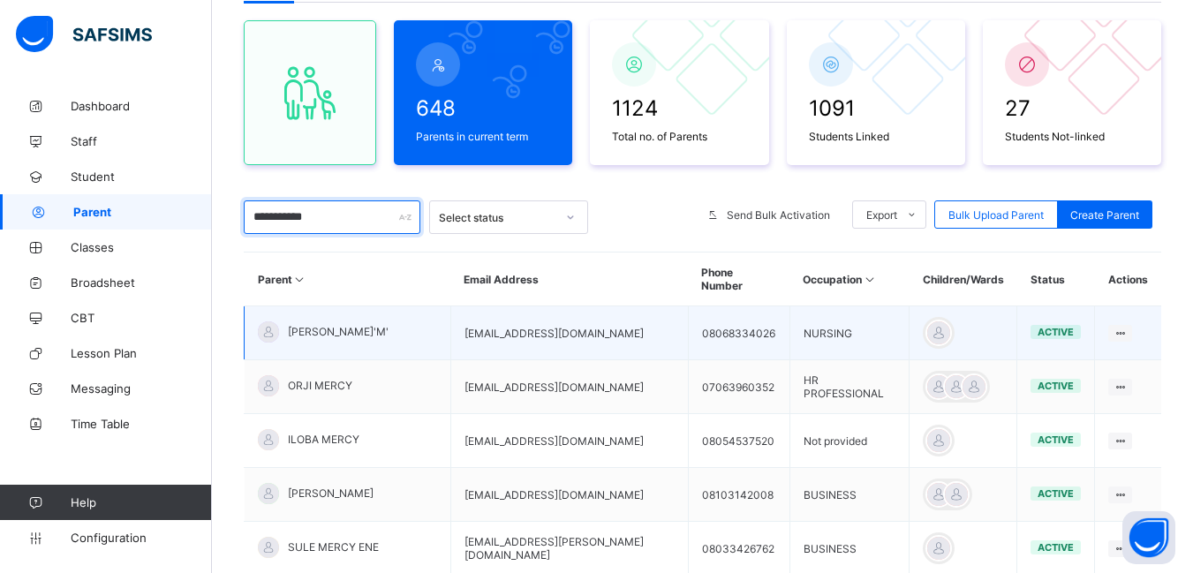
scroll to position [276, 0]
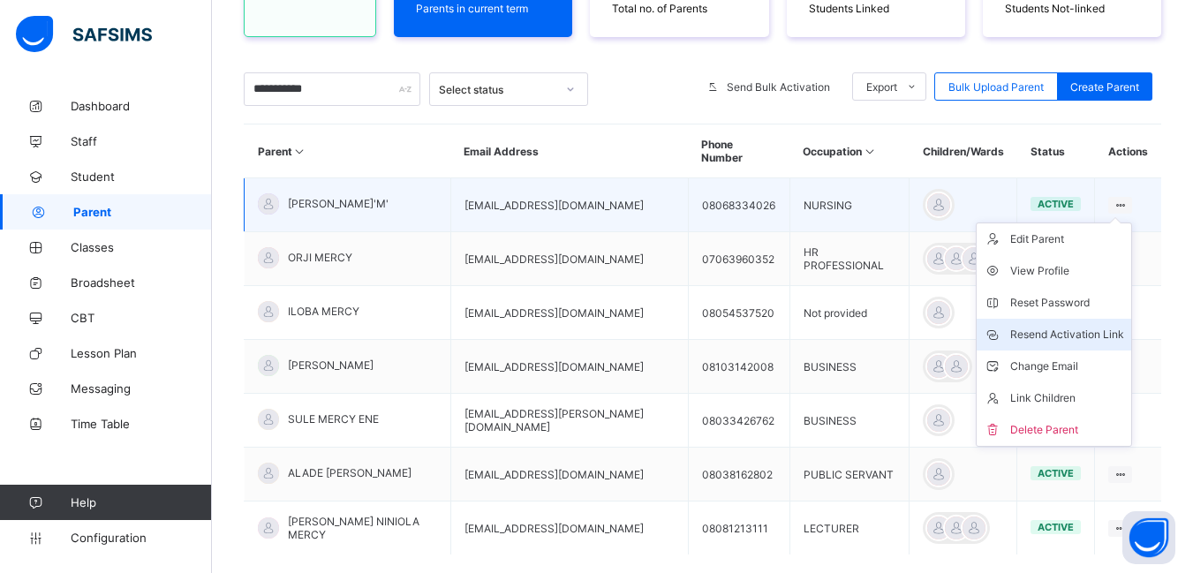
click at [1068, 326] on div "Resend Activation Link" at bounding box center [1067, 335] width 114 height 18
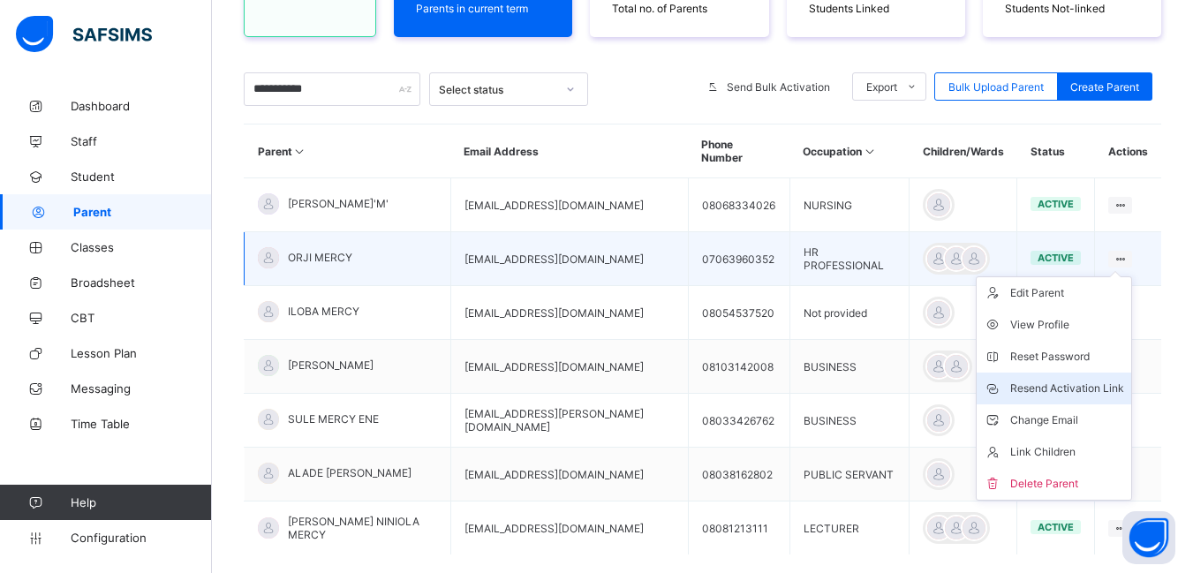
click at [1080, 380] on div "Resend Activation Link" at bounding box center [1067, 389] width 114 height 18
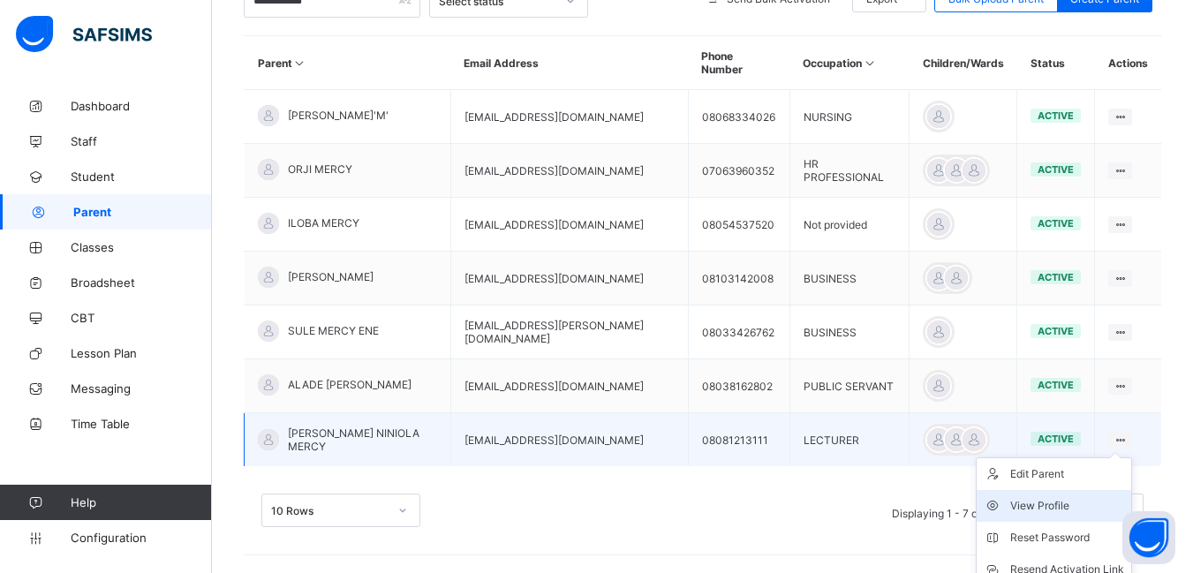
scroll to position [453, 0]
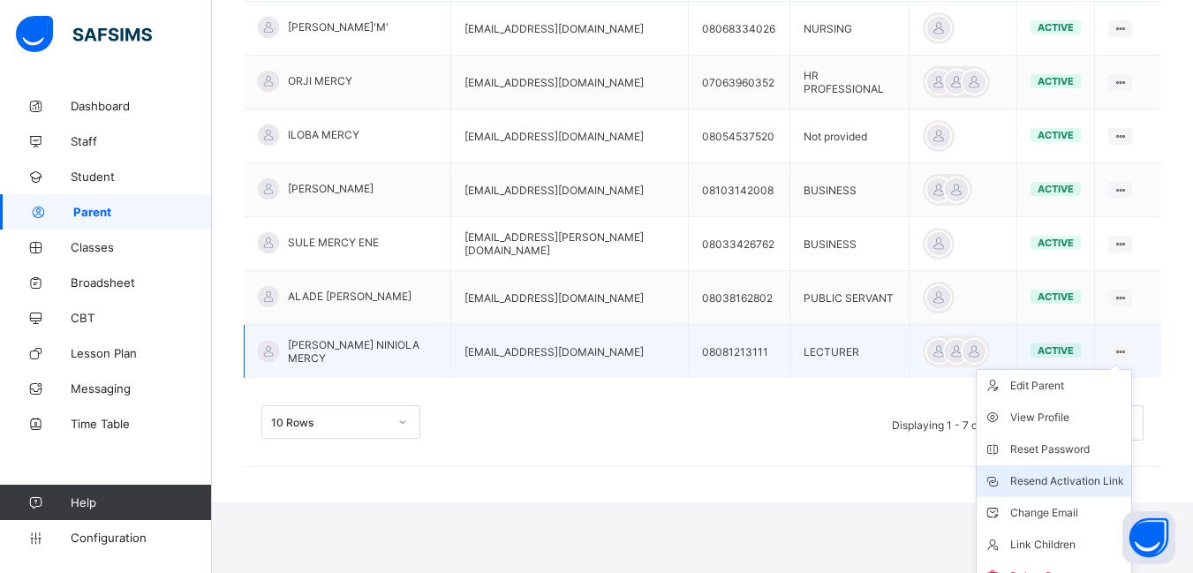
click at [1089, 473] on div "Resend Activation Link" at bounding box center [1067, 482] width 114 height 18
click at [1069, 473] on div "Resend Activation Link" at bounding box center [1067, 482] width 114 height 18
click at [1111, 473] on div "Resend Activation Link" at bounding box center [1067, 482] width 114 height 18
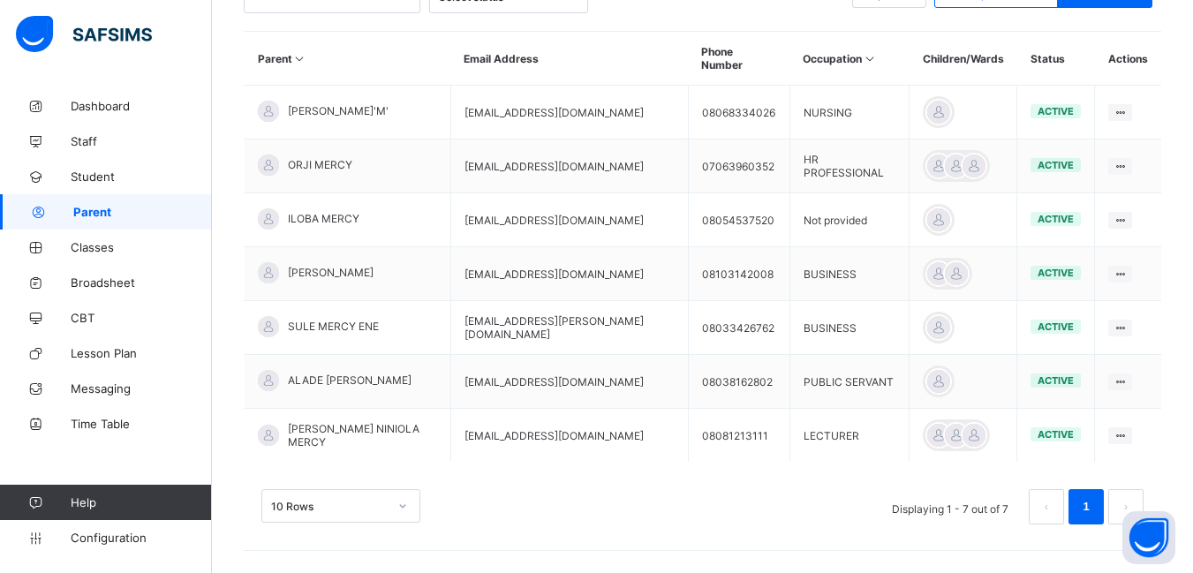
scroll to position [104, 0]
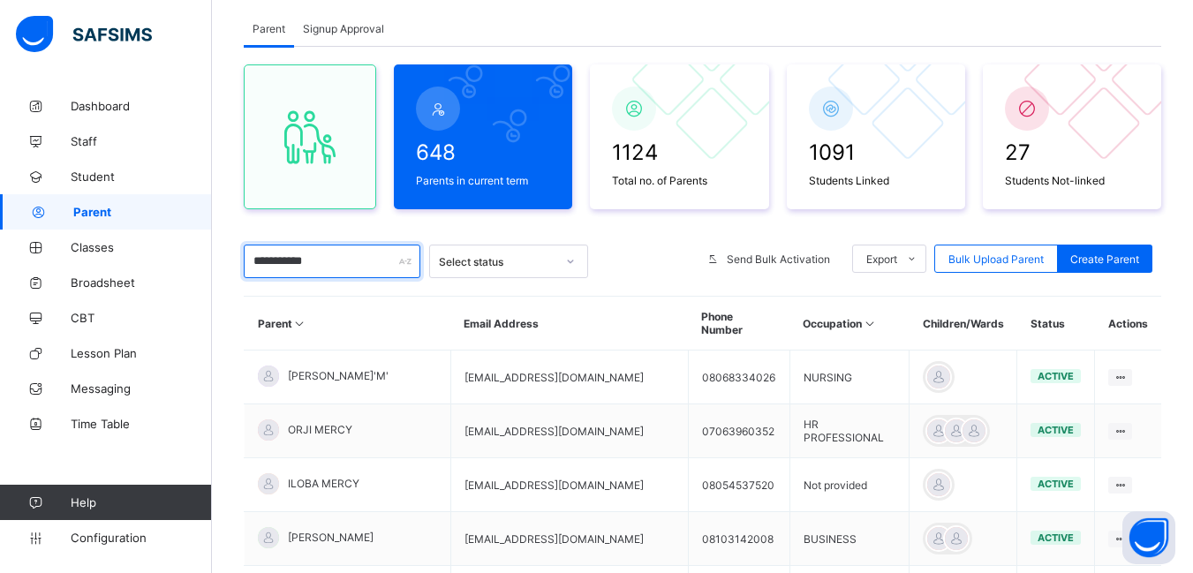
click at [359, 263] on input "**********" at bounding box center [332, 262] width 177 height 34
type input "*"
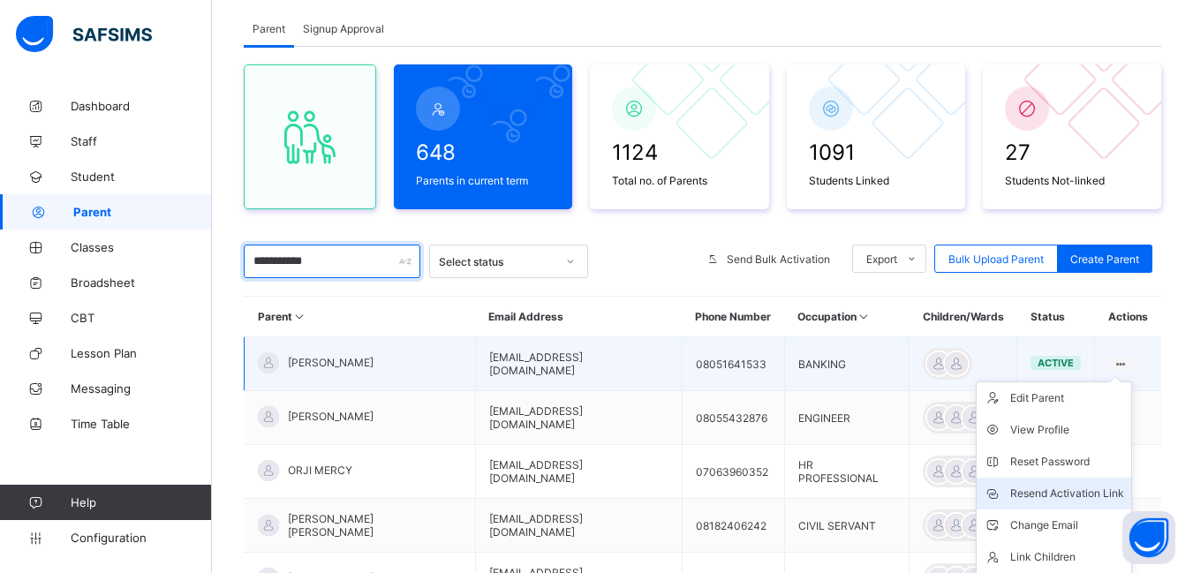
type input "**********"
click at [1052, 492] on div "Resend Activation Link" at bounding box center [1067, 494] width 114 height 18
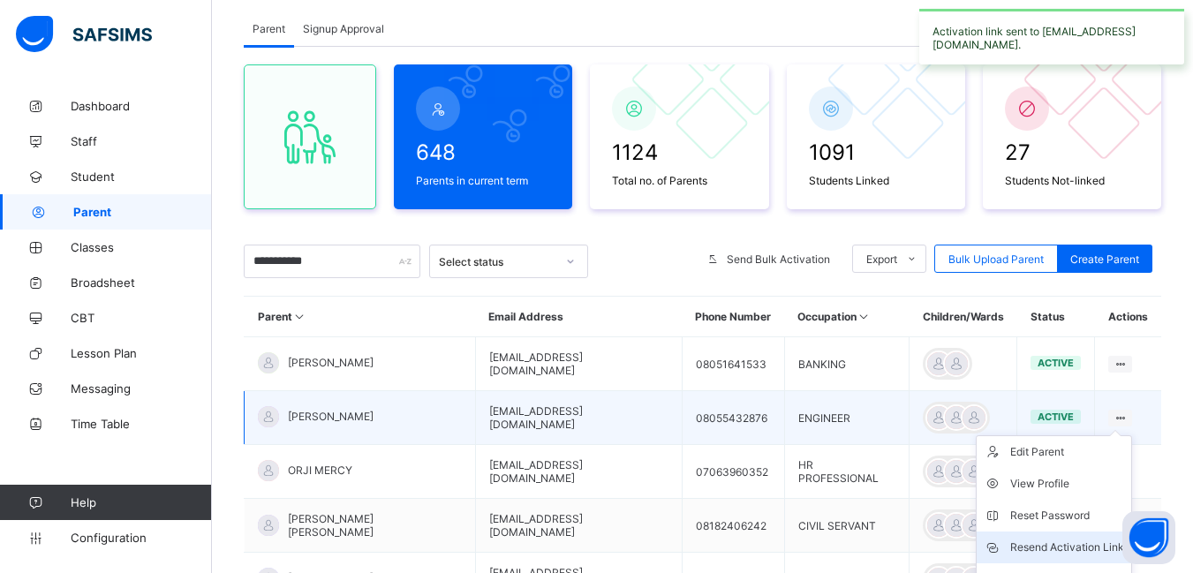
click at [1041, 541] on div "Resend Activation Link" at bounding box center [1067, 548] width 114 height 18
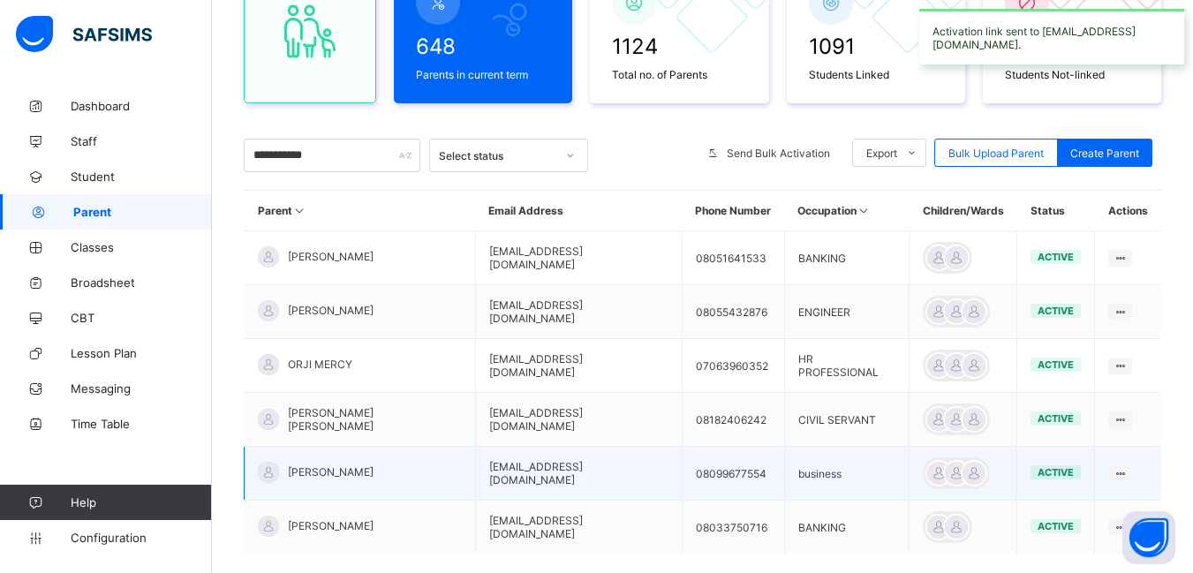
scroll to position [281, 0]
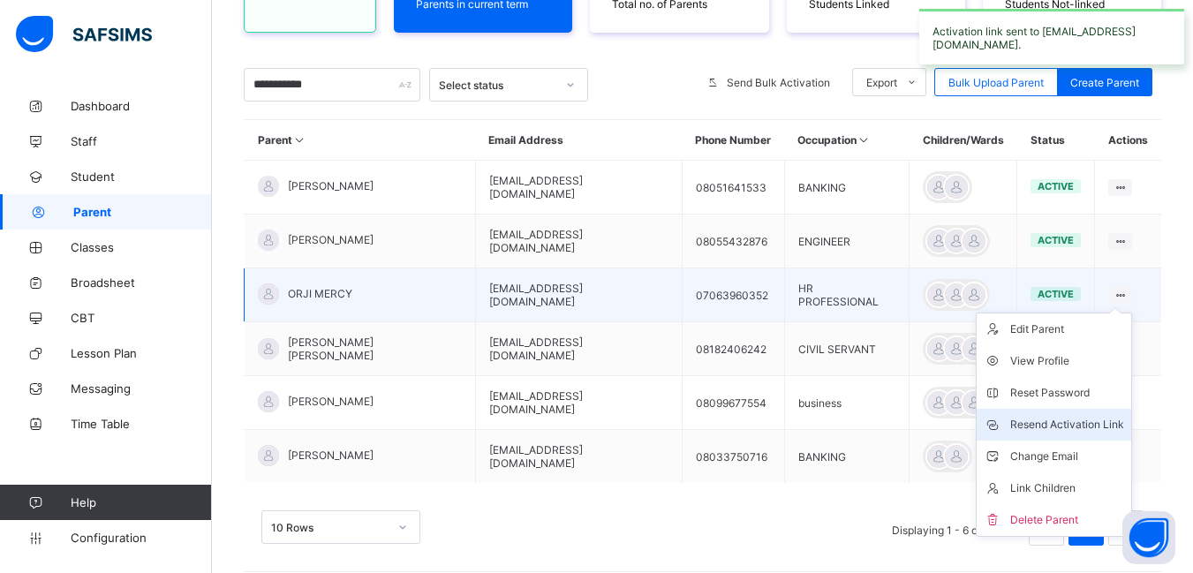
click at [1066, 423] on div "Resend Activation Link" at bounding box center [1067, 425] width 114 height 18
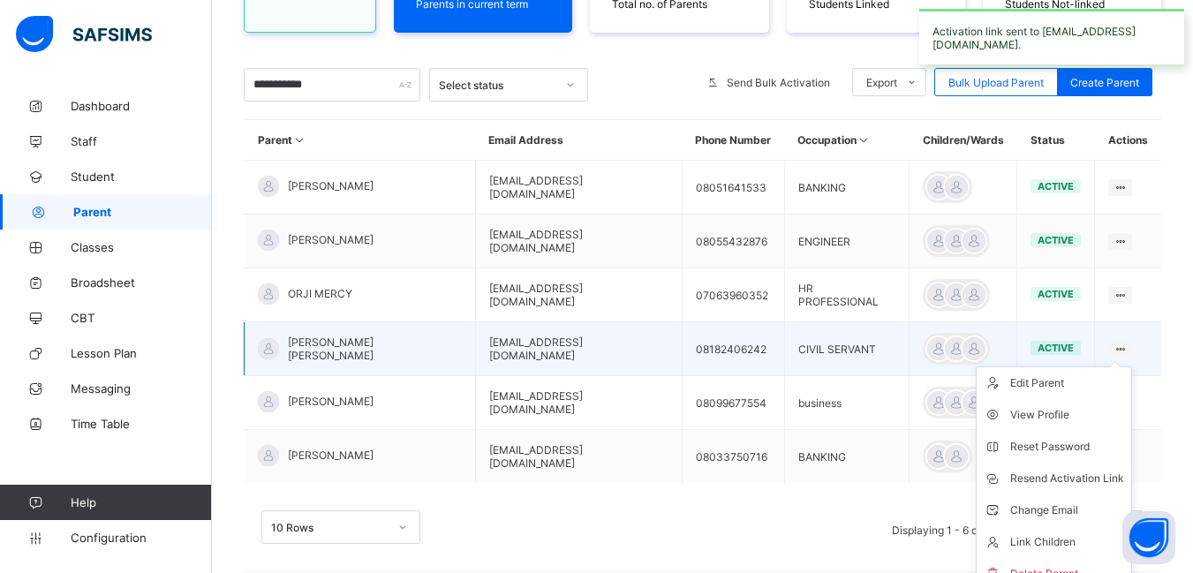
drag, startPoint x: 1127, startPoint y: 352, endPoint x: 1115, endPoint y: 356, distance: 13.1
click at [1127, 367] on ul "Edit Parent View Profile Reset Password Resend Activation Link Change Email Lin…" at bounding box center [1054, 479] width 156 height 224
click at [1059, 481] on div "Resend Activation Link" at bounding box center [1067, 479] width 114 height 18
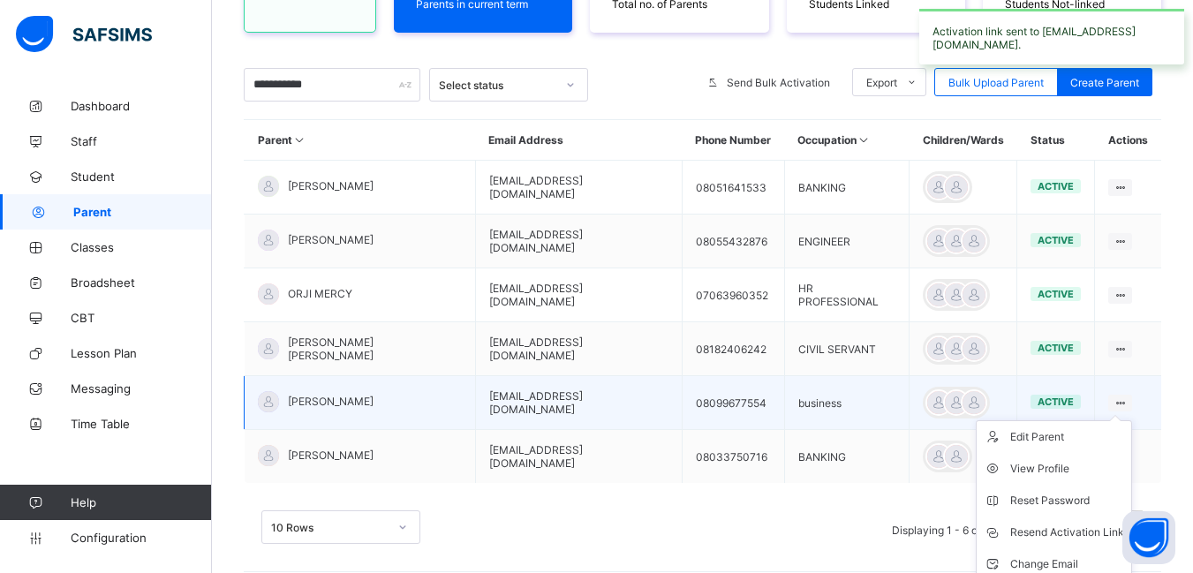
click at [1126, 403] on div "Edit Parent View Profile Reset Password Resend Activation Link Change Email Lin…" at bounding box center [1121, 403] width 24 height 17
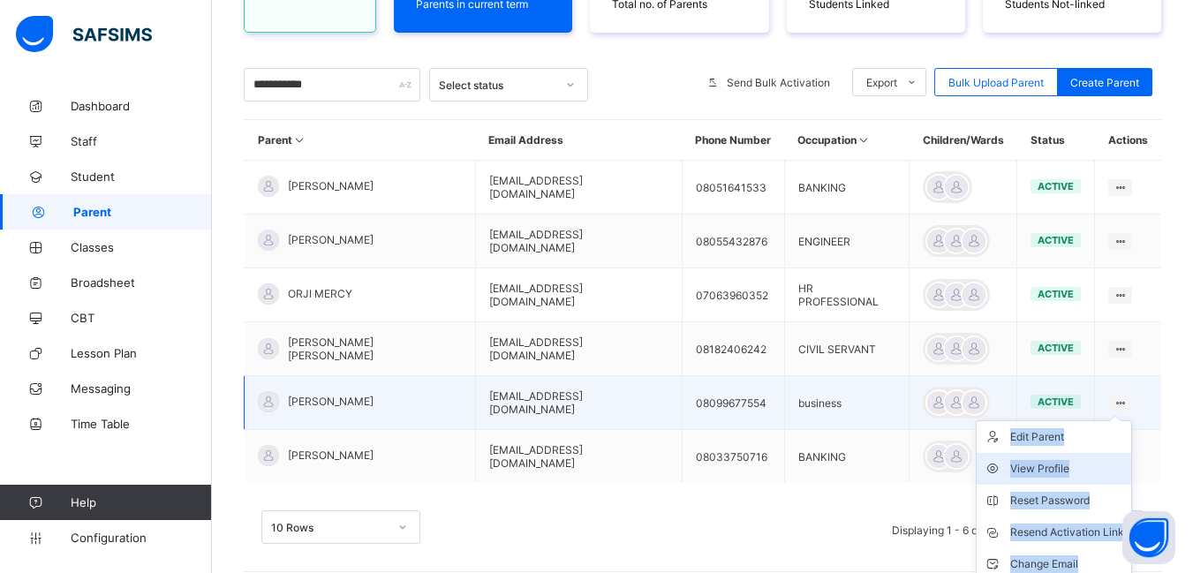
click at [1100, 454] on li "View Profile" at bounding box center [1054, 469] width 155 height 32
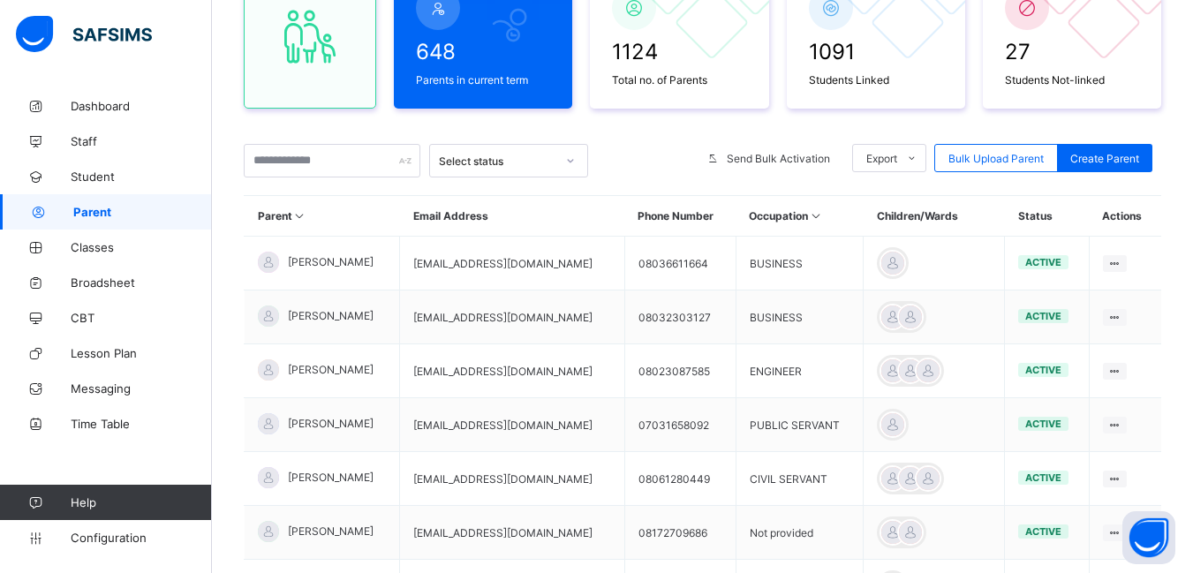
scroll to position [281, 0]
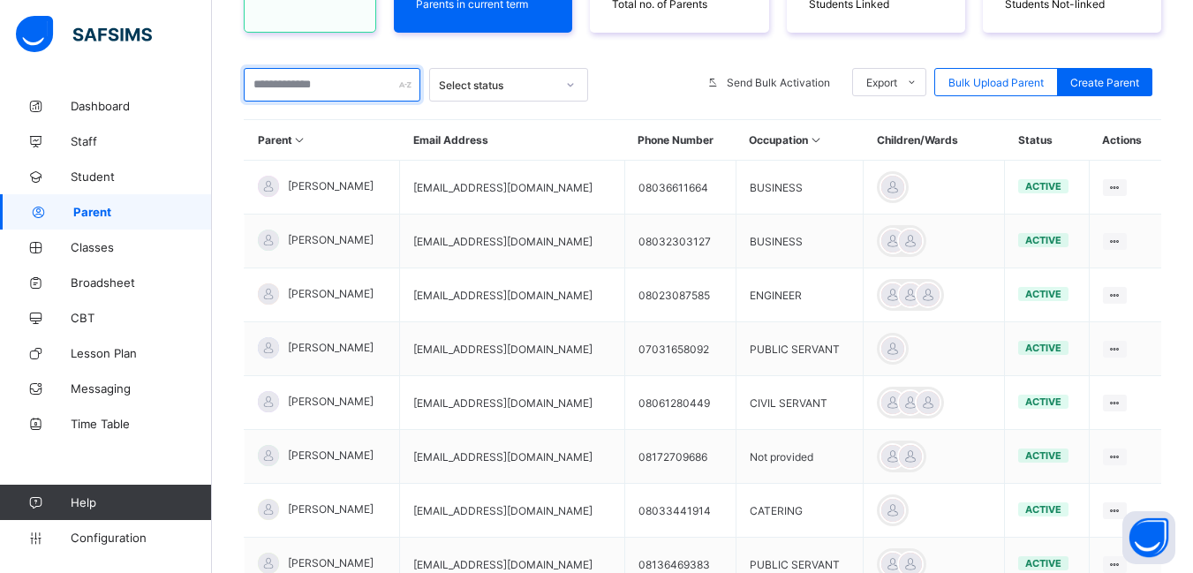
click at [296, 85] on input "text" at bounding box center [332, 85] width 177 height 34
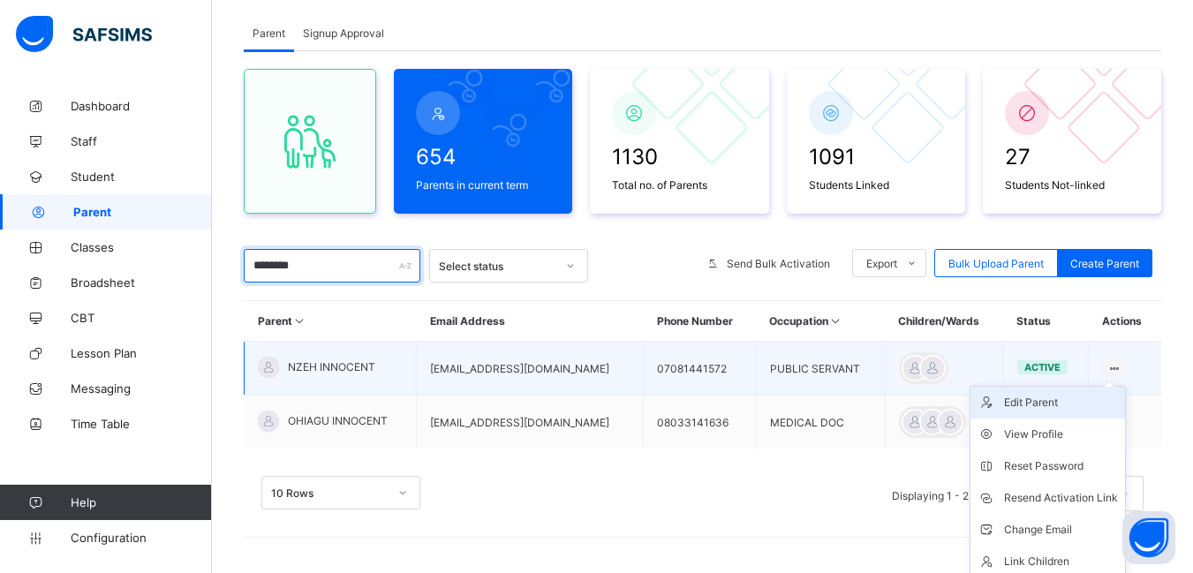
scroll to position [137, 0]
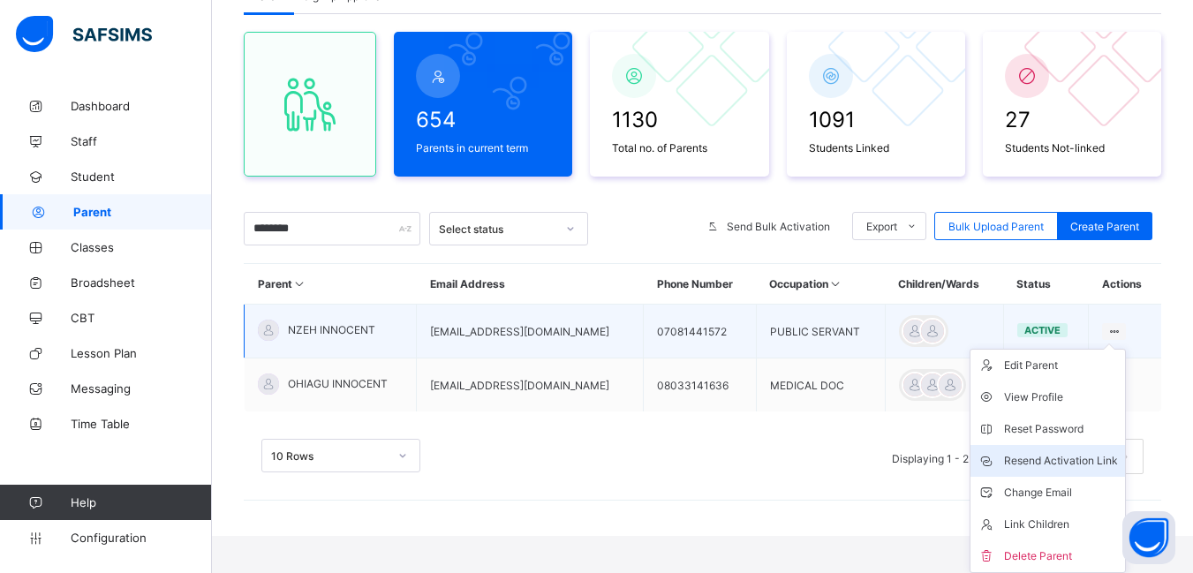
click at [1048, 460] on div "Resend Activation Link" at bounding box center [1061, 461] width 114 height 18
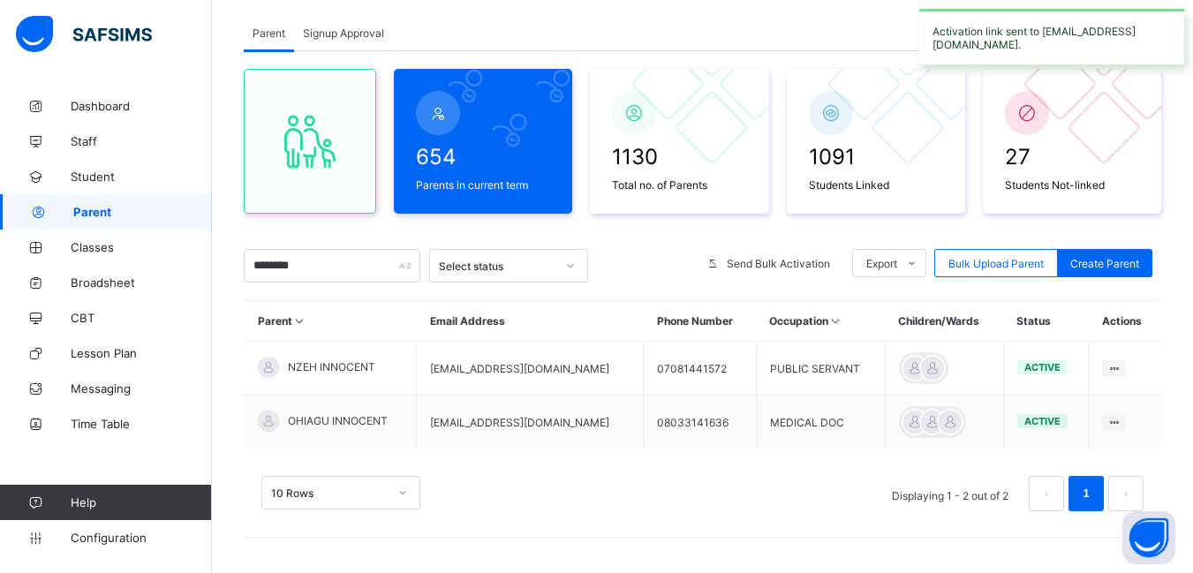
scroll to position [100, 0]
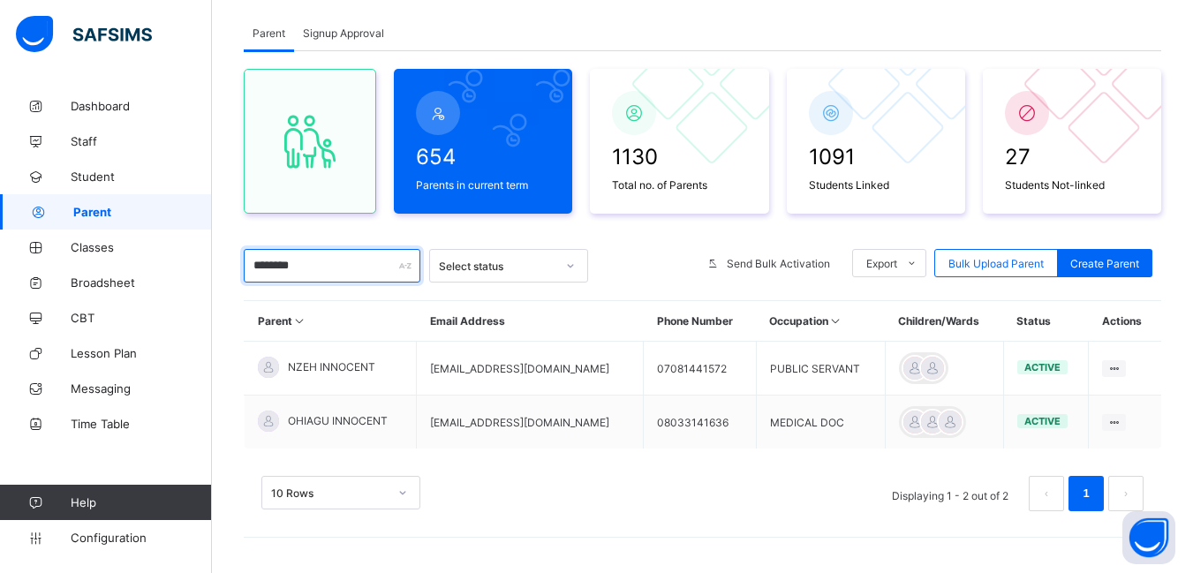
click at [310, 270] on input "********" at bounding box center [332, 266] width 177 height 34
type input "*"
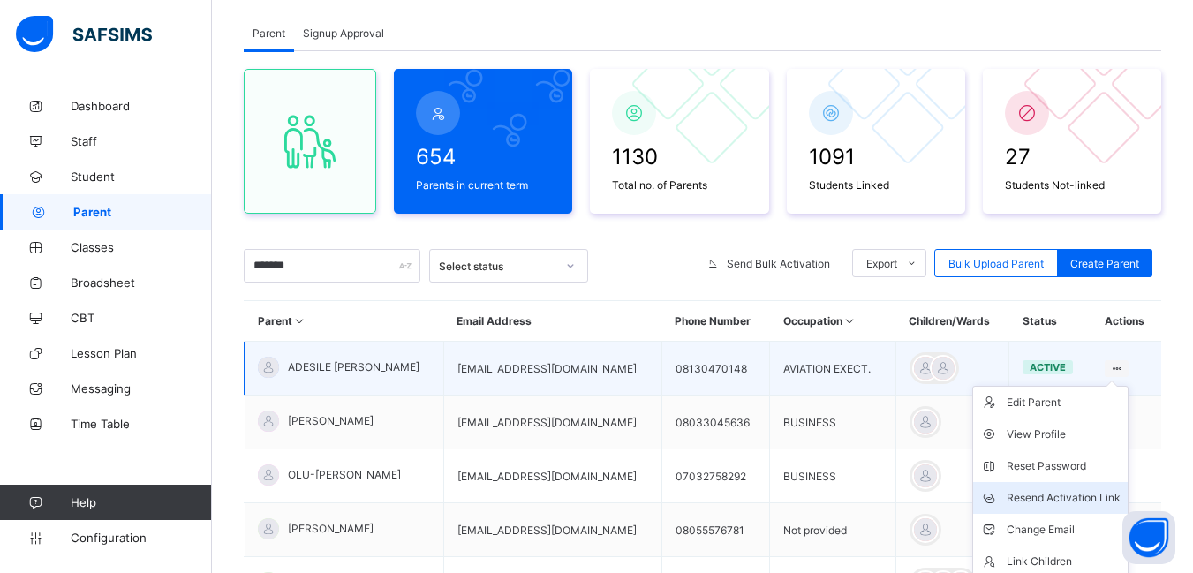
click at [1044, 496] on div "Resend Activation Link" at bounding box center [1064, 498] width 114 height 18
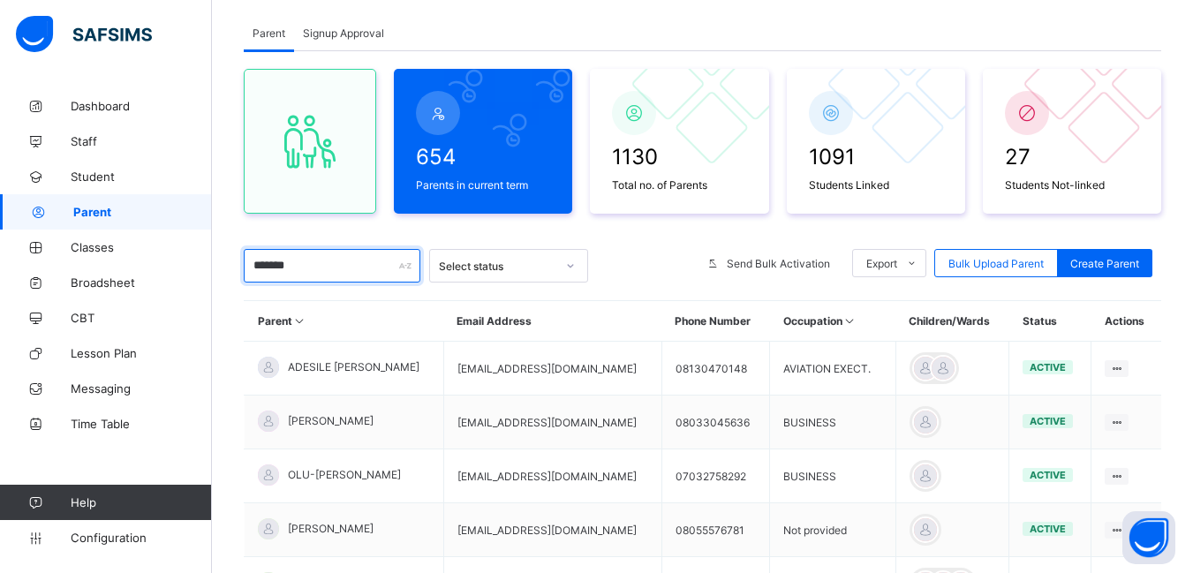
click at [329, 270] on input "*******" at bounding box center [332, 266] width 177 height 34
type input "*"
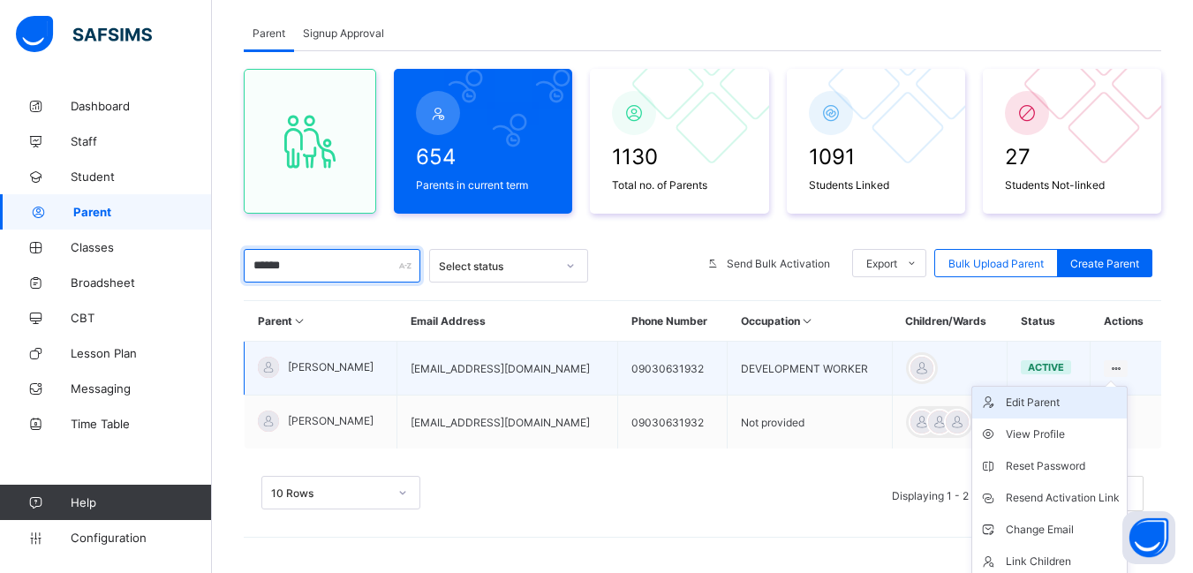
scroll to position [137, 0]
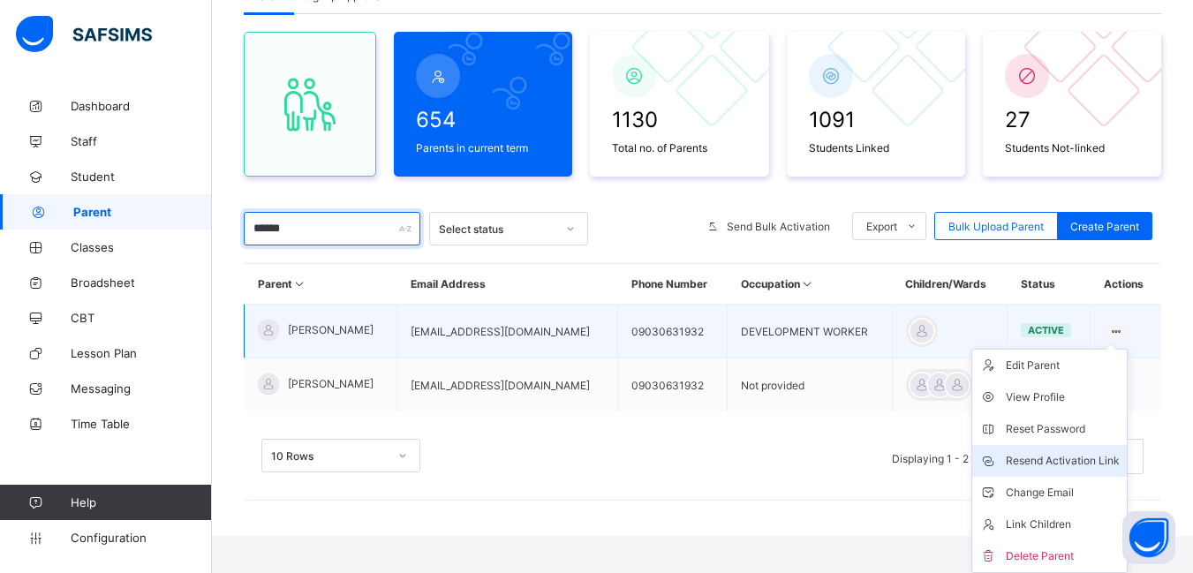
type input "******"
click at [1084, 453] on div "Resend Activation Link" at bounding box center [1063, 461] width 114 height 18
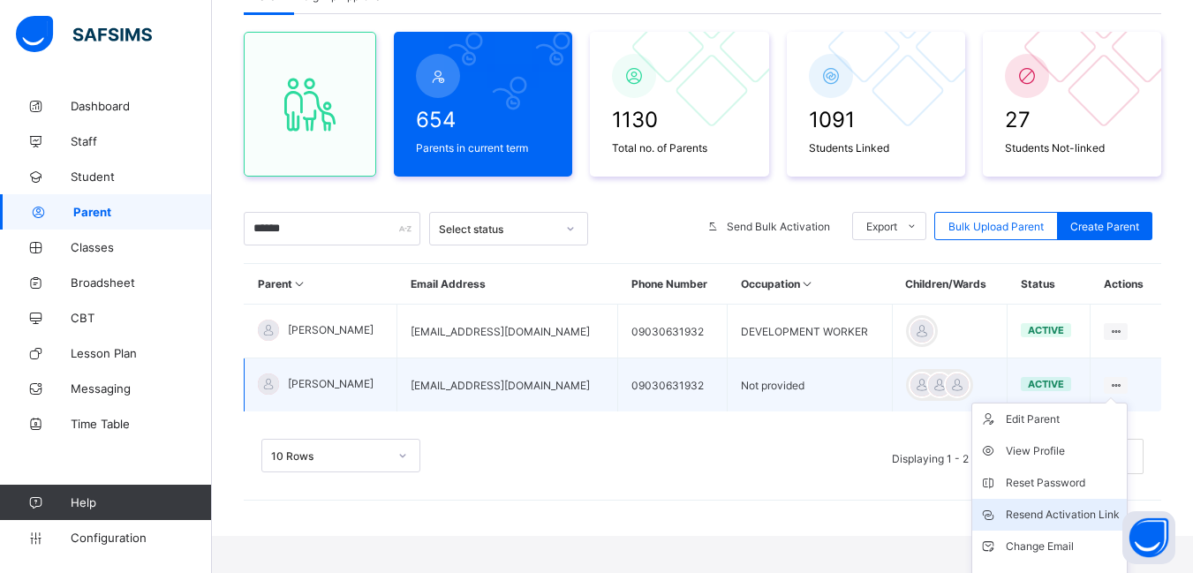
click at [1056, 508] on div "Resend Activation Link" at bounding box center [1063, 515] width 114 height 18
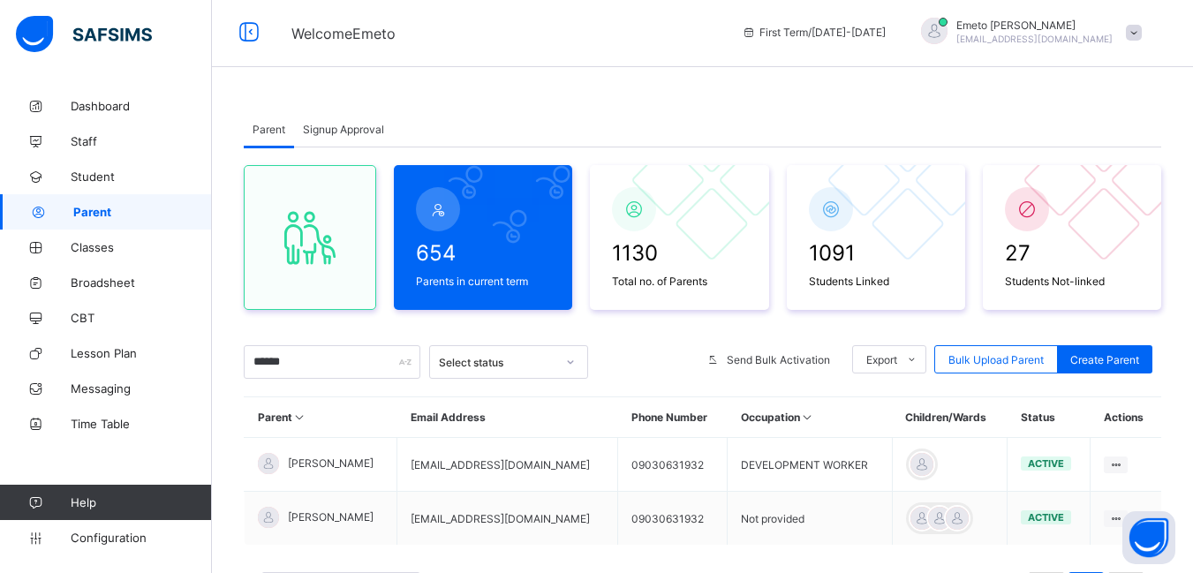
scroll to position [0, 0]
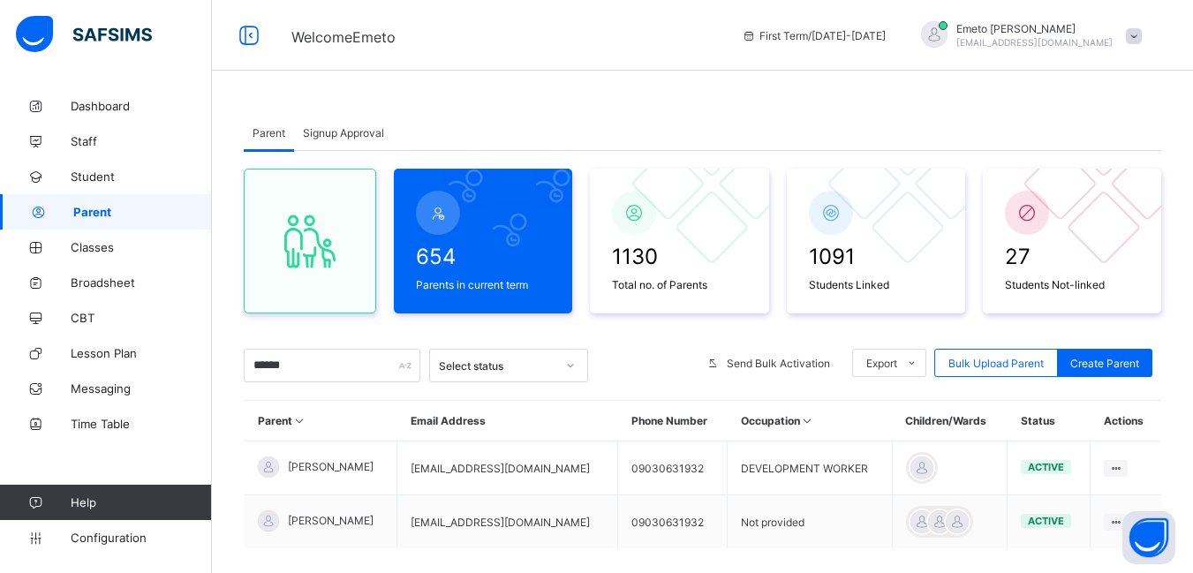
click at [334, 134] on span "Signup Approval" at bounding box center [343, 132] width 81 height 13
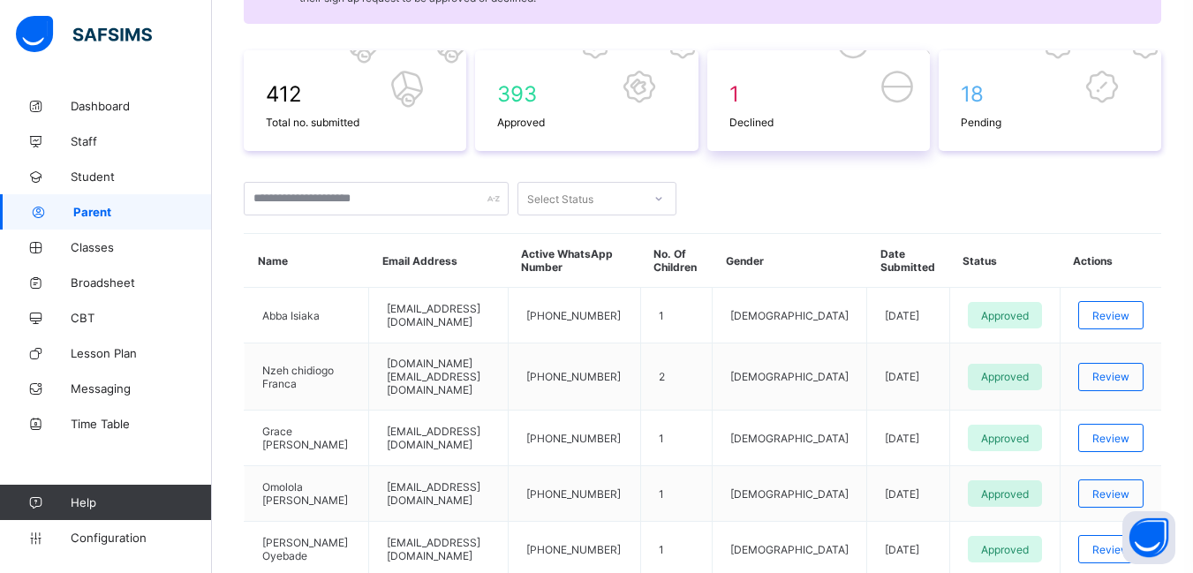
scroll to position [11, 0]
